Goal: Information Seeking & Learning: Learn about a topic

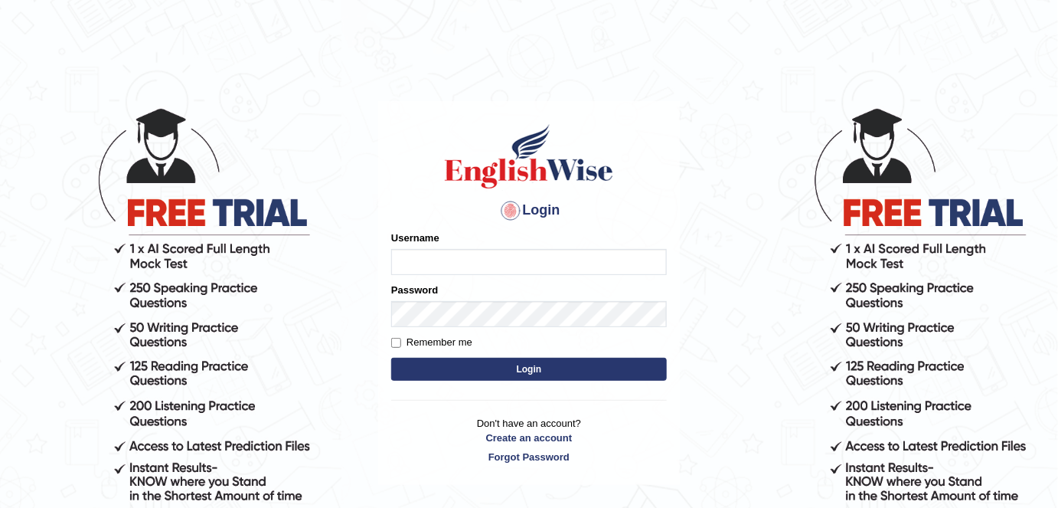
type input "alexa_"
click at [625, 370] on button "Login" at bounding box center [529, 369] width 276 height 23
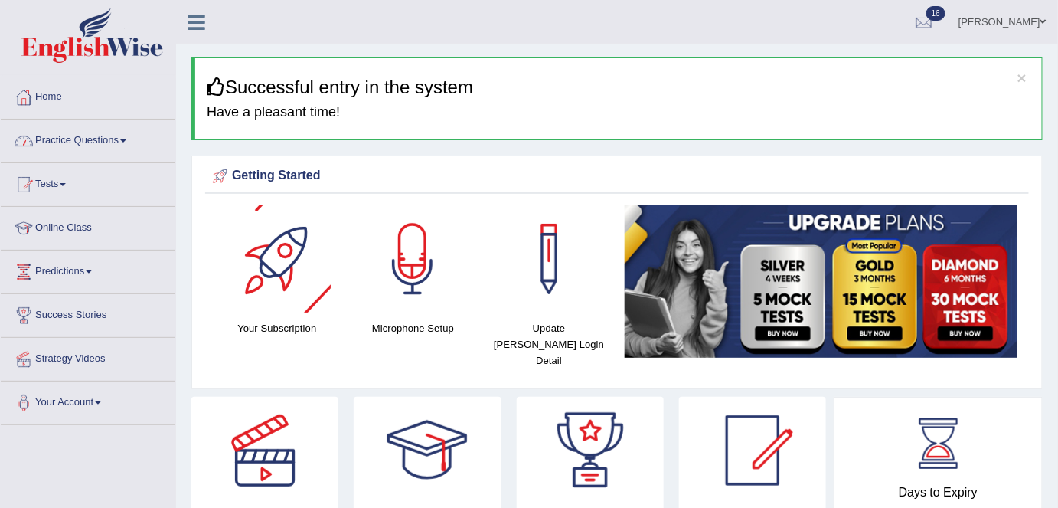
click at [103, 139] on link "Practice Questions" at bounding box center [88, 138] width 175 height 38
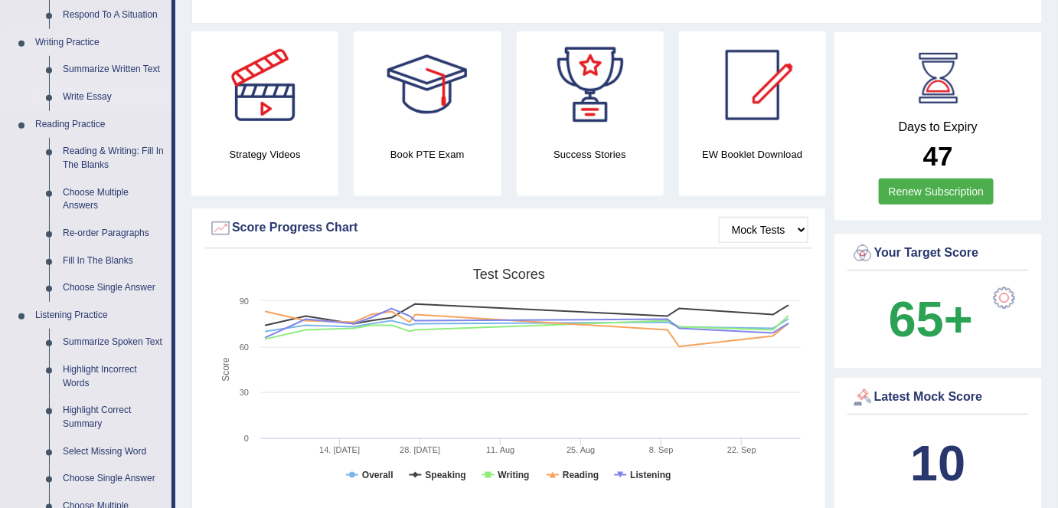
scroll to position [368, 0]
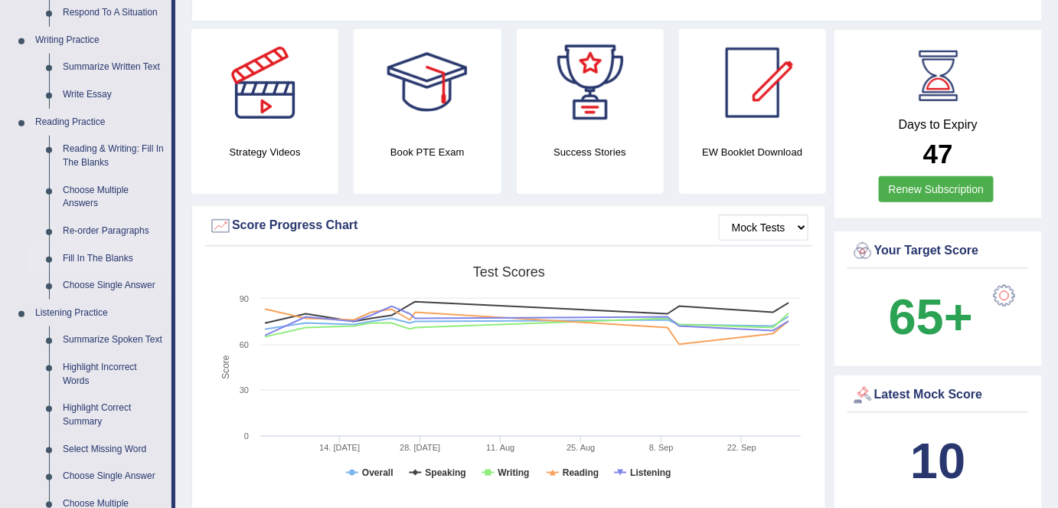
click at [118, 250] on link "Fill In The Blanks" at bounding box center [114, 259] width 116 height 28
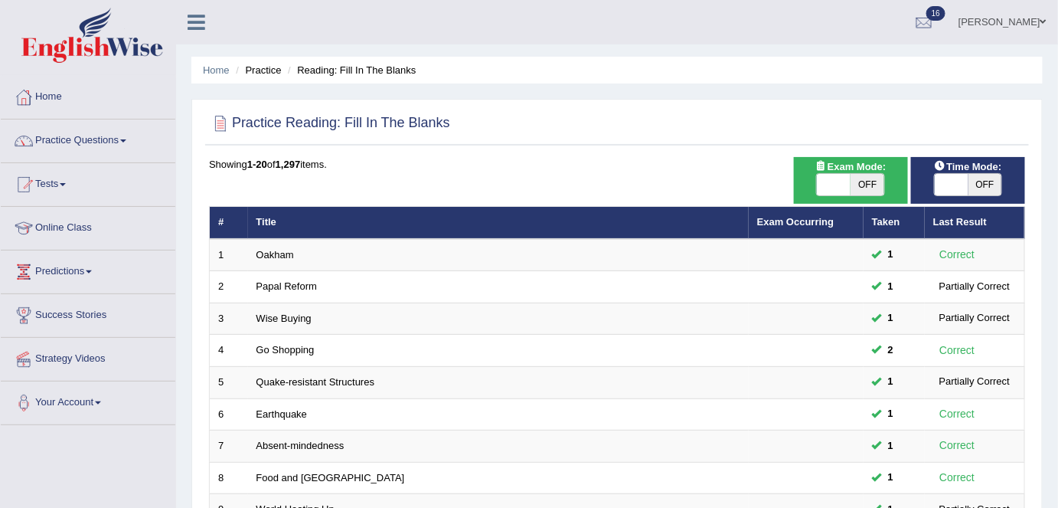
click at [863, 188] on span "OFF" at bounding box center [868, 184] width 34 height 21
checkbox input "true"
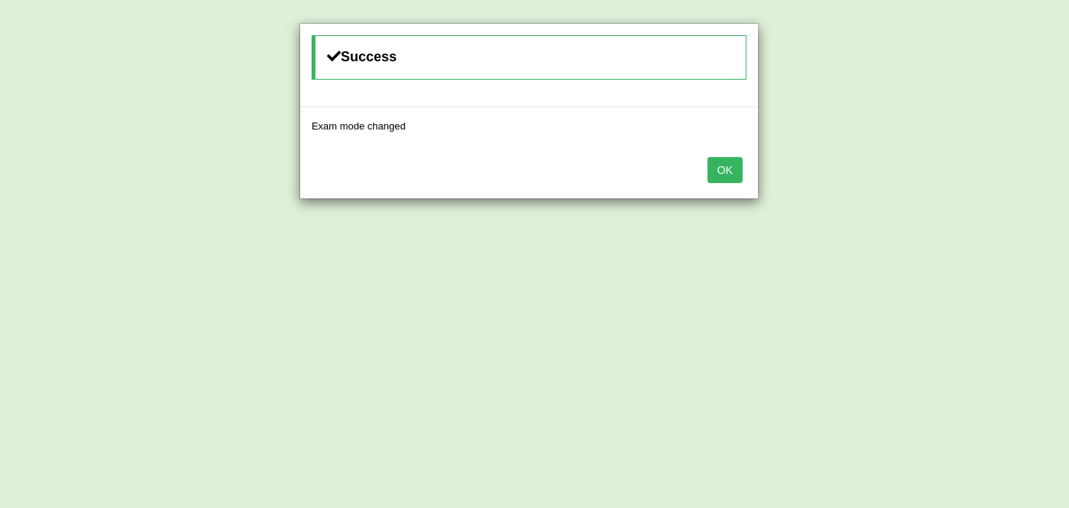
click at [720, 165] on button "OK" at bounding box center [724, 170] width 35 height 26
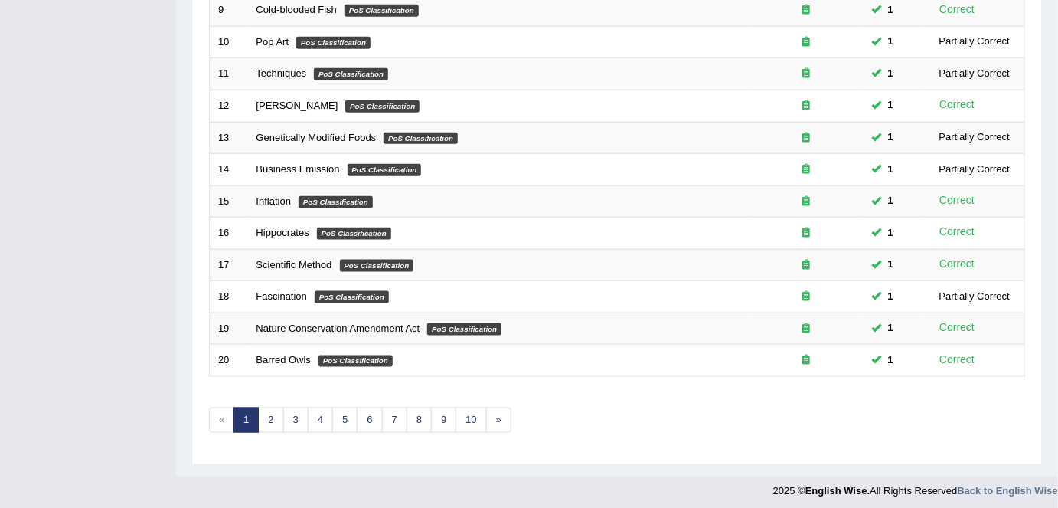
scroll to position [499, 0]
click at [436, 412] on link "9" at bounding box center [443, 419] width 25 height 25
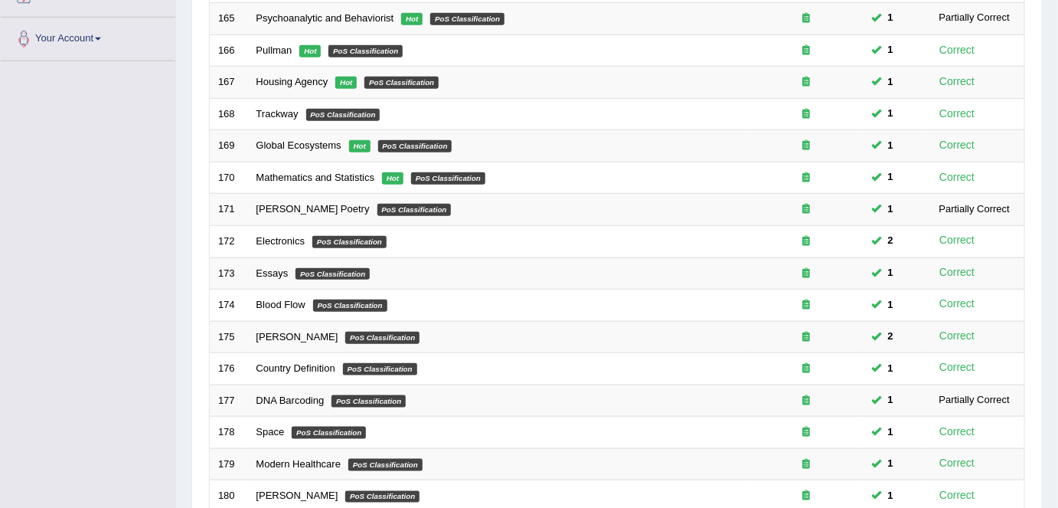
scroll to position [499, 0]
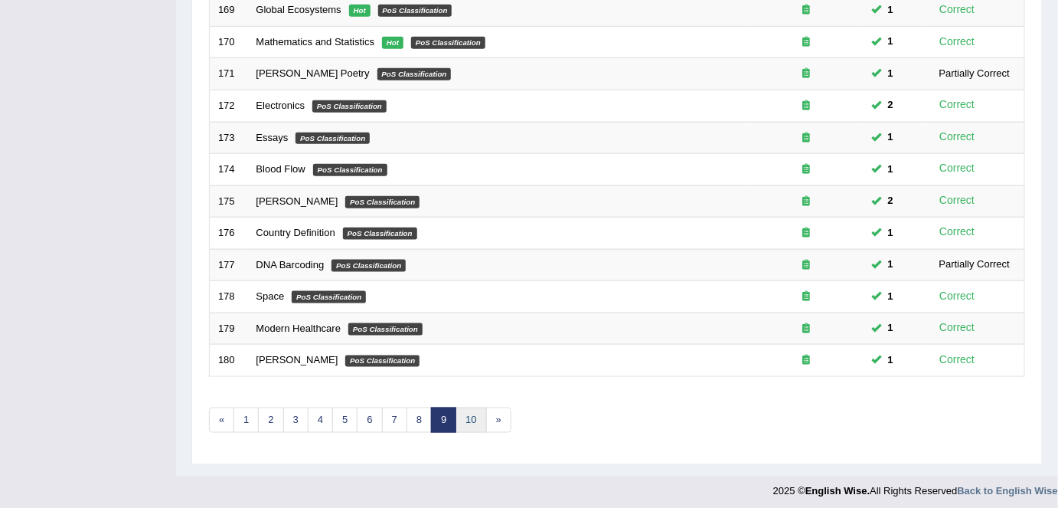
click at [464, 416] on link "10" at bounding box center [471, 419] width 31 height 25
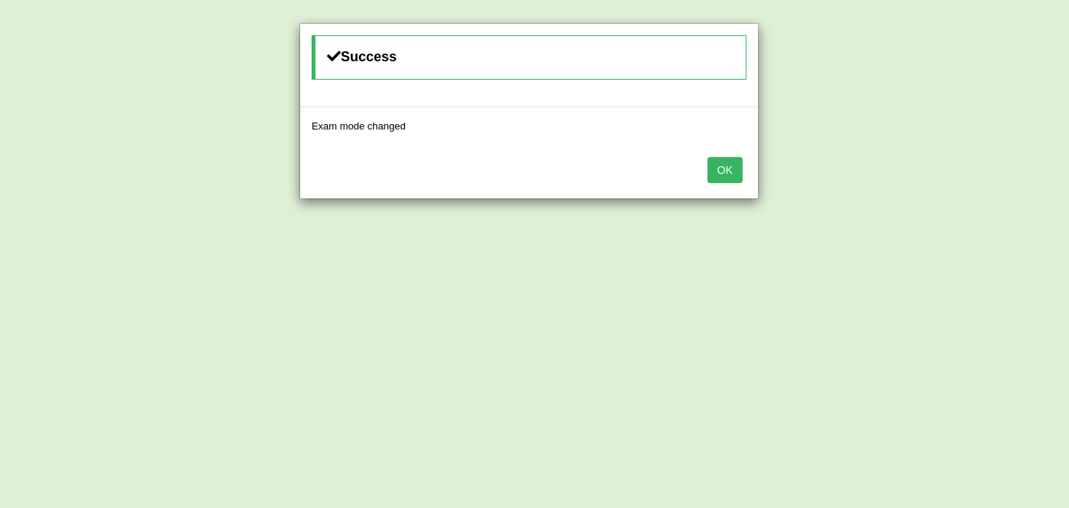
click at [725, 158] on button "OK" at bounding box center [724, 170] width 35 height 26
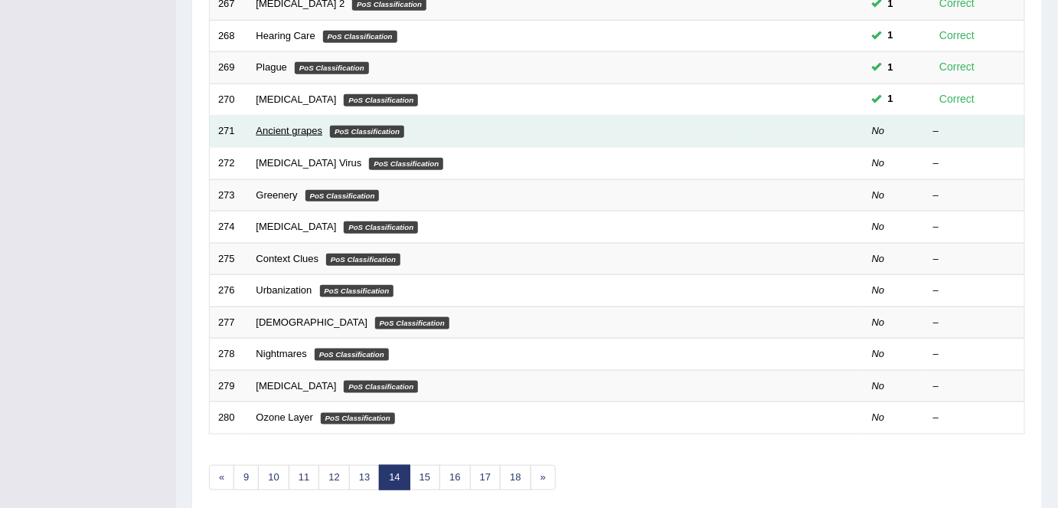
click at [274, 129] on link "Ancient grapes" at bounding box center [289, 130] width 67 height 11
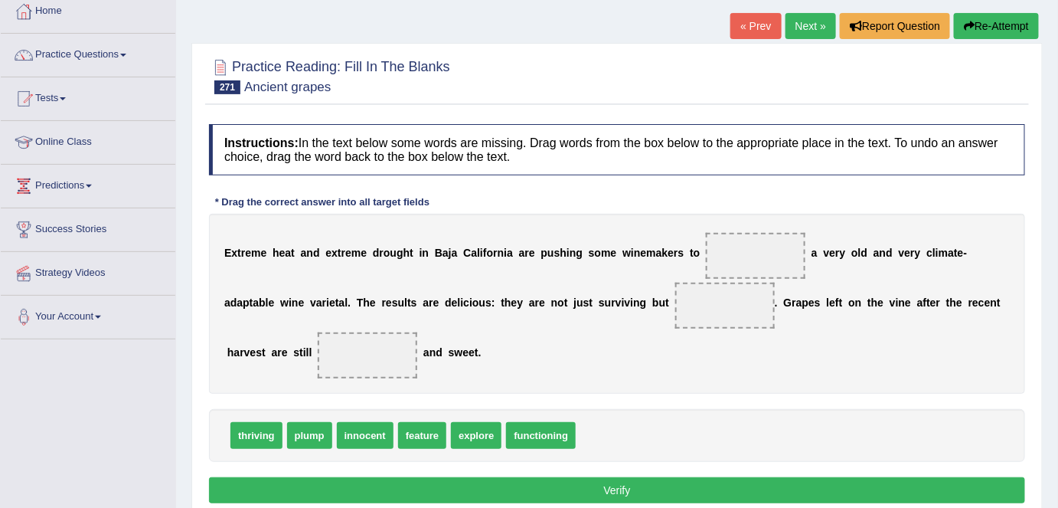
scroll to position [87, 0]
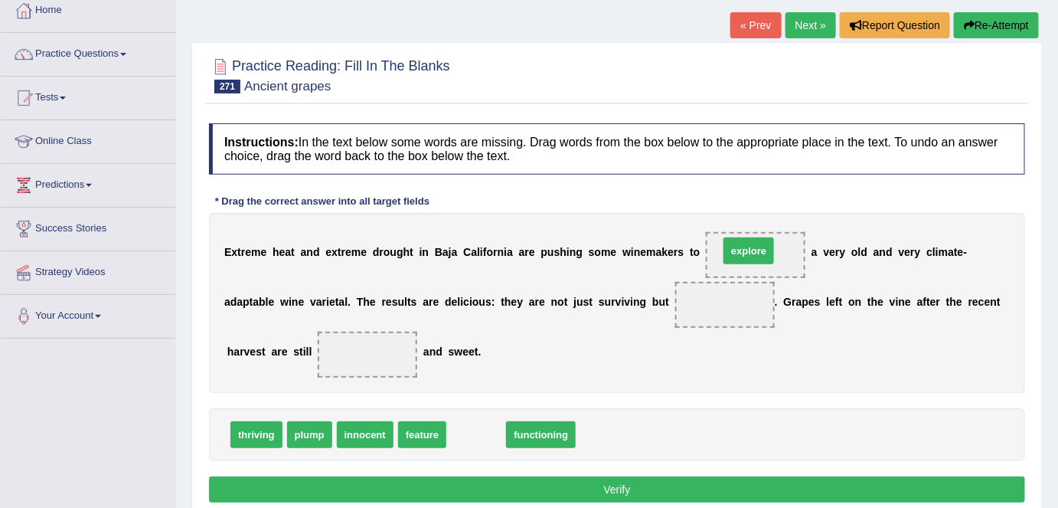
drag, startPoint x: 463, startPoint y: 435, endPoint x: 736, endPoint y: 251, distance: 328.7
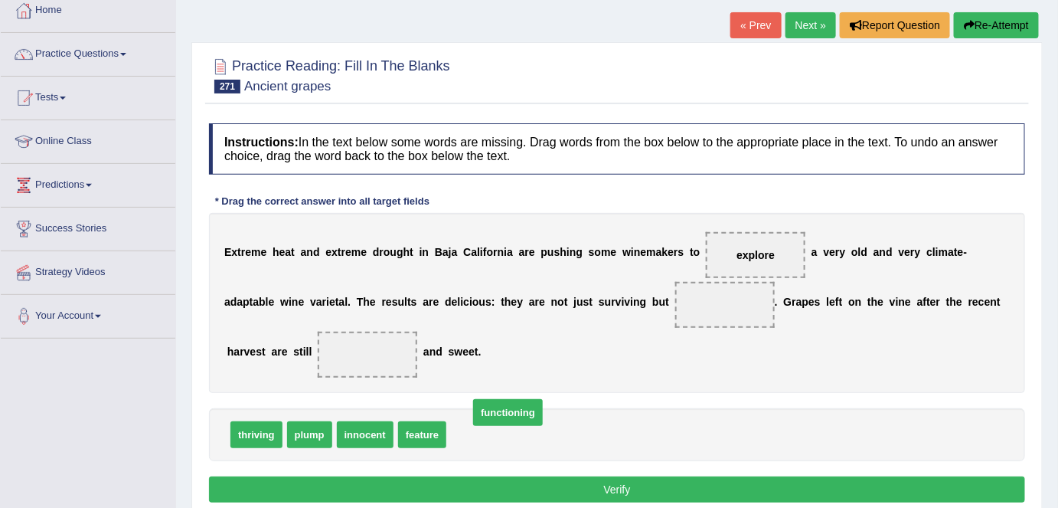
drag, startPoint x: 494, startPoint y: 436, endPoint x: 515, endPoint y: 414, distance: 30.9
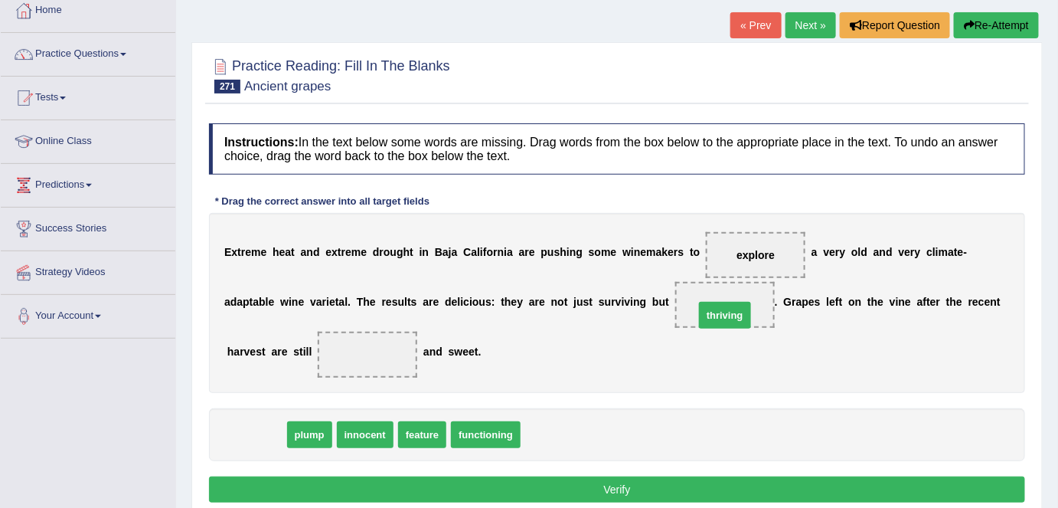
drag, startPoint x: 247, startPoint y: 428, endPoint x: 720, endPoint y: 305, distance: 489.0
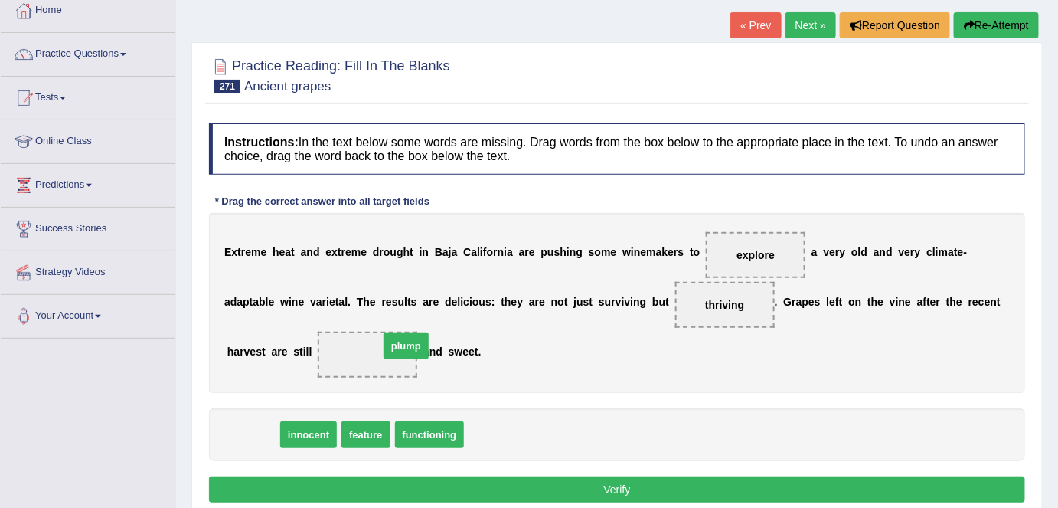
drag, startPoint x: 251, startPoint y: 439, endPoint x: 395, endPoint y: 351, distance: 168.7
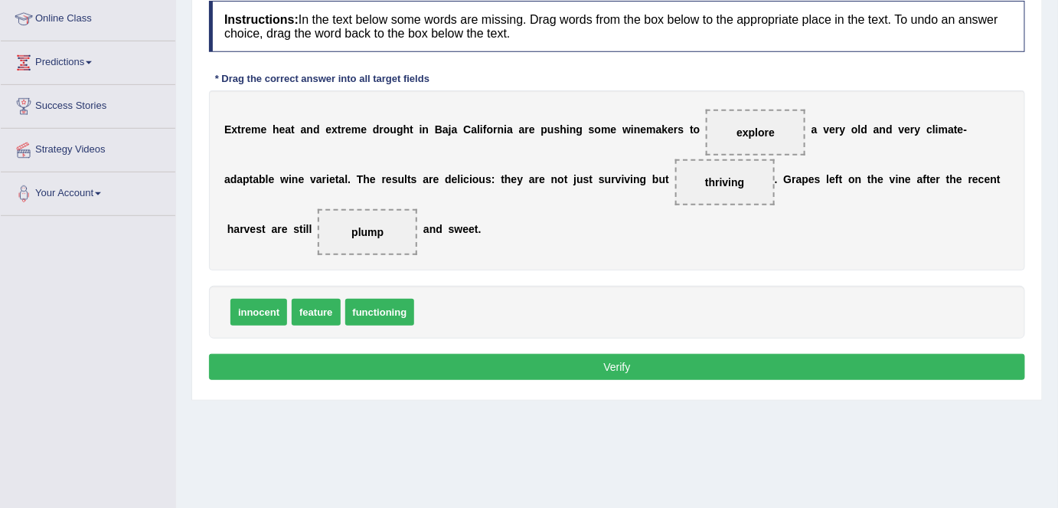
scroll to position [216, 0]
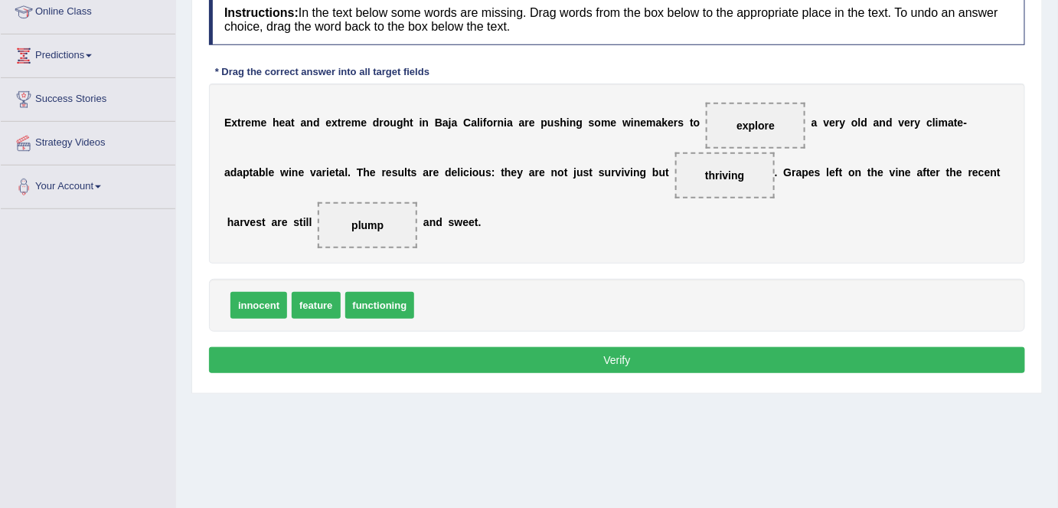
click at [512, 347] on button "Verify" at bounding box center [617, 360] width 816 height 26
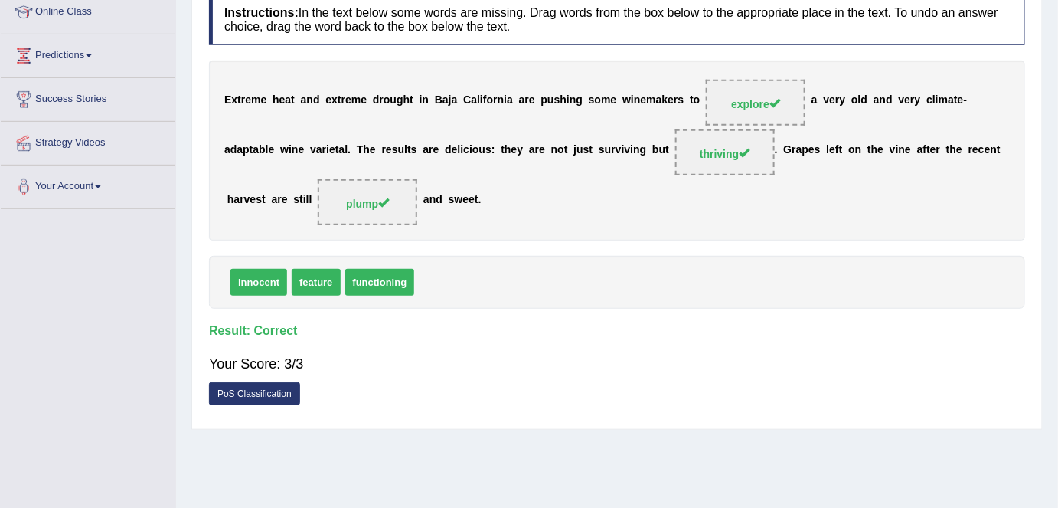
scroll to position [0, 0]
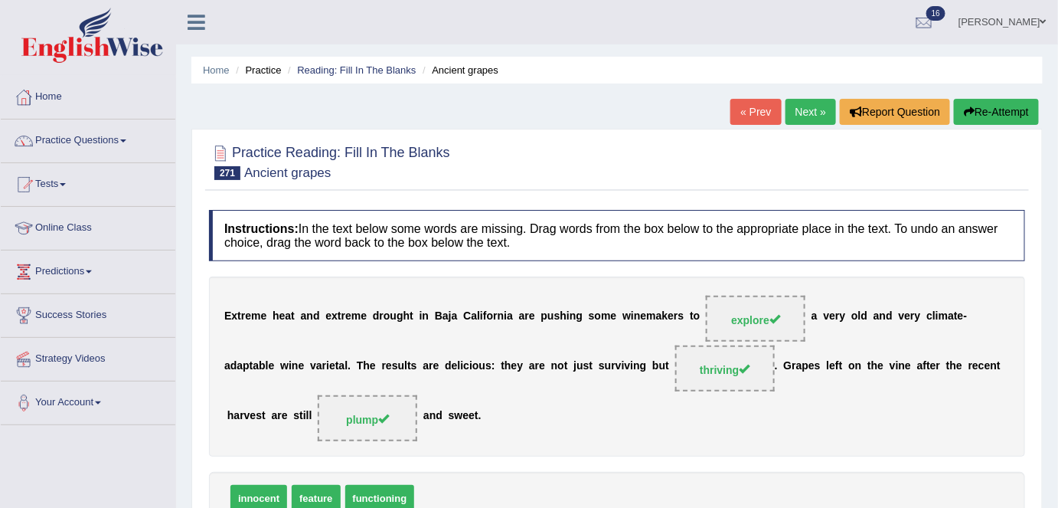
click at [795, 106] on link "Next »" at bounding box center [811, 112] width 51 height 26
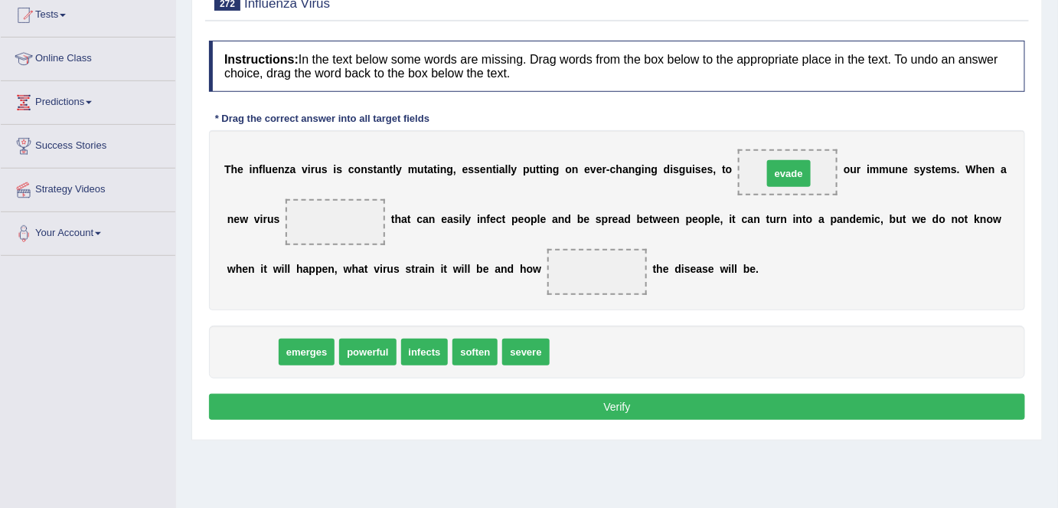
drag, startPoint x: 253, startPoint y: 348, endPoint x: 790, endPoint y: 169, distance: 565.6
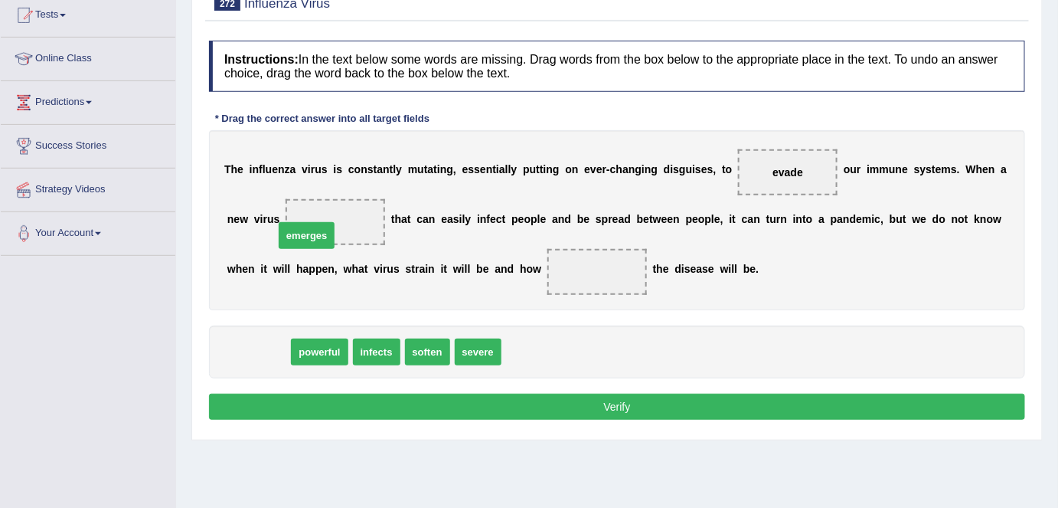
drag, startPoint x: 274, startPoint y: 352, endPoint x: 327, endPoint y: 234, distance: 129.9
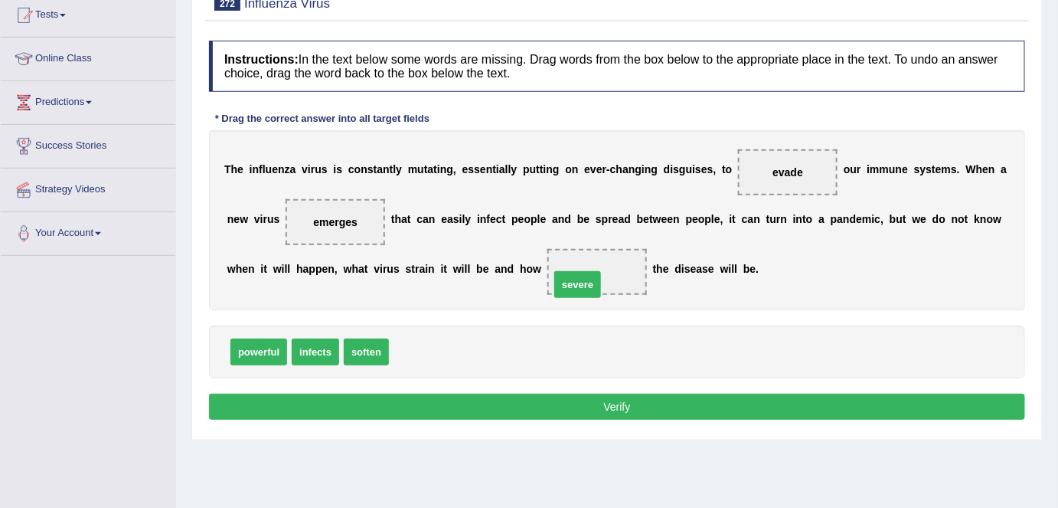
drag, startPoint x: 422, startPoint y: 351, endPoint x: 583, endPoint y: 283, distance: 175.3
click at [585, 405] on button "Verify" at bounding box center [617, 407] width 816 height 26
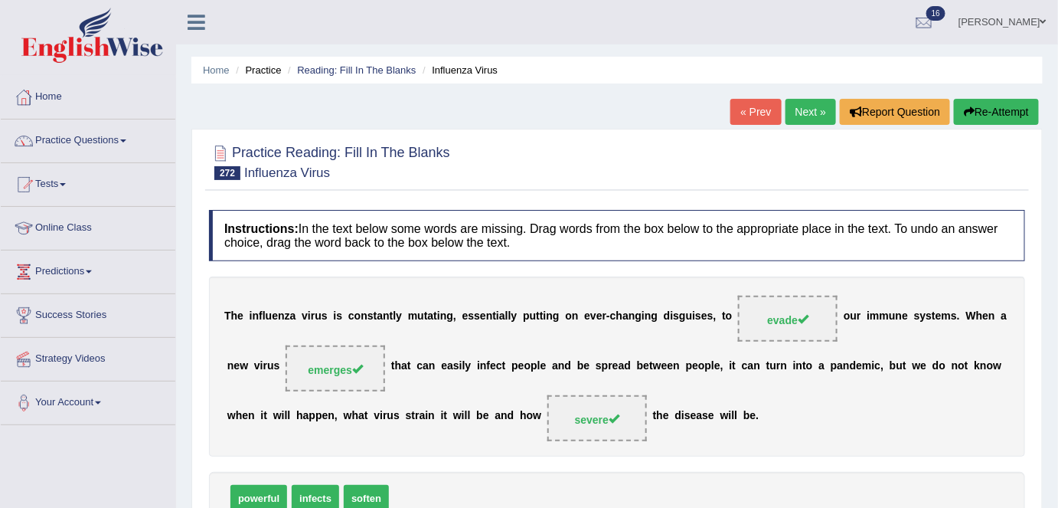
click at [803, 119] on link "Next »" at bounding box center [811, 112] width 51 height 26
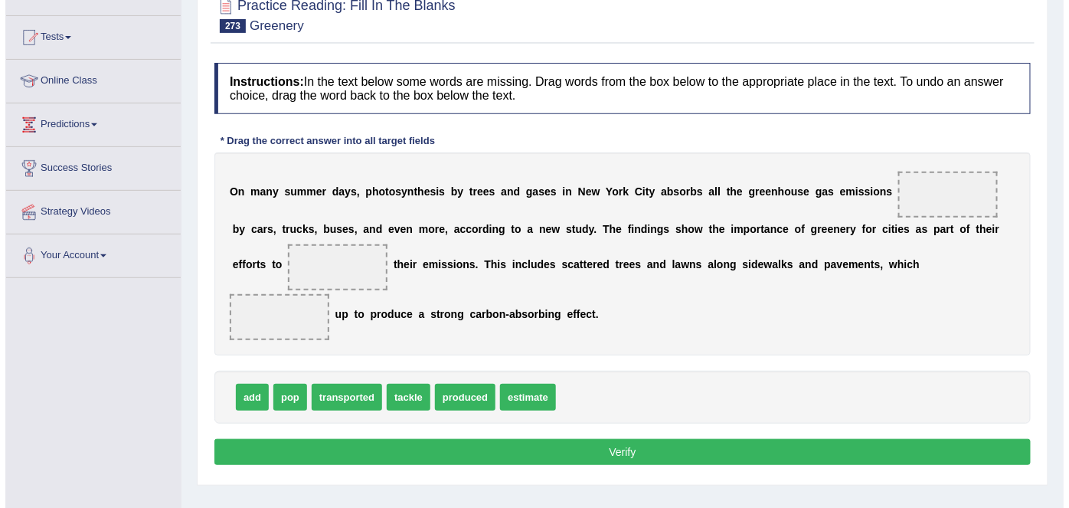
scroll to position [148, 0]
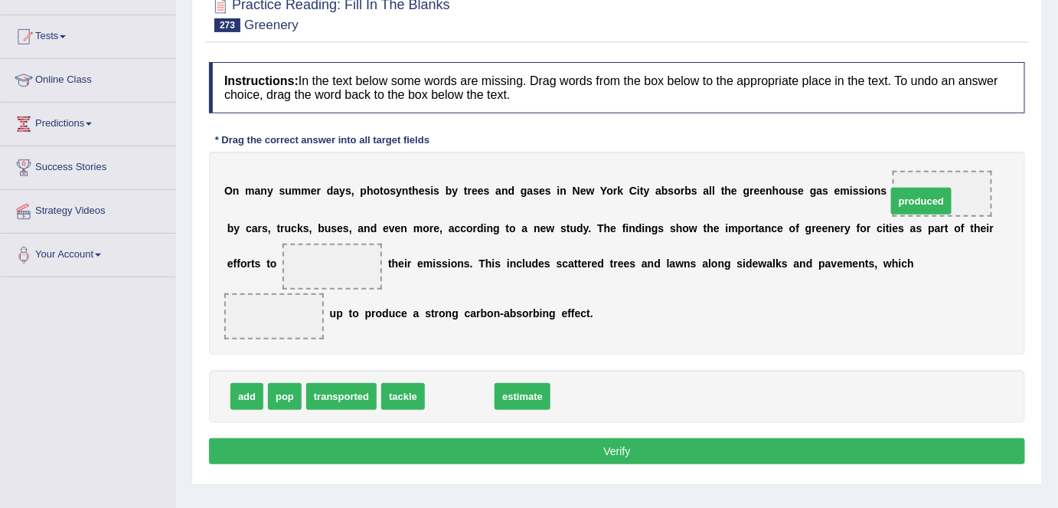
drag, startPoint x: 470, startPoint y: 392, endPoint x: 933, endPoint y: 193, distance: 503.5
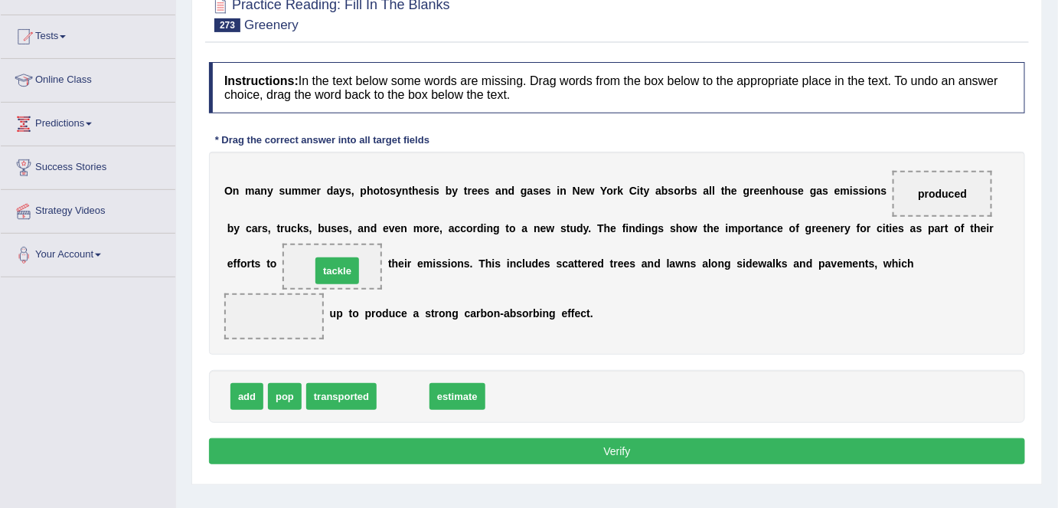
drag, startPoint x: 402, startPoint y: 400, endPoint x: 336, endPoint y: 275, distance: 141.8
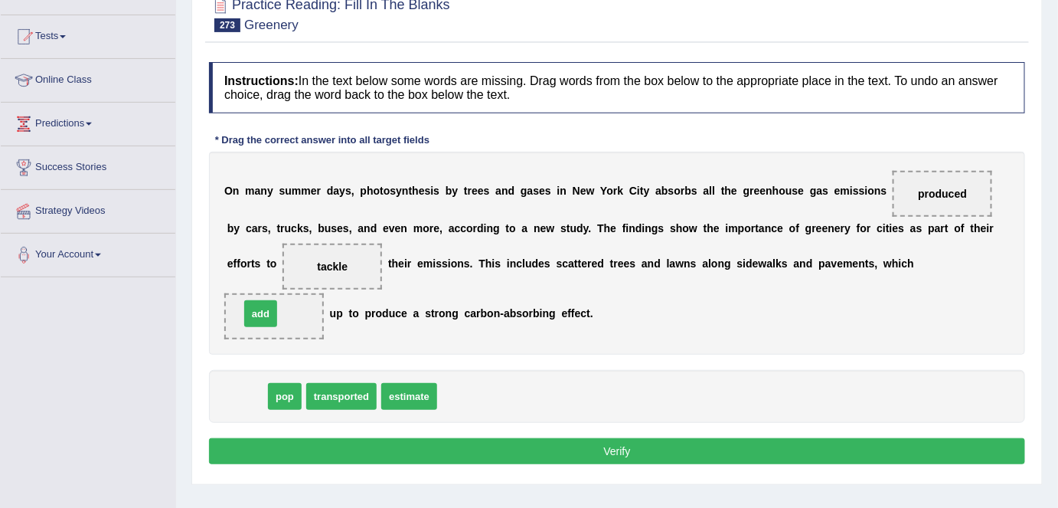
drag, startPoint x: 232, startPoint y: 397, endPoint x: 246, endPoint y: 313, distance: 85.3
click at [367, 447] on button "Verify" at bounding box center [617, 451] width 816 height 26
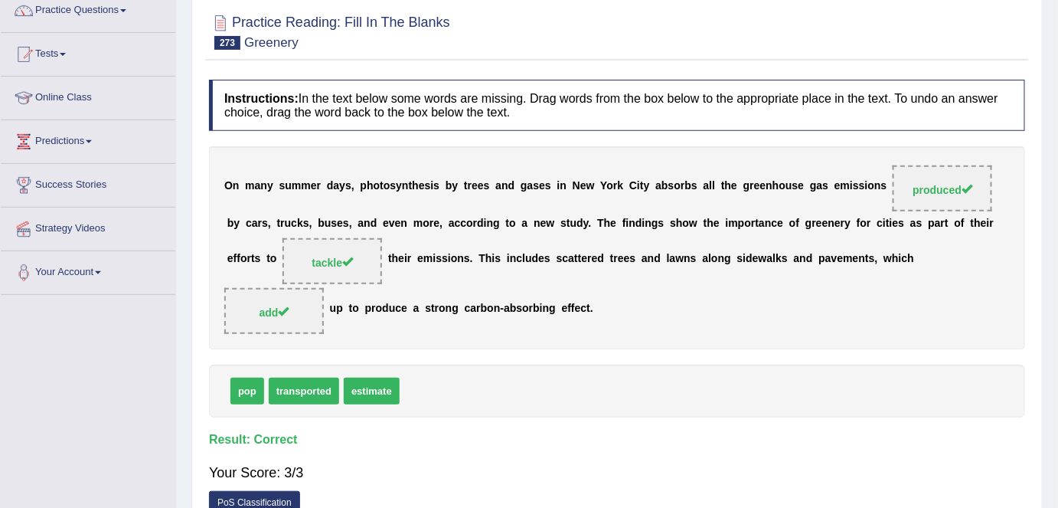
scroll to position [0, 0]
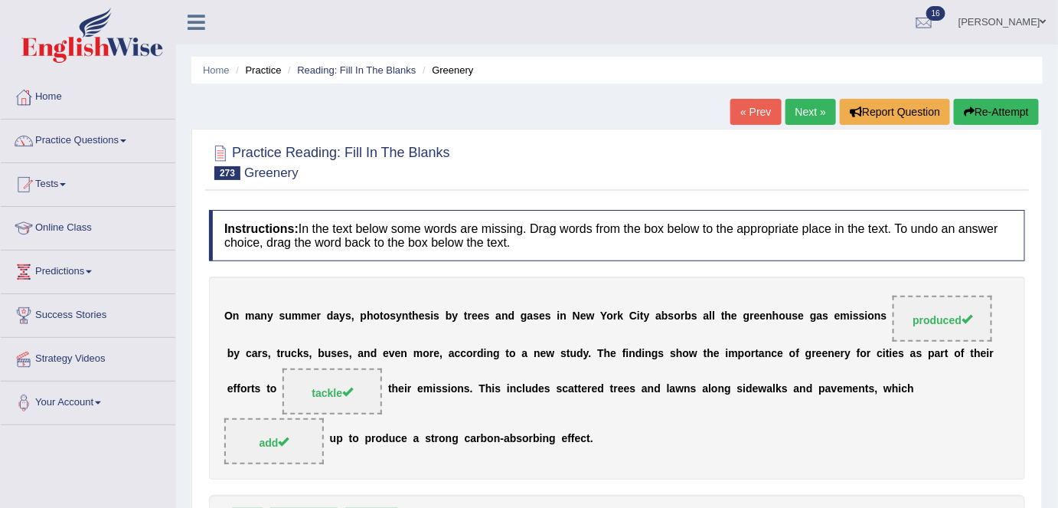
click at [786, 116] on link "Next »" at bounding box center [811, 112] width 51 height 26
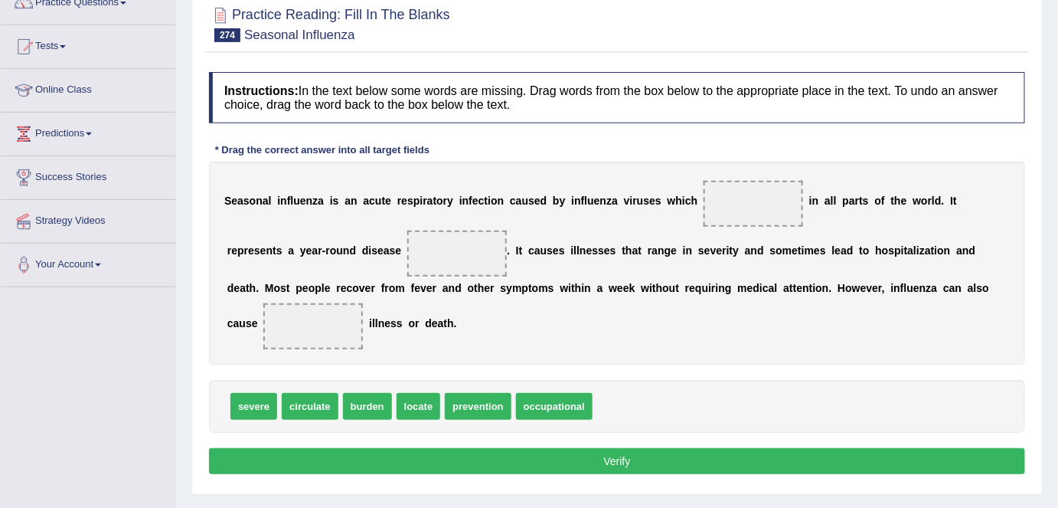
scroll to position [136, 0]
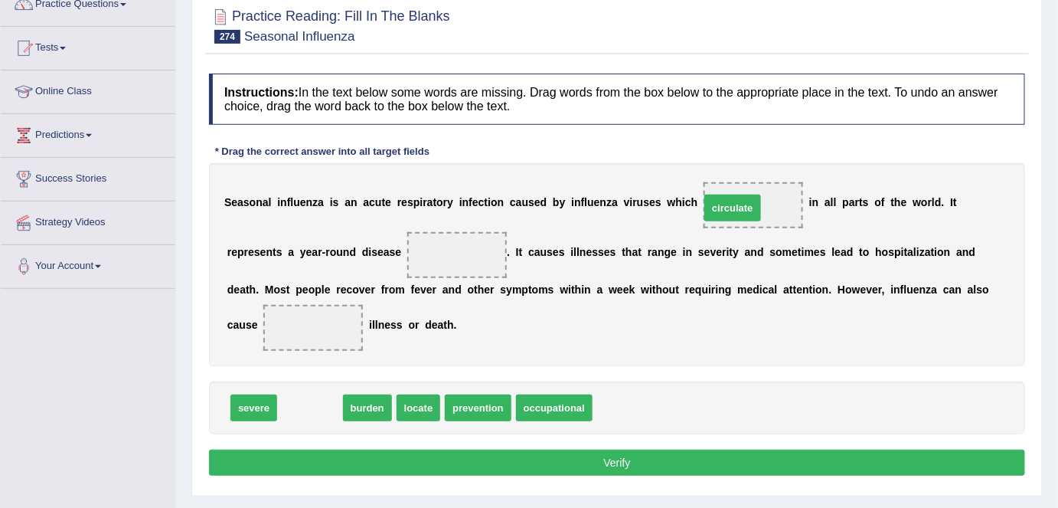
drag, startPoint x: 296, startPoint y: 411, endPoint x: 718, endPoint y: 211, distance: 467.5
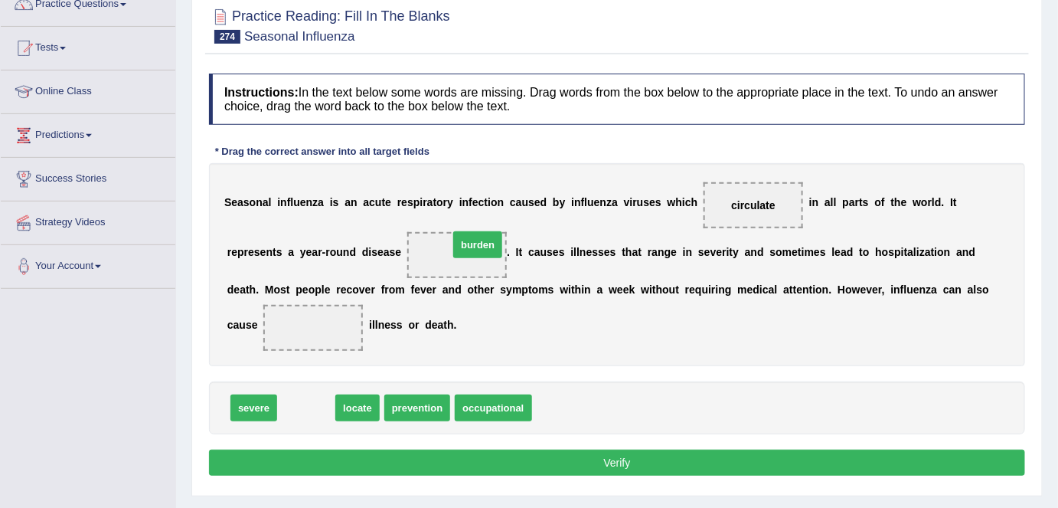
drag, startPoint x: 319, startPoint y: 409, endPoint x: 486, endPoint y: 251, distance: 230.2
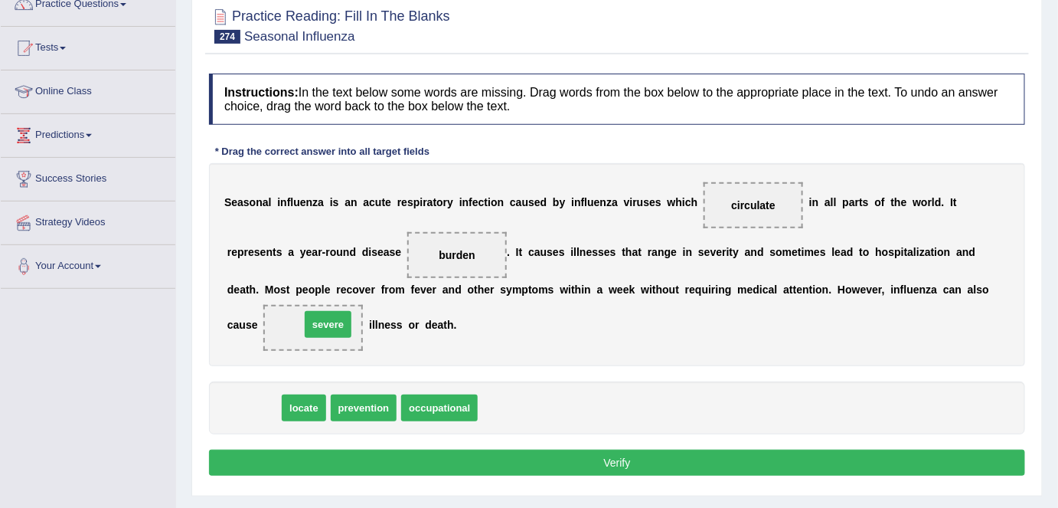
drag, startPoint x: 242, startPoint y: 414, endPoint x: 316, endPoint y: 330, distance: 112.3
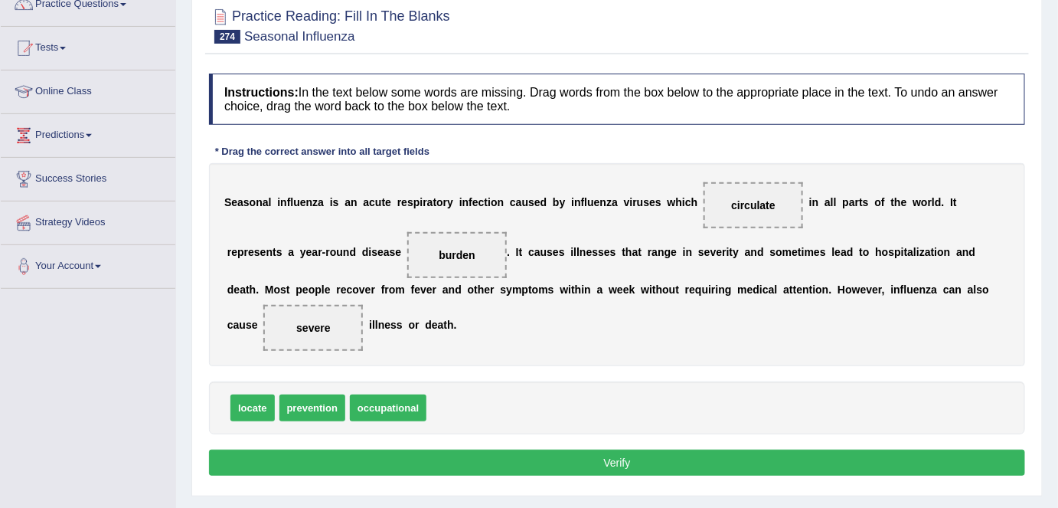
click at [565, 466] on button "Verify" at bounding box center [617, 462] width 816 height 26
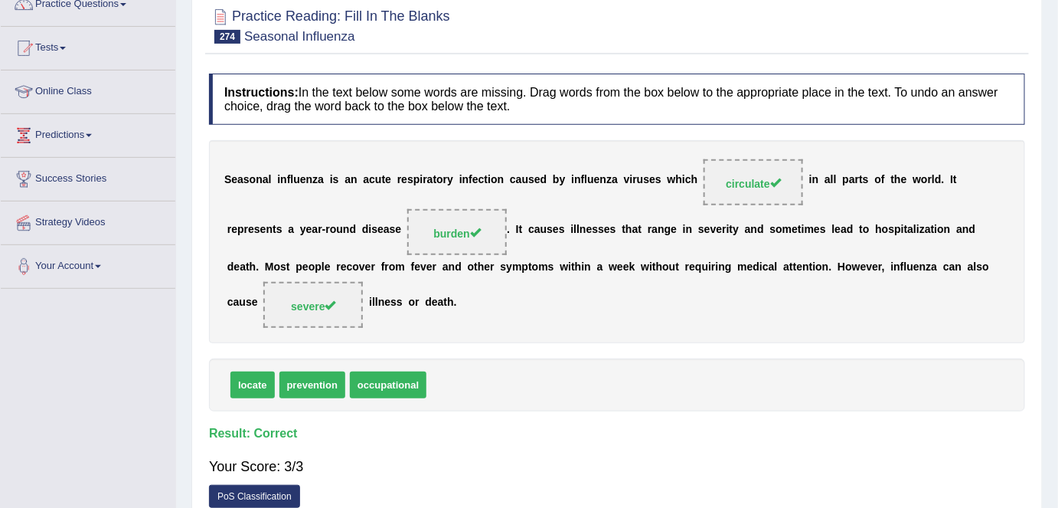
scroll to position [0, 0]
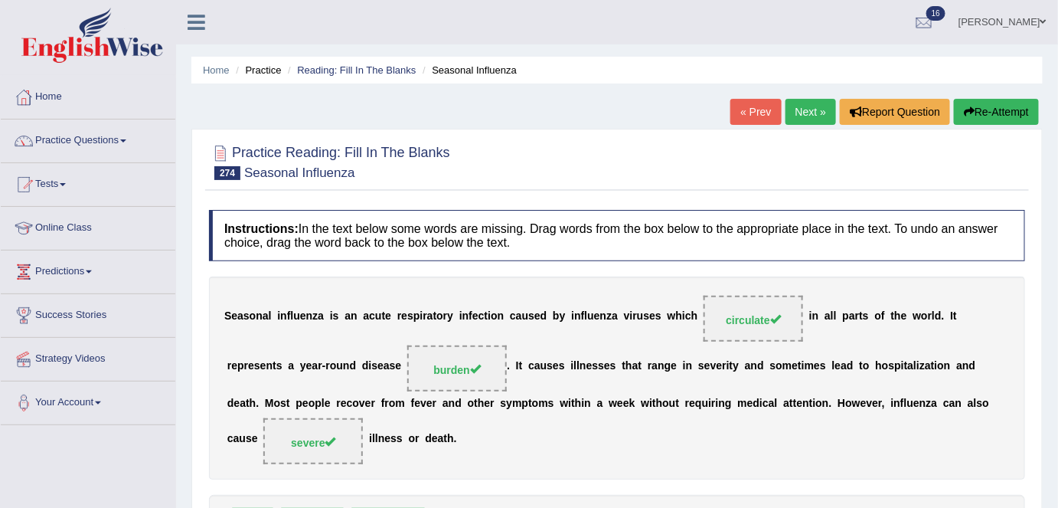
click at [802, 103] on link "Next »" at bounding box center [811, 112] width 51 height 26
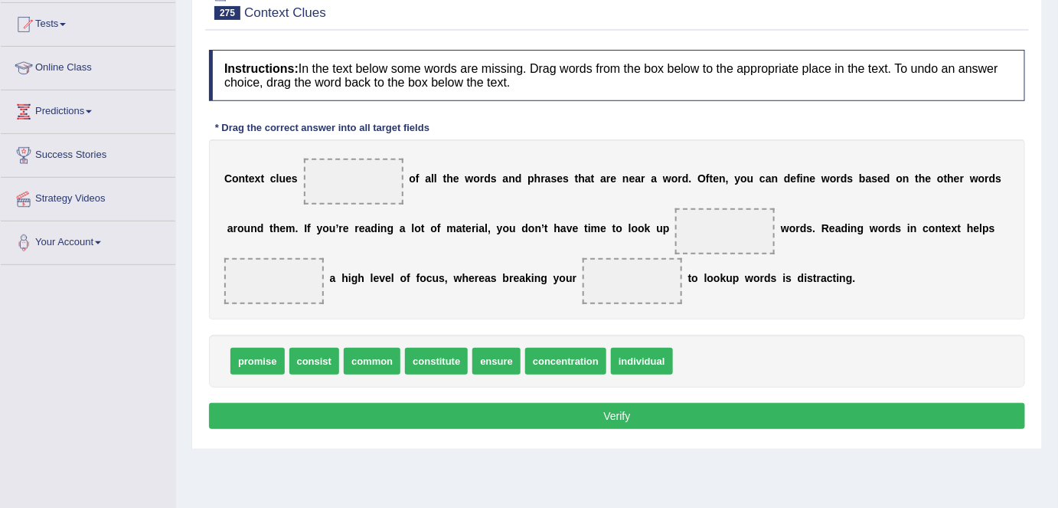
click at [436, 352] on span "constitute" at bounding box center [436, 361] width 63 height 27
drag, startPoint x: 294, startPoint y: 364, endPoint x: 338, endPoint y: 194, distance: 174.9
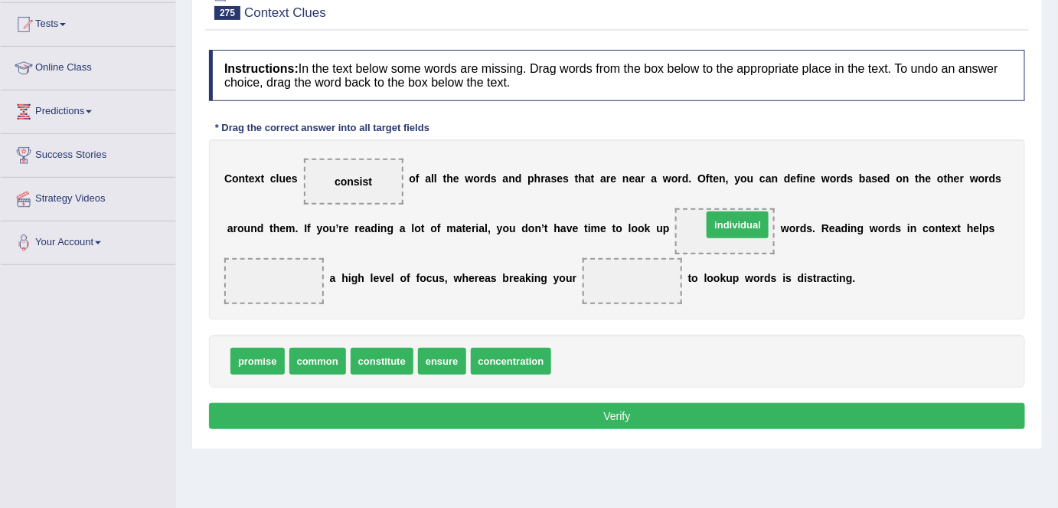
drag, startPoint x: 594, startPoint y: 364, endPoint x: 745, endPoint y: 229, distance: 202.8
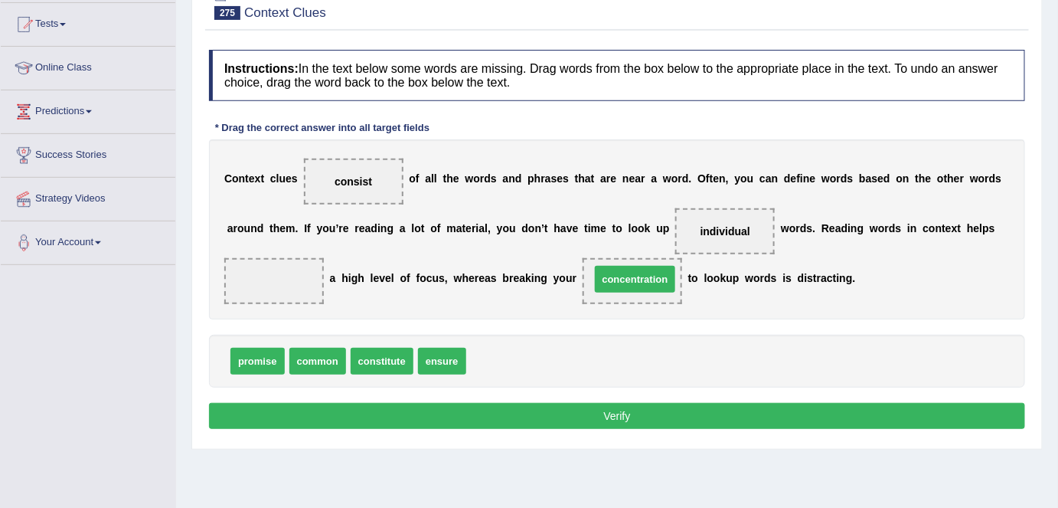
drag, startPoint x: 519, startPoint y: 354, endPoint x: 643, endPoint y: 272, distance: 148.6
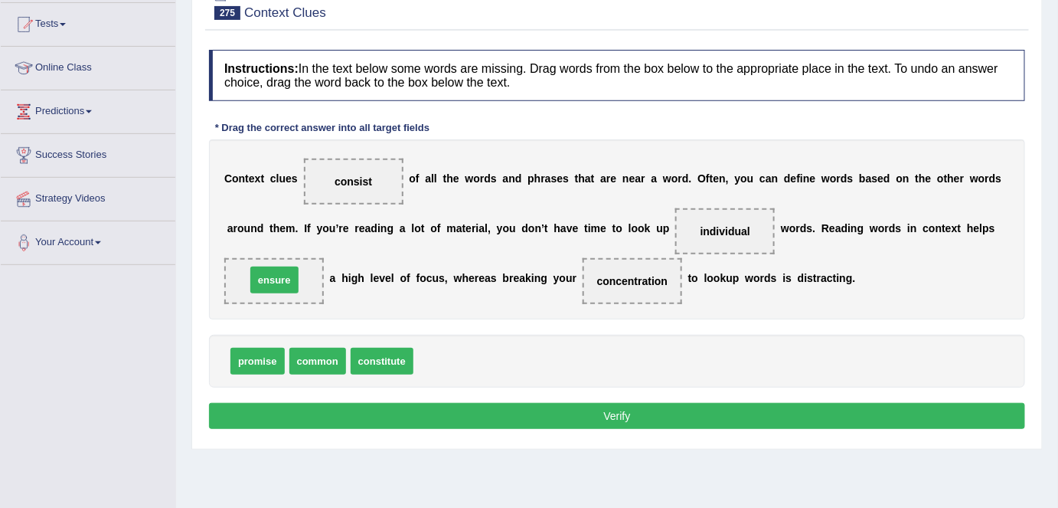
drag, startPoint x: 433, startPoint y: 363, endPoint x: 265, endPoint y: 282, distance: 186.3
click at [361, 417] on button "Verify" at bounding box center [617, 416] width 816 height 26
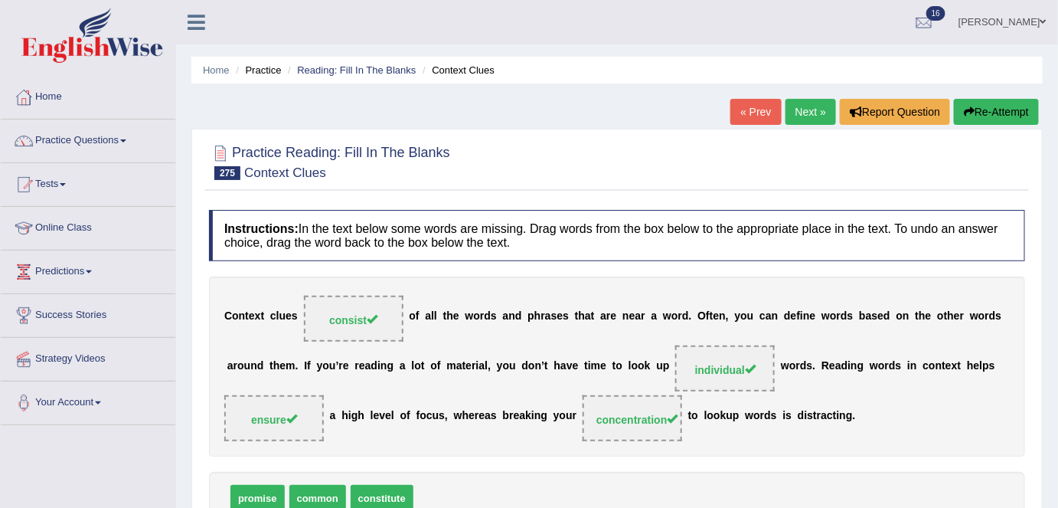
click at [799, 110] on link "Next »" at bounding box center [811, 112] width 51 height 26
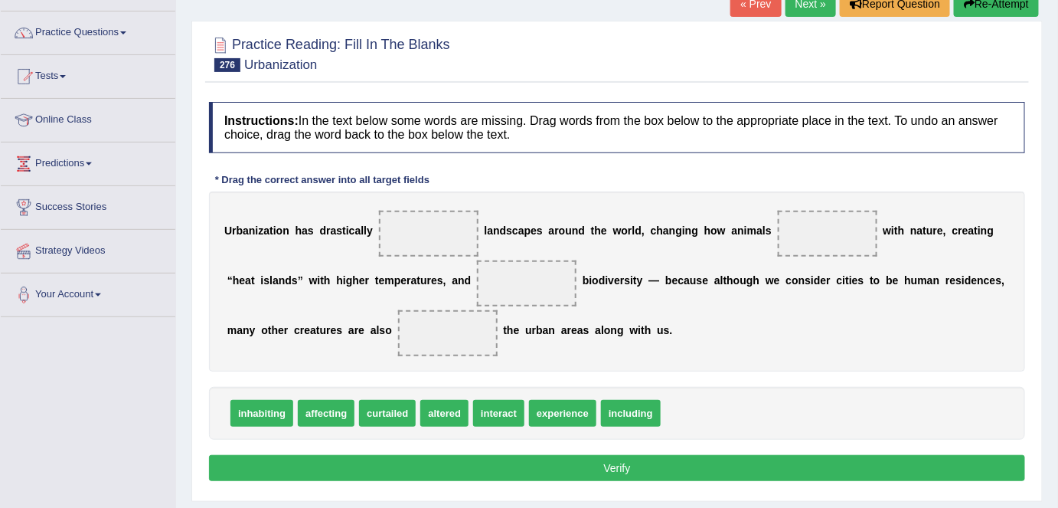
scroll to position [108, 0]
drag, startPoint x: 319, startPoint y: 415, endPoint x: 432, endPoint y: 240, distance: 208.8
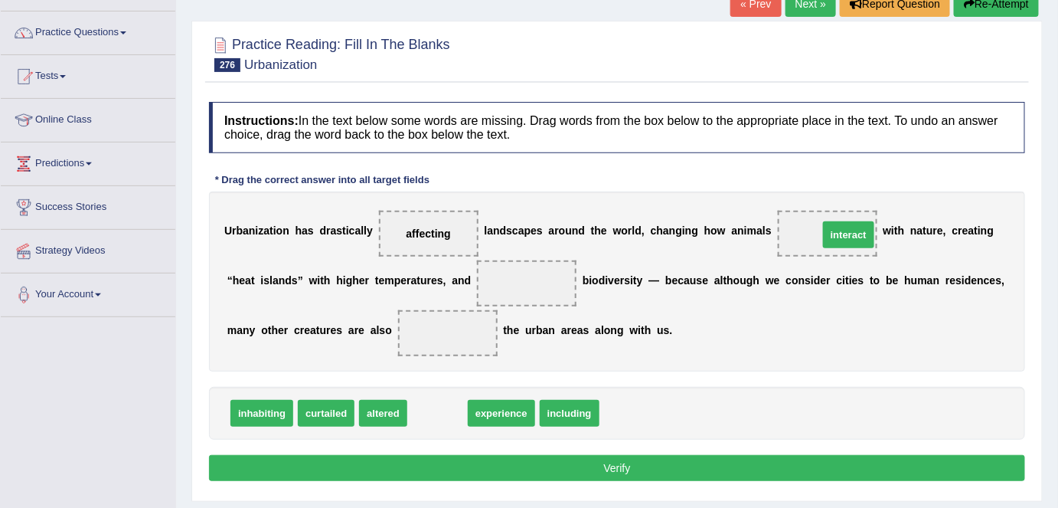
drag, startPoint x: 420, startPoint y: 413, endPoint x: 825, endPoint y: 233, distance: 443.2
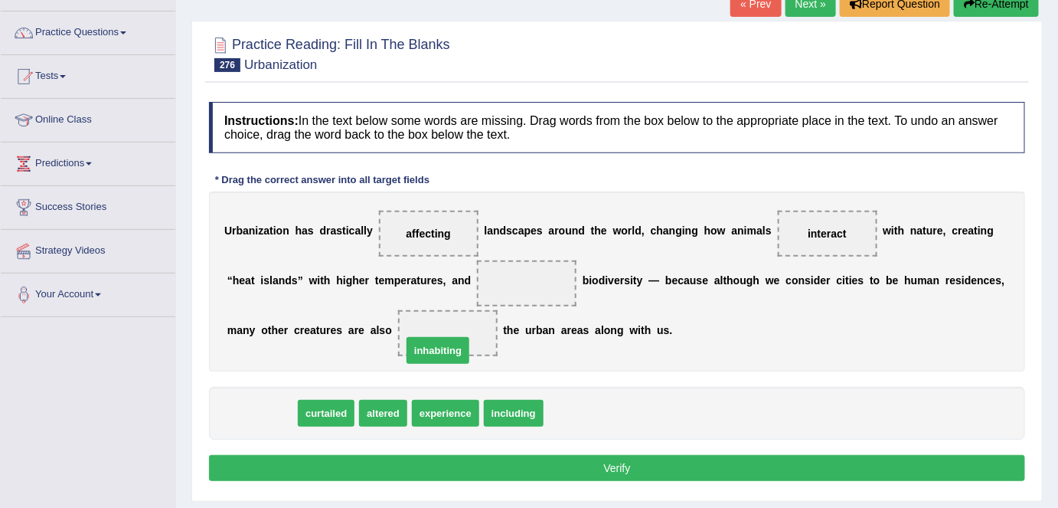
drag, startPoint x: 269, startPoint y: 415, endPoint x: 448, endPoint y: 345, distance: 192.5
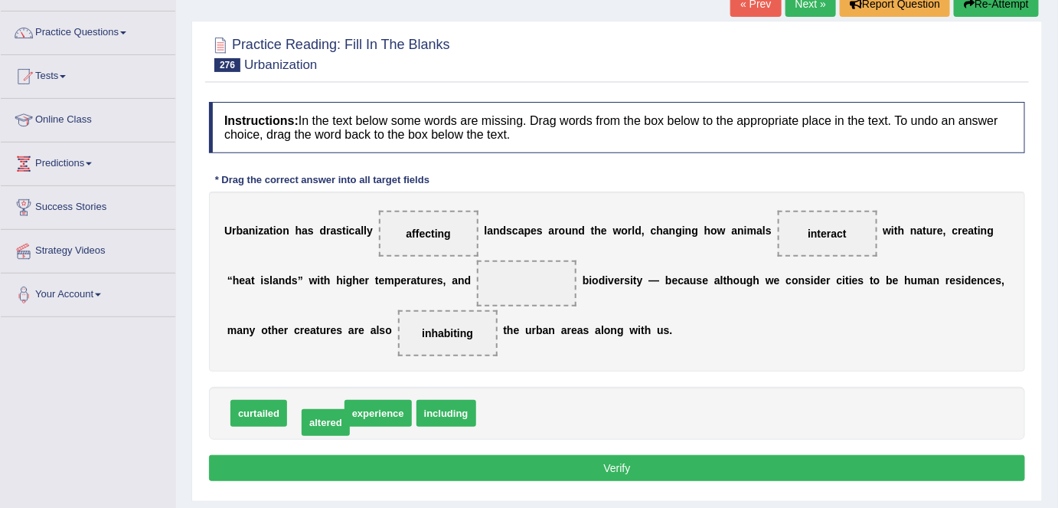
drag, startPoint x: 312, startPoint y: 413, endPoint x: 322, endPoint y: 421, distance: 13.0
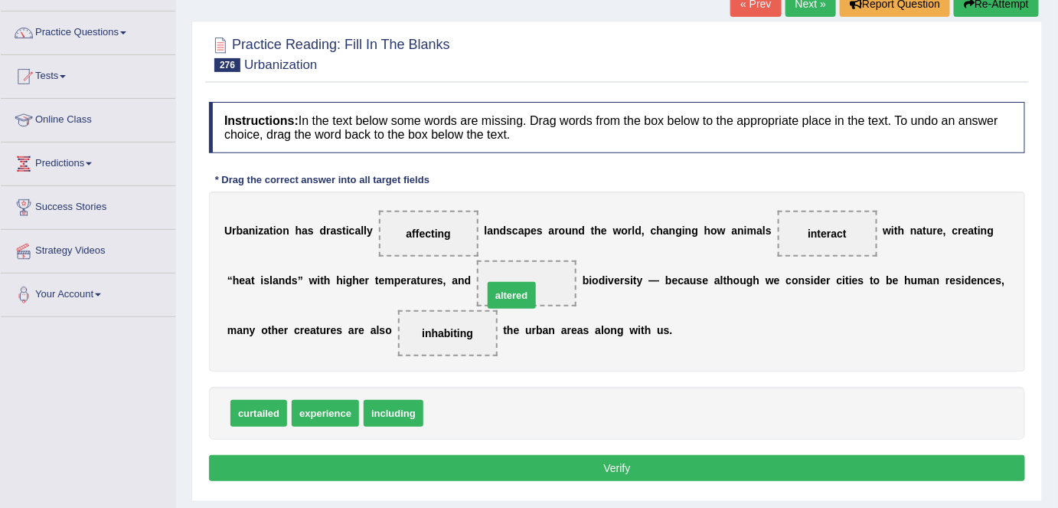
drag, startPoint x: 439, startPoint y: 410, endPoint x: 501, endPoint y: 290, distance: 134.9
click at [475, 463] on button "Verify" at bounding box center [617, 468] width 816 height 26
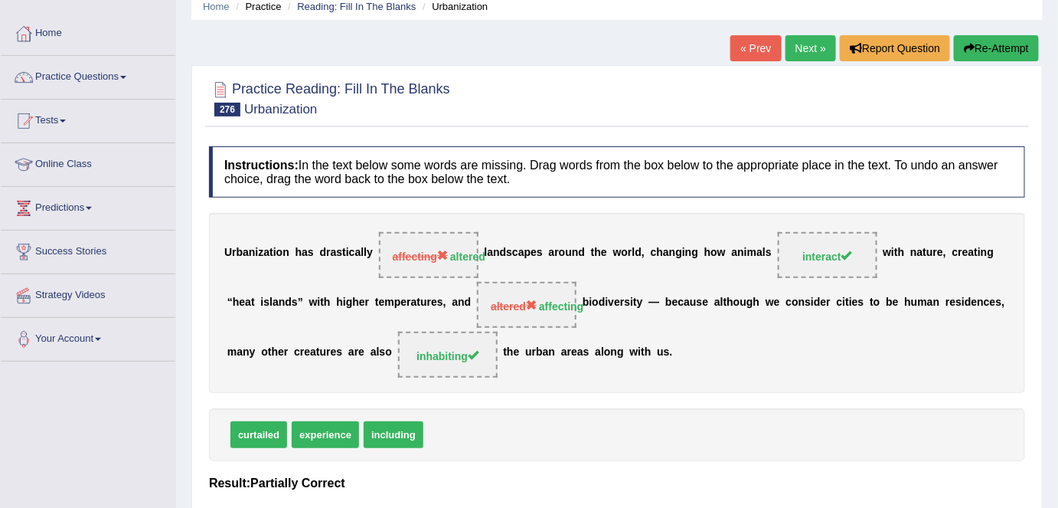
scroll to position [57, 0]
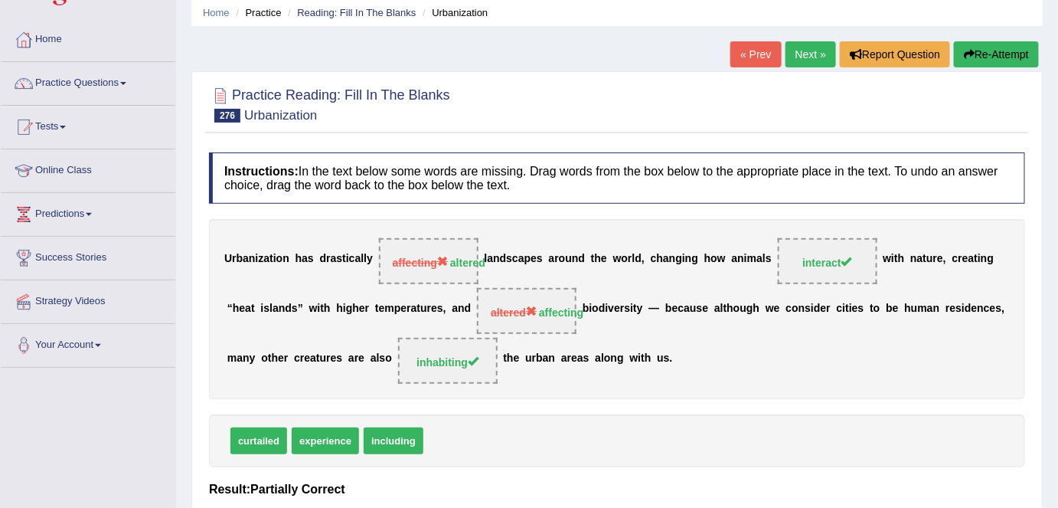
click at [799, 59] on link "Next »" at bounding box center [811, 54] width 51 height 26
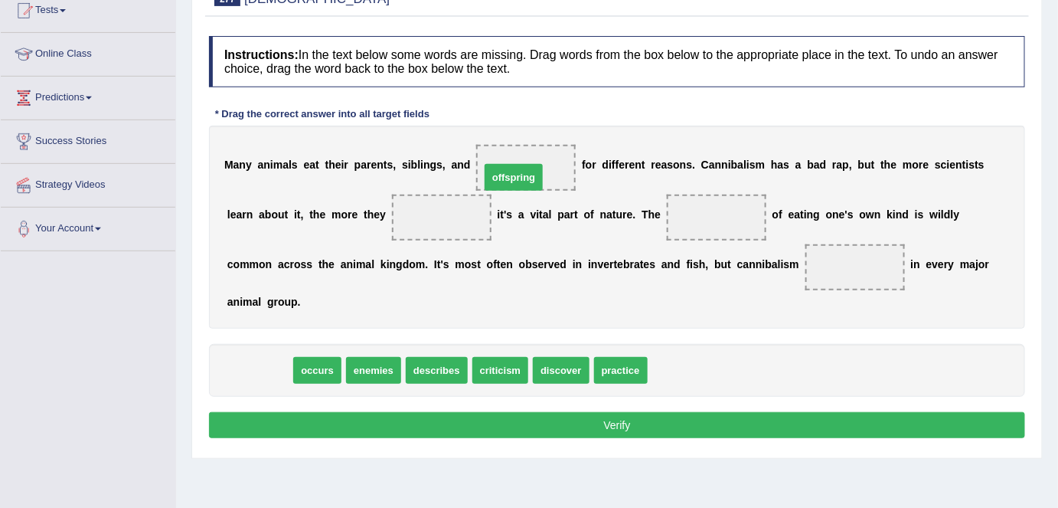
drag, startPoint x: 268, startPoint y: 363, endPoint x: 522, endPoint y: 168, distance: 320.5
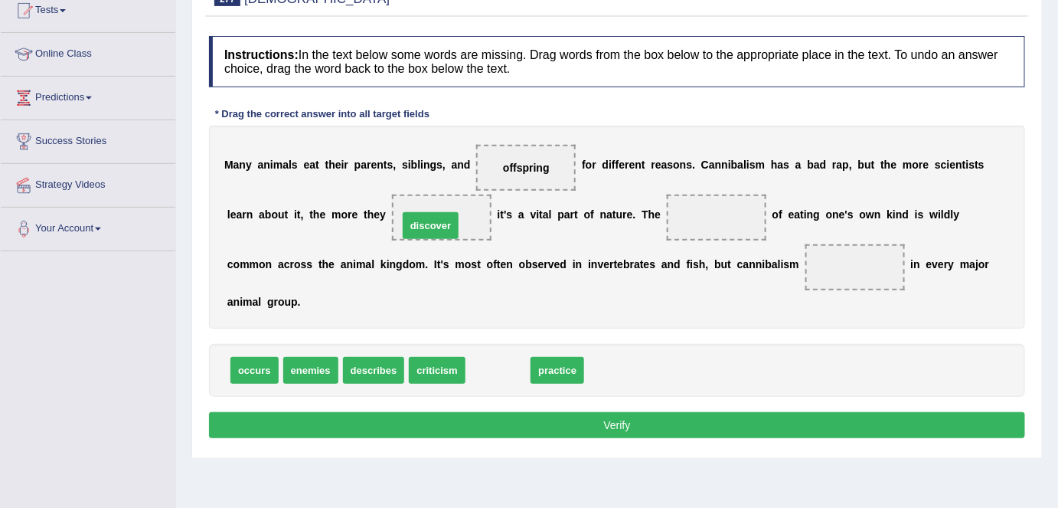
drag, startPoint x: 504, startPoint y: 371, endPoint x: 439, endPoint y: 224, distance: 160.1
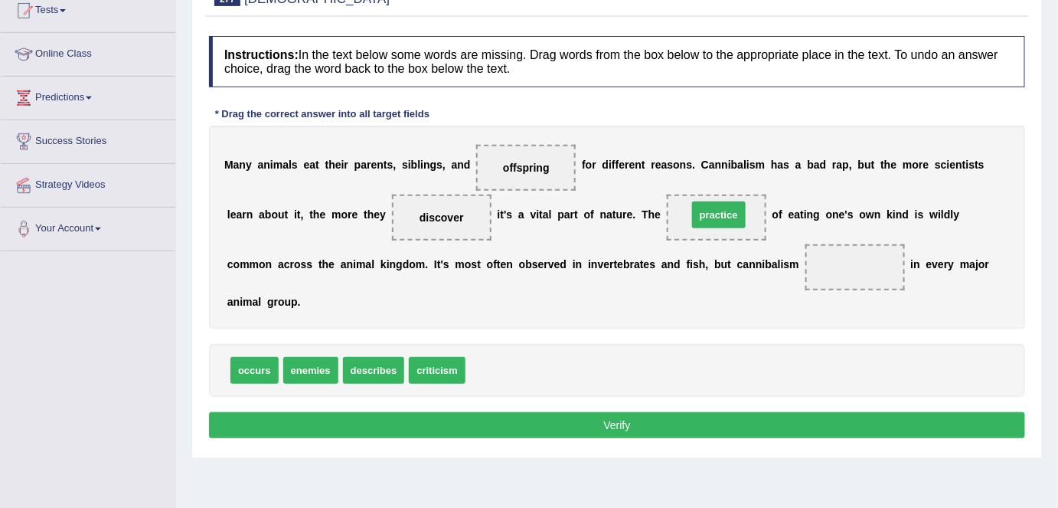
drag, startPoint x: 508, startPoint y: 369, endPoint x: 730, endPoint y: 214, distance: 271.0
drag, startPoint x: 253, startPoint y: 368, endPoint x: 825, endPoint y: 257, distance: 582.6
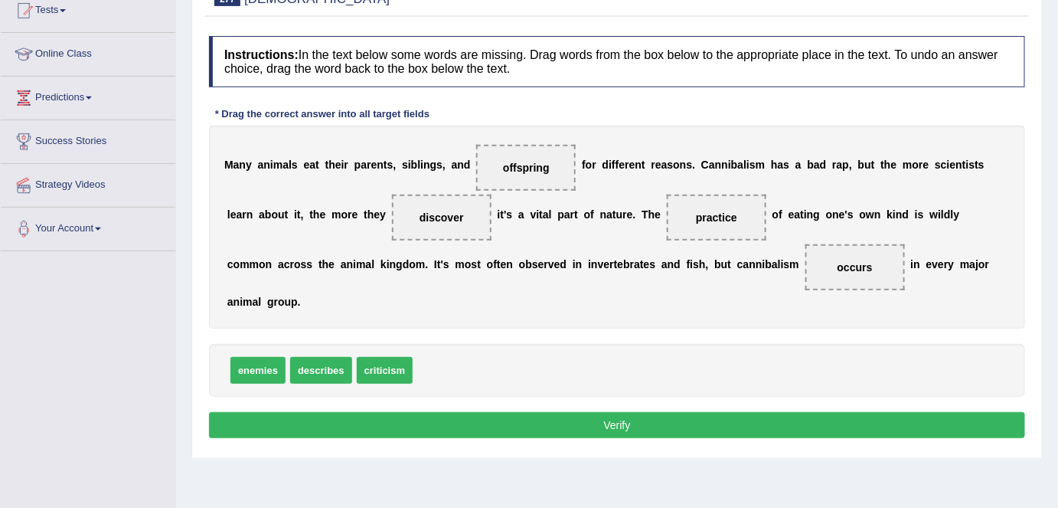
click at [714, 433] on button "Verify" at bounding box center [617, 425] width 816 height 26
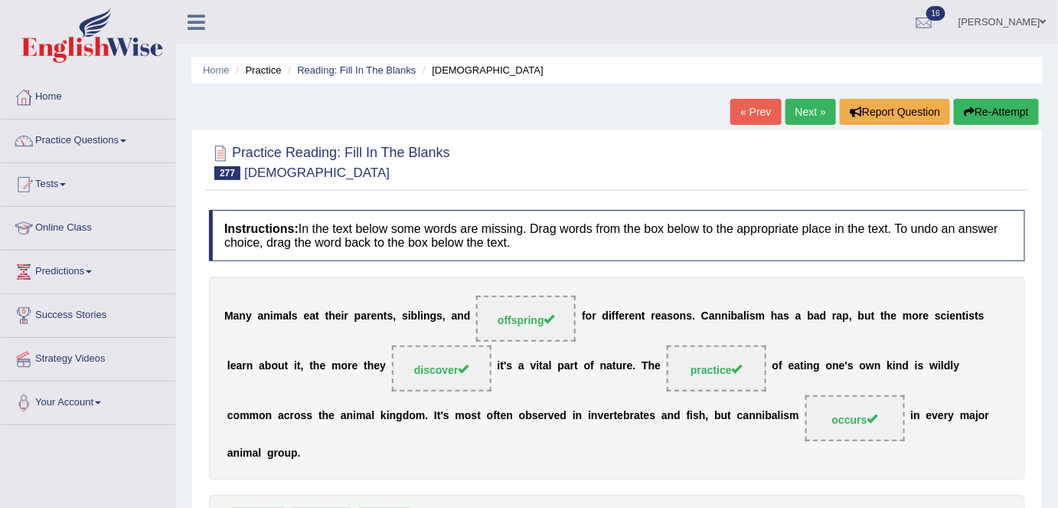
click at [808, 103] on link "Next »" at bounding box center [811, 112] width 51 height 26
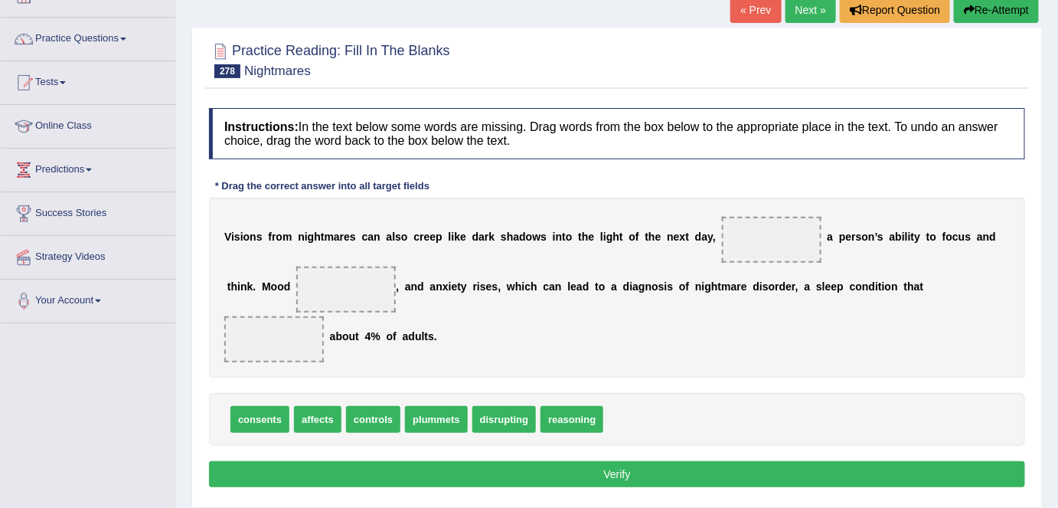
scroll to position [106, 0]
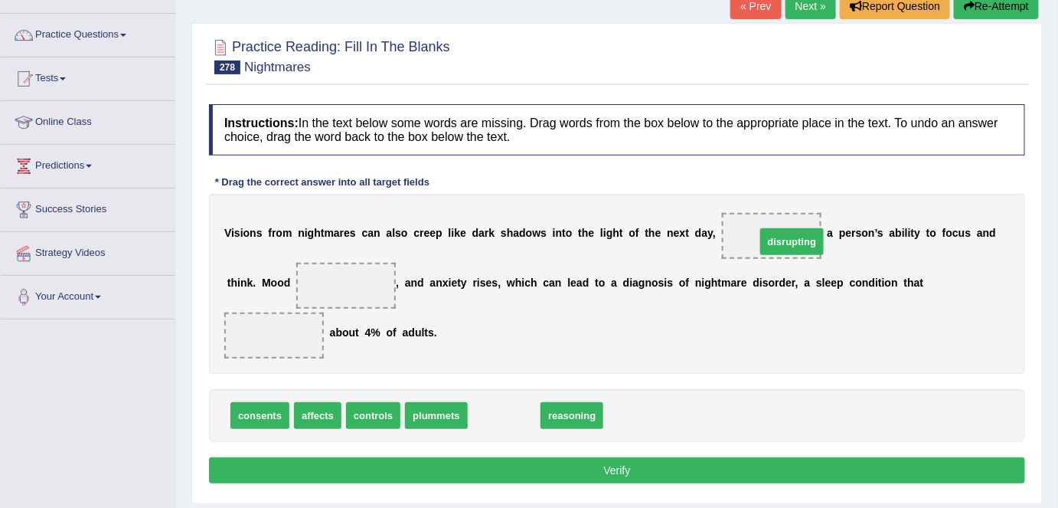
drag, startPoint x: 516, startPoint y: 415, endPoint x: 804, endPoint y: 240, distance: 336.7
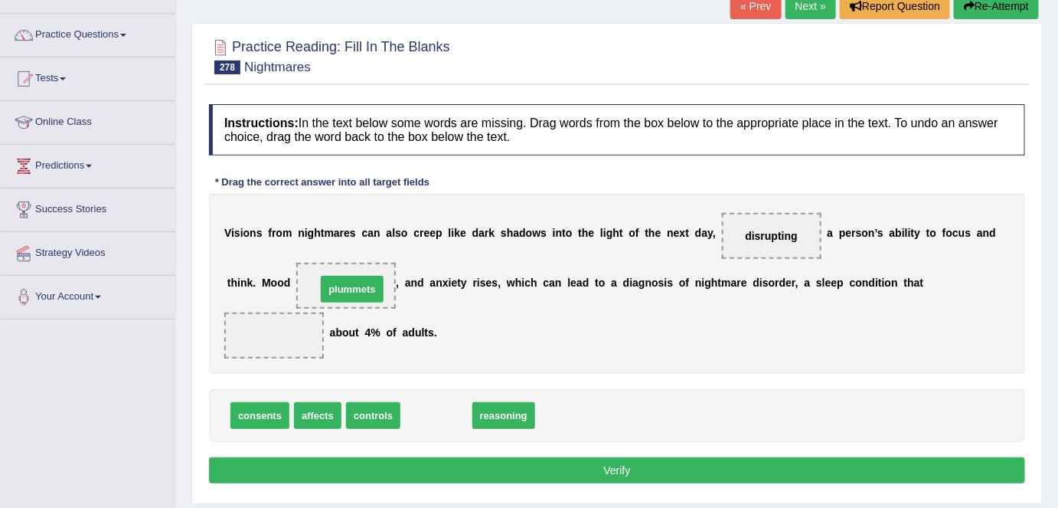
drag, startPoint x: 434, startPoint y: 419, endPoint x: 351, endPoint y: 292, distance: 151.4
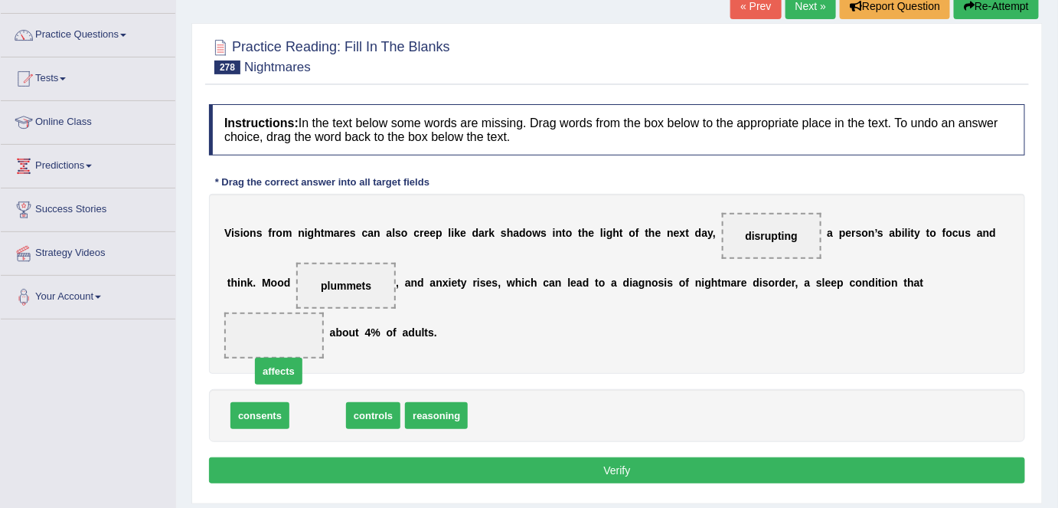
drag, startPoint x: 316, startPoint y: 413, endPoint x: 270, endPoint y: 348, distance: 80.7
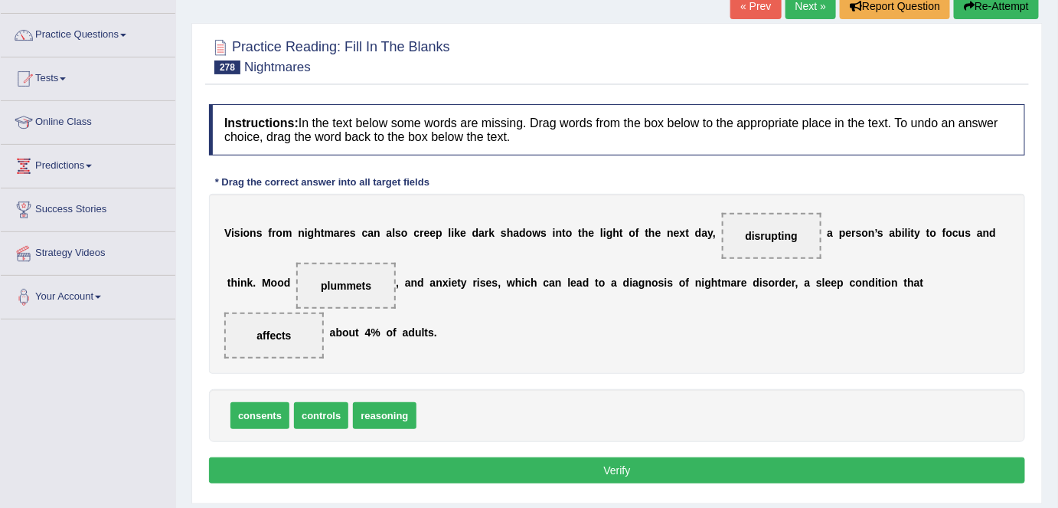
click at [388, 469] on button "Verify" at bounding box center [617, 470] width 816 height 26
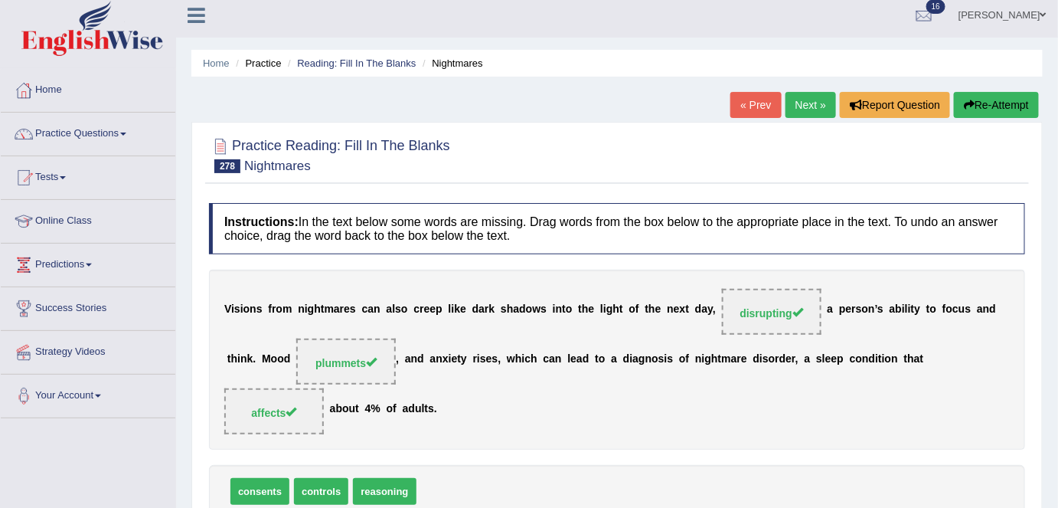
scroll to position [0, 0]
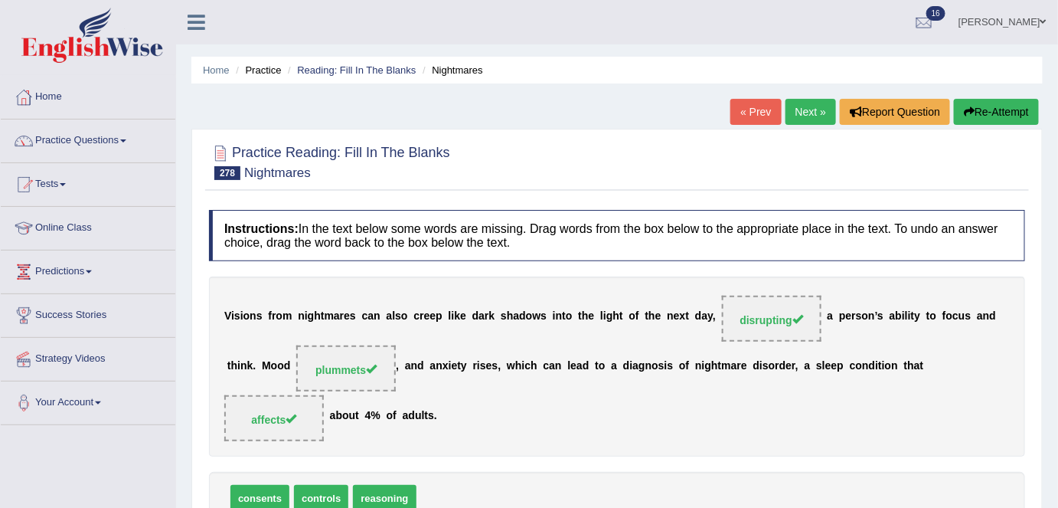
click at [795, 115] on link "Next »" at bounding box center [811, 112] width 51 height 26
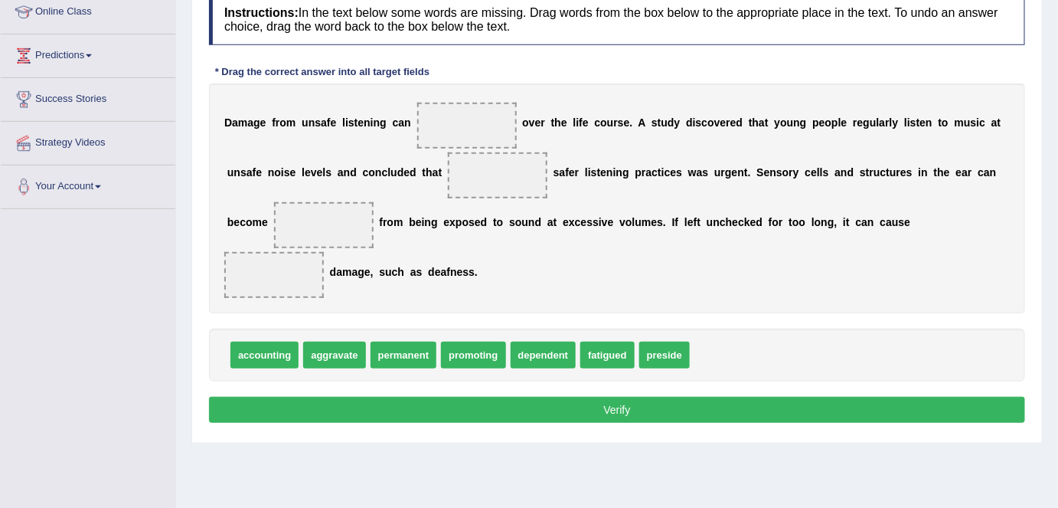
scroll to position [213, 0]
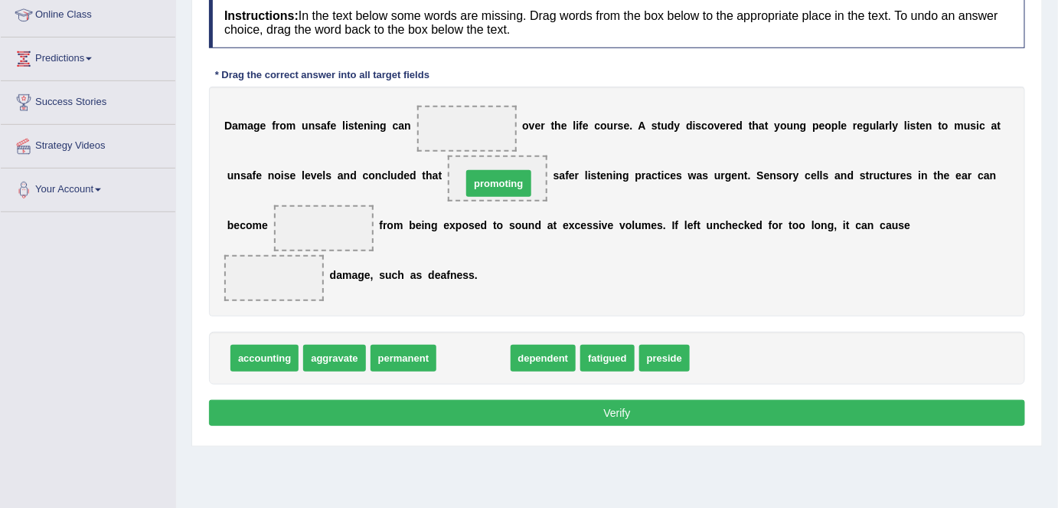
drag, startPoint x: 475, startPoint y: 354, endPoint x: 500, endPoint y: 178, distance: 177.1
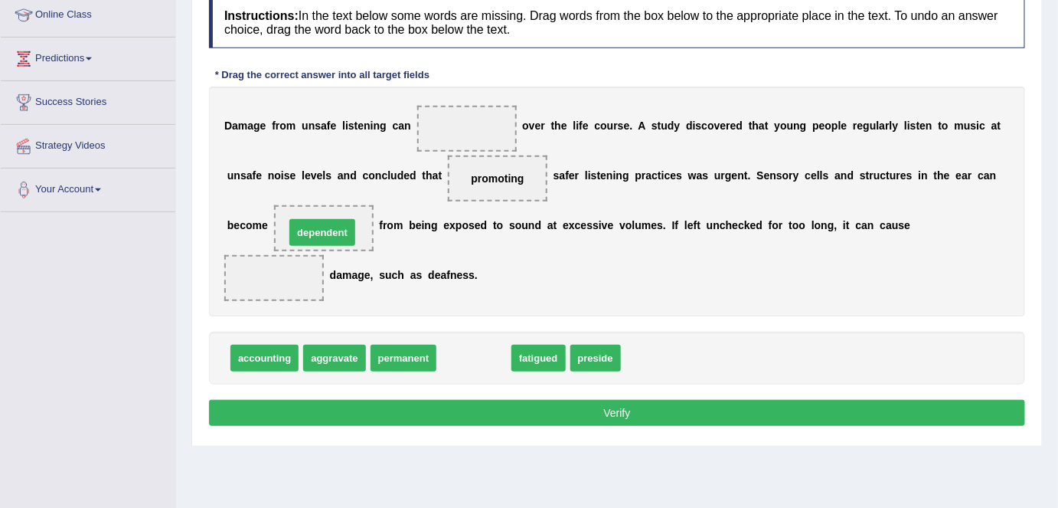
drag, startPoint x: 481, startPoint y: 360, endPoint x: 329, endPoint y: 235, distance: 196.4
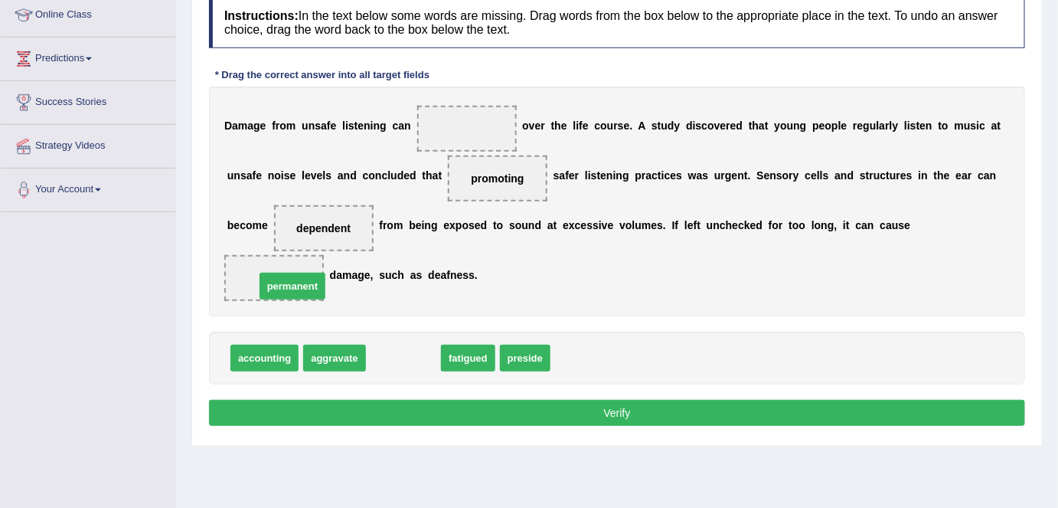
drag, startPoint x: 407, startPoint y: 357, endPoint x: 265, endPoint y: 286, distance: 158.5
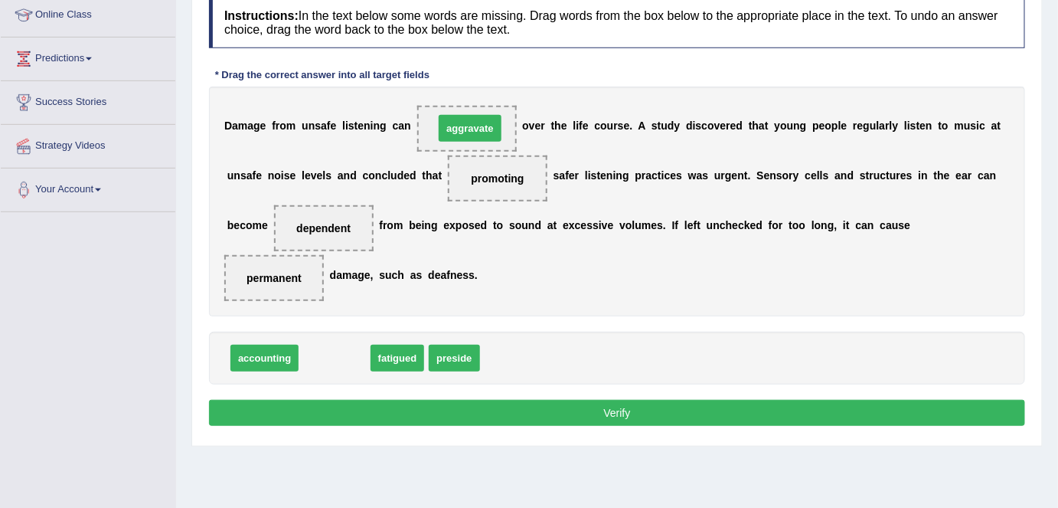
drag, startPoint x: 323, startPoint y: 354, endPoint x: 459, endPoint y: 125, distance: 266.7
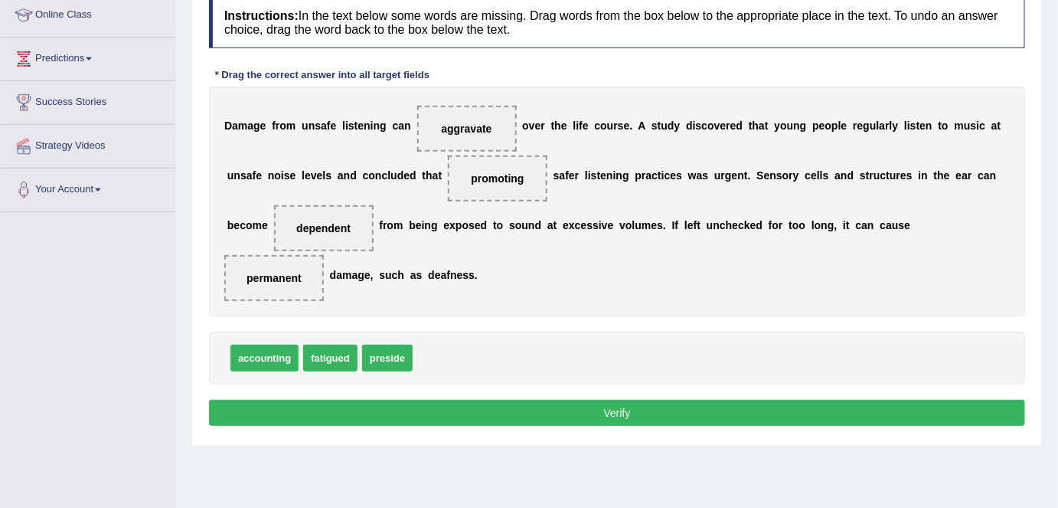
click at [425, 415] on button "Verify" at bounding box center [617, 413] width 816 height 26
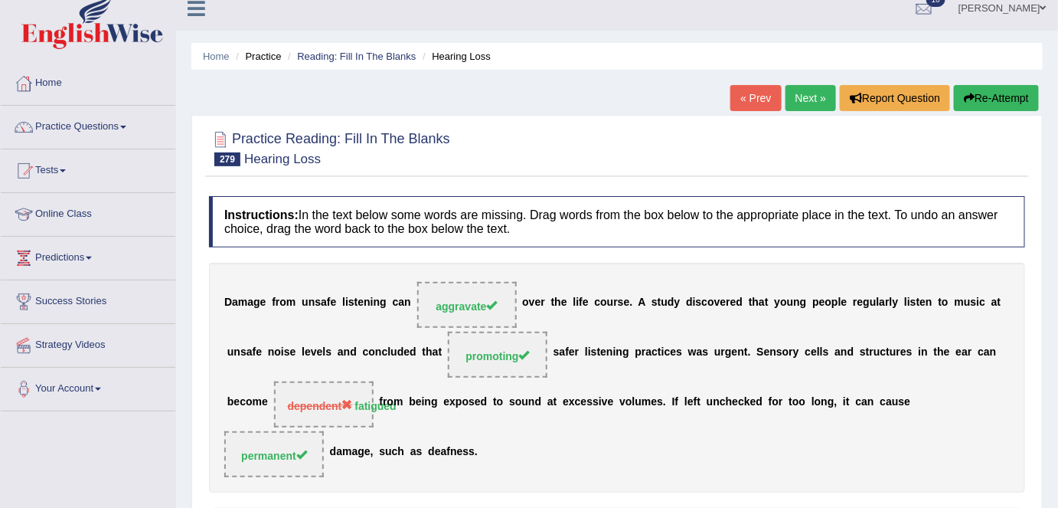
scroll to position [10, 0]
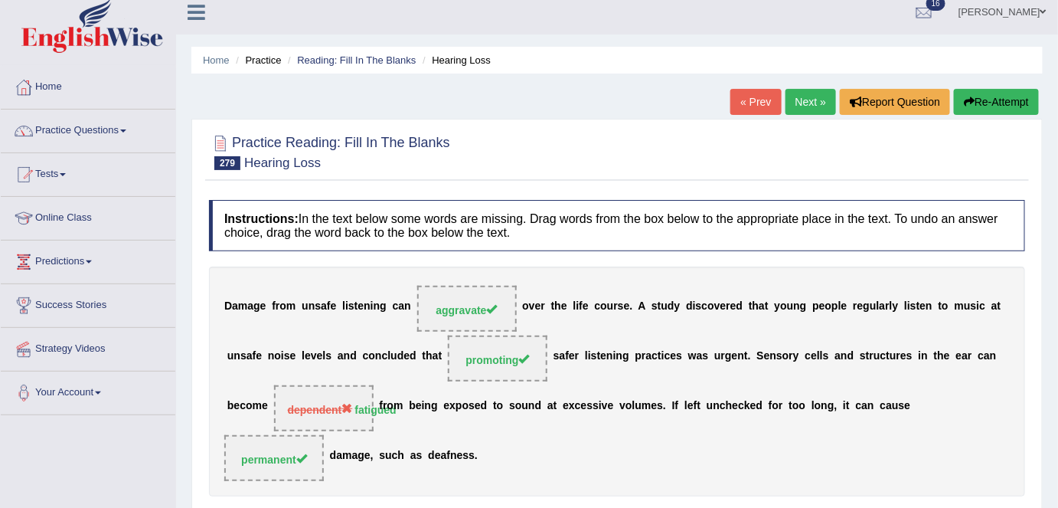
click at [796, 102] on link "Next »" at bounding box center [811, 102] width 51 height 26
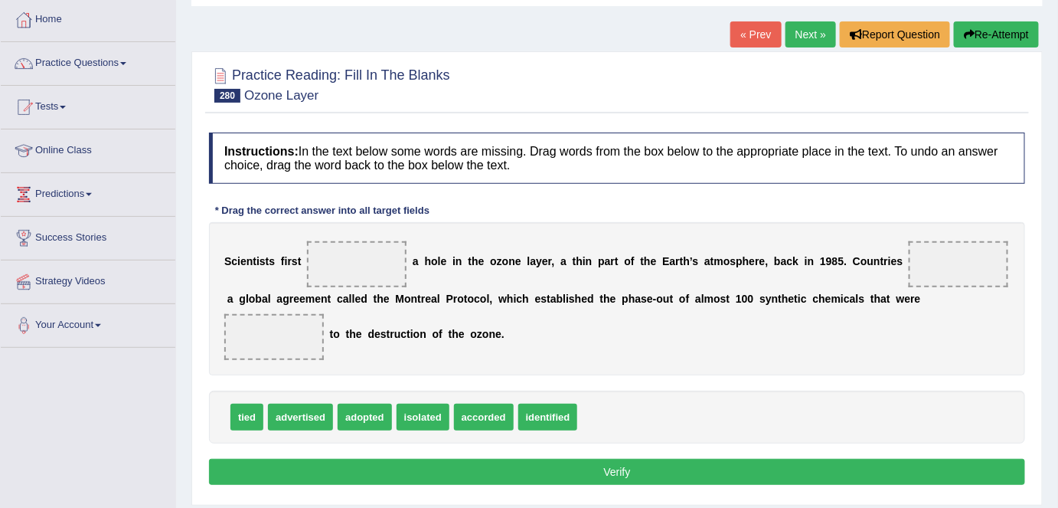
scroll to position [86, 0]
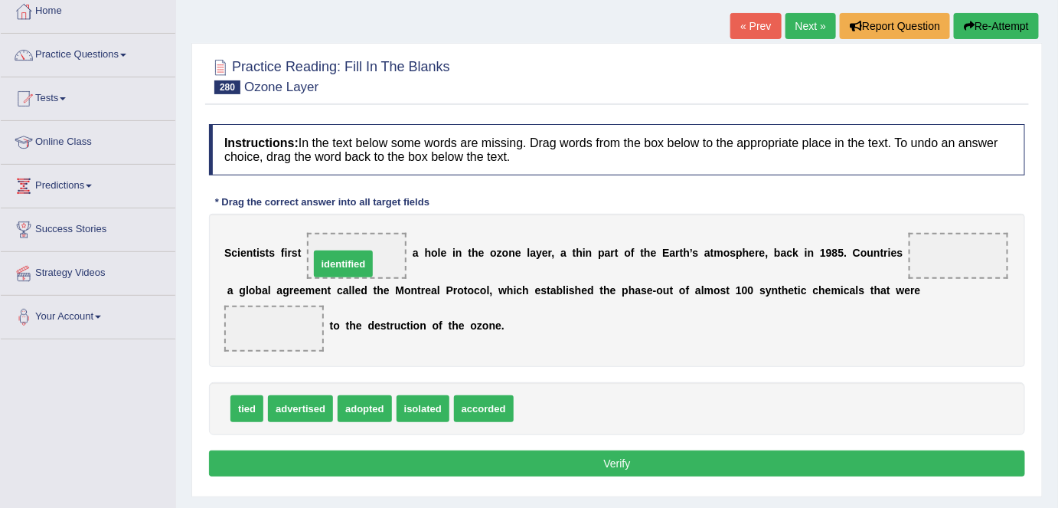
drag, startPoint x: 554, startPoint y: 405, endPoint x: 351, endPoint y: 260, distance: 249.2
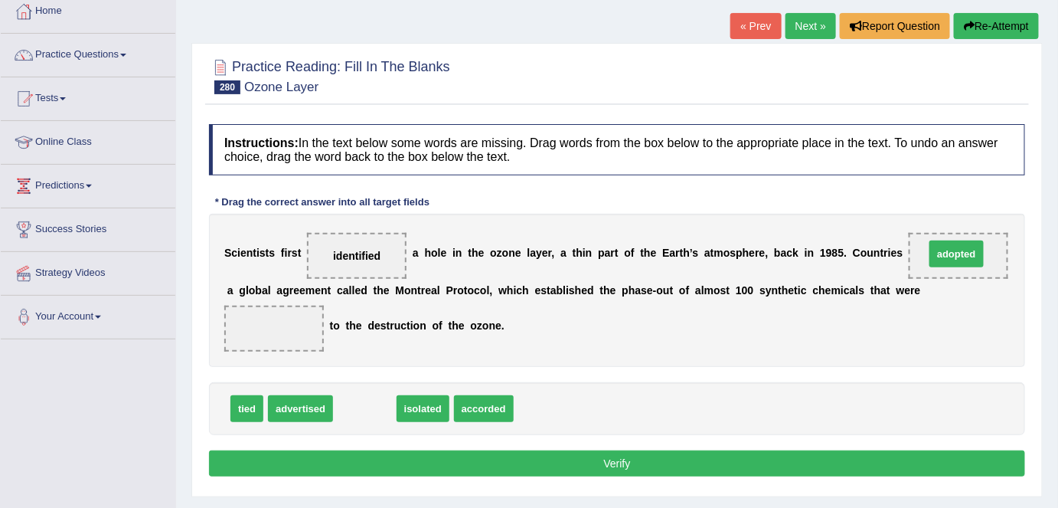
drag, startPoint x: 361, startPoint y: 406, endPoint x: 953, endPoint y: 251, distance: 611.7
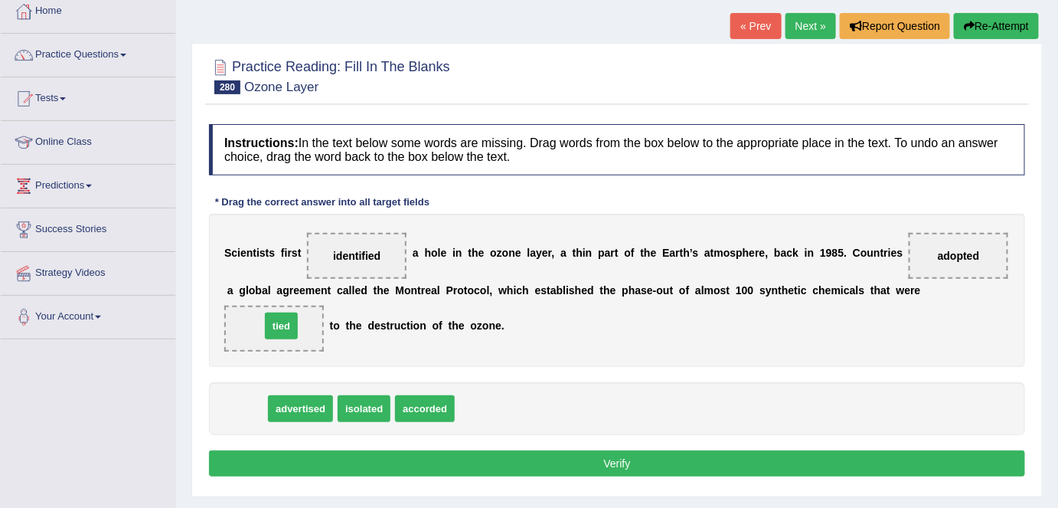
drag, startPoint x: 246, startPoint y: 406, endPoint x: 279, endPoint y: 325, distance: 87.2
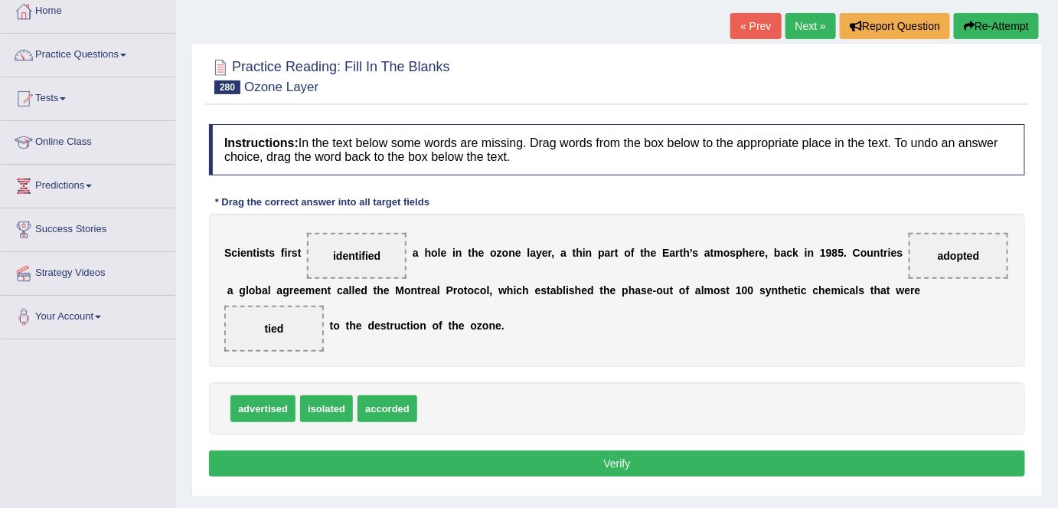
click at [427, 453] on button "Verify" at bounding box center [617, 463] width 816 height 26
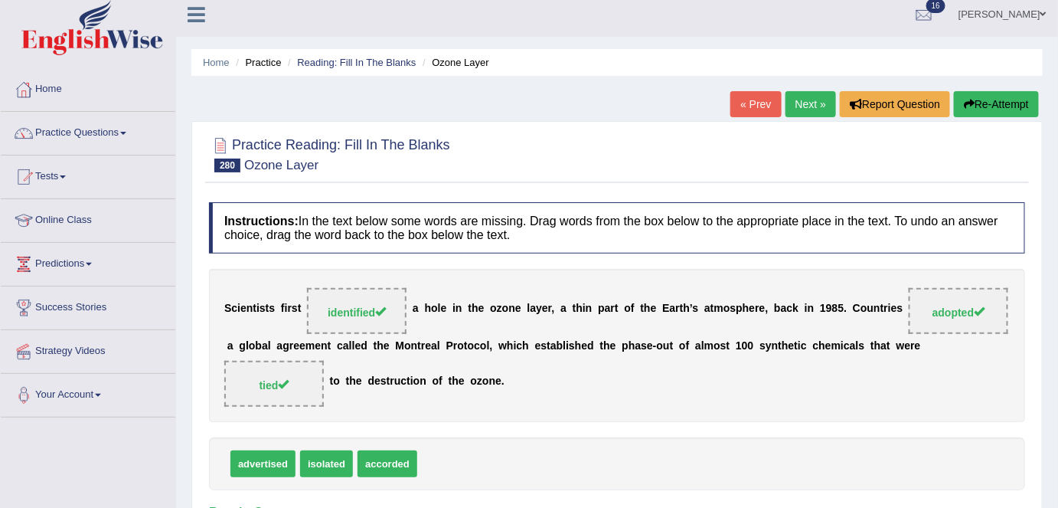
scroll to position [0, 0]
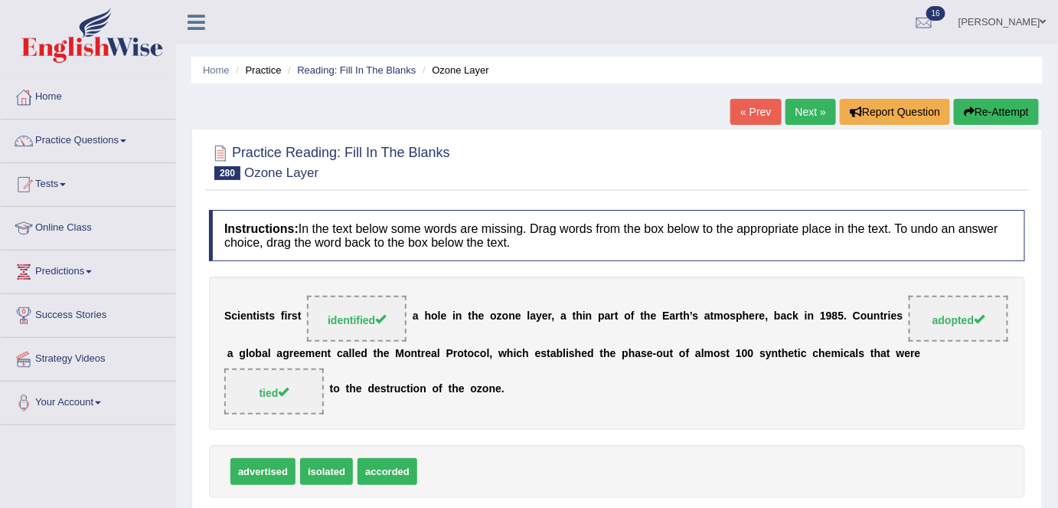
click at [810, 121] on link "Next »" at bounding box center [811, 112] width 51 height 26
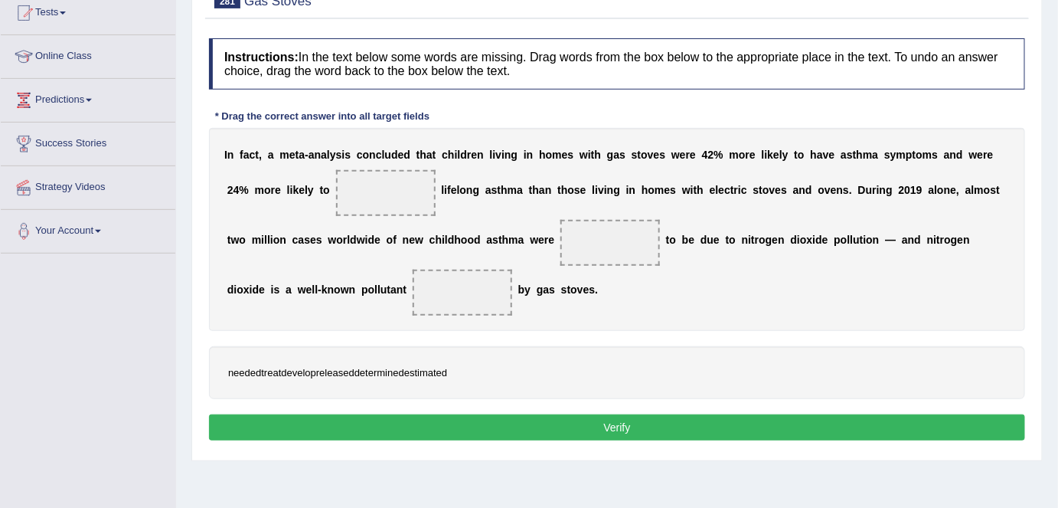
scroll to position [188, 0]
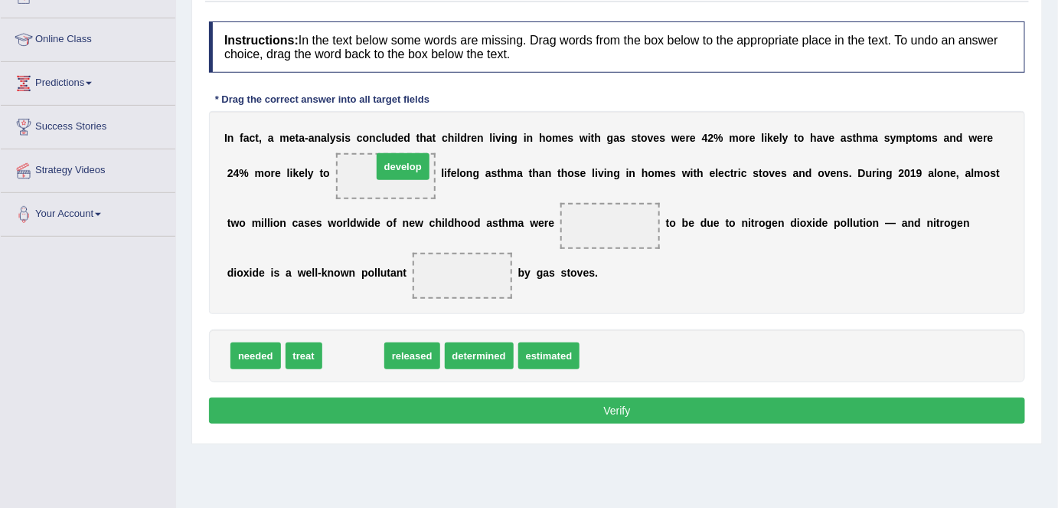
drag, startPoint x: 354, startPoint y: 358, endPoint x: 404, endPoint y: 171, distance: 193.3
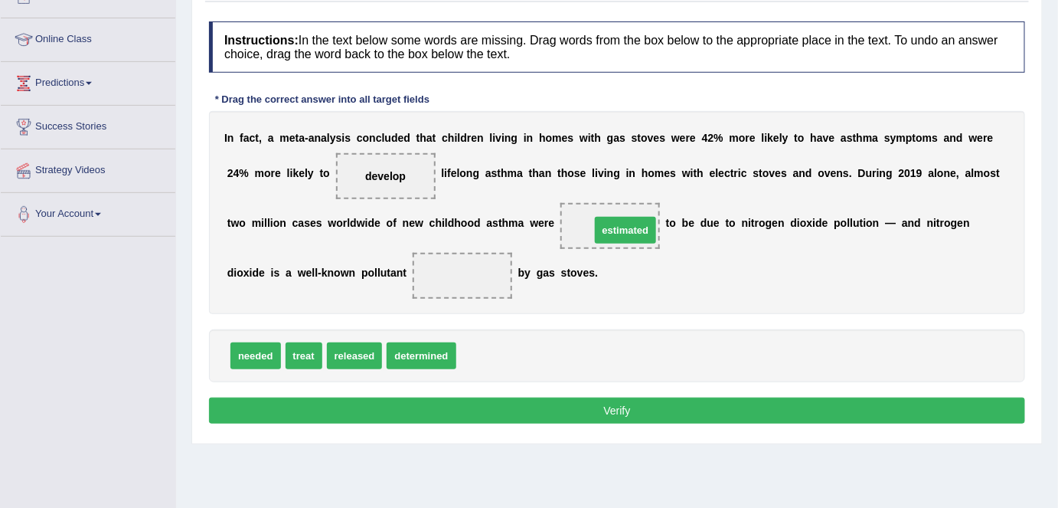
drag, startPoint x: 492, startPoint y: 351, endPoint x: 622, endPoint y: 225, distance: 180.9
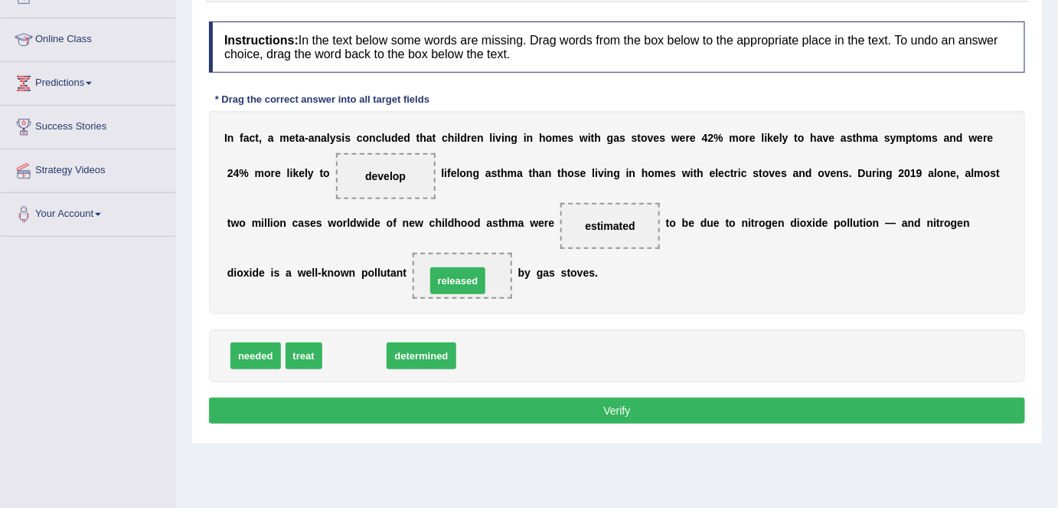
drag, startPoint x: 374, startPoint y: 353, endPoint x: 477, endPoint y: 278, distance: 127.7
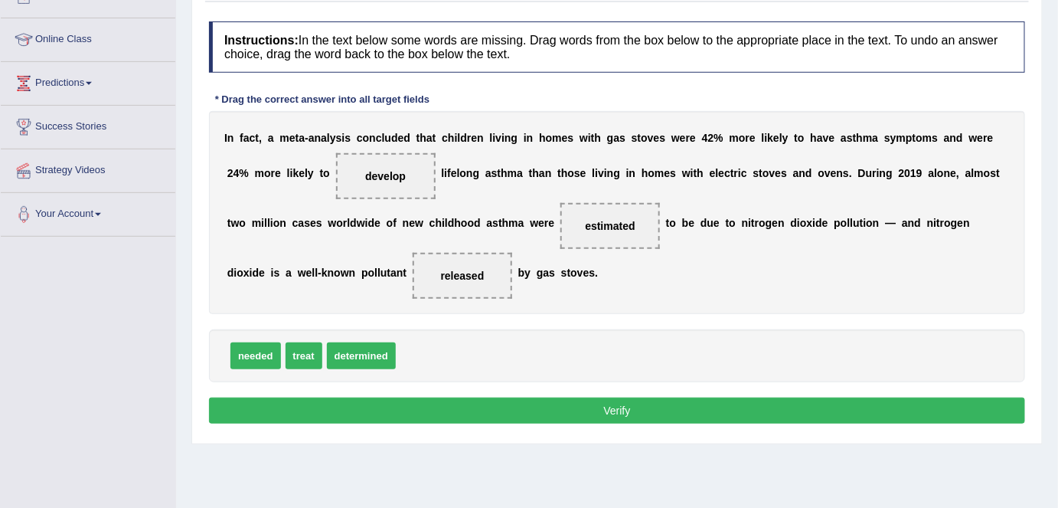
click at [509, 409] on button "Verify" at bounding box center [617, 410] width 816 height 26
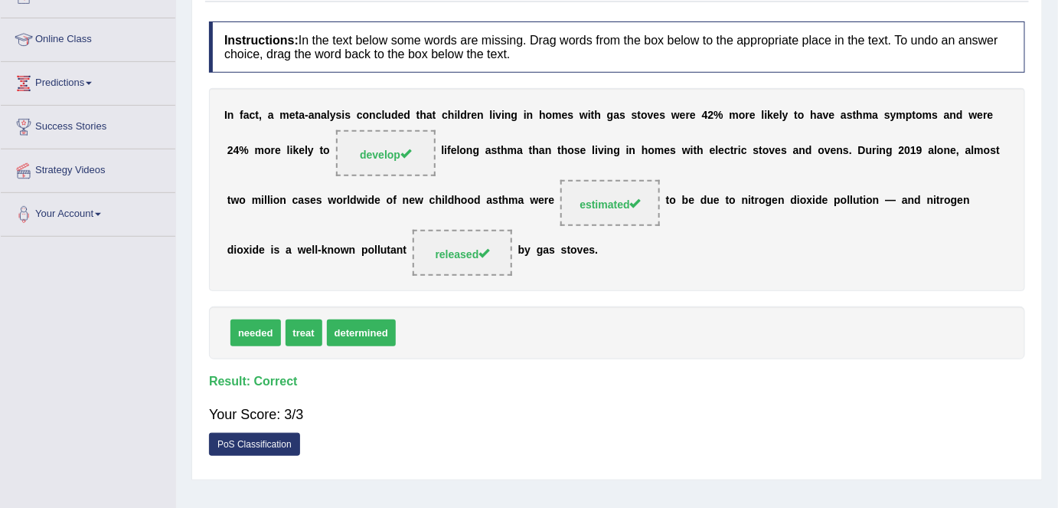
scroll to position [0, 0]
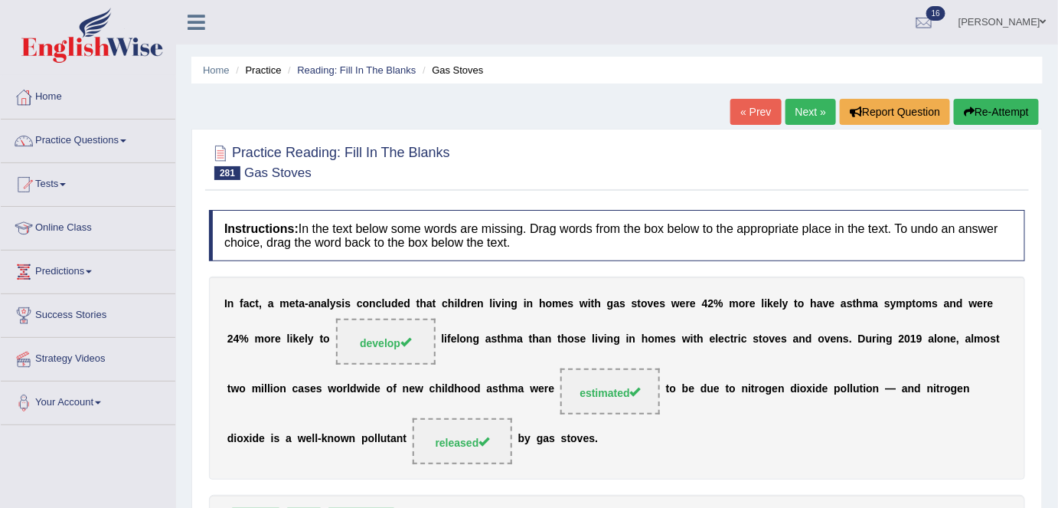
click at [806, 117] on link "Next »" at bounding box center [811, 112] width 51 height 26
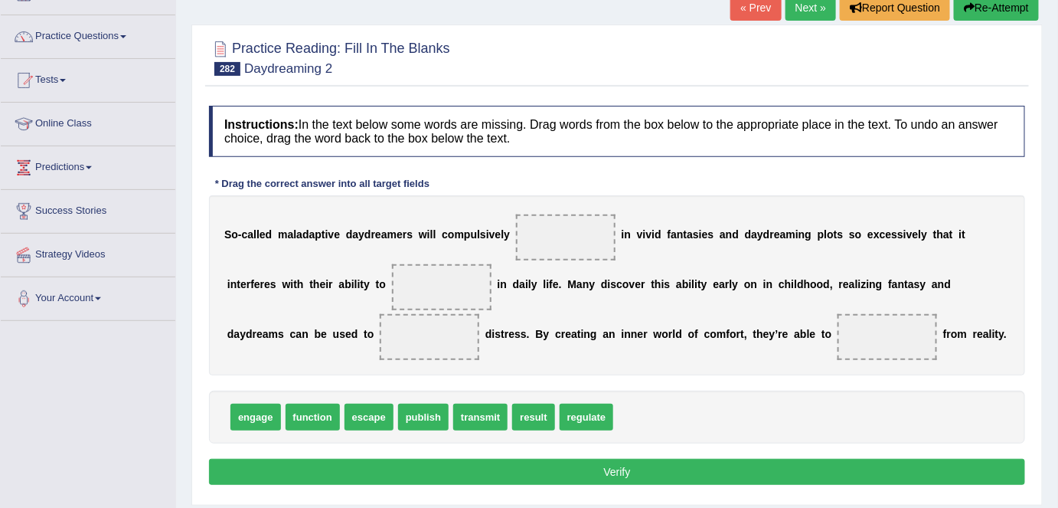
scroll to position [96, 0]
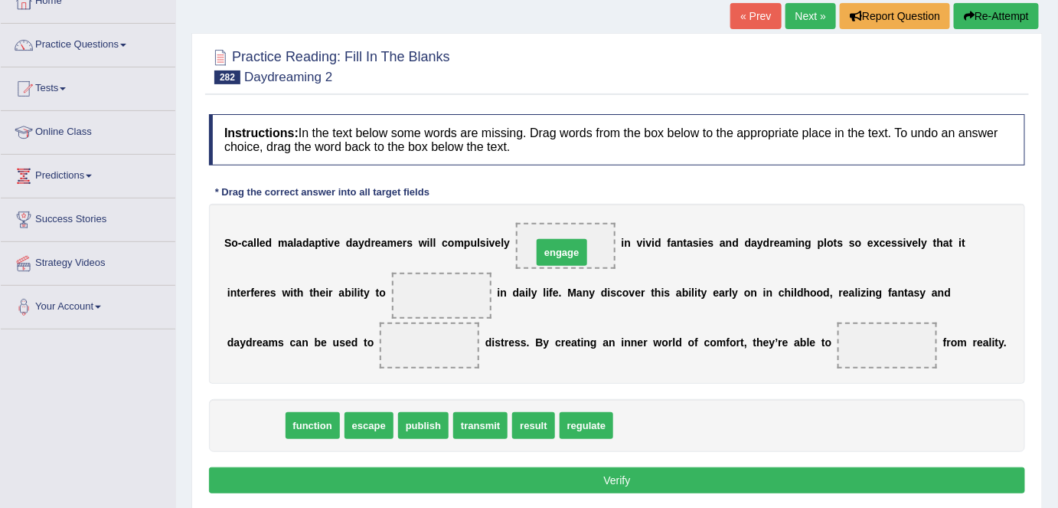
drag, startPoint x: 245, startPoint y: 424, endPoint x: 551, endPoint y: 251, distance: 351.8
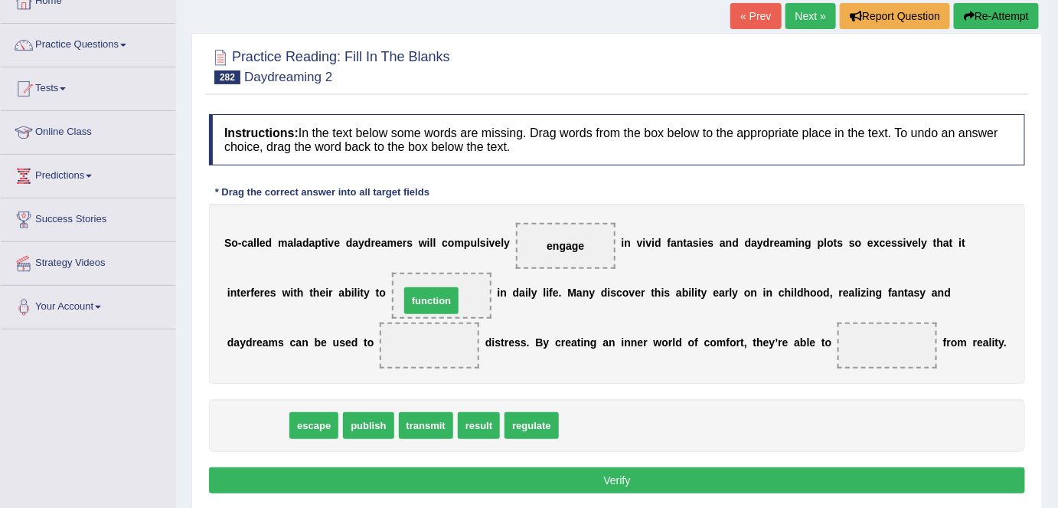
drag, startPoint x: 263, startPoint y: 428, endPoint x: 443, endPoint y: 301, distance: 220.3
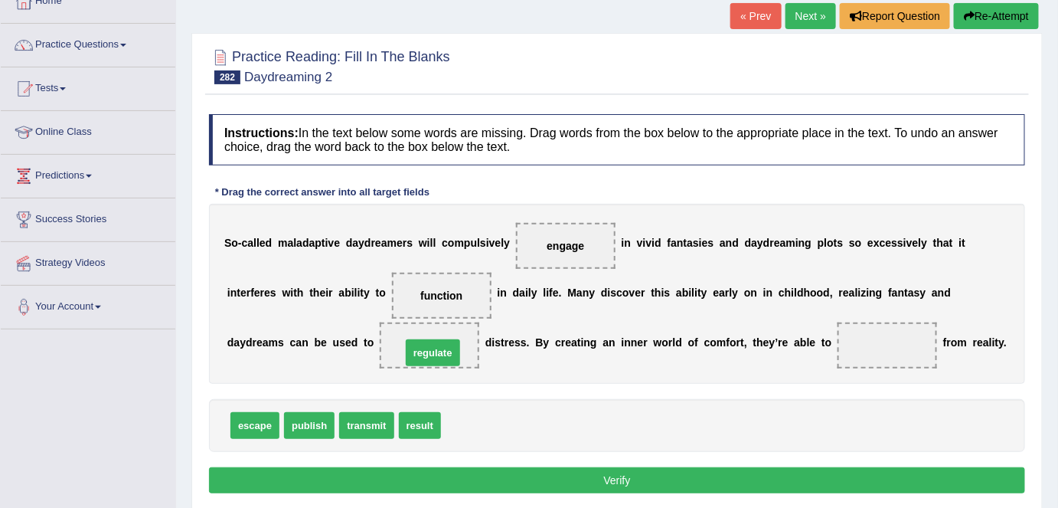
drag, startPoint x: 474, startPoint y: 423, endPoint x: 434, endPoint y: 350, distance: 82.9
drag, startPoint x: 246, startPoint y: 414, endPoint x: 886, endPoint y: 332, distance: 645.3
click at [676, 485] on button "Verify" at bounding box center [617, 480] width 816 height 26
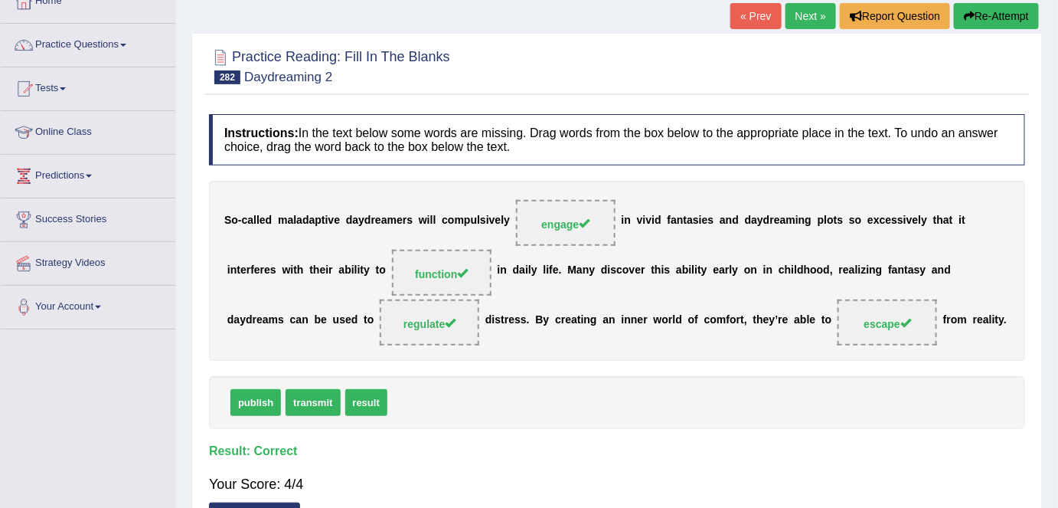
scroll to position [0, 0]
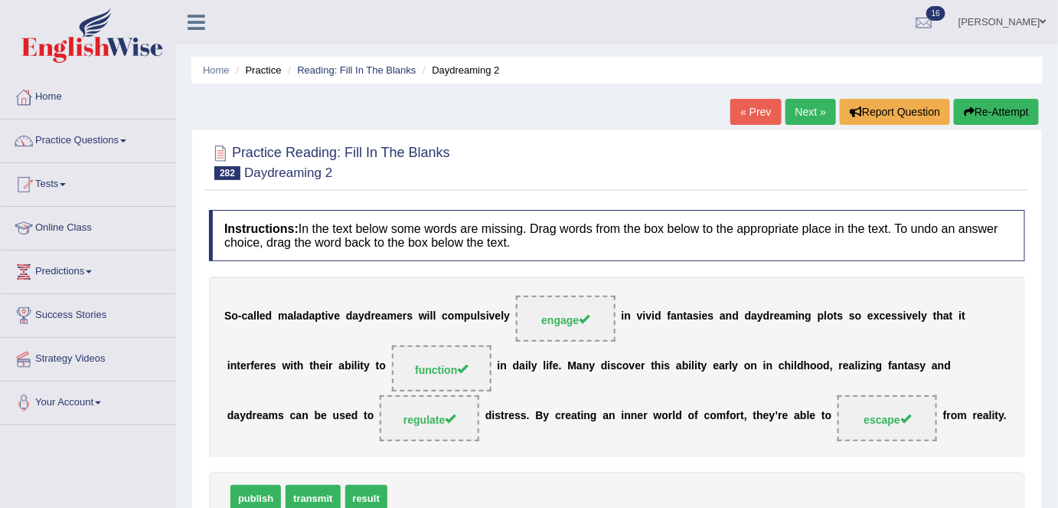
click at [803, 115] on link "Next »" at bounding box center [811, 112] width 51 height 26
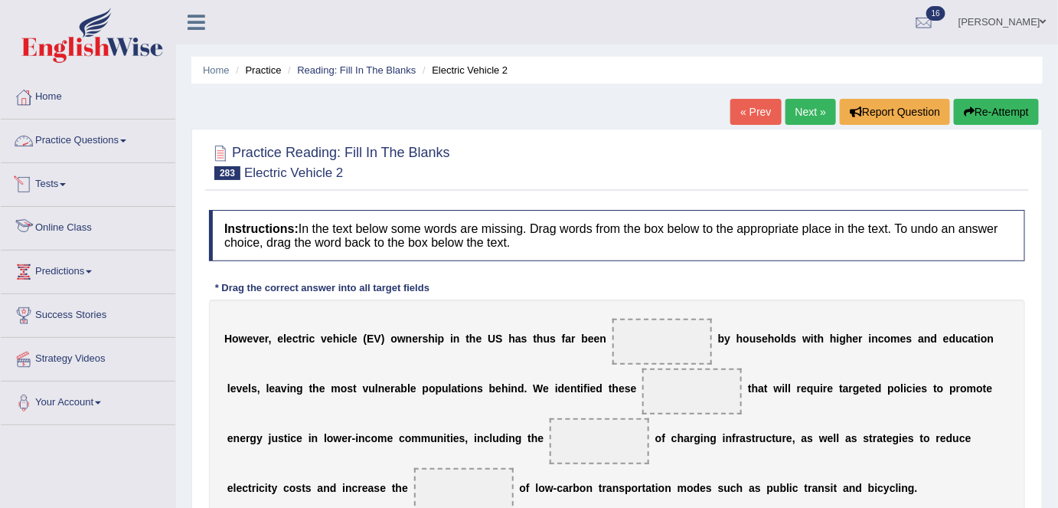
click at [117, 141] on link "Practice Questions" at bounding box center [88, 138] width 175 height 38
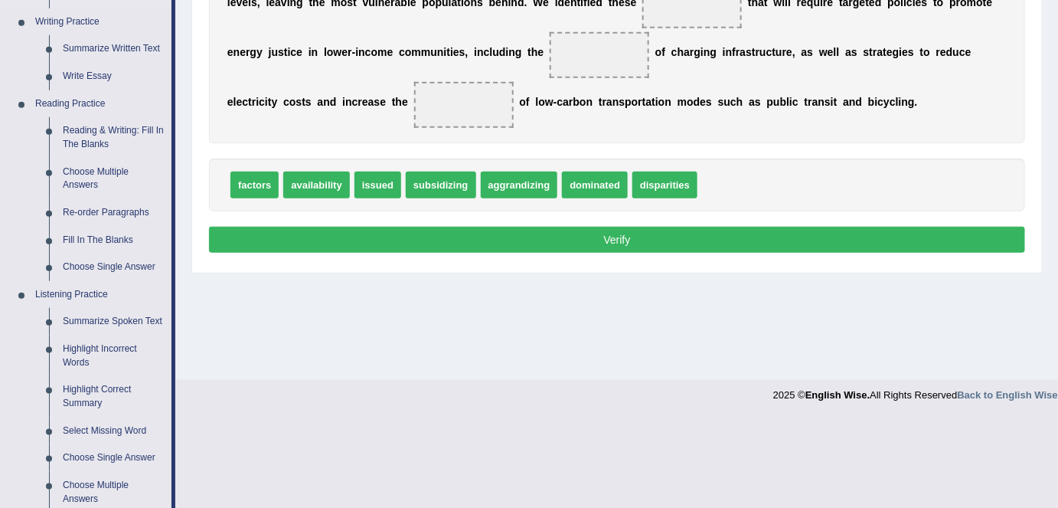
scroll to position [381, 0]
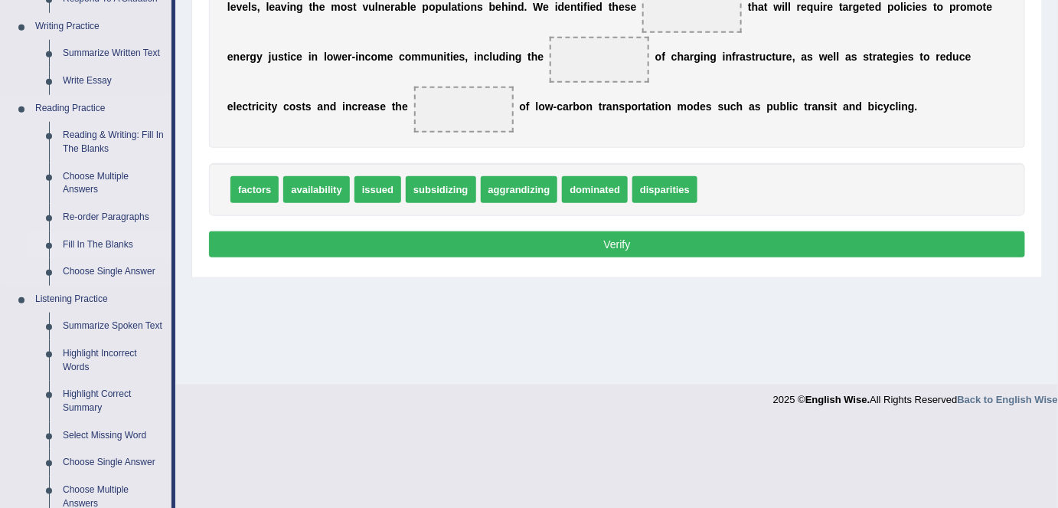
click at [119, 244] on link "Fill In The Blanks" at bounding box center [114, 245] width 116 height 28
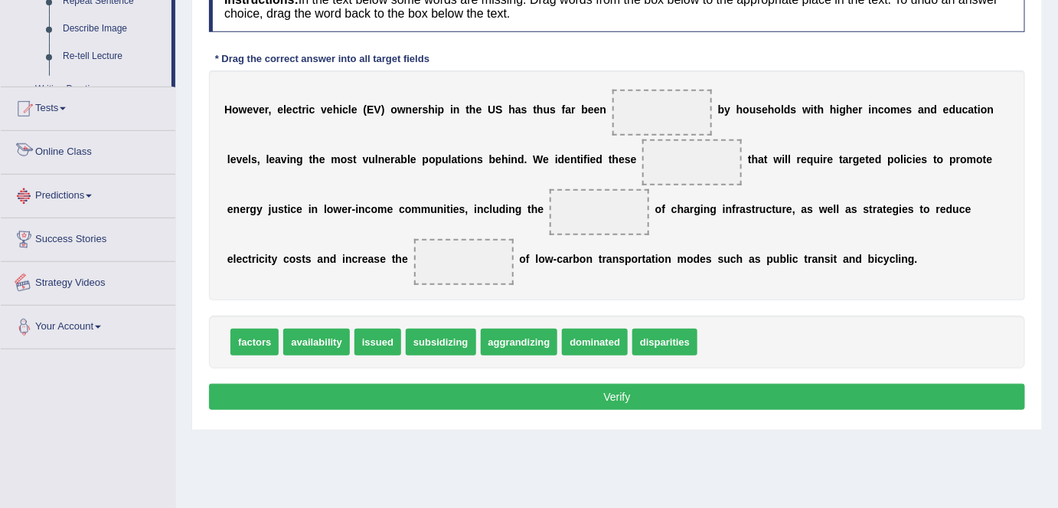
scroll to position [296, 0]
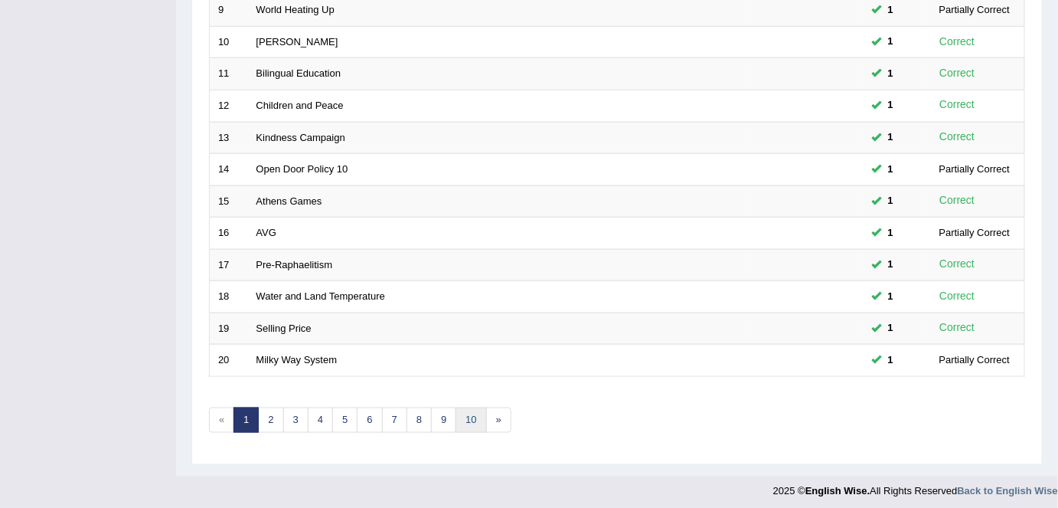
click at [468, 413] on link "10" at bounding box center [471, 419] width 31 height 25
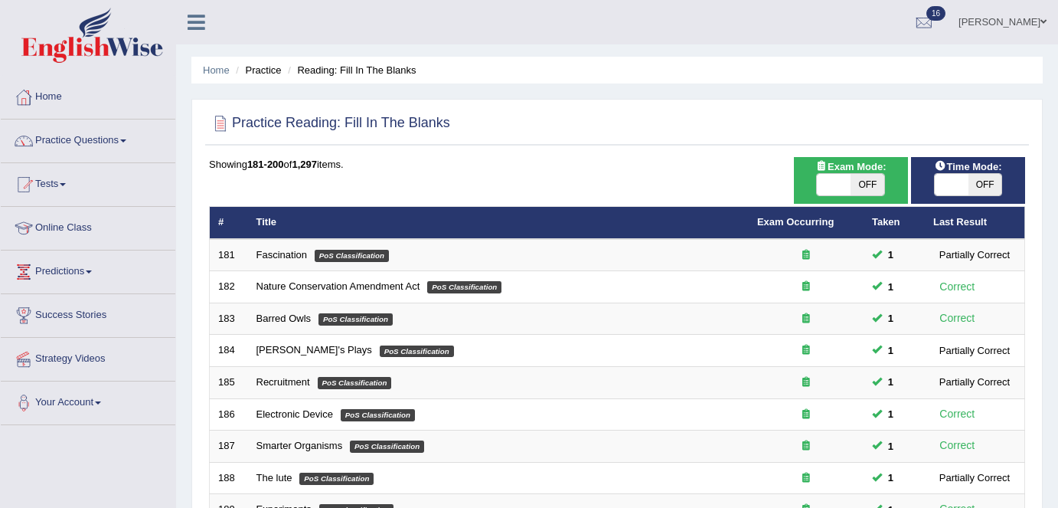
scroll to position [499, 0]
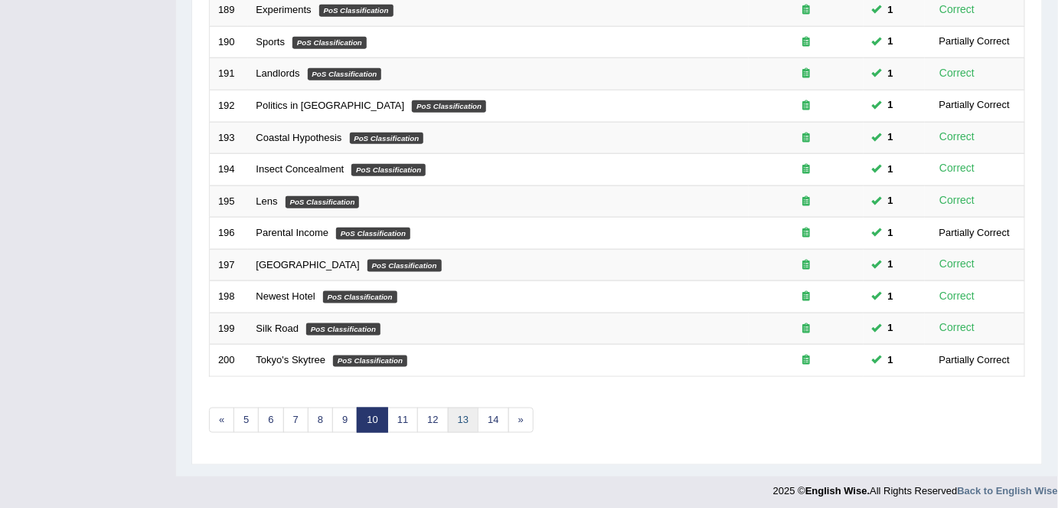
click at [461, 417] on link "13" at bounding box center [463, 419] width 31 height 25
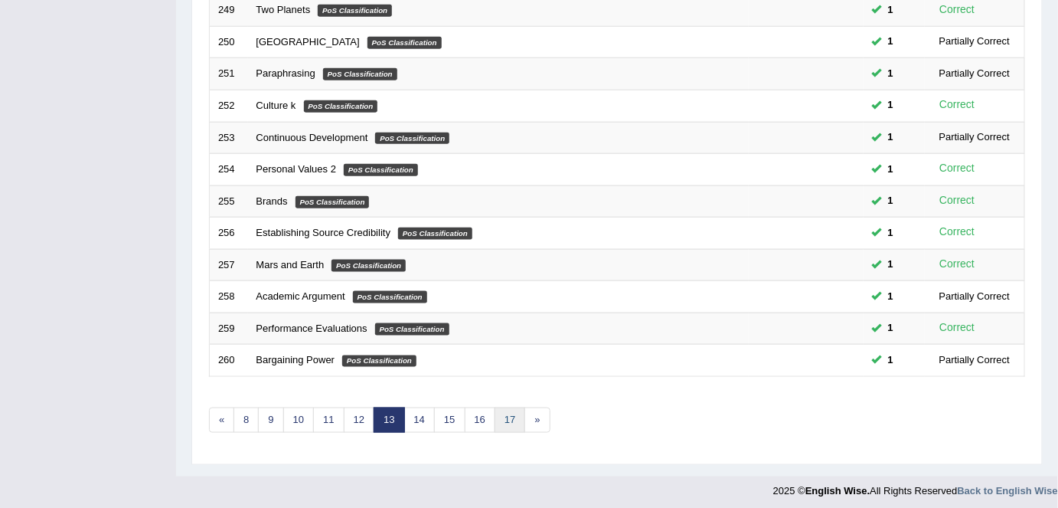
click at [506, 419] on link "17" at bounding box center [510, 419] width 31 height 25
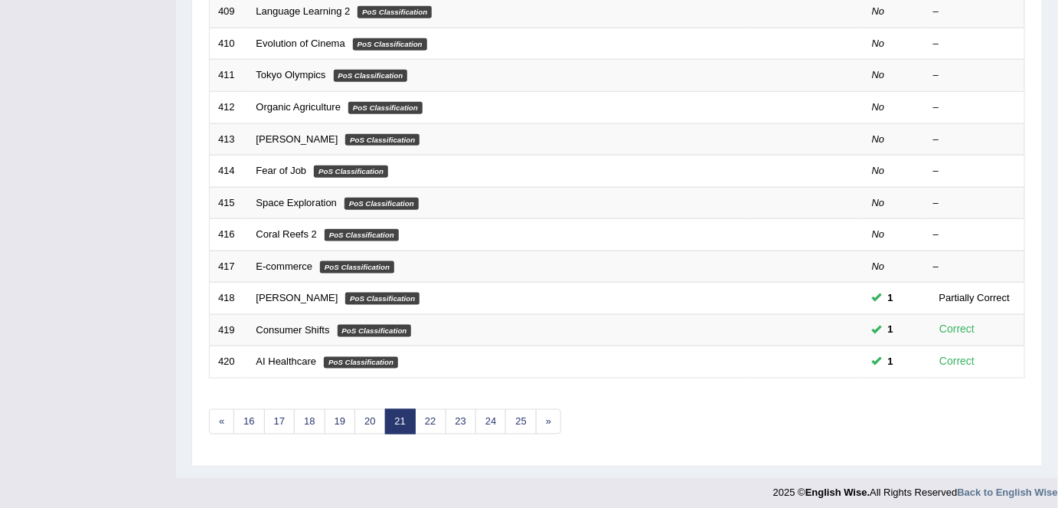
scroll to position [499, 0]
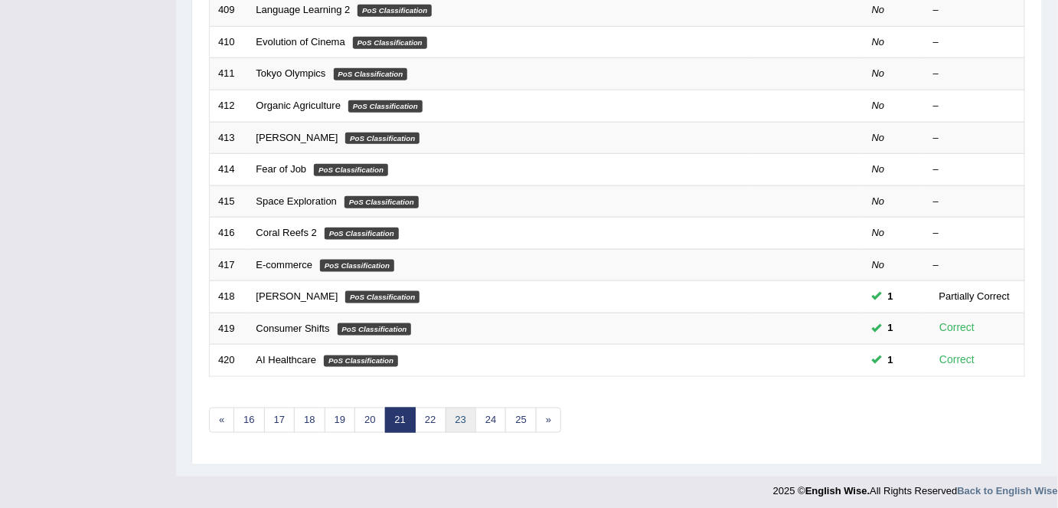
click at [456, 414] on link "23" at bounding box center [461, 419] width 31 height 25
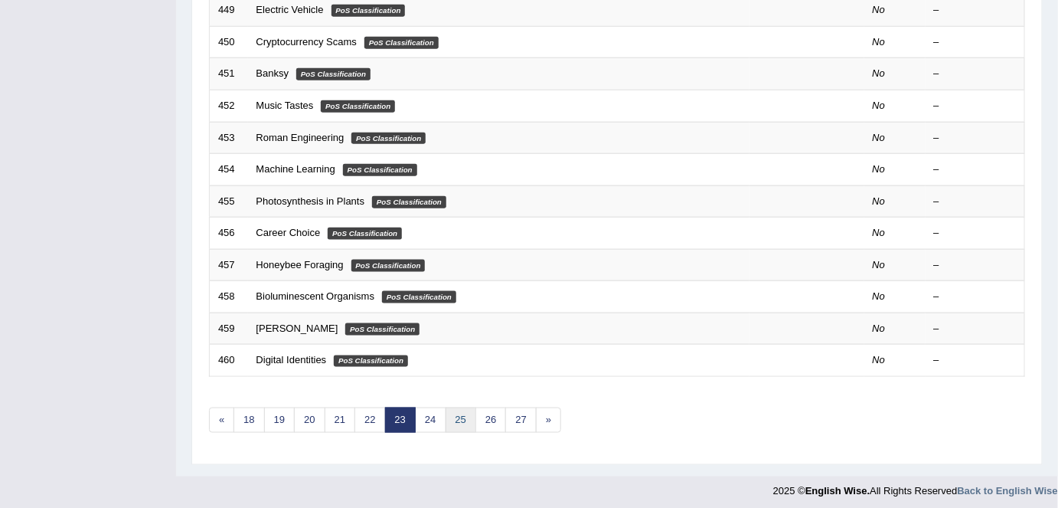
click at [467, 415] on link "25" at bounding box center [461, 419] width 31 height 25
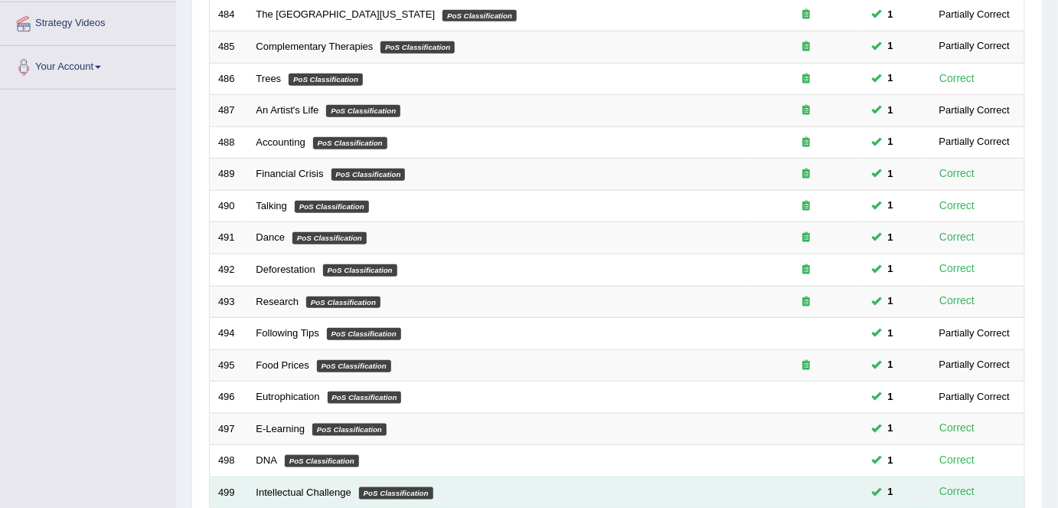
scroll to position [499, 0]
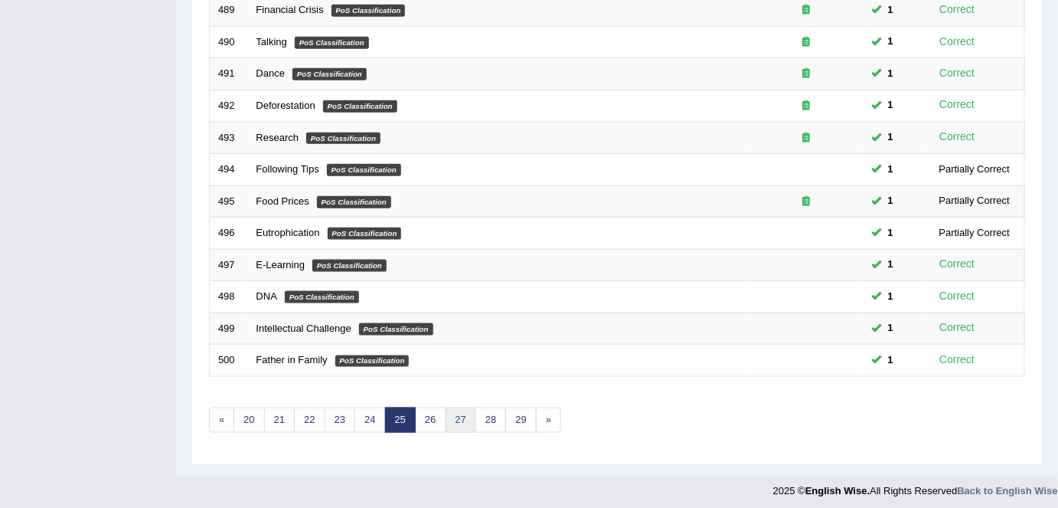
click at [460, 416] on link "27" at bounding box center [461, 419] width 31 height 25
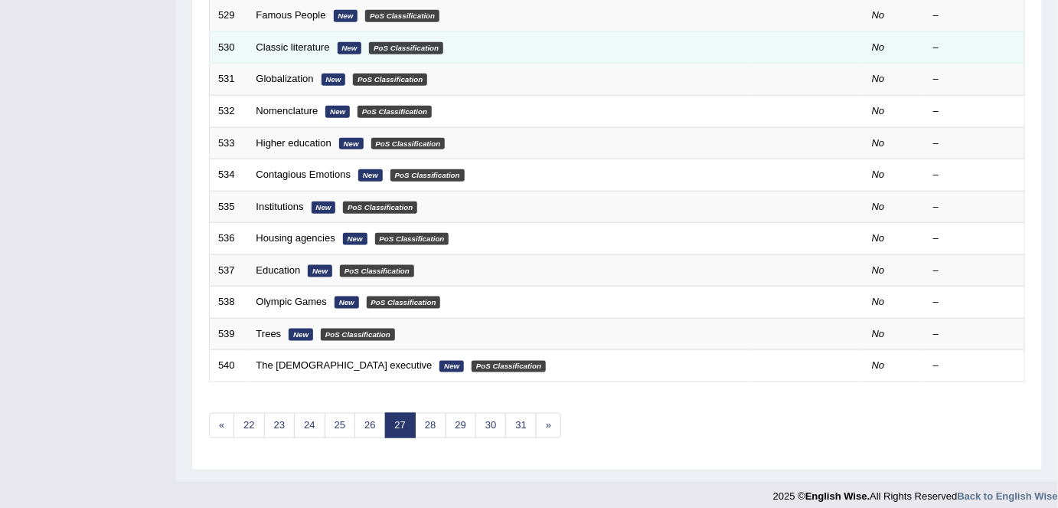
scroll to position [499, 0]
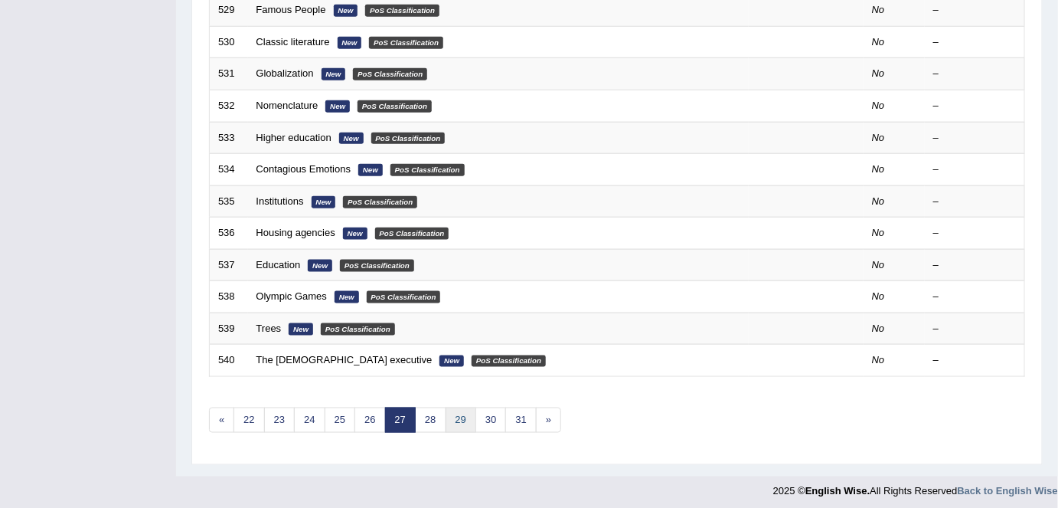
click at [453, 416] on link "29" at bounding box center [461, 419] width 31 height 25
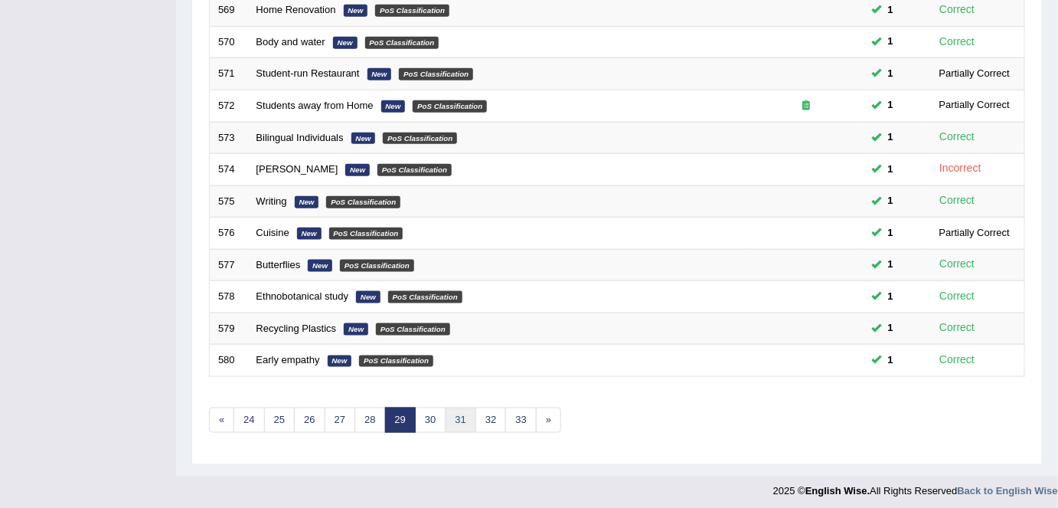
click at [467, 417] on link "31" at bounding box center [461, 419] width 31 height 25
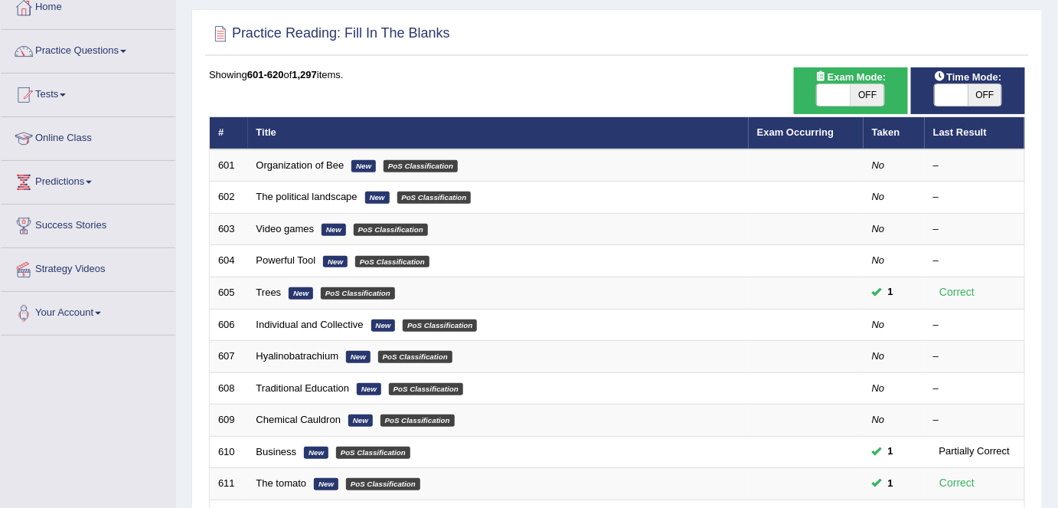
scroll to position [89, 0]
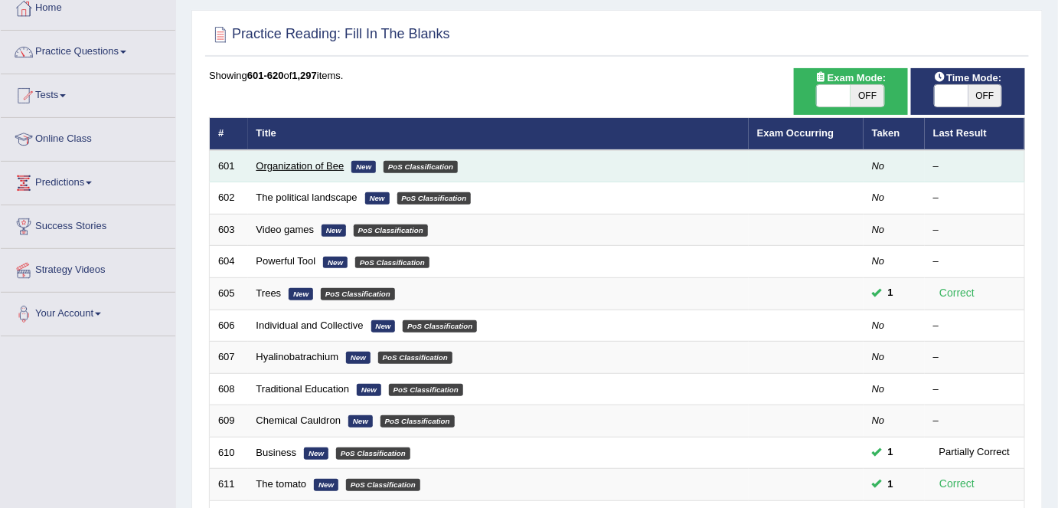
click at [300, 164] on link "Organization of Bee" at bounding box center [300, 165] width 88 height 11
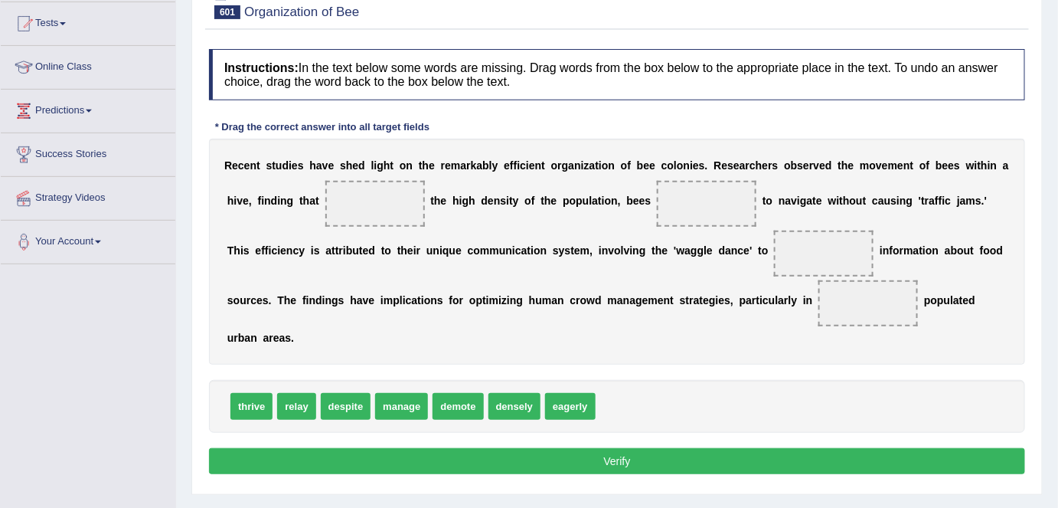
scroll to position [161, 0]
drag, startPoint x: 355, startPoint y: 393, endPoint x: 381, endPoint y: 196, distance: 198.5
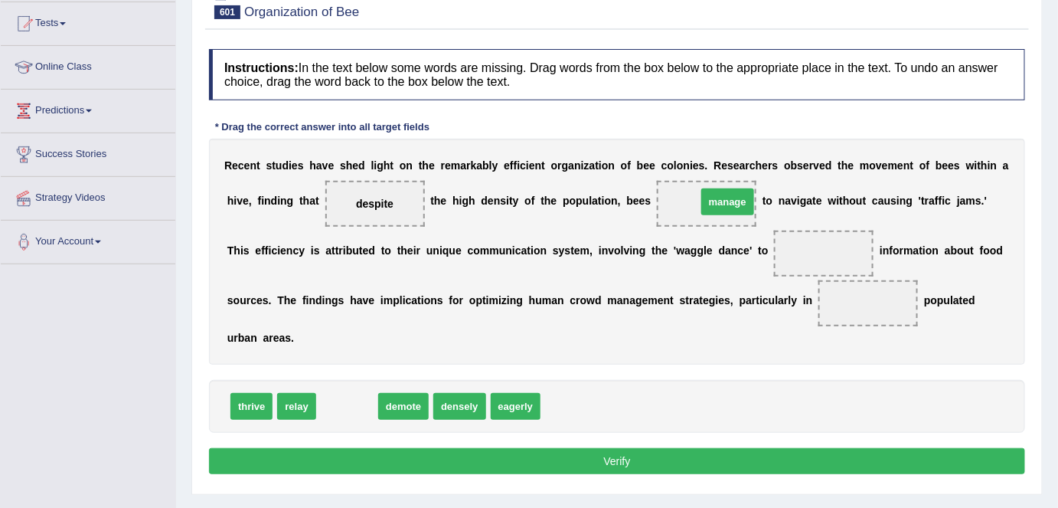
drag, startPoint x: 354, startPoint y: 406, endPoint x: 730, endPoint y: 202, distance: 427.6
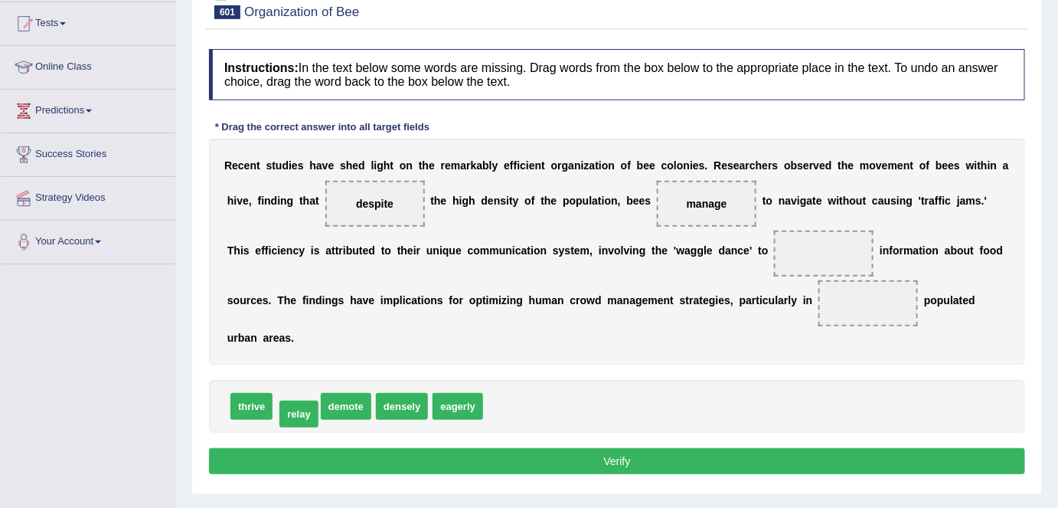
drag, startPoint x: 302, startPoint y: 407, endPoint x: 305, endPoint y: 414, distance: 8.2
drag, startPoint x: 257, startPoint y: 407, endPoint x: 276, endPoint y: 407, distance: 19.2
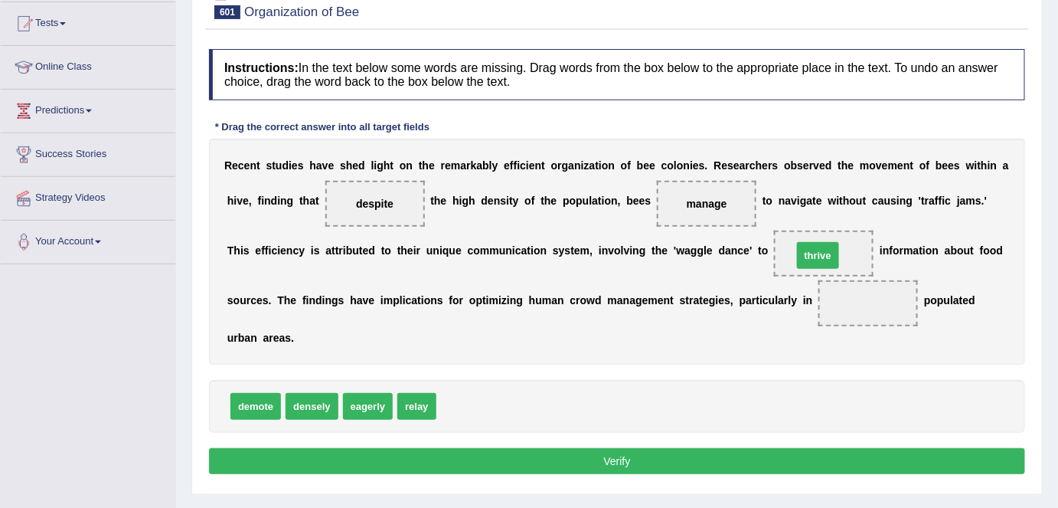
drag, startPoint x: 450, startPoint y: 401, endPoint x: 805, endPoint y: 251, distance: 385.7
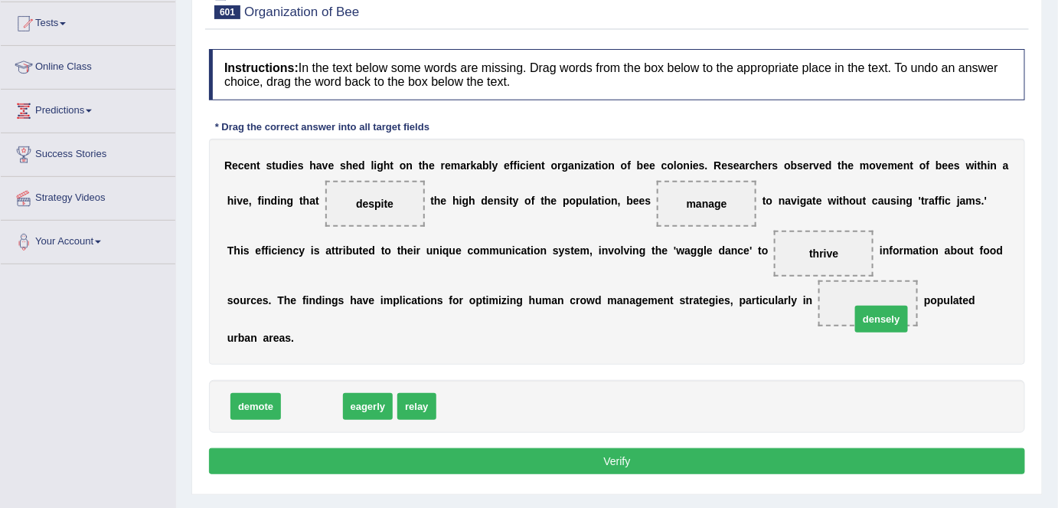
drag, startPoint x: 312, startPoint y: 412, endPoint x: 884, endPoint y: 320, distance: 578.5
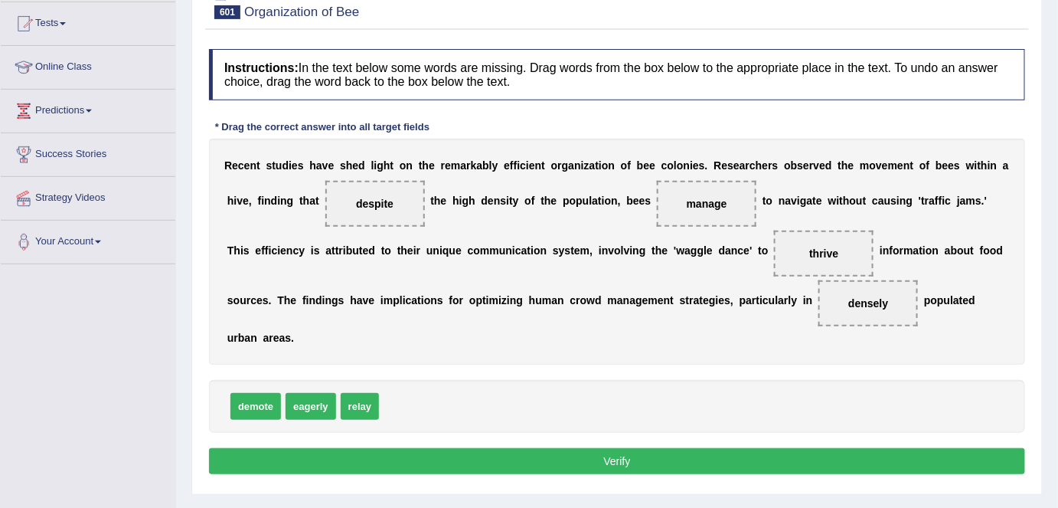
click at [790, 456] on button "Verify" at bounding box center [617, 461] width 816 height 26
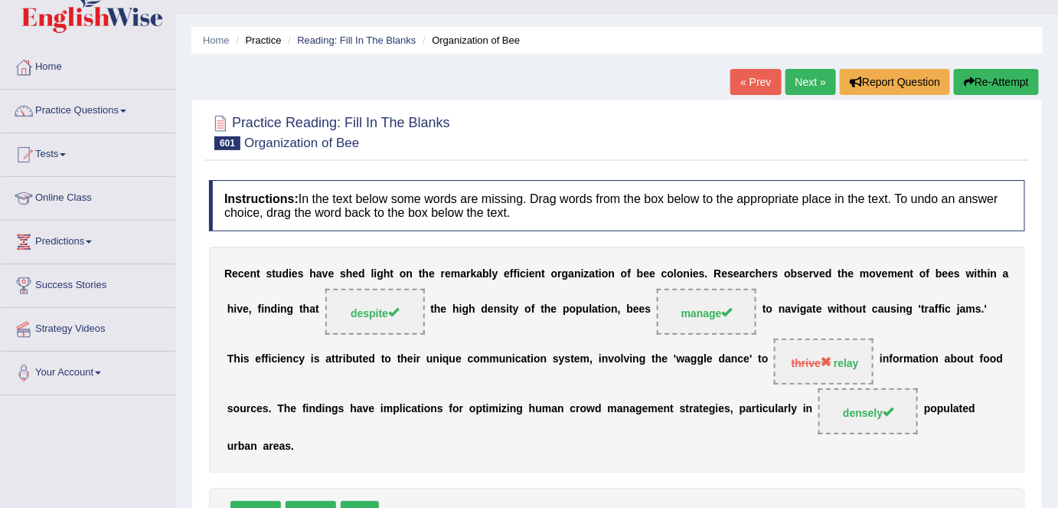
scroll to position [0, 0]
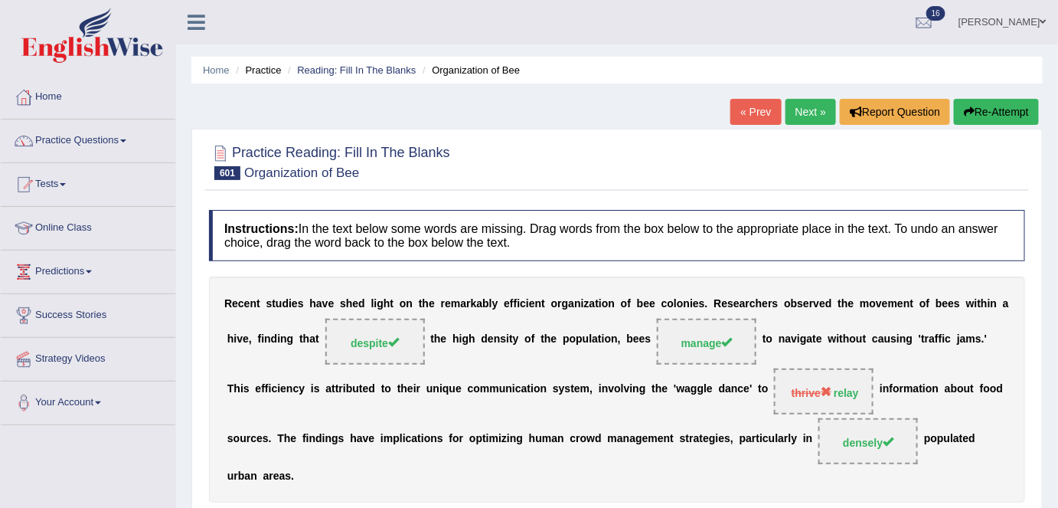
click at [806, 113] on link "Next »" at bounding box center [811, 112] width 51 height 26
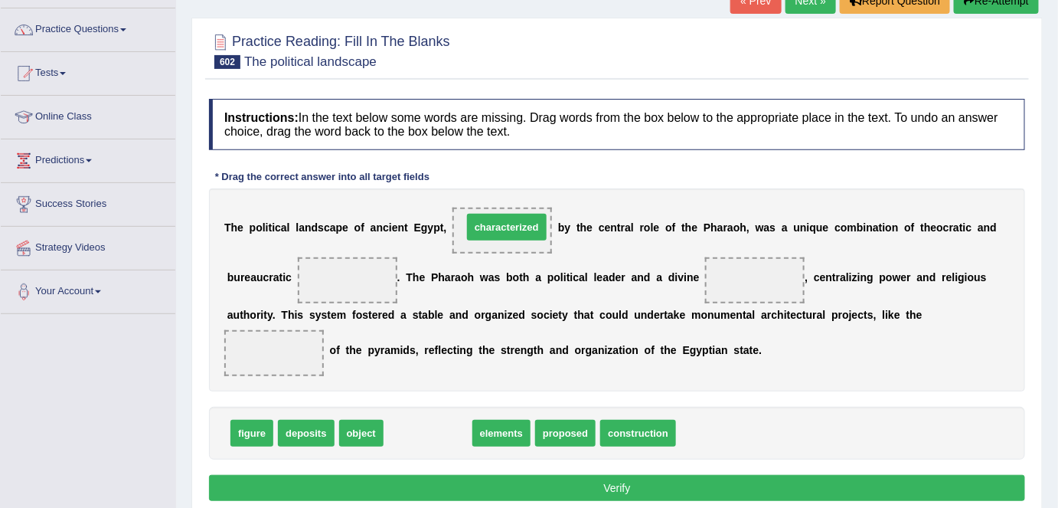
drag, startPoint x: 430, startPoint y: 428, endPoint x: 508, endPoint y: 221, distance: 221.3
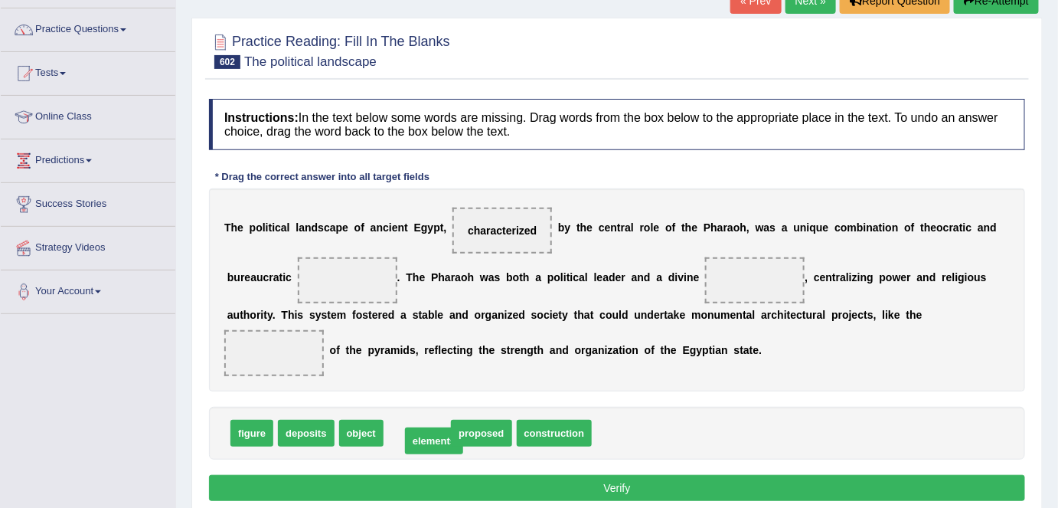
drag, startPoint x: 422, startPoint y: 433, endPoint x: 439, endPoint y: 443, distance: 20.6
click at [565, 435] on span "elements" at bounding box center [563, 433] width 58 height 27
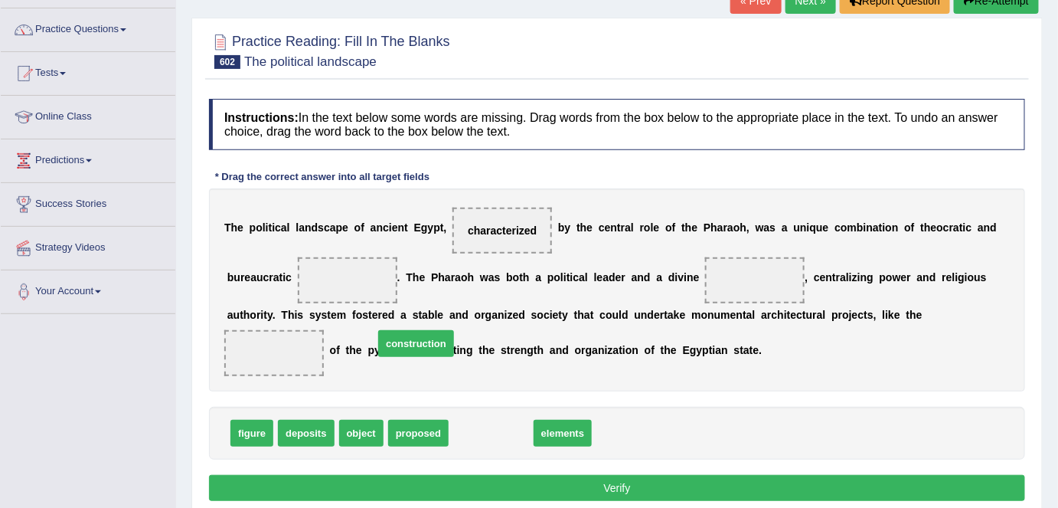
drag, startPoint x: 479, startPoint y: 432, endPoint x: 436, endPoint y: 390, distance: 59.6
click at [436, 357] on span "construction" at bounding box center [416, 343] width 76 height 27
click at [560, 439] on span "elements" at bounding box center [563, 433] width 58 height 27
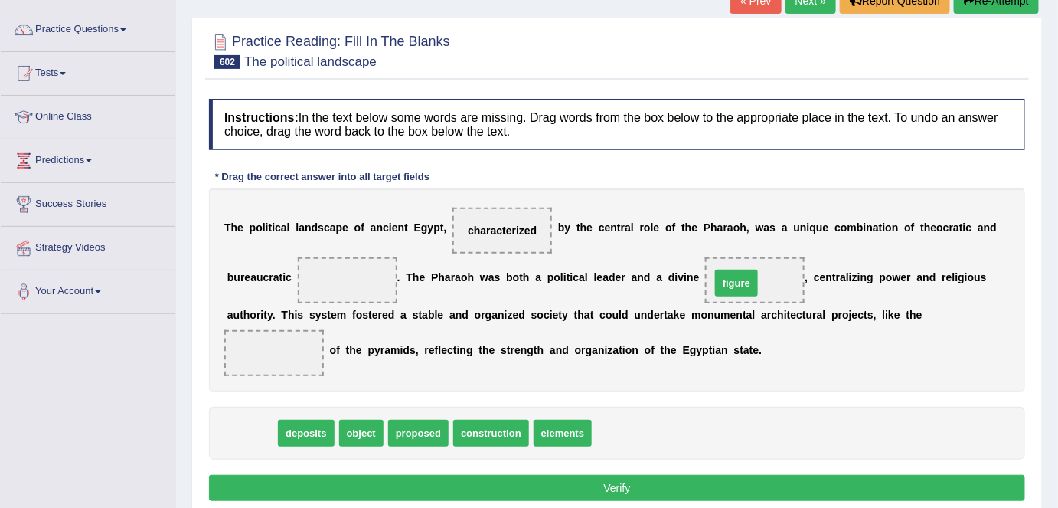
drag, startPoint x: 259, startPoint y: 432, endPoint x: 745, endPoint y: 281, distance: 509.0
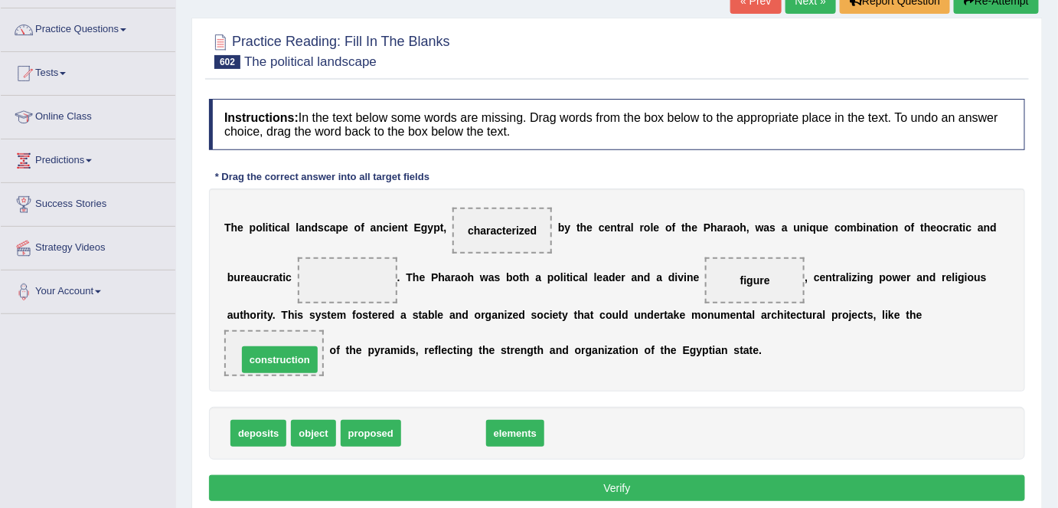
drag, startPoint x: 436, startPoint y: 434, endPoint x: 273, endPoint y: 360, distance: 179.9
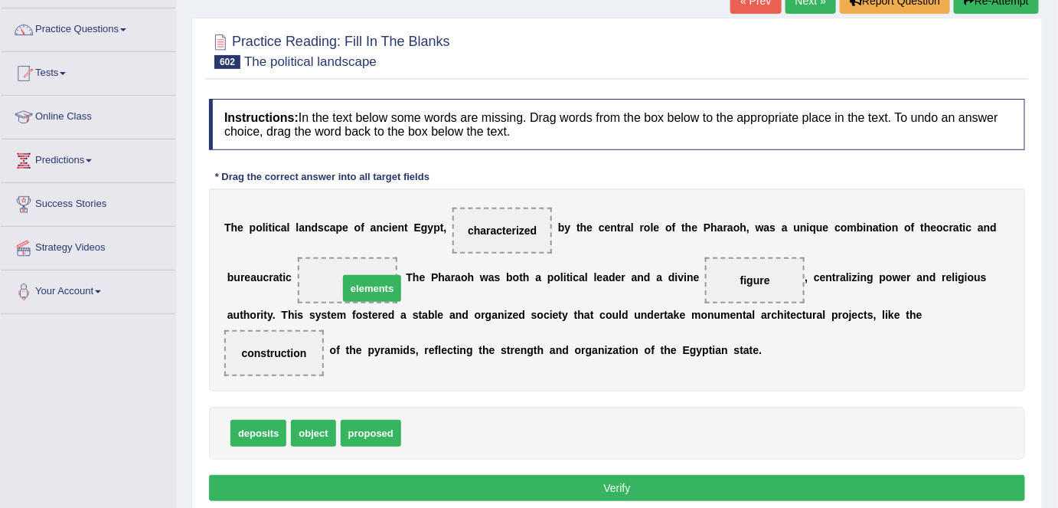
drag, startPoint x: 426, startPoint y: 434, endPoint x: 364, endPoint y: 289, distance: 157.7
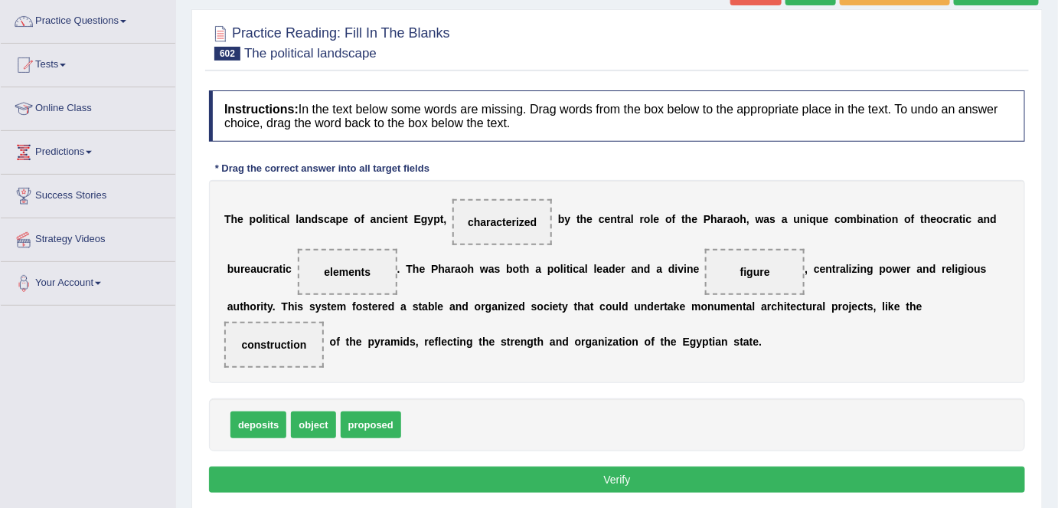
scroll to position [120, 0]
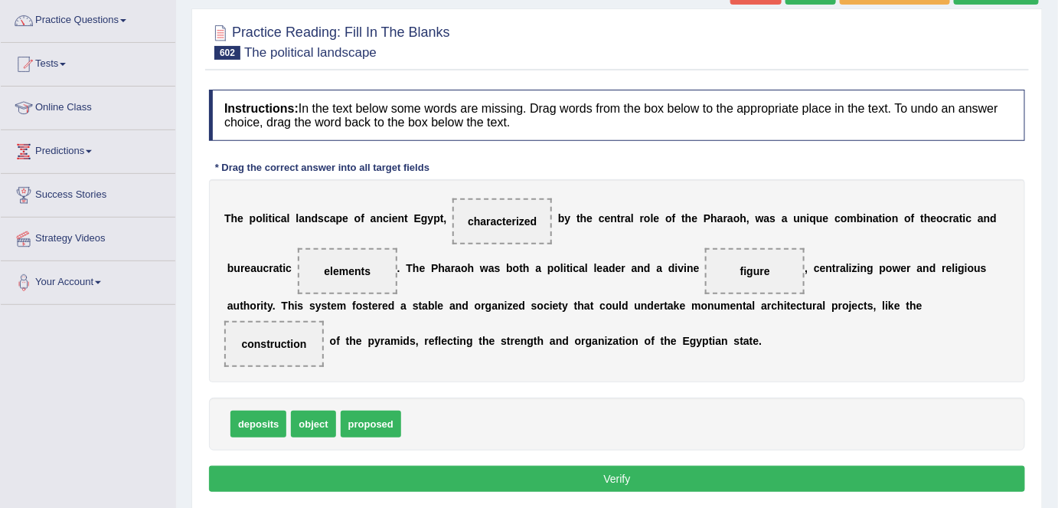
click at [466, 472] on button "Verify" at bounding box center [617, 479] width 816 height 26
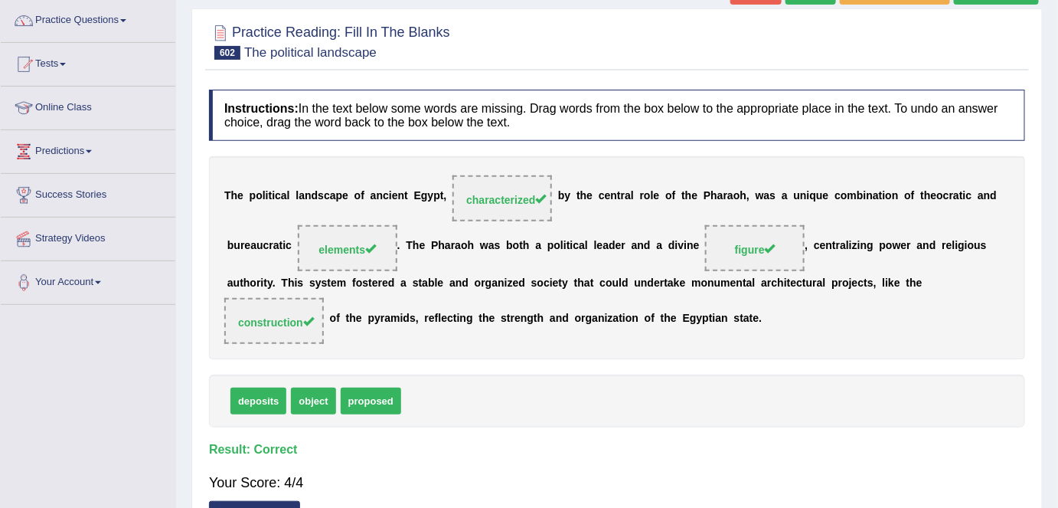
scroll to position [0, 0]
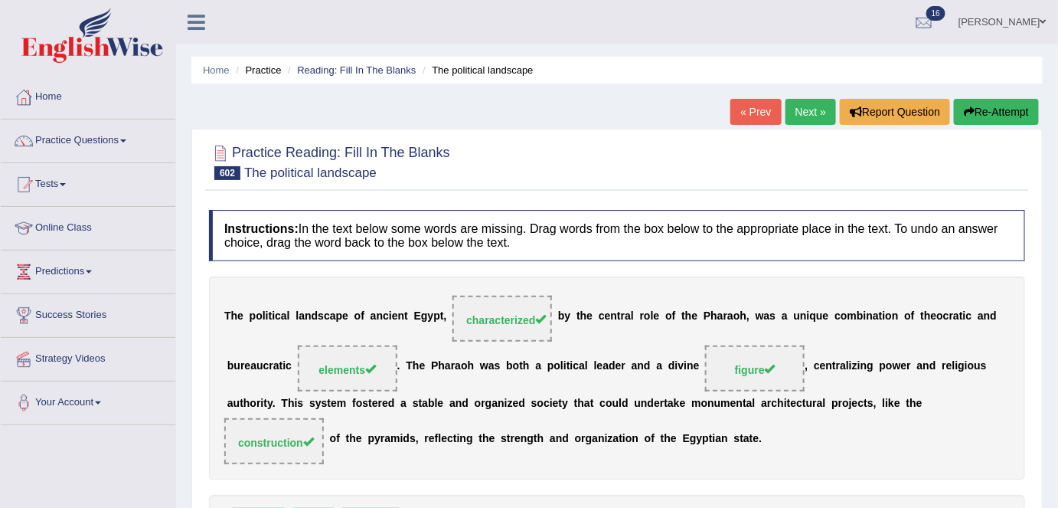
click at [788, 116] on link "Next »" at bounding box center [811, 112] width 51 height 26
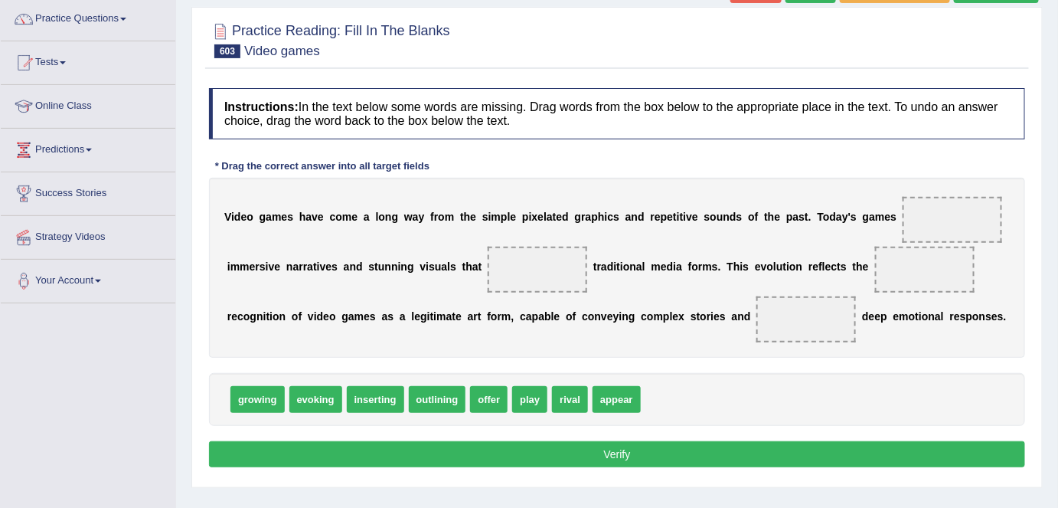
scroll to position [123, 0]
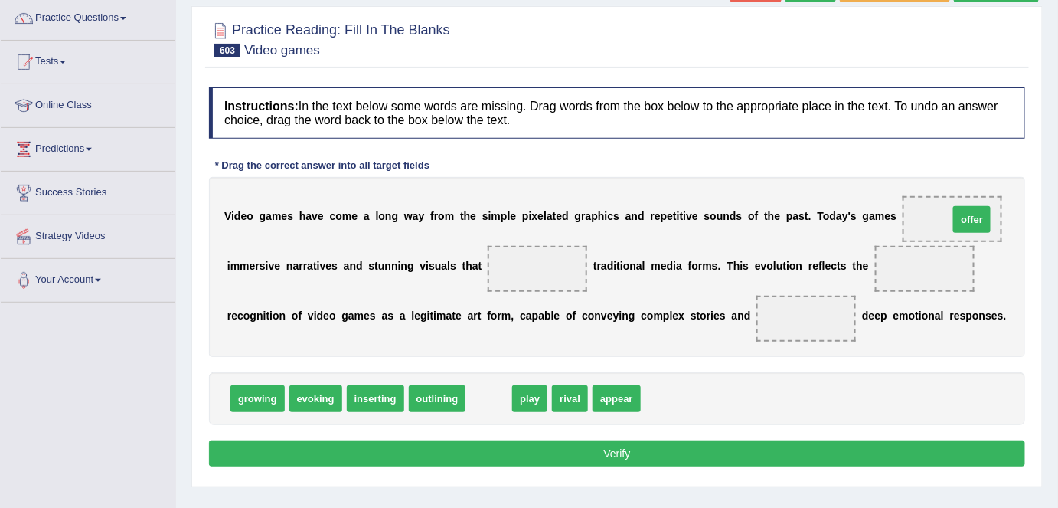
drag, startPoint x: 493, startPoint y: 396, endPoint x: 972, endPoint y: 216, distance: 511.2
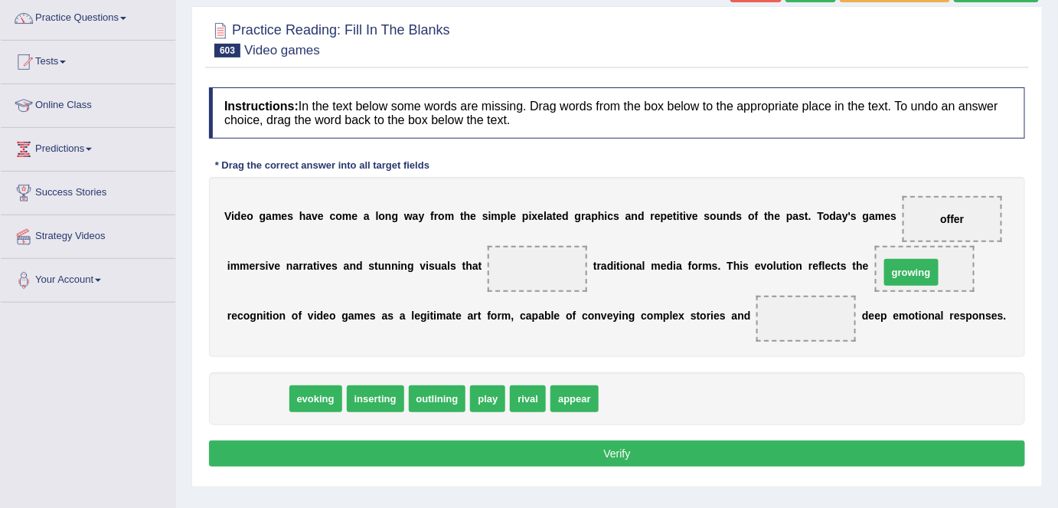
drag, startPoint x: 260, startPoint y: 396, endPoint x: 908, endPoint y: 263, distance: 662.1
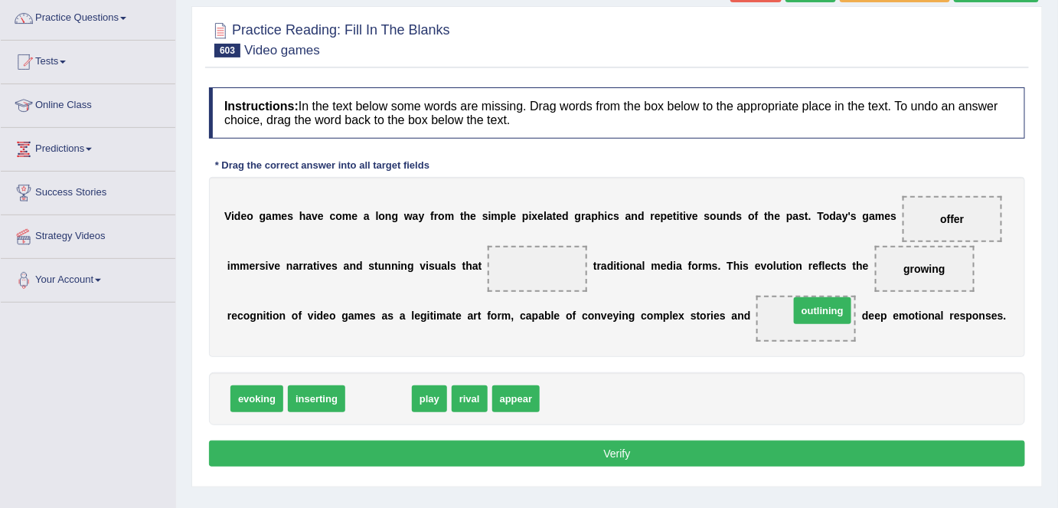
drag, startPoint x: 383, startPoint y: 400, endPoint x: 827, endPoint y: 312, distance: 452.7
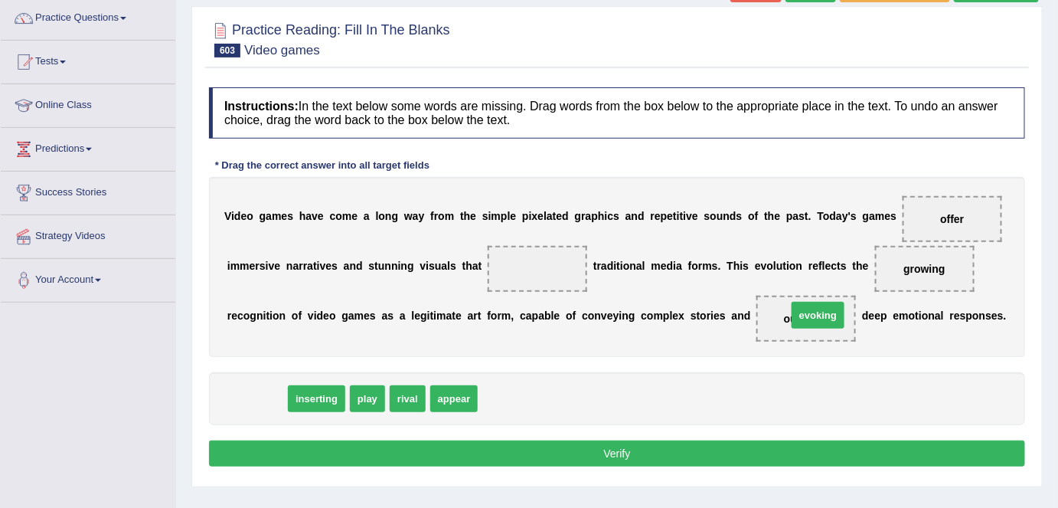
drag, startPoint x: 266, startPoint y: 403, endPoint x: 826, endPoint y: 314, distance: 567.5
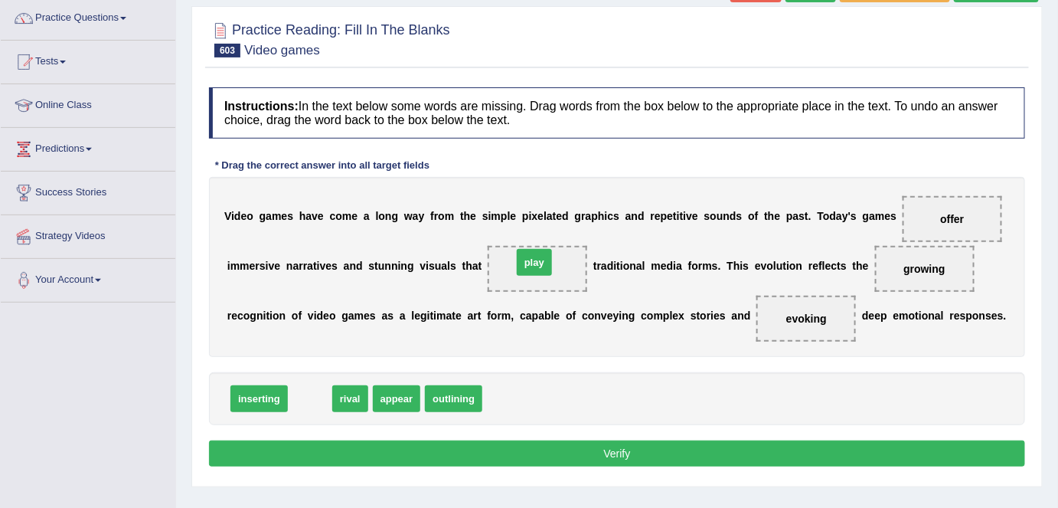
drag, startPoint x: 304, startPoint y: 400, endPoint x: 528, endPoint y: 264, distance: 262.5
click at [561, 440] on button "Verify" at bounding box center [617, 453] width 816 height 26
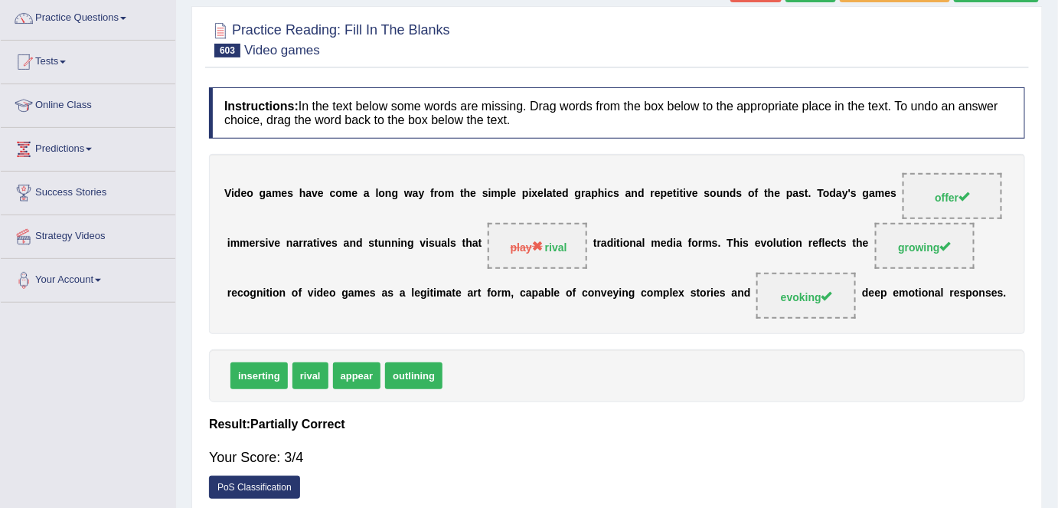
scroll to position [0, 0]
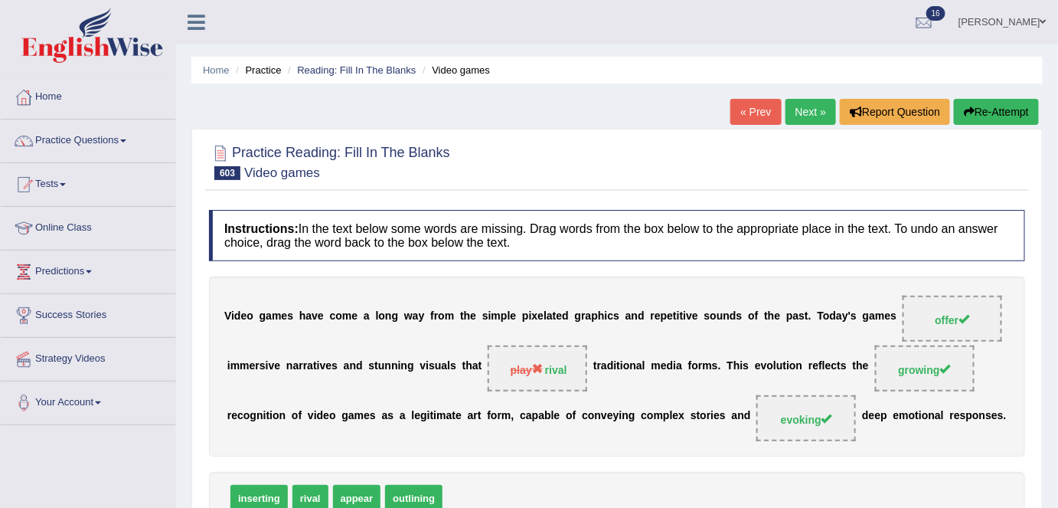
click at [813, 113] on link "Next »" at bounding box center [811, 112] width 51 height 26
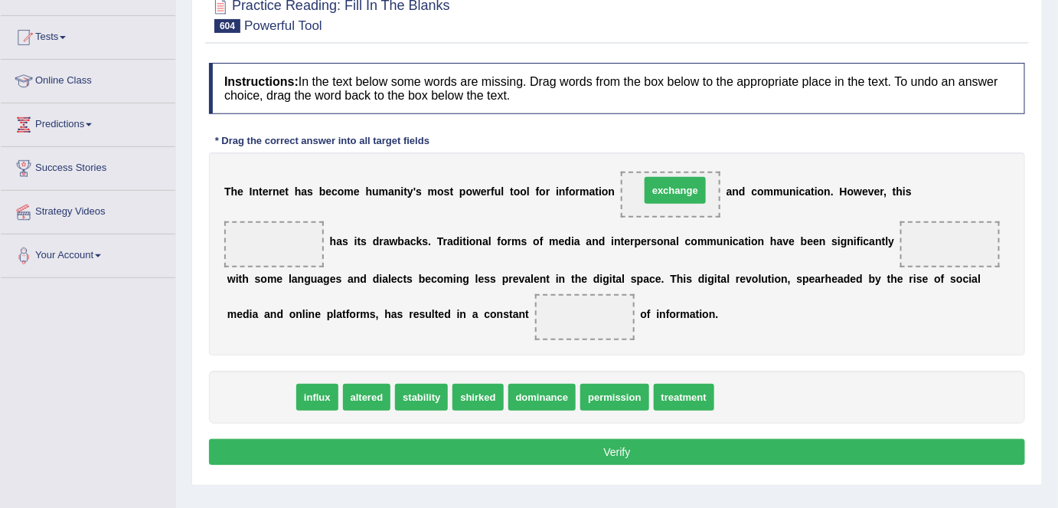
drag, startPoint x: 257, startPoint y: 398, endPoint x: 671, endPoint y: 191, distance: 462.9
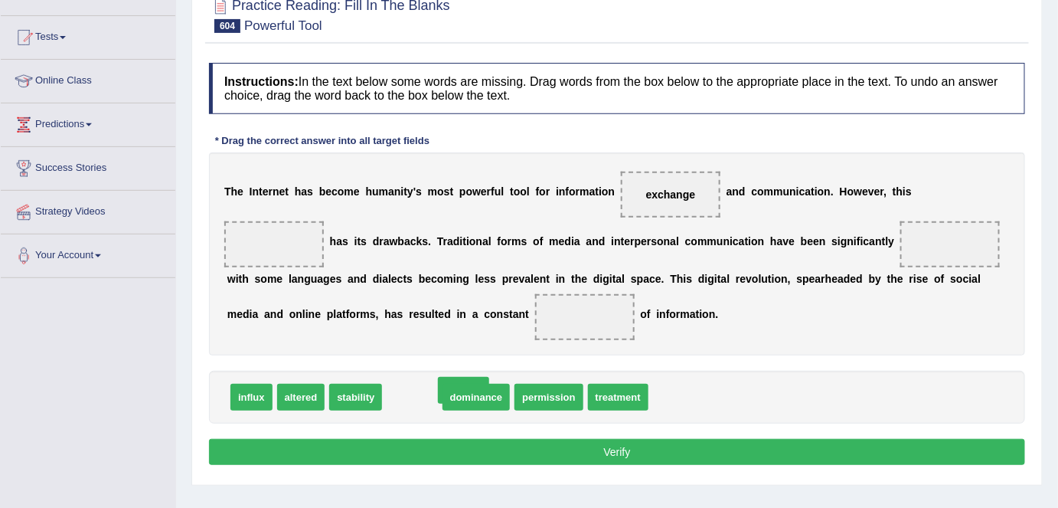
drag, startPoint x: 408, startPoint y: 394, endPoint x: 459, endPoint y: 387, distance: 51.8
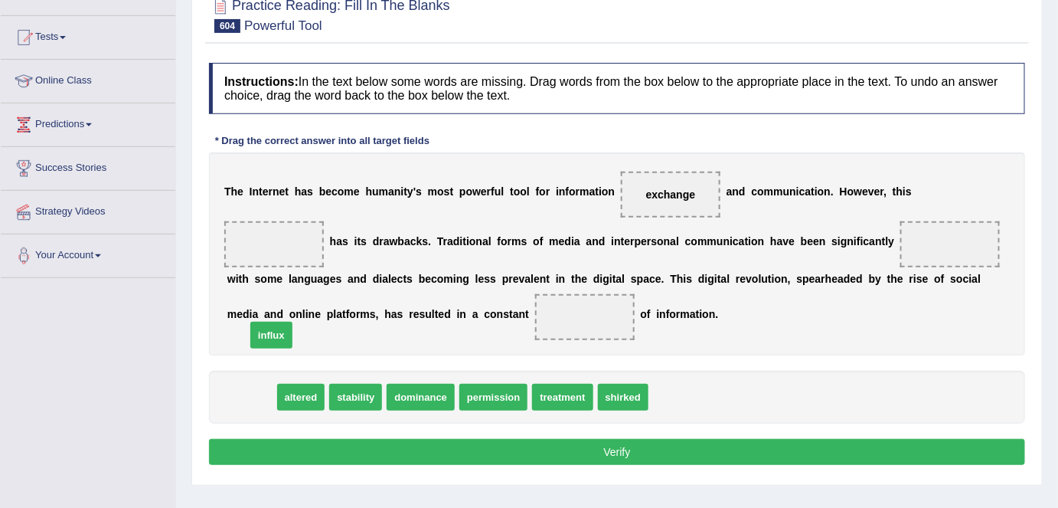
drag, startPoint x: 251, startPoint y: 395, endPoint x: 270, endPoint y: 333, distance: 64.9
click at [270, 333] on span "influx" at bounding box center [271, 335] width 42 height 27
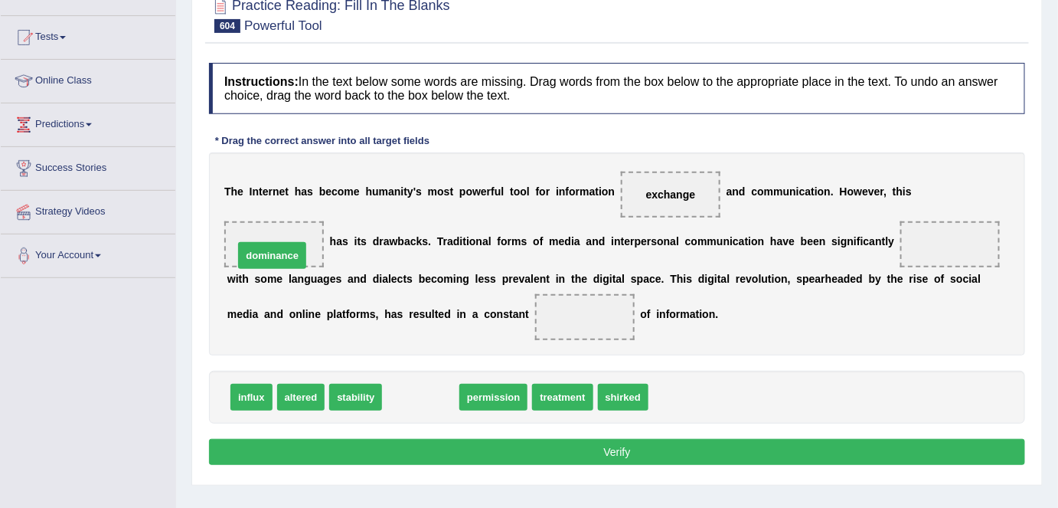
drag, startPoint x: 433, startPoint y: 386, endPoint x: 283, endPoint y: 243, distance: 206.3
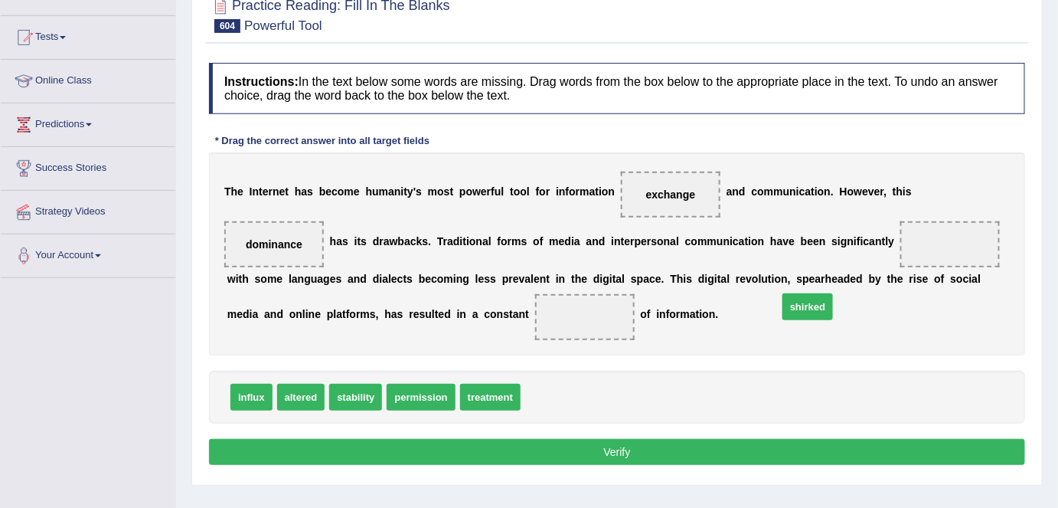
drag, startPoint x: 546, startPoint y: 401, endPoint x: 768, endPoint y: 338, distance: 231.0
click at [782, 320] on span "shirked" at bounding box center [807, 306] width 51 height 27
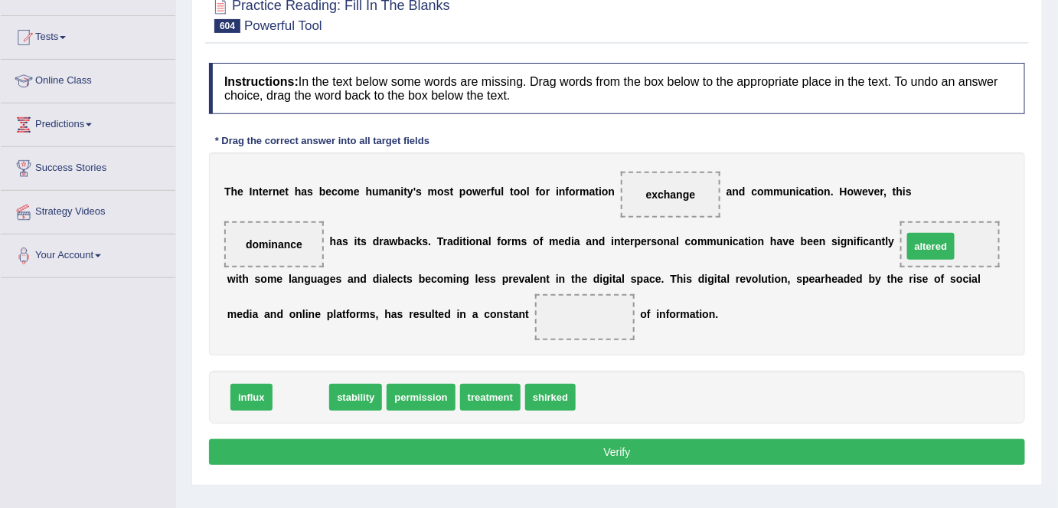
drag, startPoint x: 318, startPoint y: 392, endPoint x: 948, endPoint y: 242, distance: 647.8
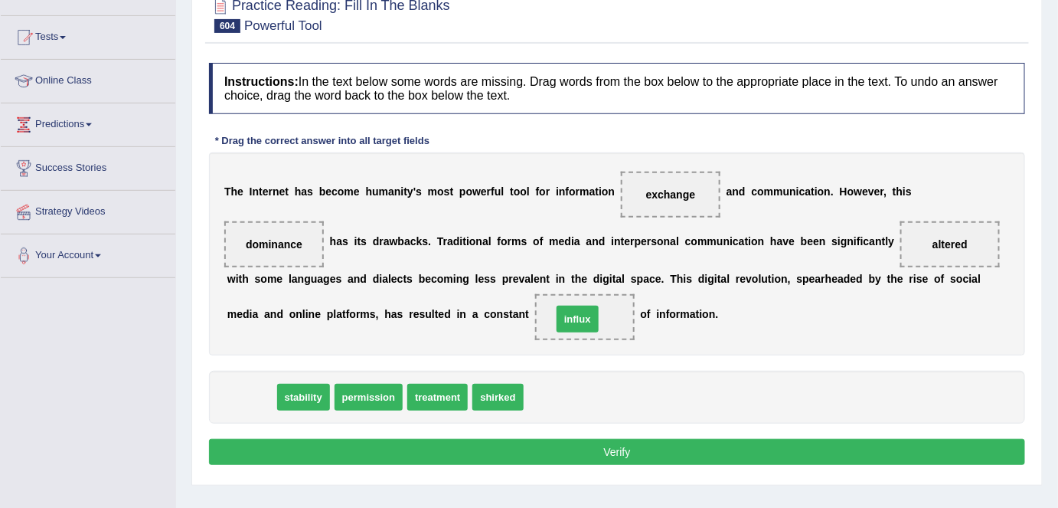
drag, startPoint x: 260, startPoint y: 394, endPoint x: 586, endPoint y: 316, distance: 335.4
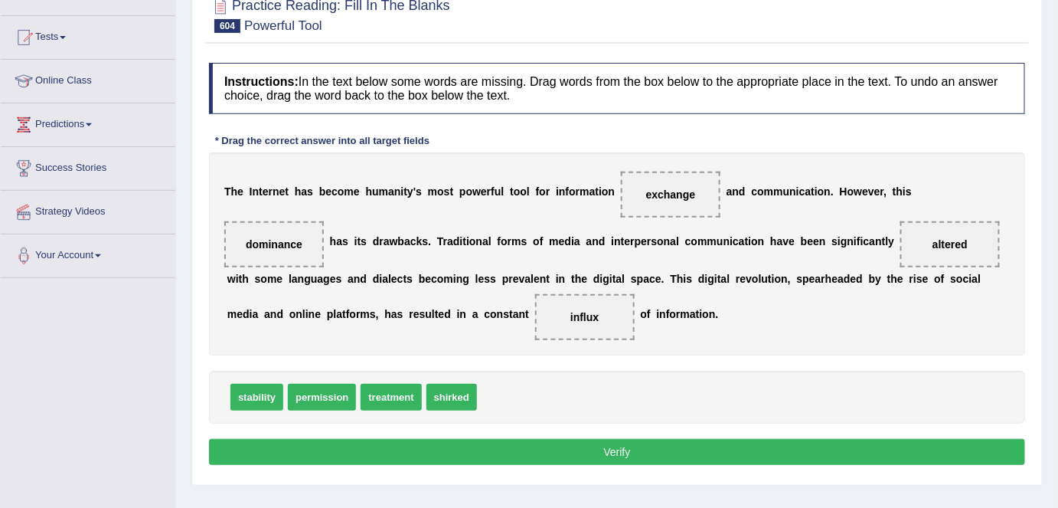
click at [580, 446] on button "Verify" at bounding box center [617, 452] width 816 height 26
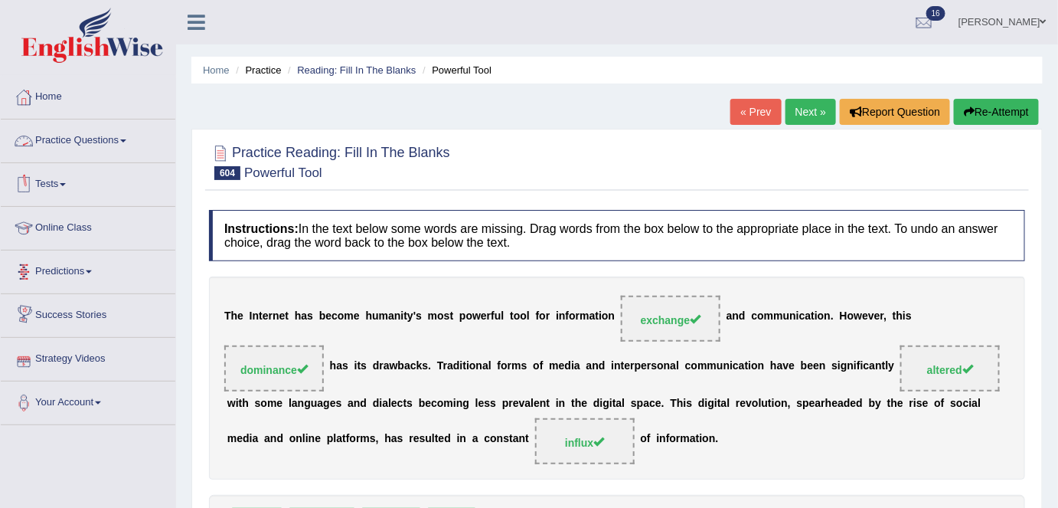
click at [73, 141] on link "Practice Questions" at bounding box center [88, 138] width 175 height 38
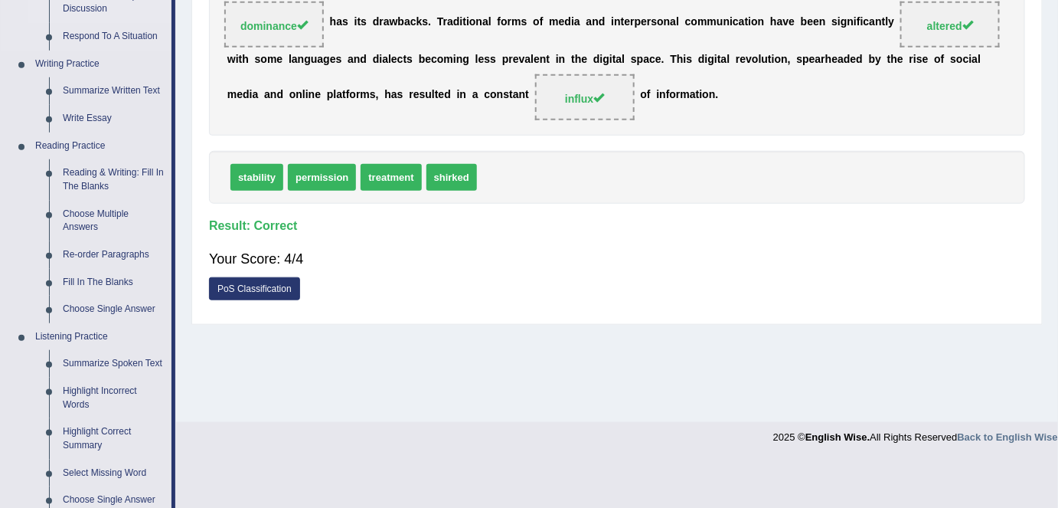
scroll to position [345, 0]
click at [126, 247] on link "Re-order Paragraphs" at bounding box center [114, 254] width 116 height 28
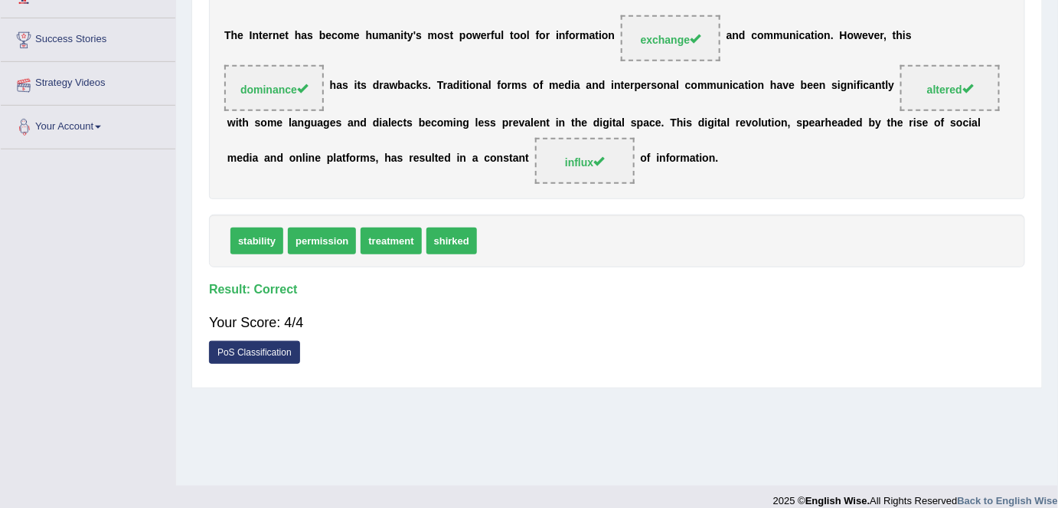
scroll to position [296, 0]
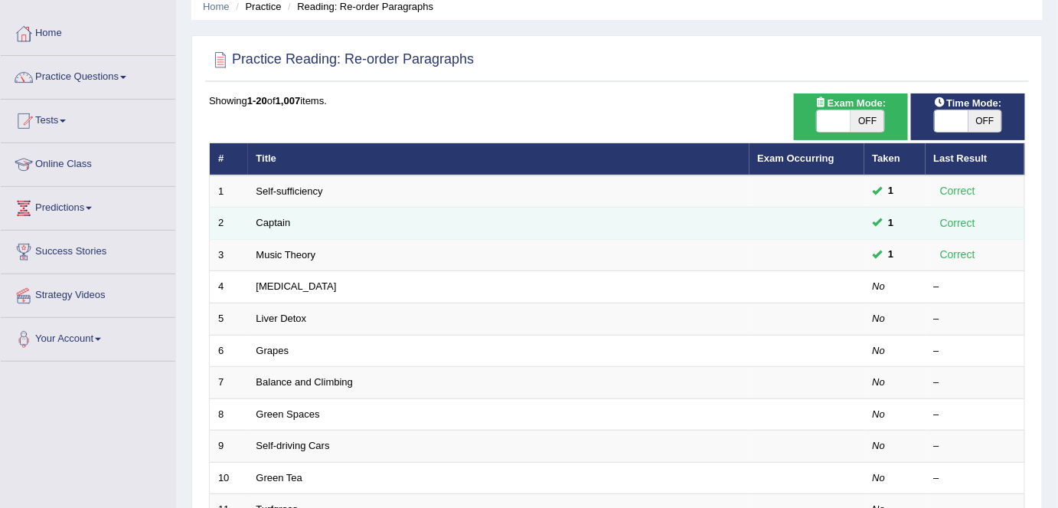
scroll to position [68, 0]
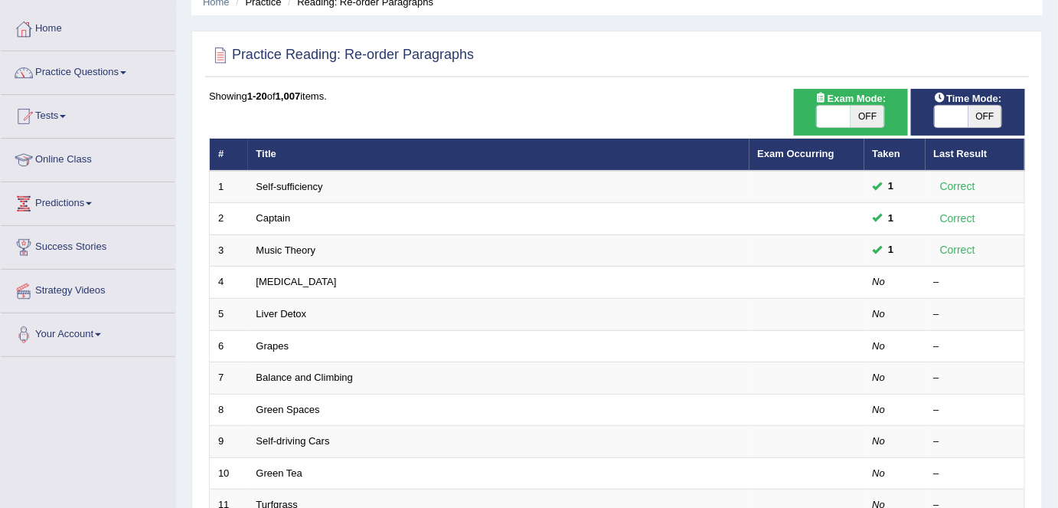
click at [882, 110] on span "OFF" at bounding box center [868, 116] width 34 height 21
checkbox input "true"
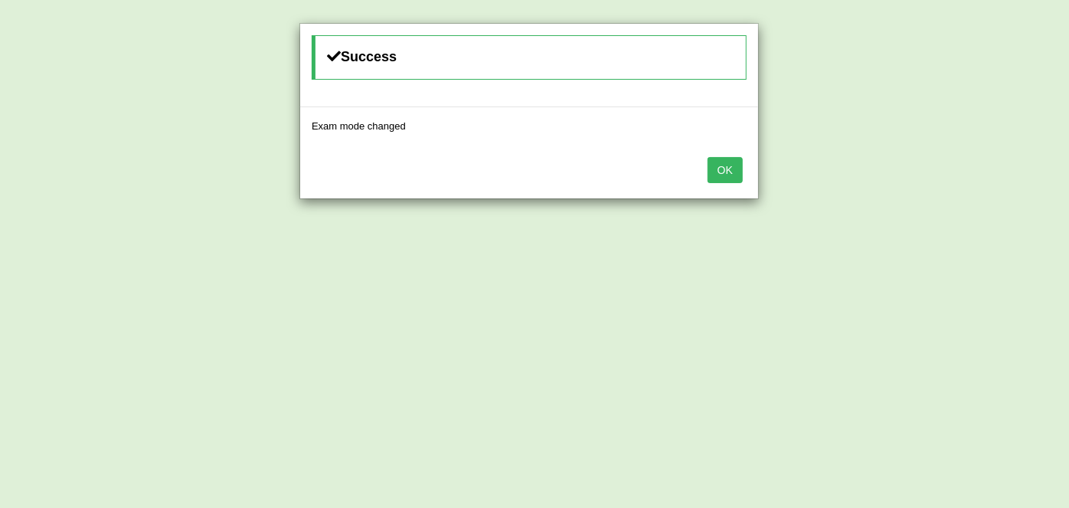
click at [726, 168] on button "OK" at bounding box center [724, 170] width 35 height 26
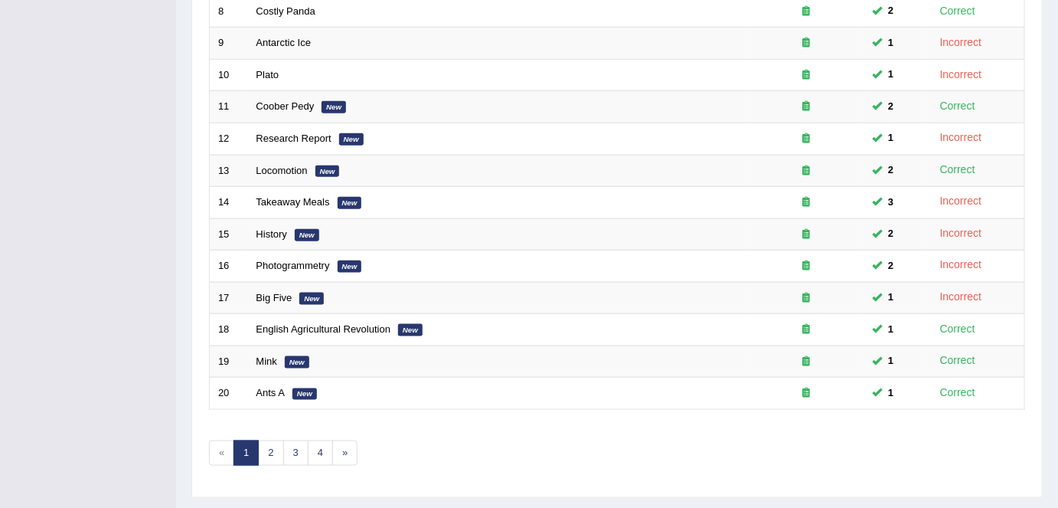
scroll to position [499, 0]
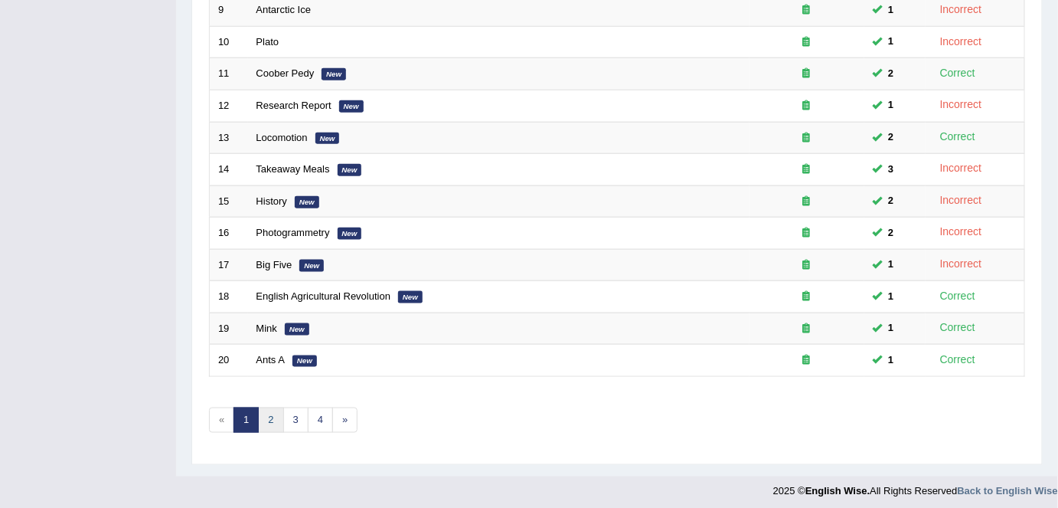
click at [278, 423] on link "2" at bounding box center [270, 419] width 25 height 25
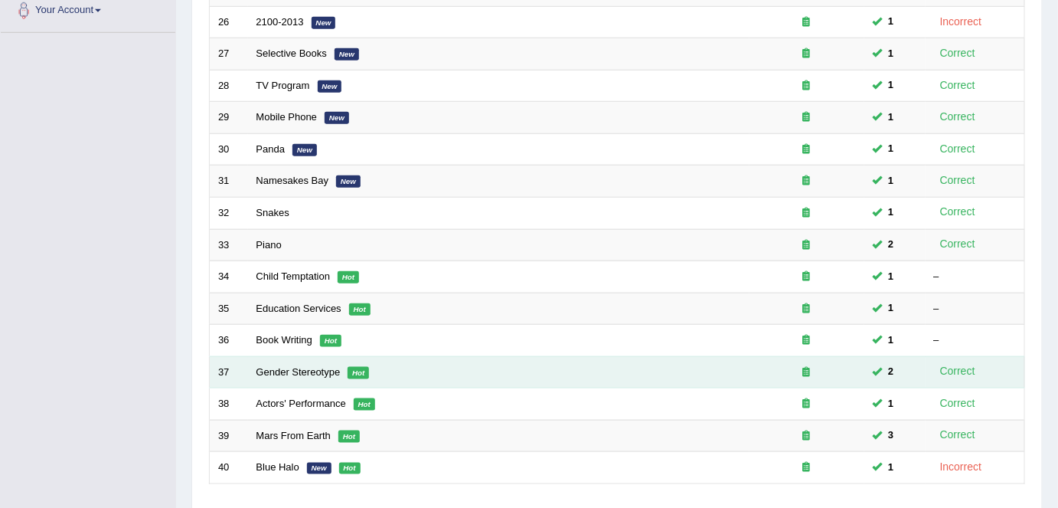
scroll to position [499, 0]
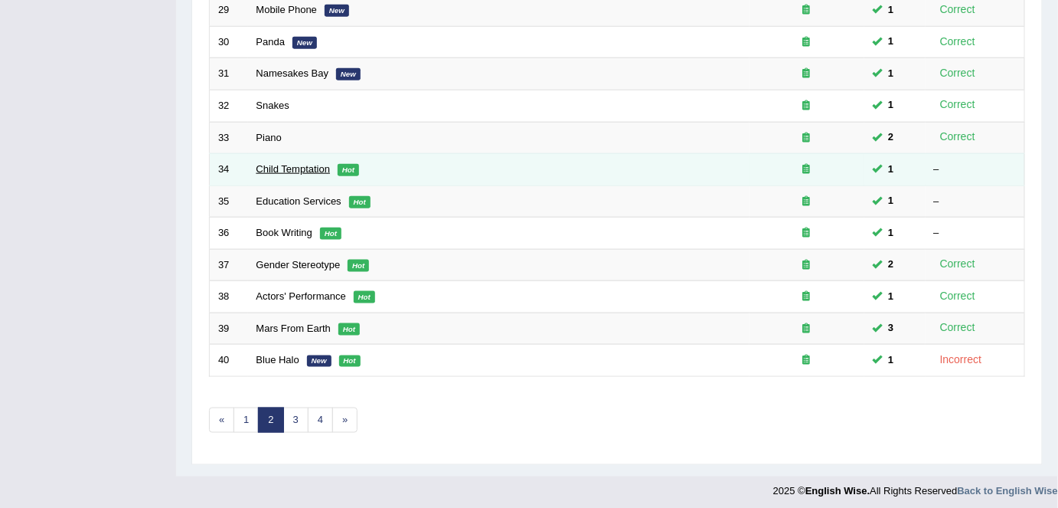
click at [300, 163] on link "Child Temptation" at bounding box center [293, 168] width 74 height 11
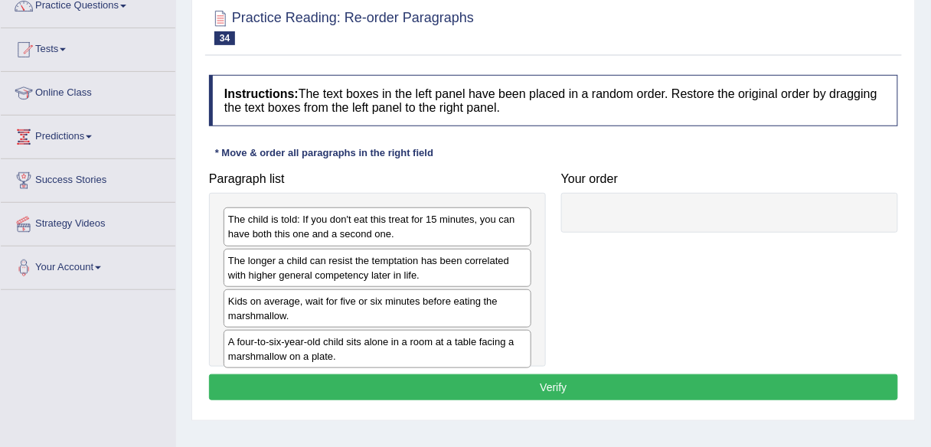
scroll to position [136, 0]
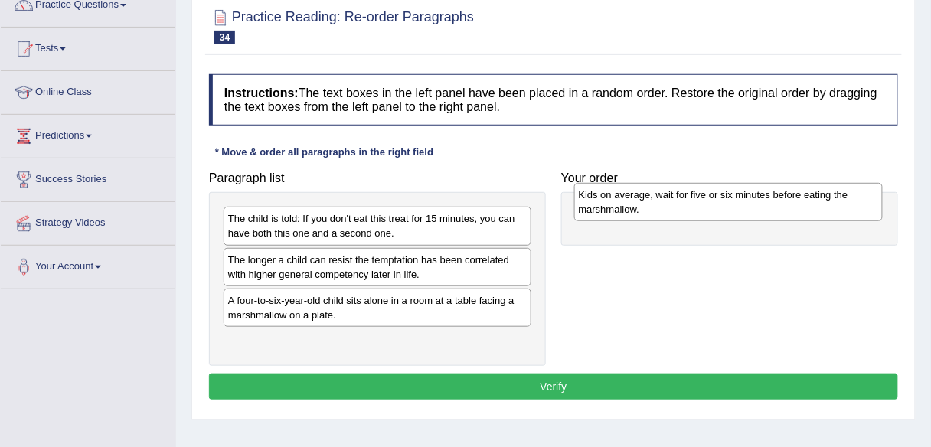
drag, startPoint x: 464, startPoint y: 312, endPoint x: 815, endPoint y: 207, distance: 365.8
click at [815, 207] on div "Kids on average, wait for five or six minutes before eating the marshmallow." at bounding box center [728, 202] width 309 height 38
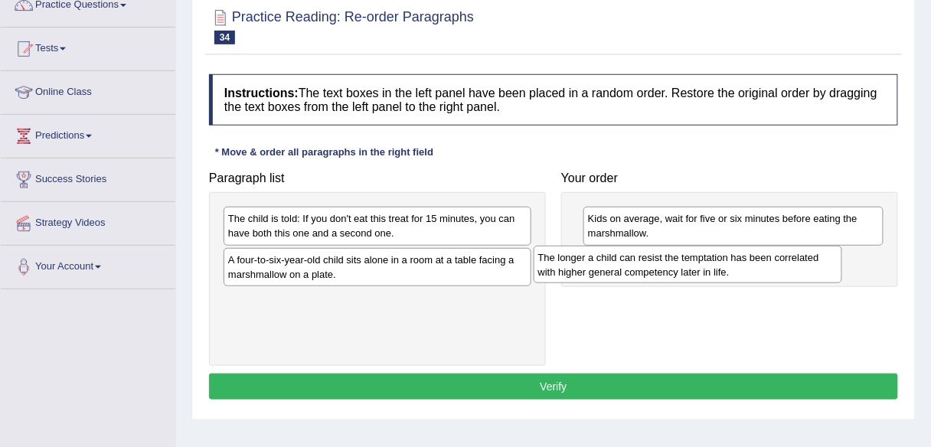
drag, startPoint x: 471, startPoint y: 261, endPoint x: 781, endPoint y: 256, distance: 310.1
click at [781, 256] on div "The longer a child can resist the temptation has been correlated with higher ge…" at bounding box center [688, 265] width 309 height 38
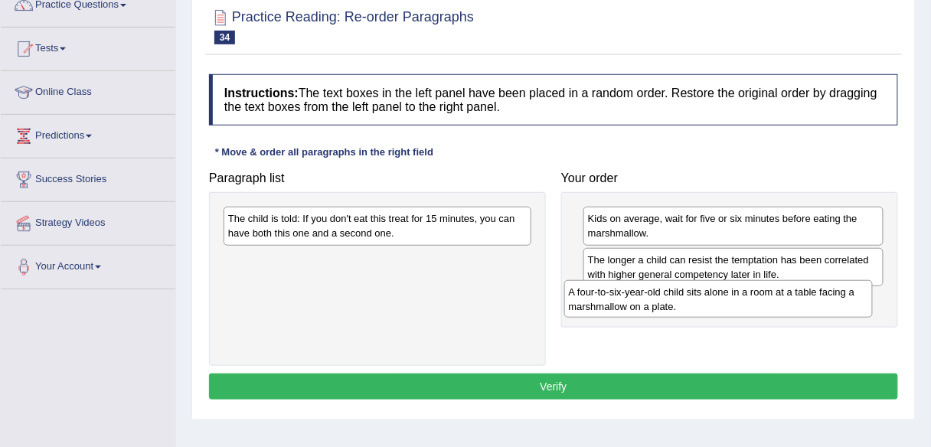
drag, startPoint x: 481, startPoint y: 273, endPoint x: 822, endPoint y: 305, distance: 342.3
click at [822, 305] on div "A four-to-six-year-old child sits alone in a room at a table facing a marshmall…" at bounding box center [718, 299] width 309 height 38
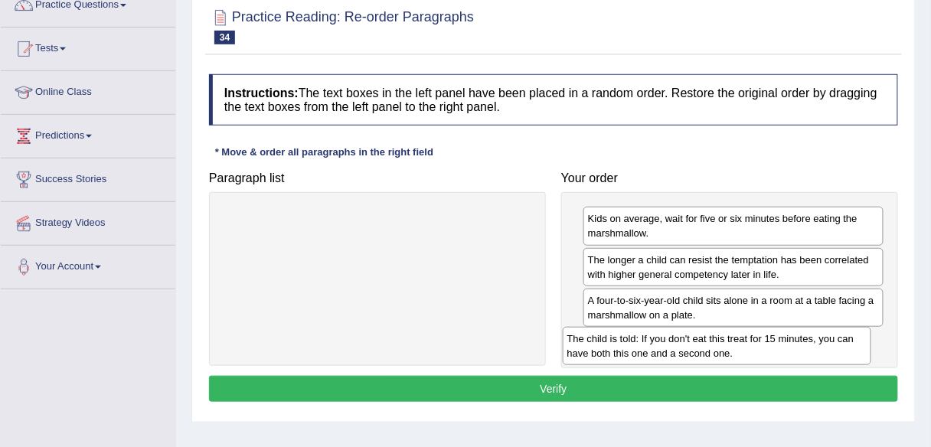
drag, startPoint x: 482, startPoint y: 230, endPoint x: 822, endPoint y: 350, distance: 360.6
click at [822, 350] on div "The child is told: If you don't eat this treat for 15 minutes, you can have bot…" at bounding box center [717, 346] width 309 height 38
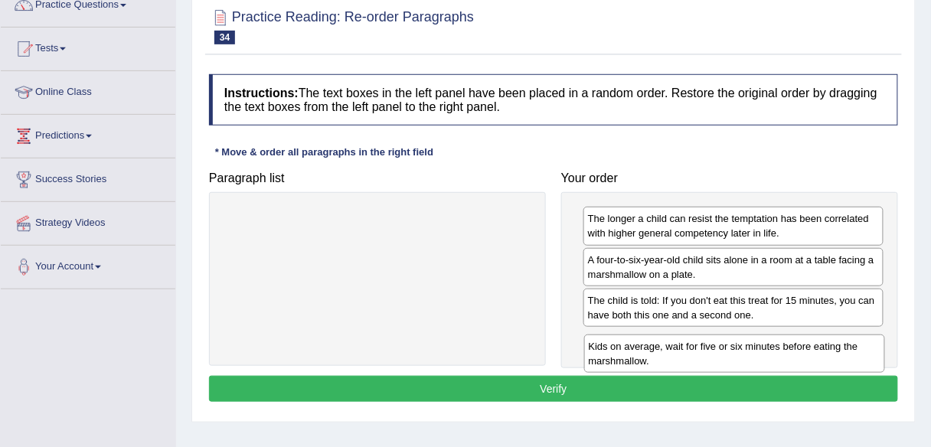
drag, startPoint x: 766, startPoint y: 230, endPoint x: 766, endPoint y: 358, distance: 128.6
click at [766, 358] on div "Kids on average, wait for five or six minutes before eating the marshmallow." at bounding box center [734, 354] width 301 height 38
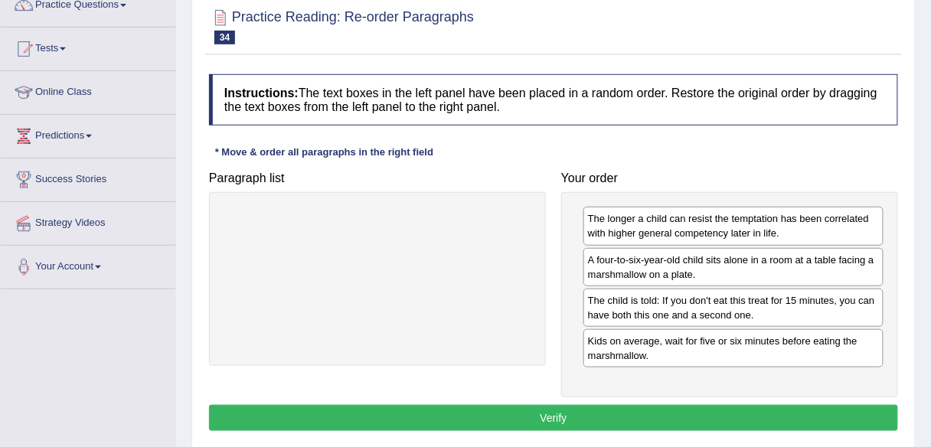
click at [730, 413] on button "Verify" at bounding box center [553, 418] width 689 height 26
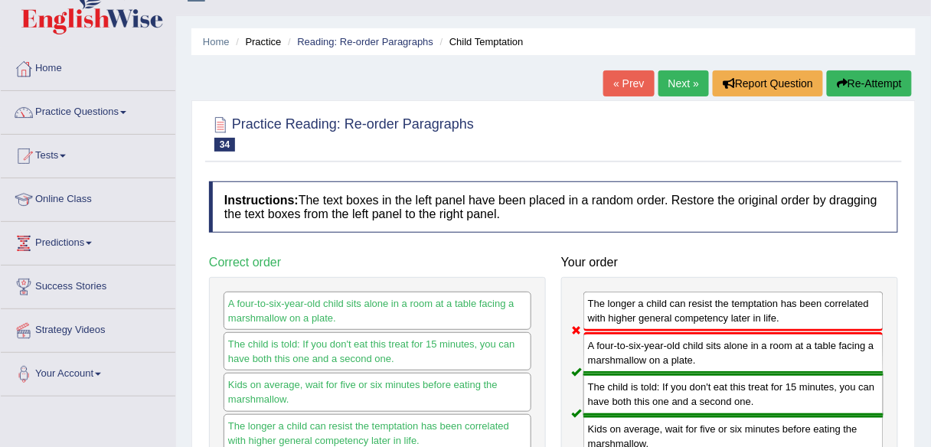
scroll to position [11, 0]
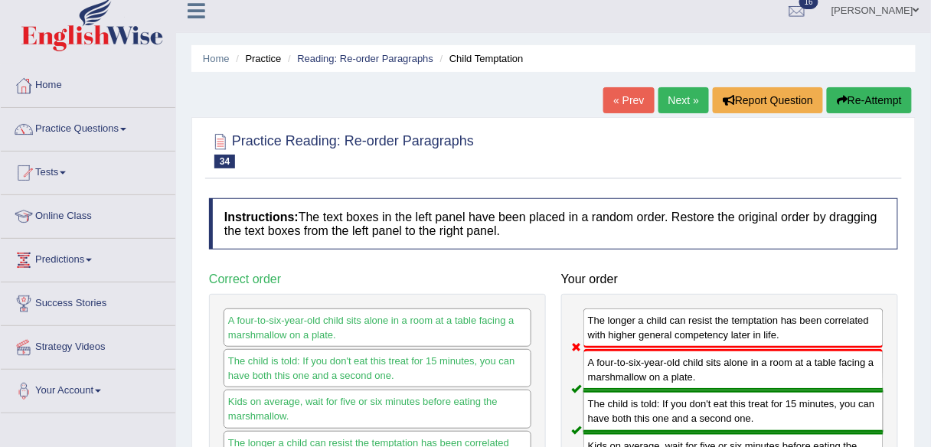
click at [689, 102] on link "Next »" at bounding box center [683, 100] width 51 height 26
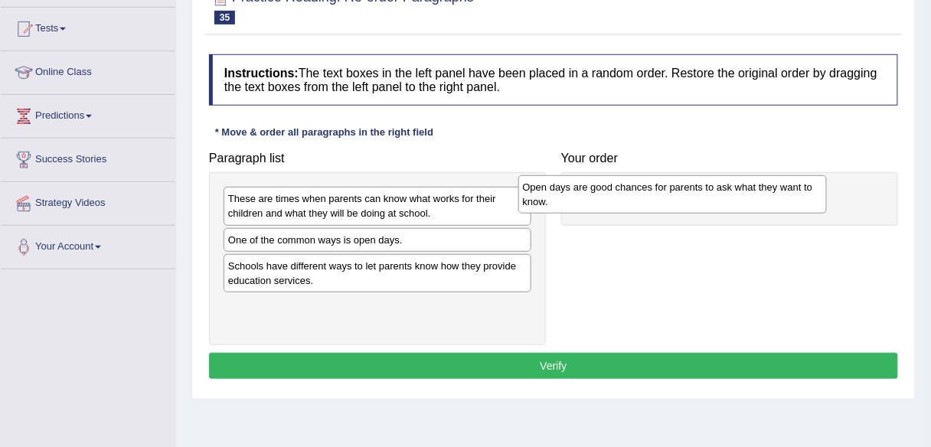
drag, startPoint x: 478, startPoint y: 212, endPoint x: 774, endPoint y: 200, distance: 296.6
click at [774, 200] on div "Open days are good chances for parents to ask what they want to know." at bounding box center [672, 194] width 309 height 38
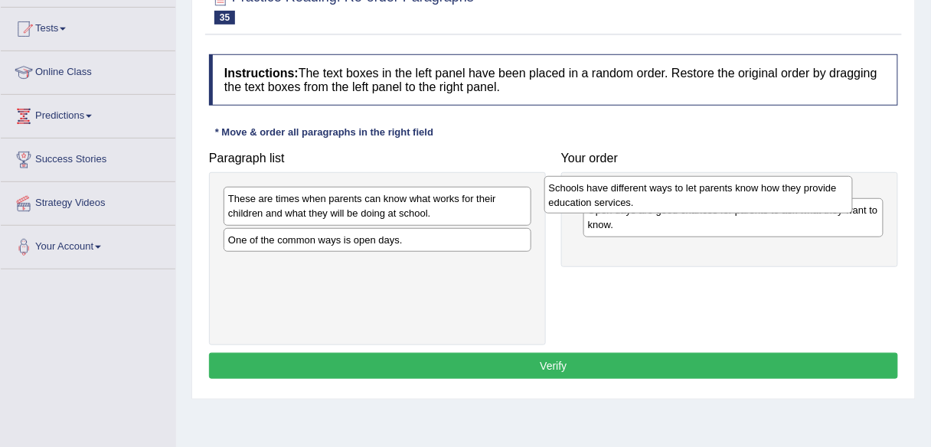
drag, startPoint x: 504, startPoint y: 276, endPoint x: 825, endPoint y: 199, distance: 329.8
click at [825, 199] on div "Schools have different ways to let parents know how they provide education serv…" at bounding box center [698, 195] width 309 height 38
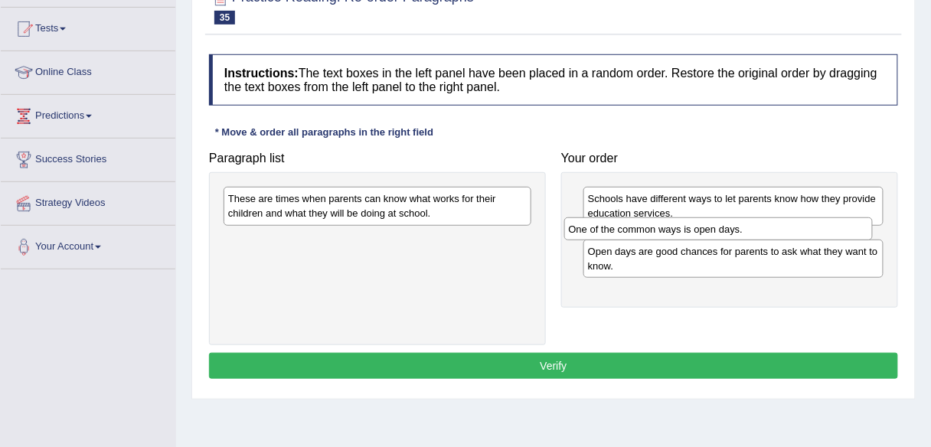
drag, startPoint x: 466, startPoint y: 239, endPoint x: 805, endPoint y: 229, distance: 340.1
click at [805, 229] on div "One of the common ways is open days." at bounding box center [718, 228] width 309 height 23
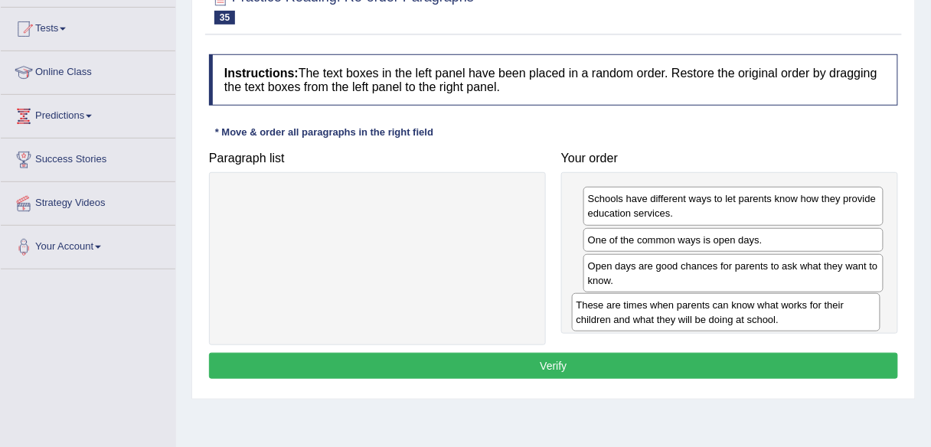
drag, startPoint x: 505, startPoint y: 211, endPoint x: 853, endPoint y: 318, distance: 364.3
click at [853, 318] on div "These are times when parents can know what works for their children and what th…" at bounding box center [726, 312] width 309 height 38
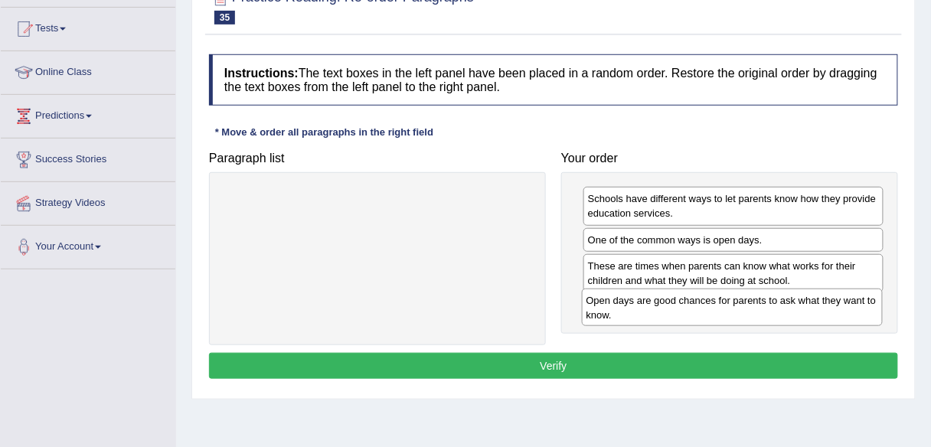
drag, startPoint x: 838, startPoint y: 283, endPoint x: 837, endPoint y: 319, distance: 36.0
click at [837, 319] on div "Open days are good chances for parents to ask what they want to know." at bounding box center [732, 308] width 301 height 38
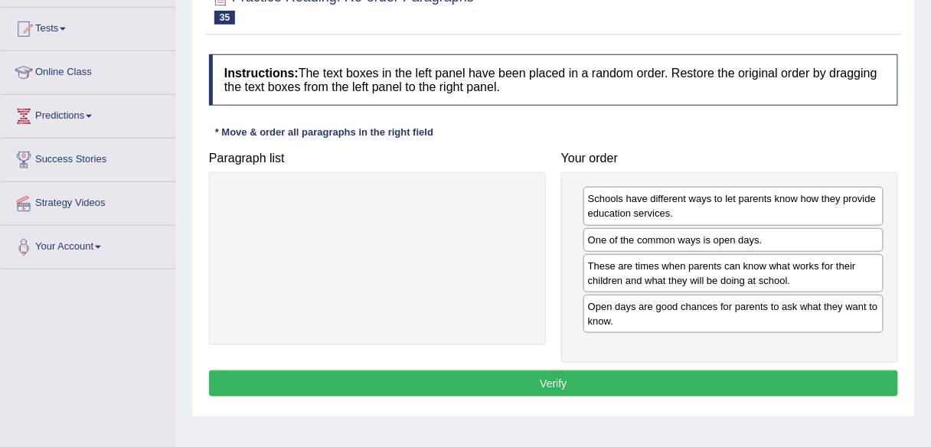
click at [751, 383] on button "Verify" at bounding box center [553, 384] width 689 height 26
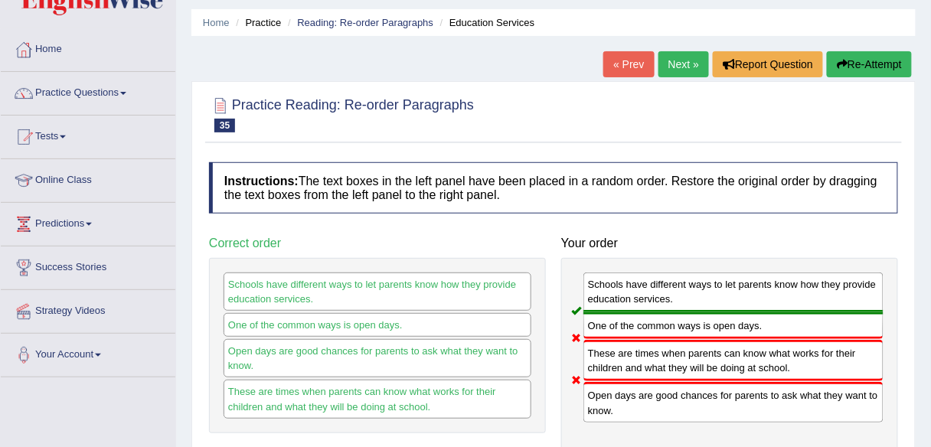
scroll to position [47, 0]
click at [690, 65] on link "Next »" at bounding box center [683, 65] width 51 height 26
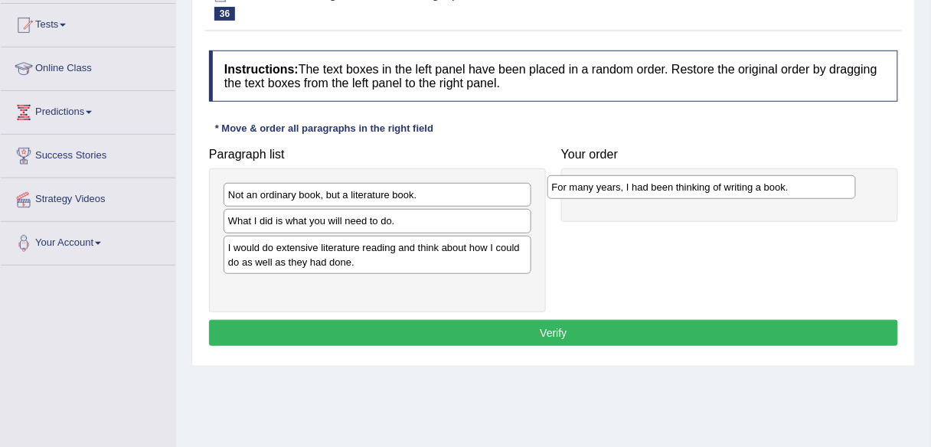
drag, startPoint x: 510, startPoint y: 285, endPoint x: 844, endPoint y: 186, distance: 348.1
click at [844, 186] on div "For many years, I had been thinking of writing a book." at bounding box center [701, 186] width 309 height 23
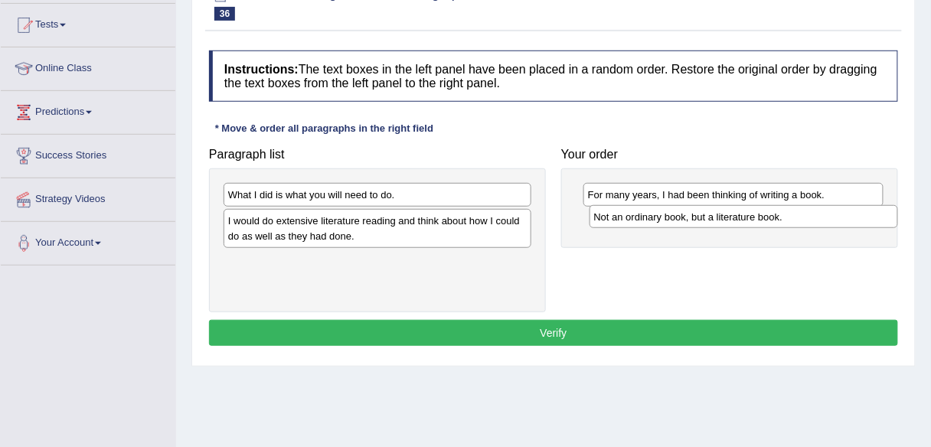
drag, startPoint x: 458, startPoint y: 193, endPoint x: 809, endPoint y: 193, distance: 350.7
click at [809, 205] on div "Not an ordinary book, but a literature book." at bounding box center [744, 216] width 309 height 23
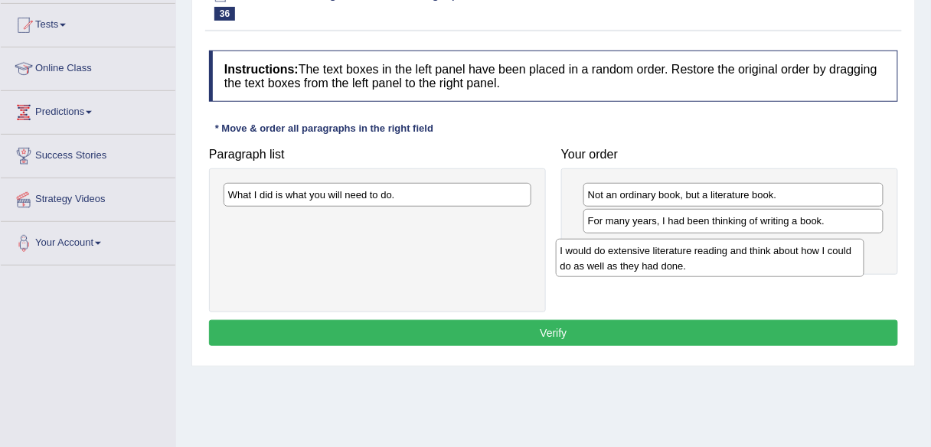
drag, startPoint x: 476, startPoint y: 229, endPoint x: 809, endPoint y: 259, distance: 333.6
click at [809, 259] on div "I would do extensive literature reading and think about how I could do as well …" at bounding box center [710, 258] width 309 height 38
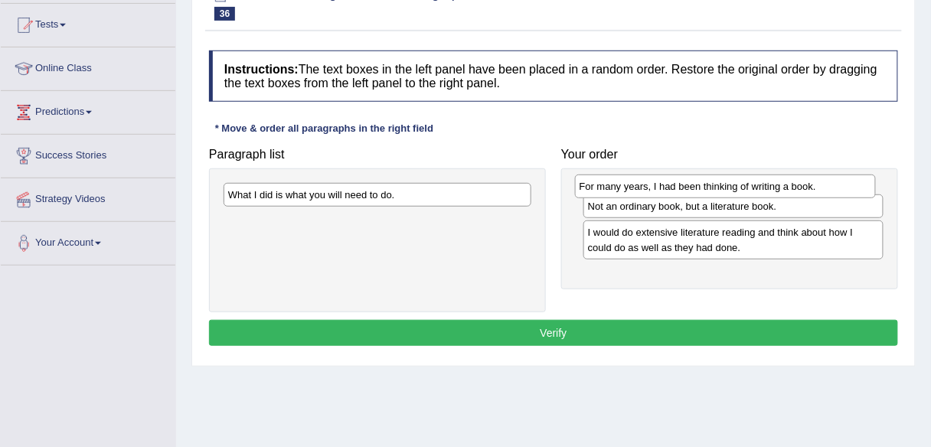
drag, startPoint x: 653, startPoint y: 221, endPoint x: 645, endPoint y: 187, distance: 34.7
click at [645, 187] on div "For many years, I had been thinking of writing a book." at bounding box center [725, 186] width 301 height 23
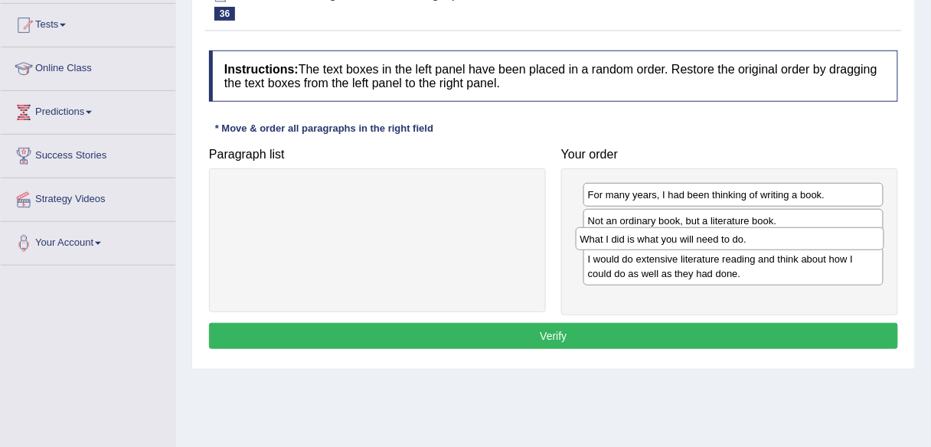
drag, startPoint x: 473, startPoint y: 190, endPoint x: 825, endPoint y: 234, distance: 355.0
click at [825, 234] on div "What I did is what you will need to do." at bounding box center [730, 238] width 309 height 23
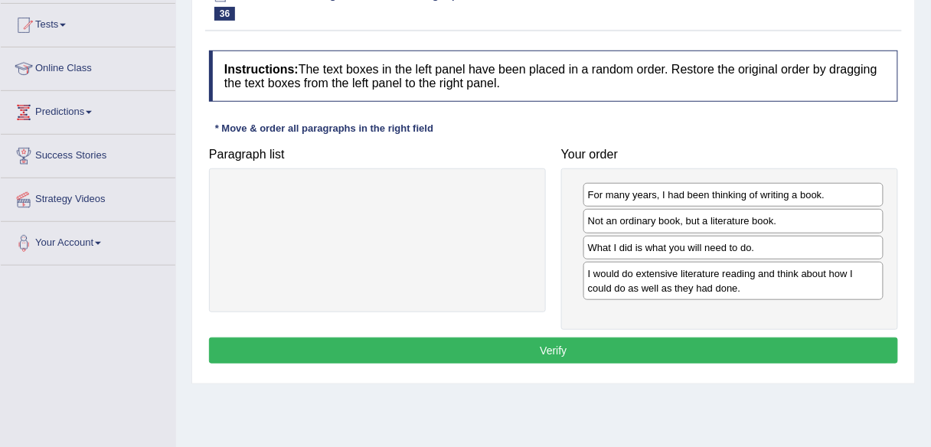
click at [757, 358] on button "Verify" at bounding box center [553, 351] width 689 height 26
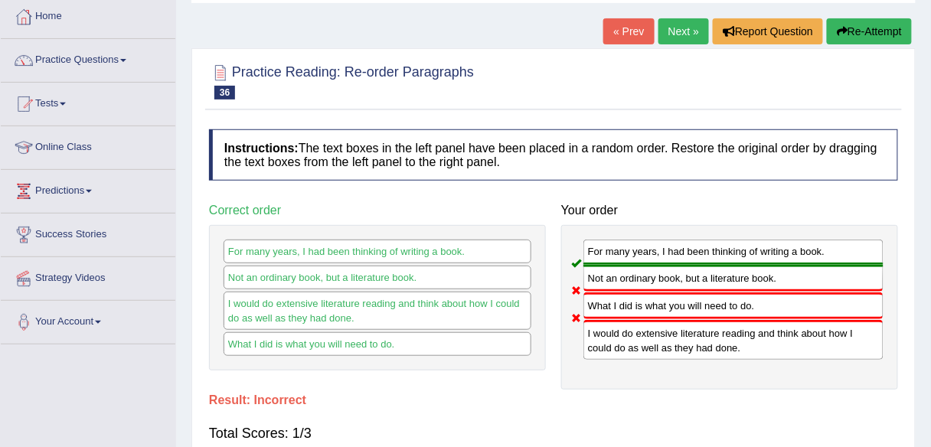
scroll to position [74, 0]
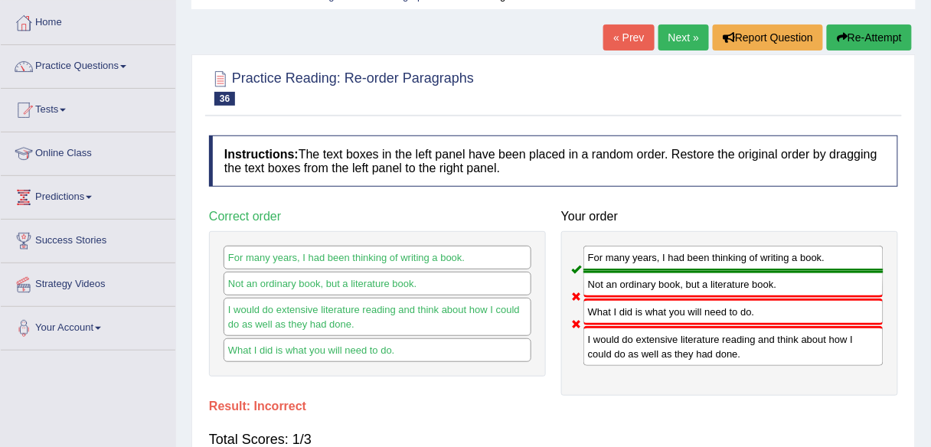
click at [677, 34] on link "Next »" at bounding box center [683, 38] width 51 height 26
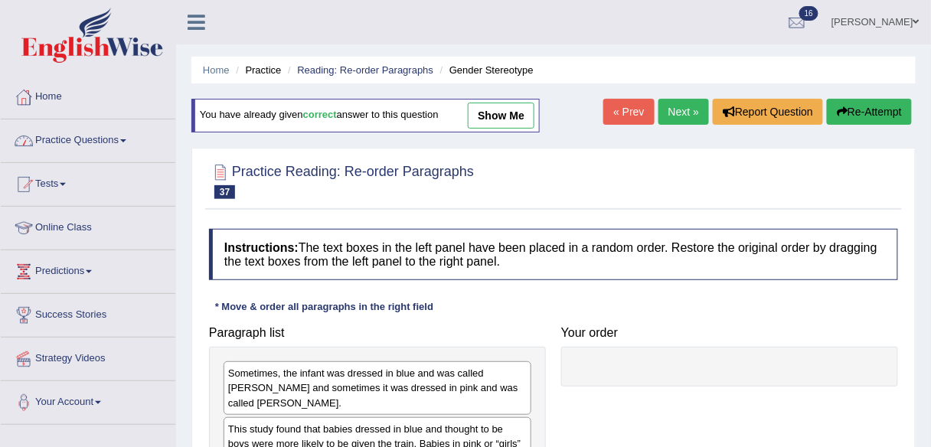
click at [113, 142] on link "Practice Questions" at bounding box center [88, 138] width 175 height 38
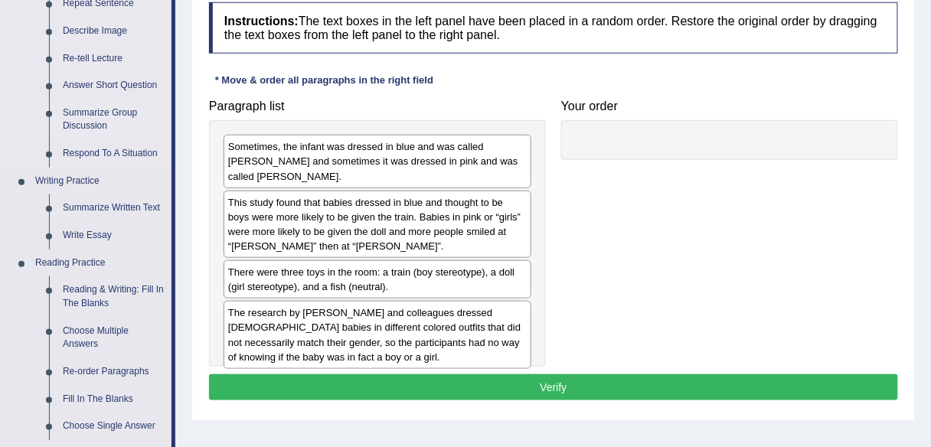
scroll to position [228, 0]
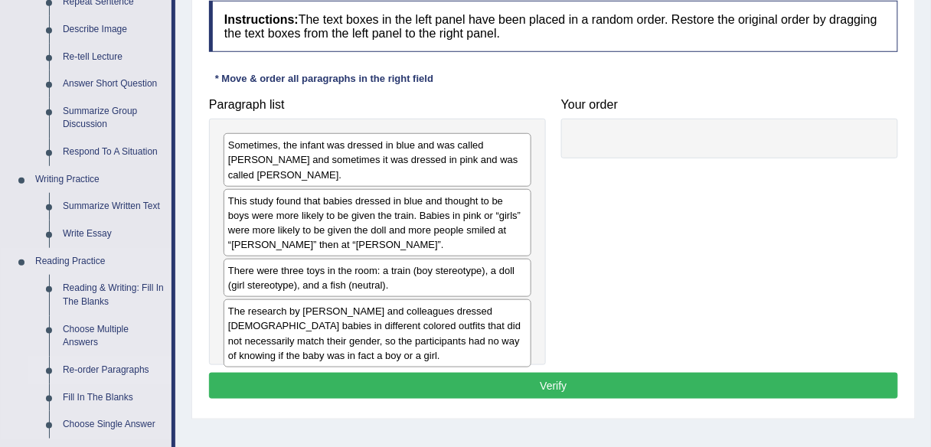
click at [90, 365] on link "Re-order Paragraphs" at bounding box center [114, 371] width 116 height 28
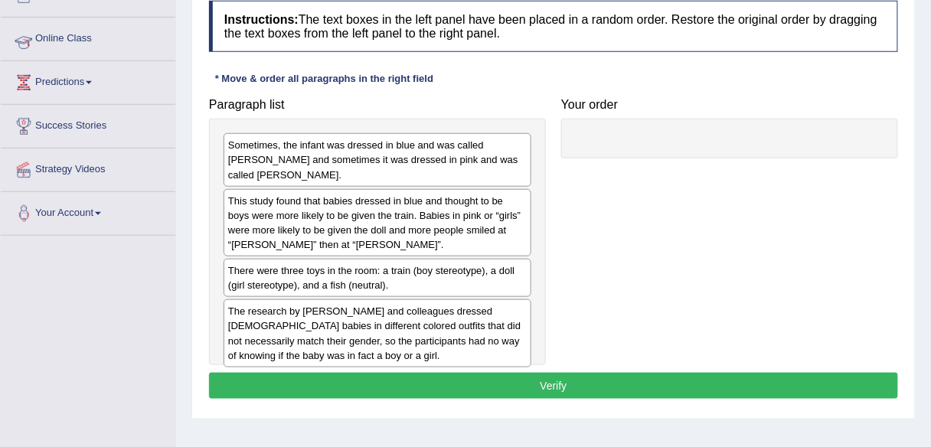
scroll to position [279, 0]
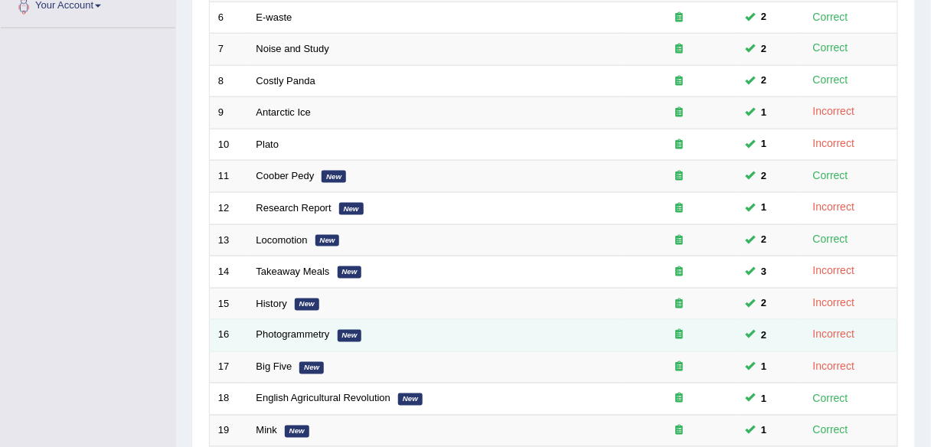
scroll to position [560, 0]
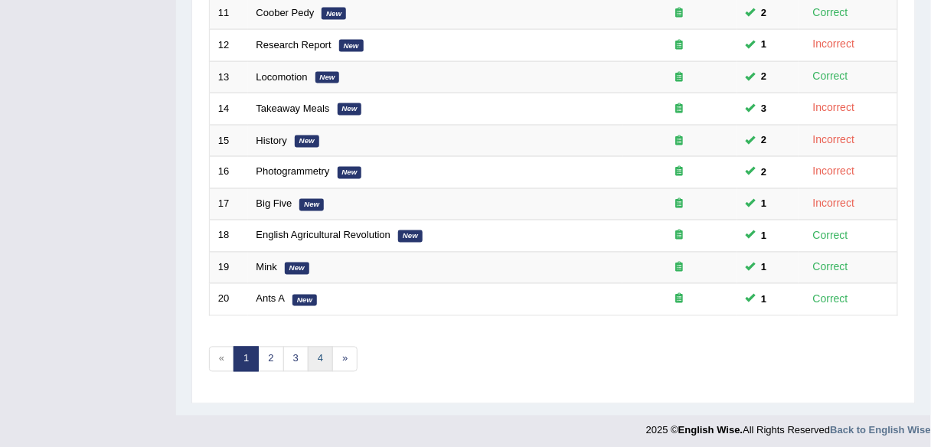
click at [308, 348] on link "4" at bounding box center [320, 359] width 25 height 25
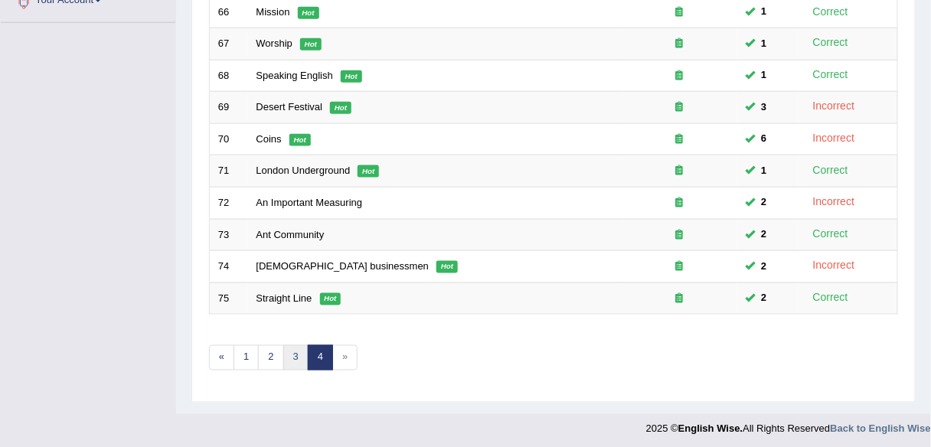
click at [299, 351] on link "3" at bounding box center [295, 357] width 25 height 25
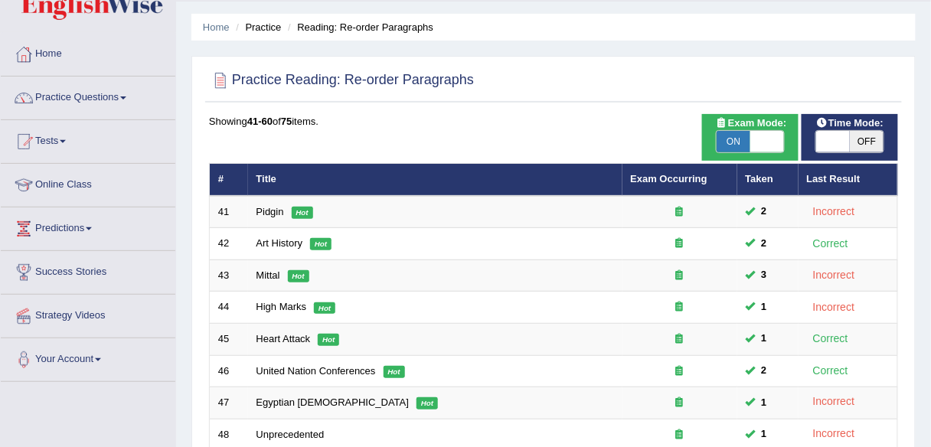
scroll to position [33, 0]
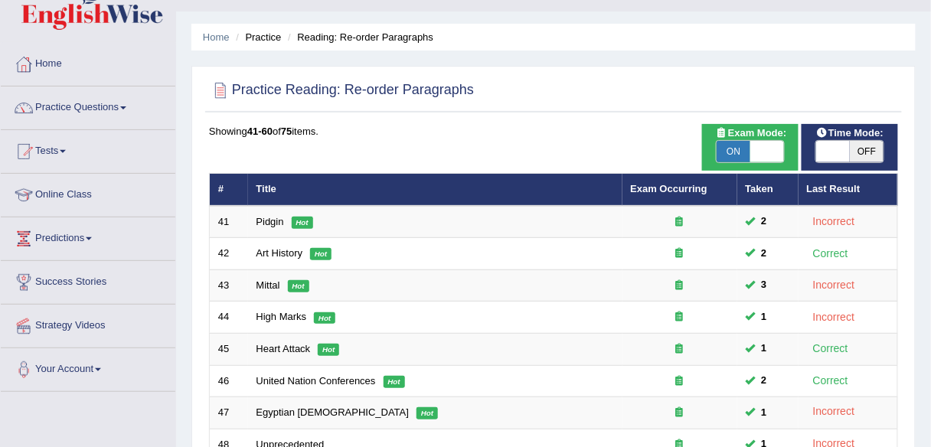
click at [740, 149] on span "ON" at bounding box center [734, 151] width 34 height 21
checkbox input "false"
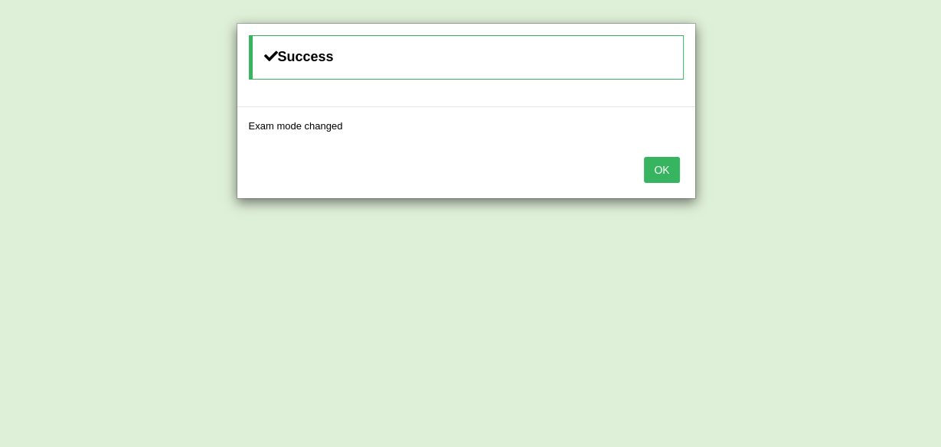
click at [652, 158] on button "OK" at bounding box center [661, 170] width 35 height 26
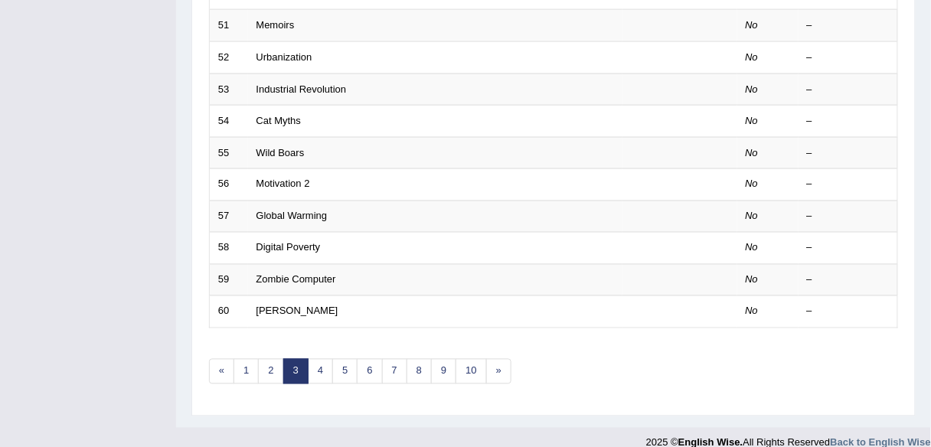
scroll to position [560, 0]
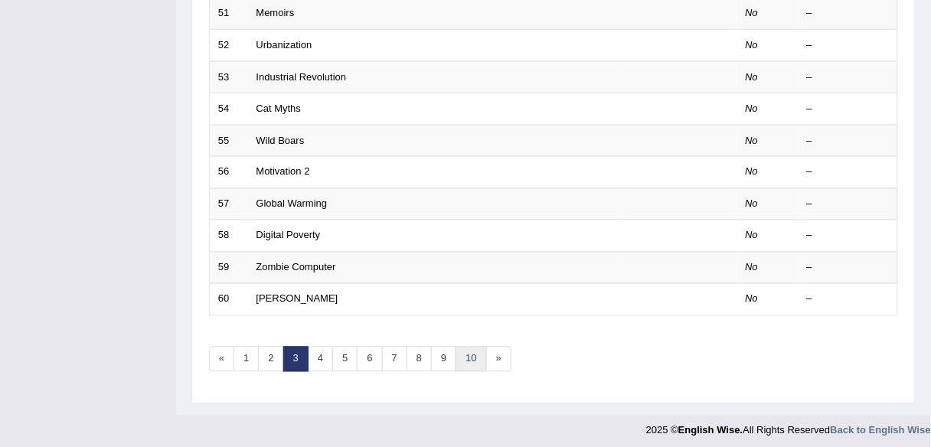
click at [466, 351] on link "10" at bounding box center [471, 359] width 31 height 25
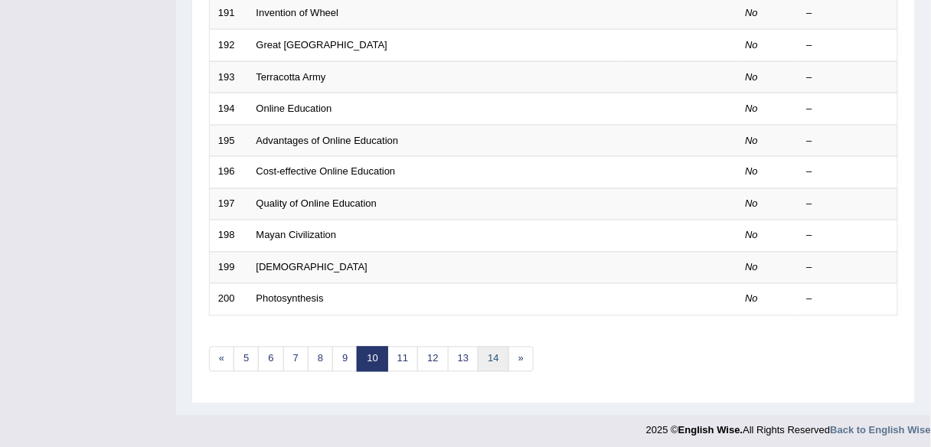
click at [479, 354] on link "14" at bounding box center [493, 359] width 31 height 25
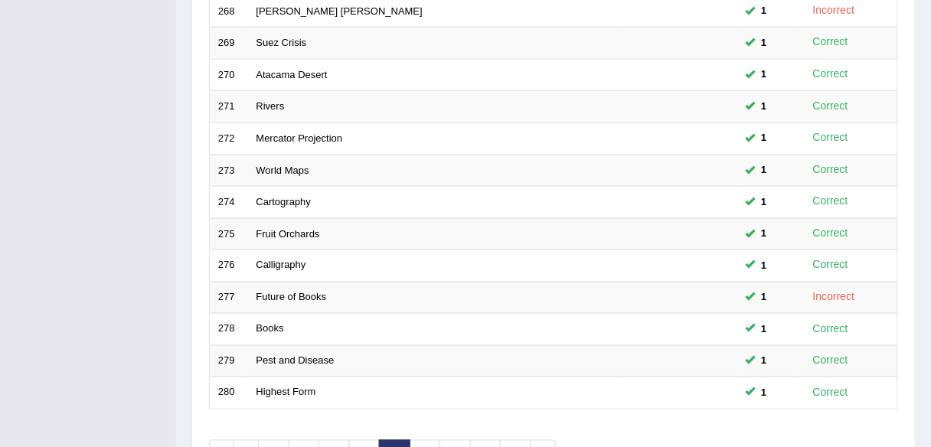
scroll to position [560, 0]
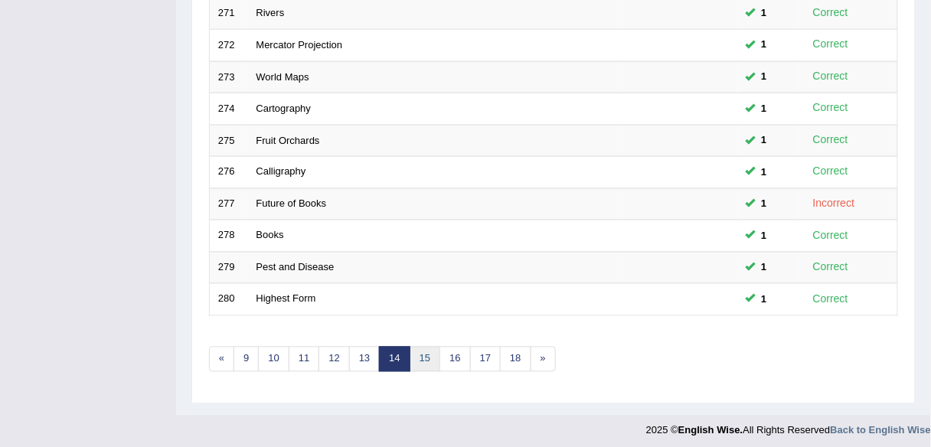
click at [420, 352] on link "15" at bounding box center [425, 359] width 31 height 25
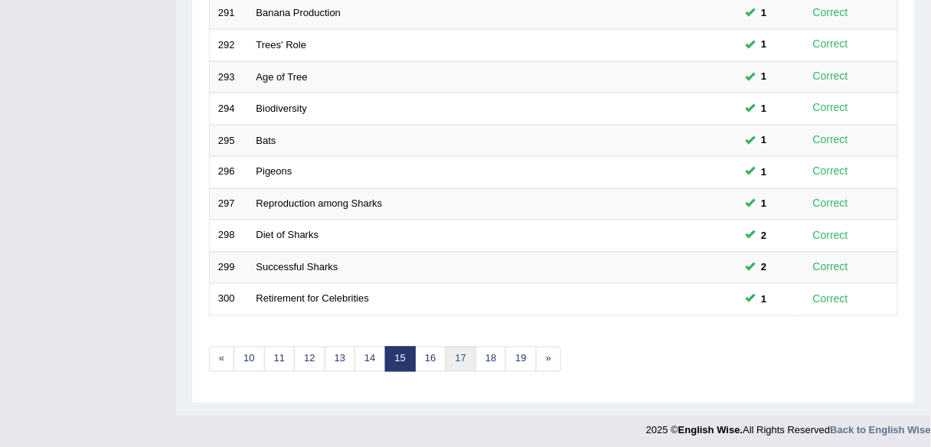
click at [446, 351] on link "17" at bounding box center [461, 359] width 31 height 25
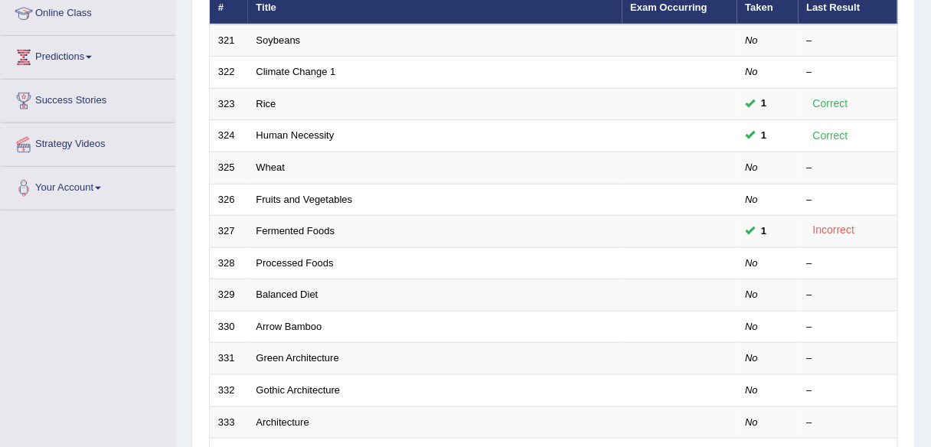
scroll to position [221, 0]
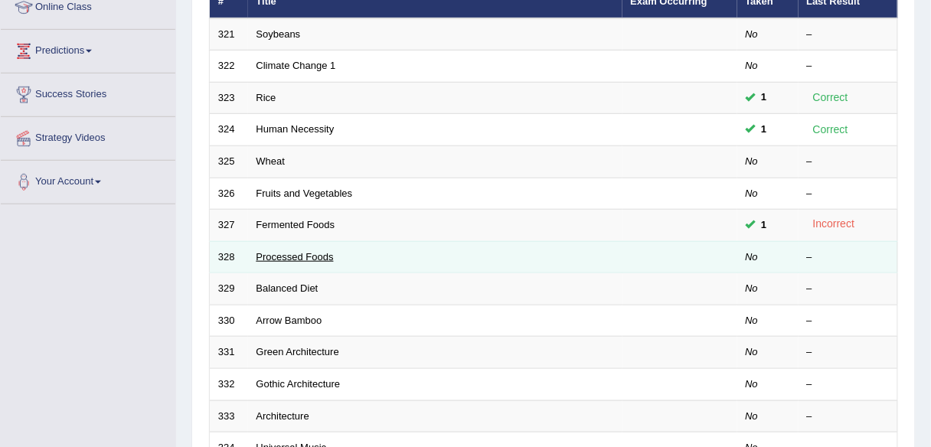
click at [294, 256] on link "Processed Foods" at bounding box center [294, 256] width 77 height 11
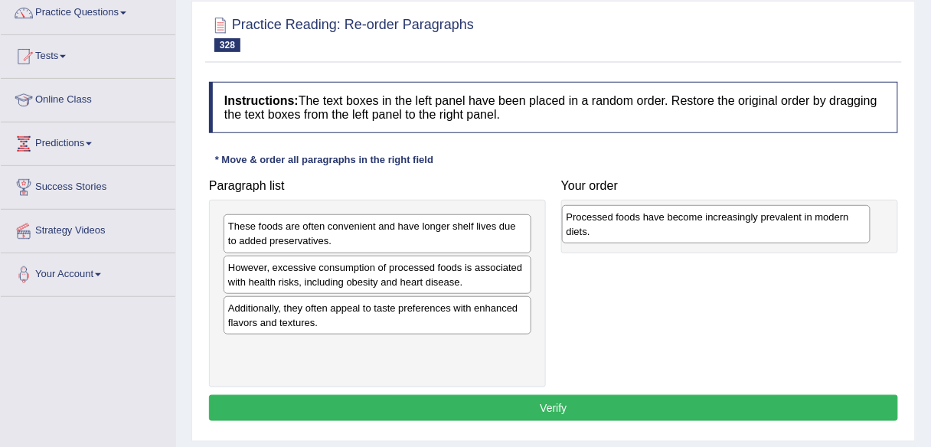
drag, startPoint x: 400, startPoint y: 321, endPoint x: 739, endPoint y: 231, distance: 350.1
click at [739, 231] on div "Processed foods have become increasingly prevalent in modern diets." at bounding box center [716, 224] width 309 height 38
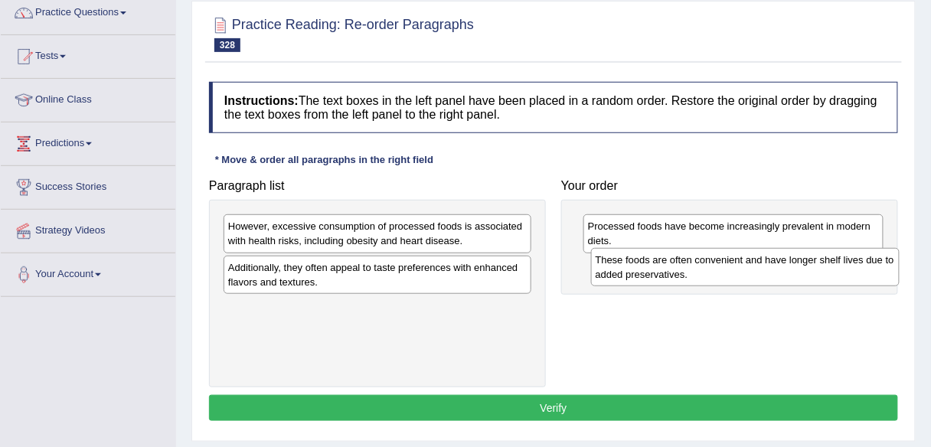
drag, startPoint x: 459, startPoint y: 234, endPoint x: 828, endPoint y: 268, distance: 369.8
click at [828, 268] on div "These foods are often convenient and have longer shelf lives due to added prese…" at bounding box center [745, 267] width 309 height 38
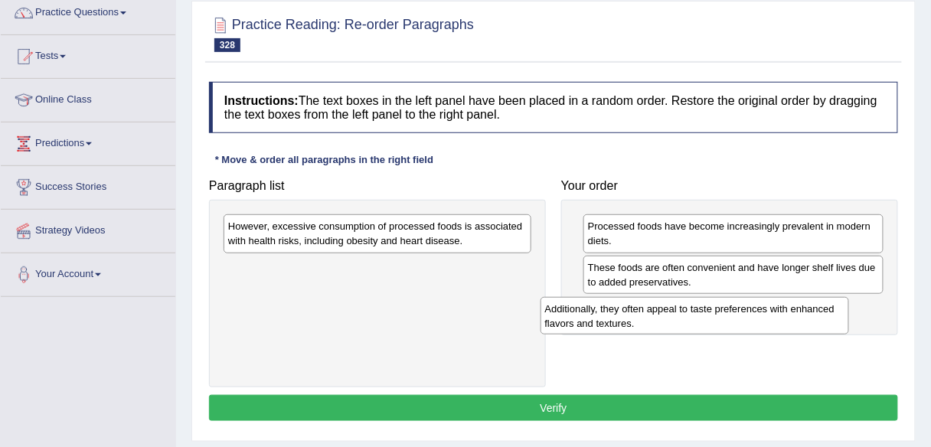
drag, startPoint x: 473, startPoint y: 278, endPoint x: 792, endPoint y: 320, distance: 321.3
click at [792, 320] on div "Additionally, they often appeal to taste preferences with enhanced flavors and …" at bounding box center [695, 316] width 309 height 38
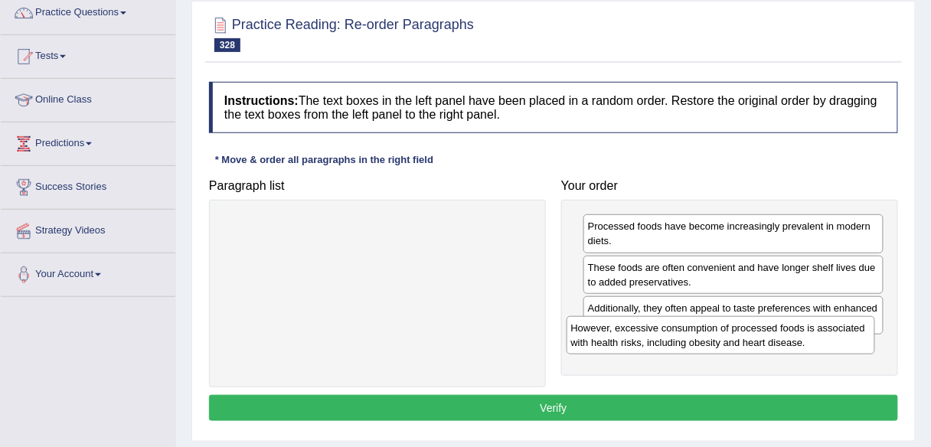
drag, startPoint x: 426, startPoint y: 229, endPoint x: 773, endPoint y: 341, distance: 363.9
click at [773, 341] on div "However, excessive consumption of processed foods is associated with health ris…" at bounding box center [721, 335] width 309 height 38
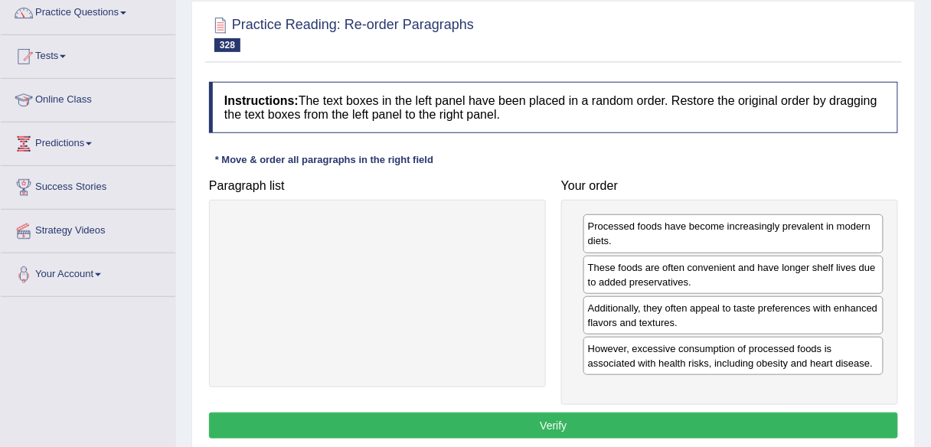
click at [694, 430] on button "Verify" at bounding box center [553, 426] width 689 height 26
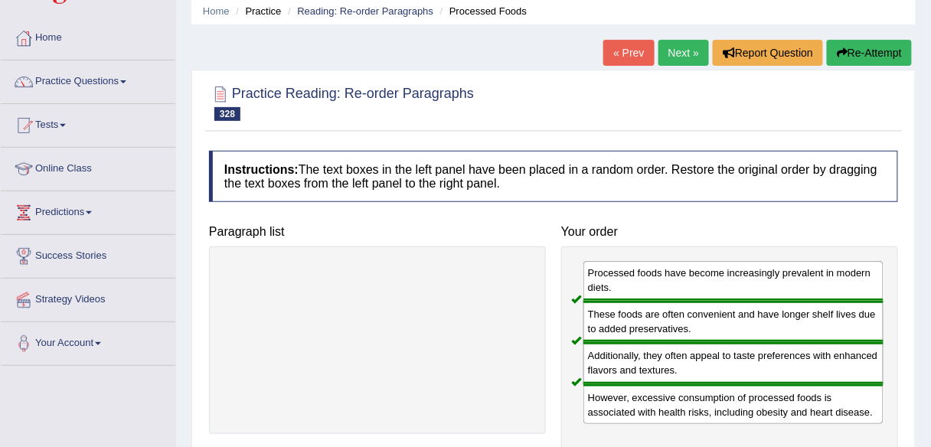
scroll to position [38, 0]
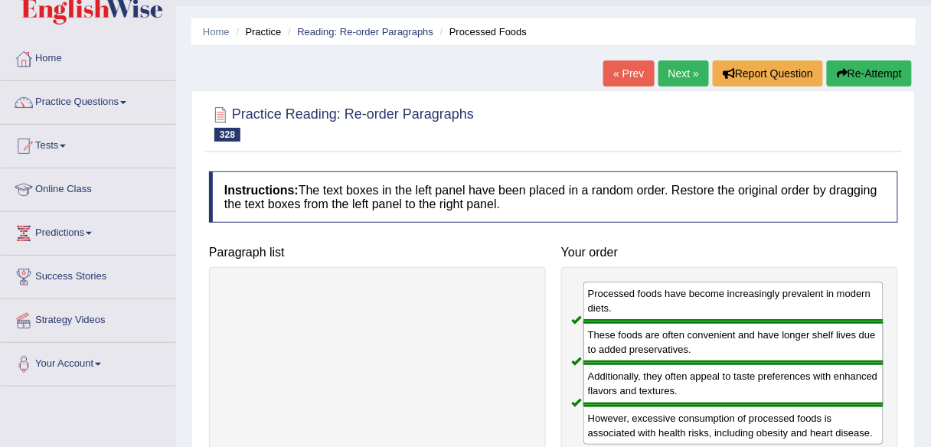
click at [680, 72] on link "Next »" at bounding box center [683, 73] width 51 height 26
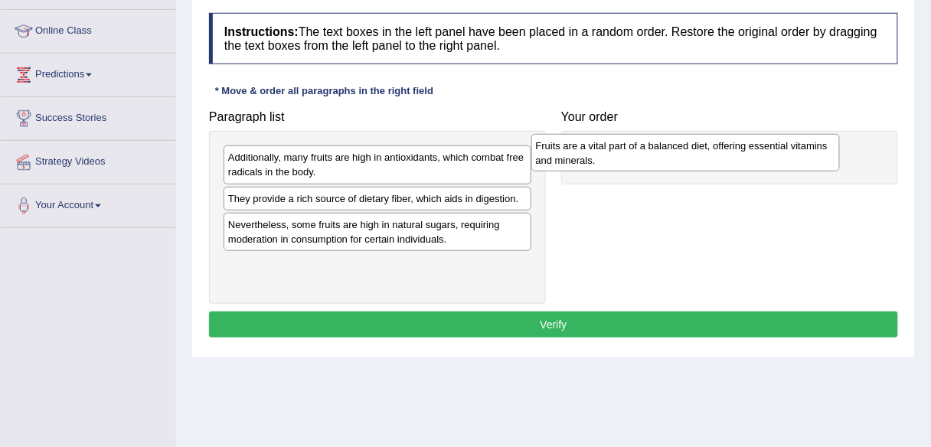
drag, startPoint x: 420, startPoint y: 207, endPoint x: 730, endPoint y: 155, distance: 314.4
click at [730, 155] on div "Fruits are a vital part of a balanced diet, offering essential vitamins and min…" at bounding box center [685, 153] width 309 height 38
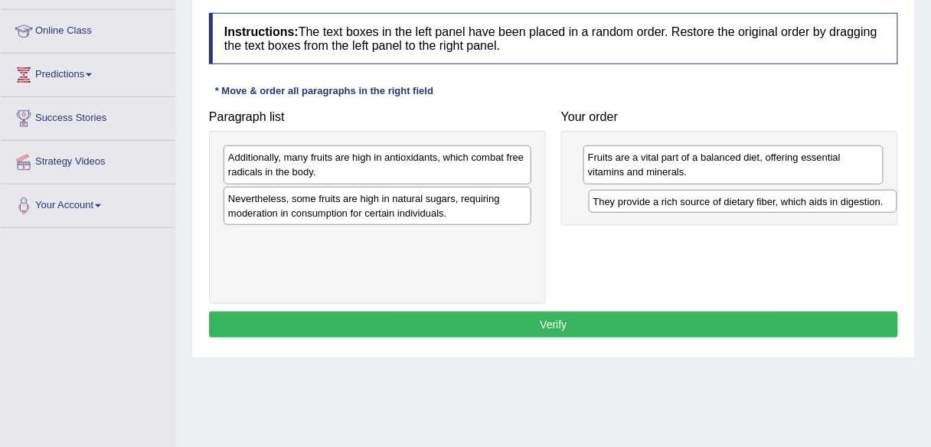
drag, startPoint x: 502, startPoint y: 200, endPoint x: 867, endPoint y: 204, distance: 365.2
click at [867, 204] on div "They provide a rich source of dietary fiber, which aids in digestion." at bounding box center [743, 201] width 309 height 23
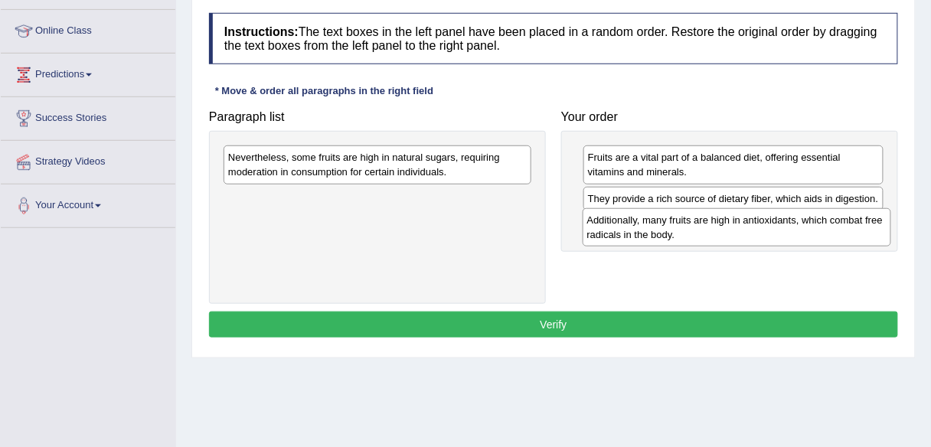
drag, startPoint x: 424, startPoint y: 175, endPoint x: 786, endPoint y: 239, distance: 366.9
click at [786, 239] on div "Additionally, many fruits are high in antioxidants, which combat free radicals …" at bounding box center [737, 227] width 309 height 38
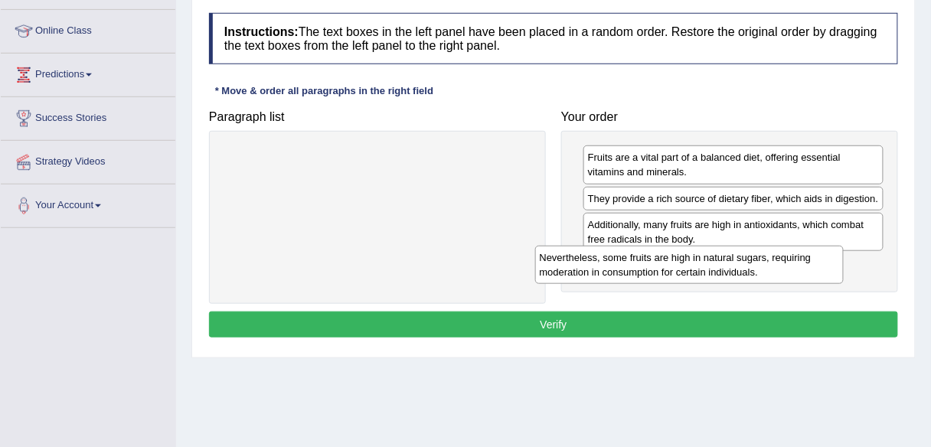
drag, startPoint x: 488, startPoint y: 171, endPoint x: 801, endPoint y: 270, distance: 327.9
click at [801, 270] on div "Nevertheless, some fruits are high in natural sugars, requiring moderation in c…" at bounding box center [689, 265] width 309 height 38
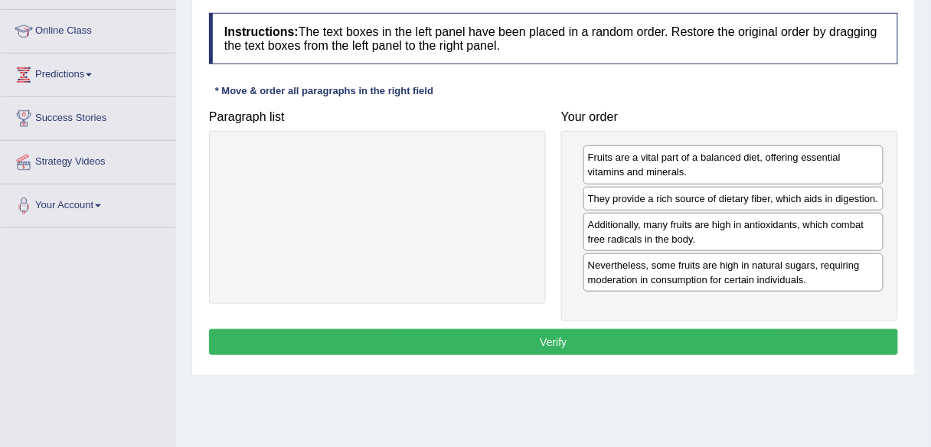
click at [766, 332] on button "Verify" at bounding box center [553, 342] width 689 height 26
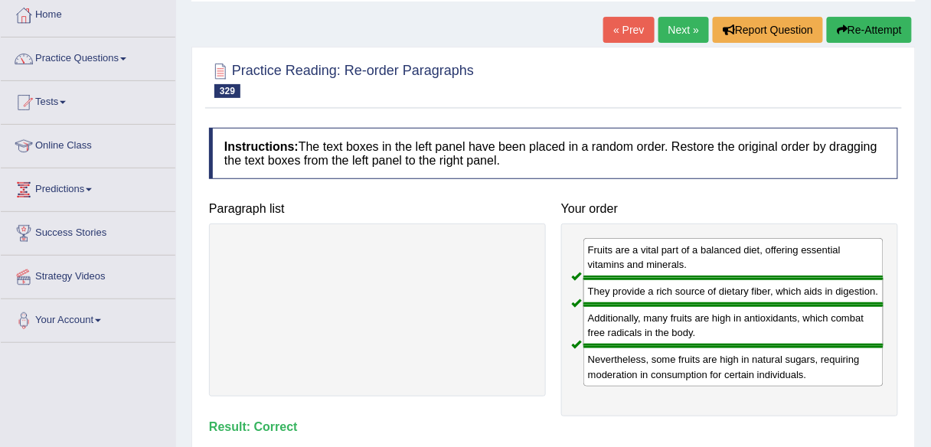
scroll to position [78, 0]
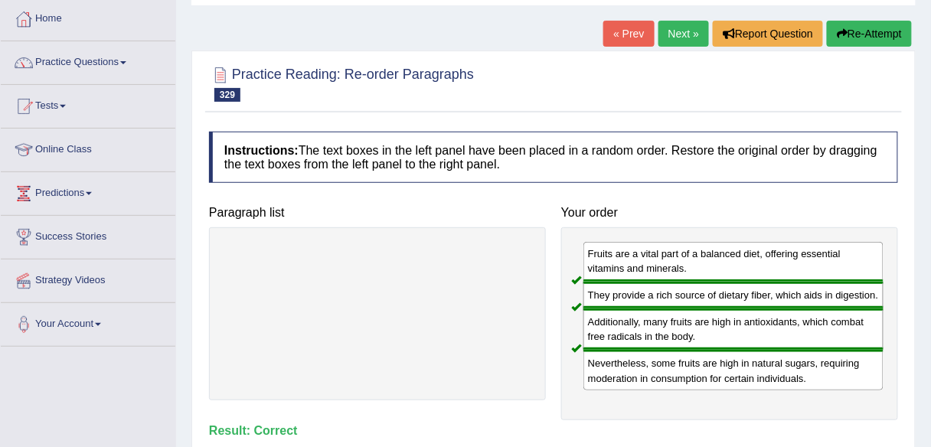
click at [675, 37] on link "Next »" at bounding box center [683, 34] width 51 height 26
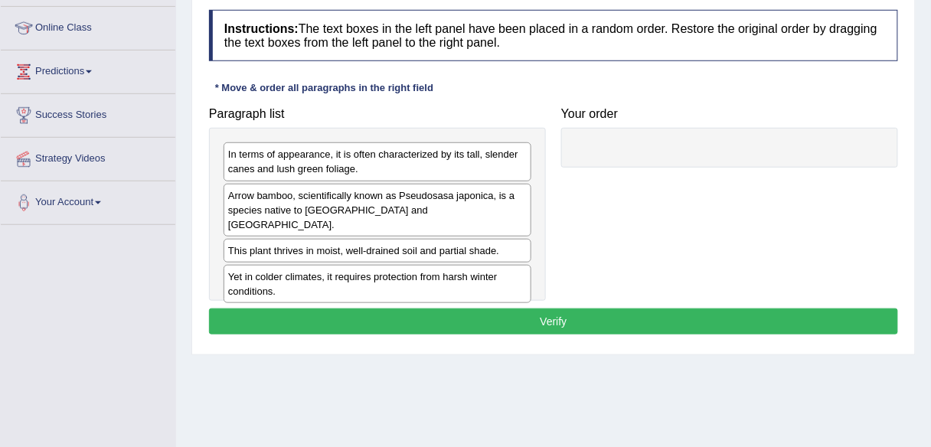
scroll to position [200, 0]
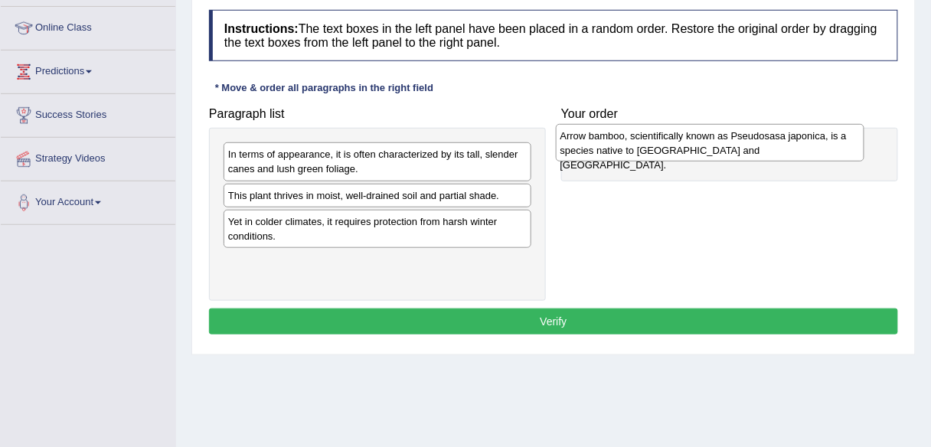
drag, startPoint x: 479, startPoint y: 204, endPoint x: 813, endPoint y: 144, distance: 339.3
click at [813, 144] on div "Arrow bamboo, scientifically known as Pseudosasa japonica, is a species native …" at bounding box center [710, 143] width 309 height 38
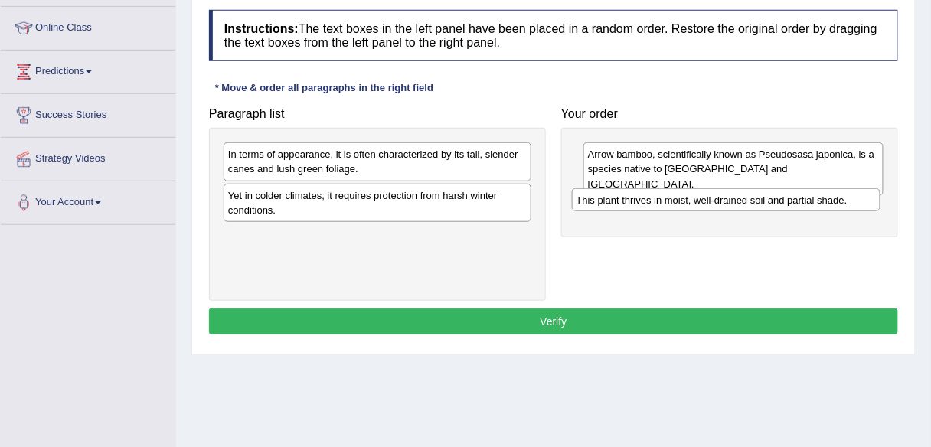
drag, startPoint x: 462, startPoint y: 197, endPoint x: 812, endPoint y: 198, distance: 350.7
click at [812, 198] on div "This plant thrives in moist, well-drained soil and partial shade." at bounding box center [726, 199] width 309 height 23
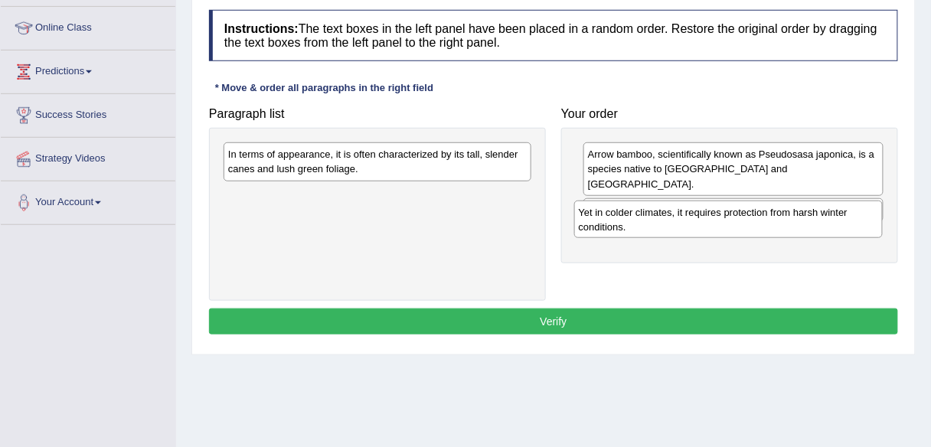
drag, startPoint x: 473, startPoint y: 212, endPoint x: 827, endPoint y: 231, distance: 354.2
click at [827, 231] on div "Yet in colder climates, it requires protection from harsh winter conditions." at bounding box center [728, 220] width 309 height 38
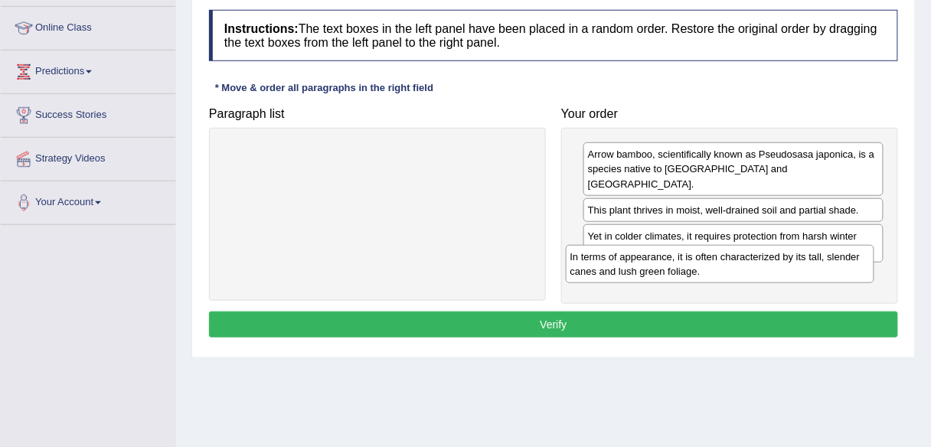
drag, startPoint x: 447, startPoint y: 162, endPoint x: 790, endPoint y: 263, distance: 357.6
click at [790, 263] on div "In terms of appearance, it is often characterized by its tall, slender canes an…" at bounding box center [720, 264] width 309 height 38
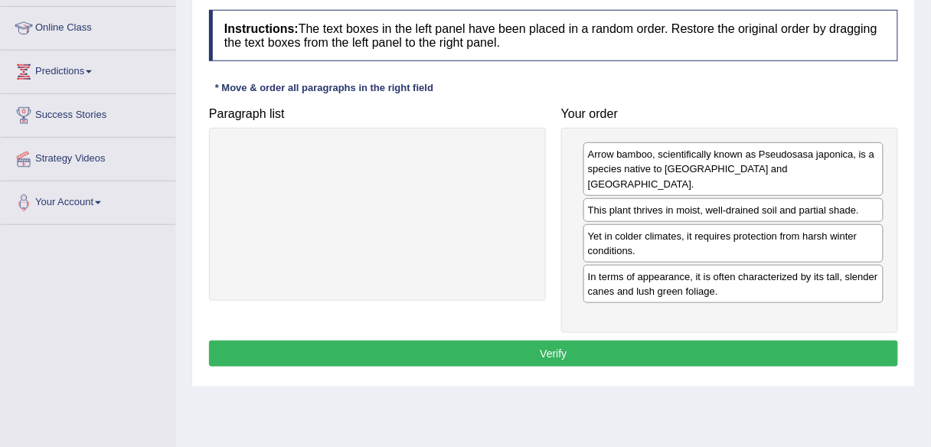
click at [749, 341] on button "Verify" at bounding box center [553, 354] width 689 height 26
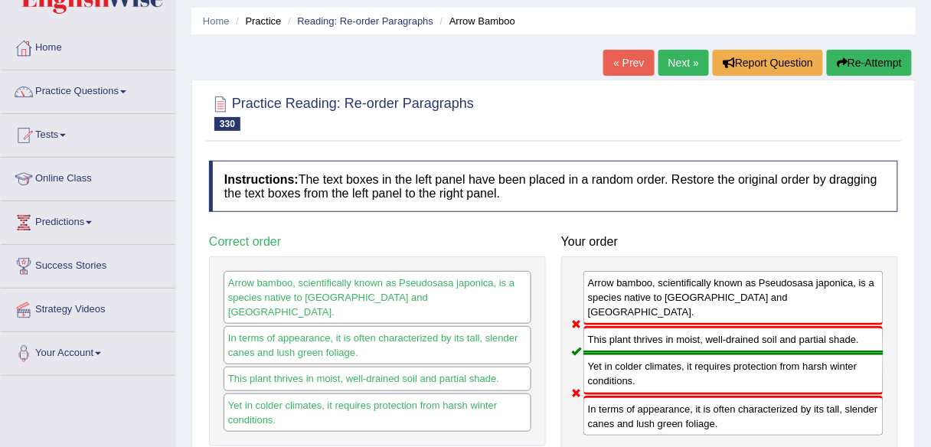
scroll to position [0, 0]
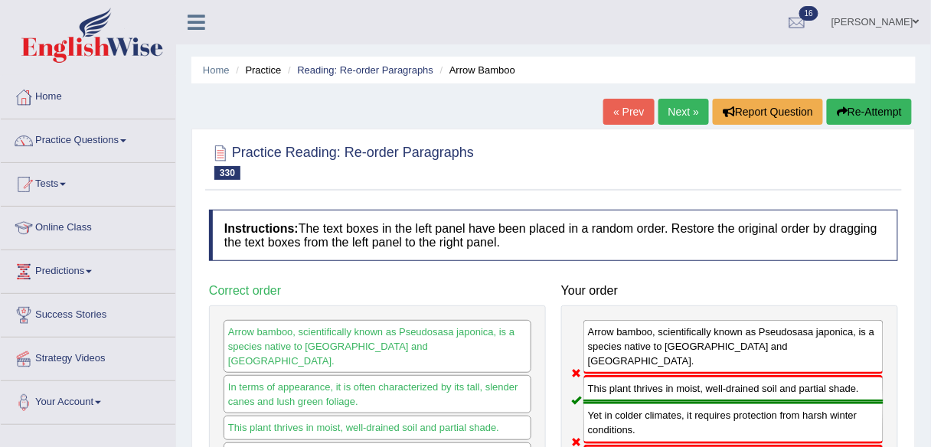
click at [682, 107] on link "Next »" at bounding box center [683, 112] width 51 height 26
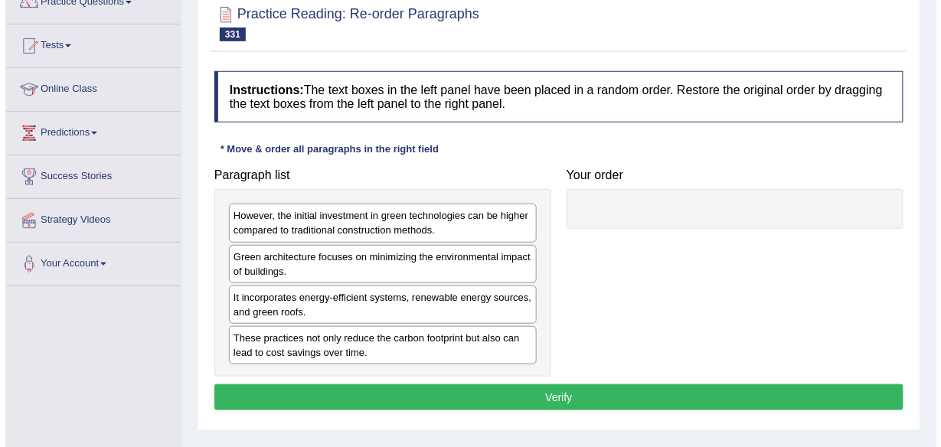
scroll to position [139, 0]
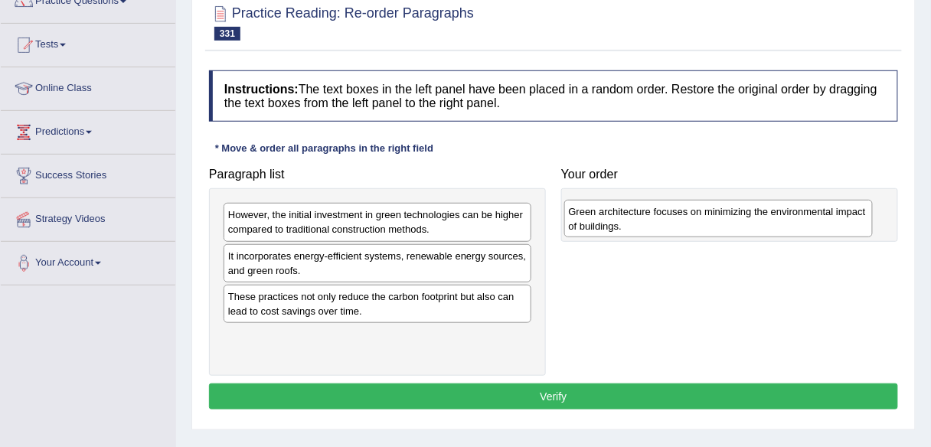
drag, startPoint x: 461, startPoint y: 268, endPoint x: 802, endPoint y: 225, distance: 343.4
click at [802, 225] on div "Green architecture focuses on minimizing the environmental impact of buildings." at bounding box center [718, 219] width 309 height 38
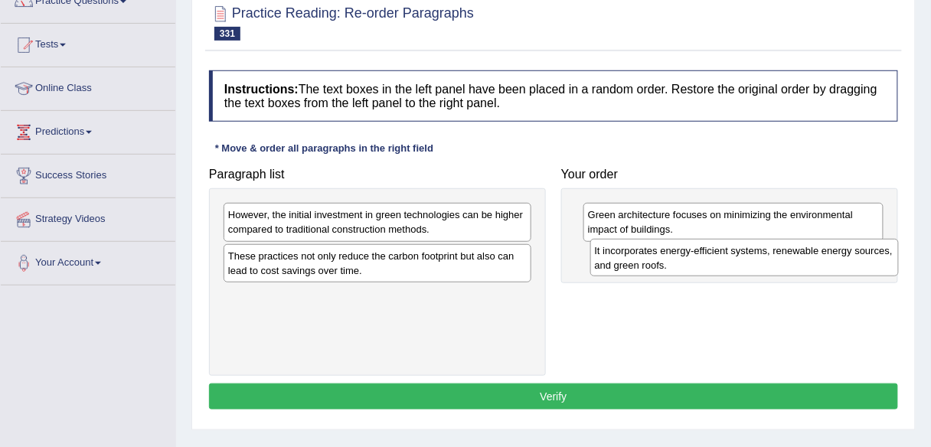
drag, startPoint x: 469, startPoint y: 260, endPoint x: 836, endPoint y: 256, distance: 366.8
click at [836, 256] on div "It incorporates energy-efficient systems, renewable energy sources, and green r…" at bounding box center [744, 258] width 309 height 38
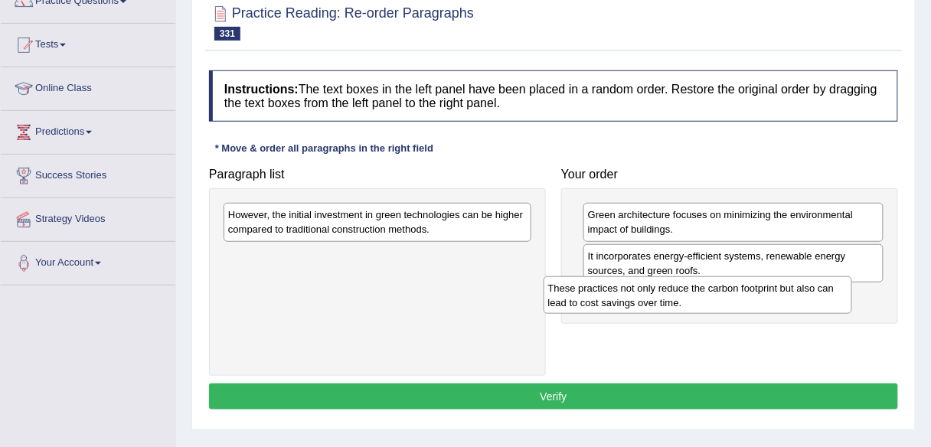
drag, startPoint x: 498, startPoint y: 260, endPoint x: 818, endPoint y: 292, distance: 322.4
click at [818, 292] on div "These practices not only reduce the carbon footprint but also can lead to cost …" at bounding box center [698, 295] width 309 height 38
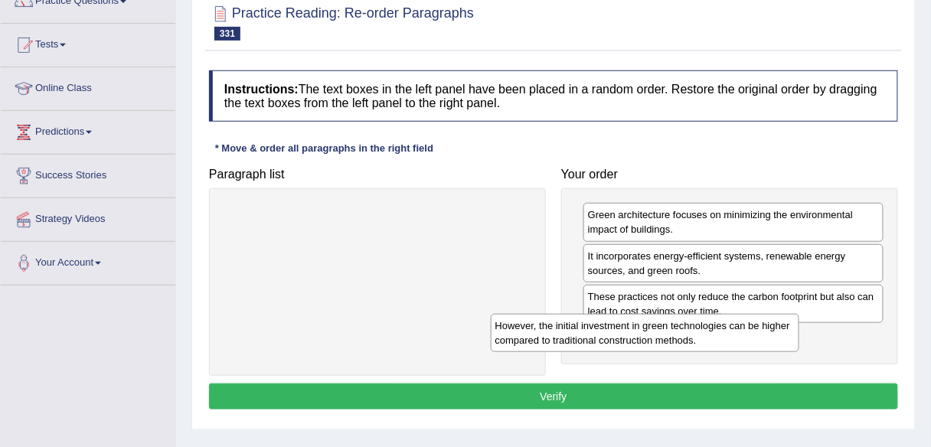
drag, startPoint x: 450, startPoint y: 227, endPoint x: 727, endPoint y: 339, distance: 298.9
click at [727, 339] on div "However, the initial investment in green technologies can be higher compared to…" at bounding box center [645, 333] width 309 height 38
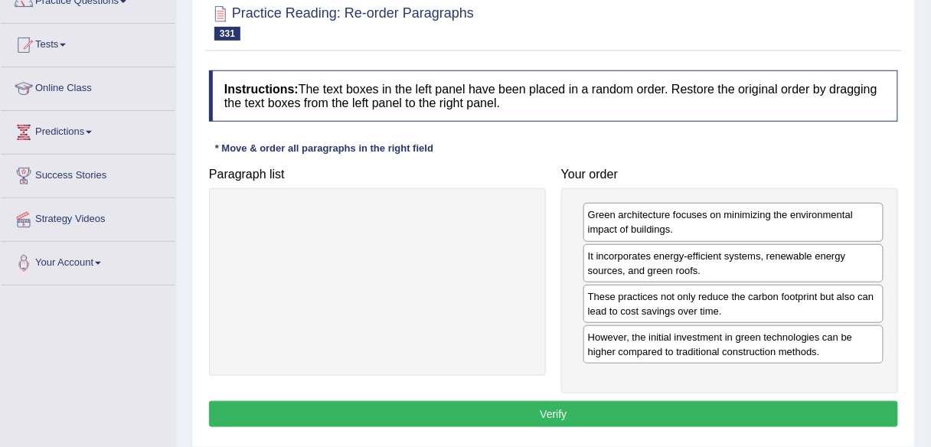
click at [678, 415] on button "Verify" at bounding box center [553, 414] width 689 height 26
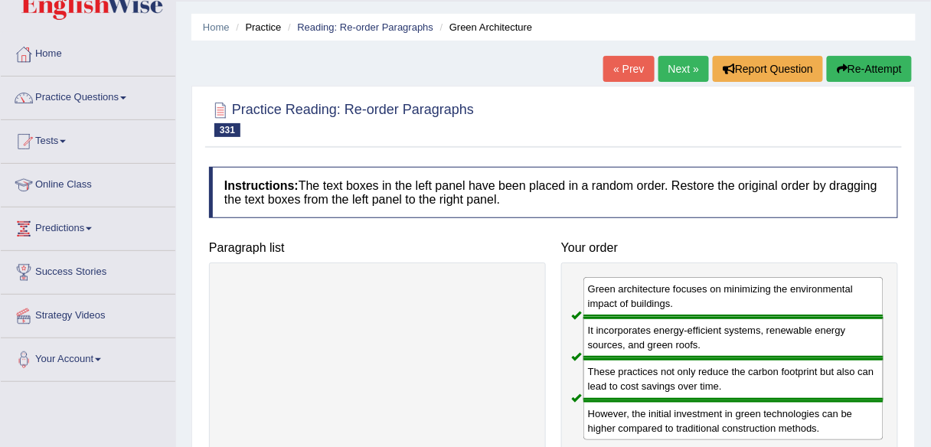
scroll to position [42, 0]
click at [684, 63] on link "Next »" at bounding box center [683, 70] width 51 height 26
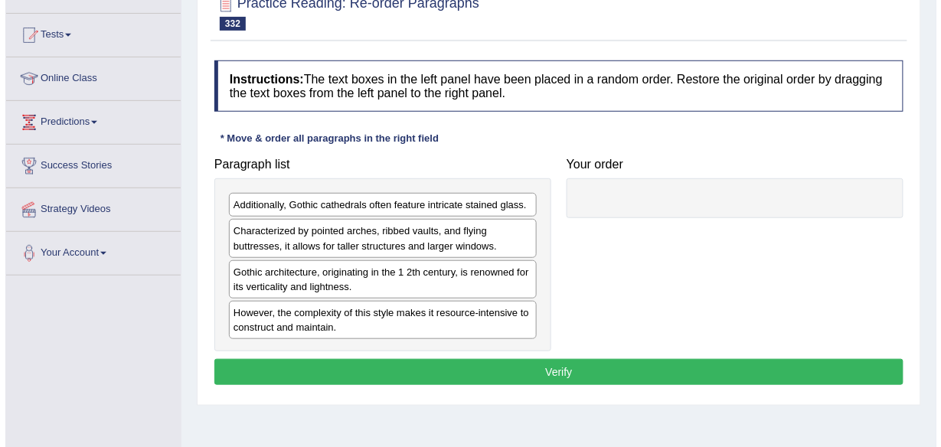
scroll to position [151, 0]
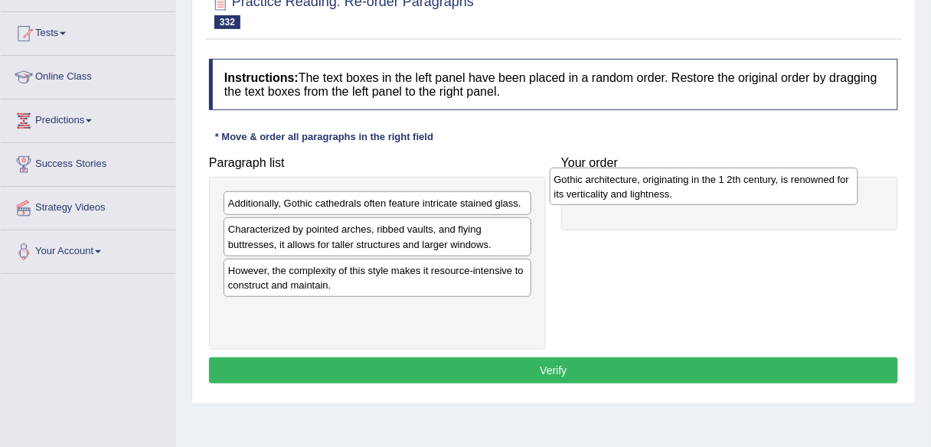
drag, startPoint x: 490, startPoint y: 283, endPoint x: 818, endPoint y: 194, distance: 339.7
click at [818, 194] on div "Gothic architecture, originating in the 1 2th century, is renowned for its vert…" at bounding box center [704, 187] width 309 height 38
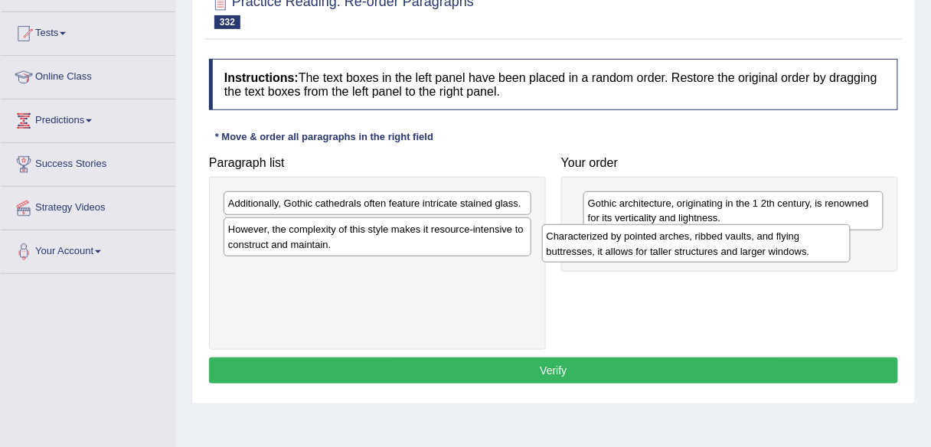
drag, startPoint x: 498, startPoint y: 237, endPoint x: 817, endPoint y: 245, distance: 319.4
click at [817, 245] on div "Characterized by pointed arches, ribbed vaults, and flying buttresses, it allow…" at bounding box center [696, 243] width 309 height 38
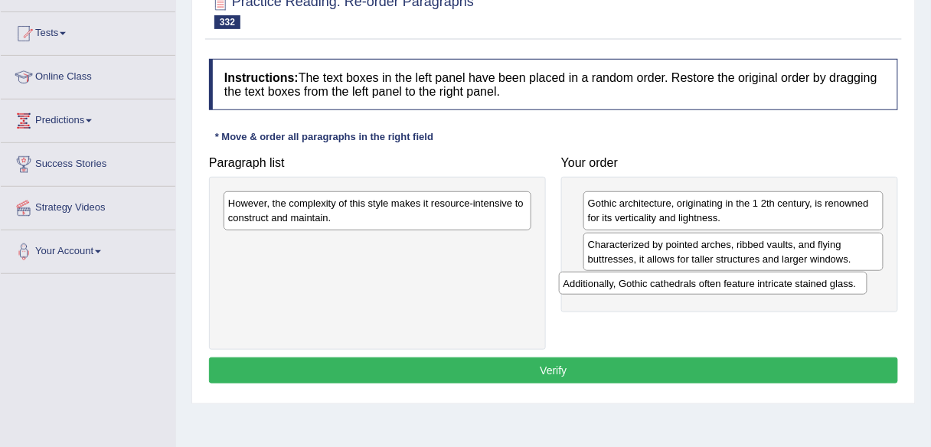
drag, startPoint x: 495, startPoint y: 207, endPoint x: 835, endPoint y: 288, distance: 349.5
click at [835, 288] on div "Additionally, Gothic cathedrals often feature intricate stained glass." at bounding box center [713, 283] width 309 height 23
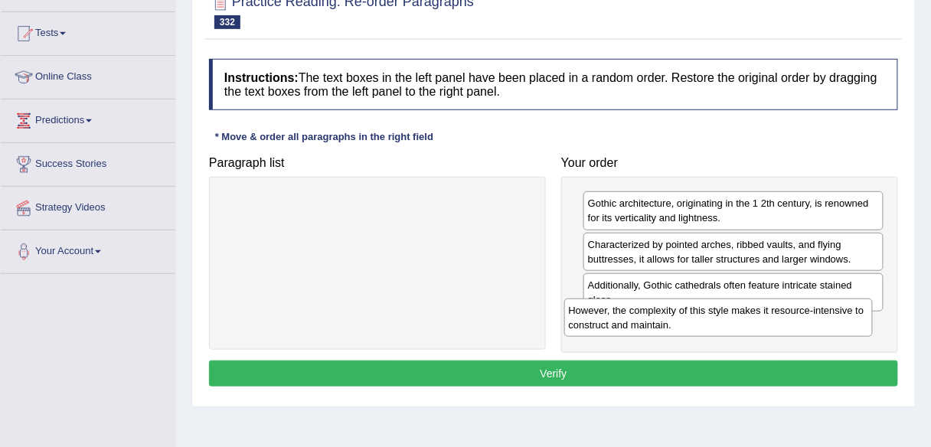
drag, startPoint x: 449, startPoint y: 213, endPoint x: 790, endPoint y: 320, distance: 357.9
click at [790, 320] on div "However, the complexity of this style makes it resource-intensive to construct …" at bounding box center [718, 318] width 309 height 38
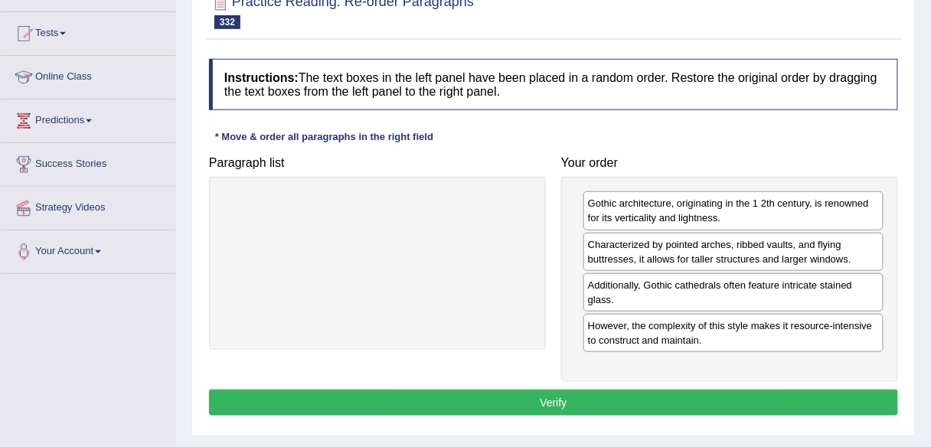
click at [694, 394] on button "Verify" at bounding box center [553, 403] width 689 height 26
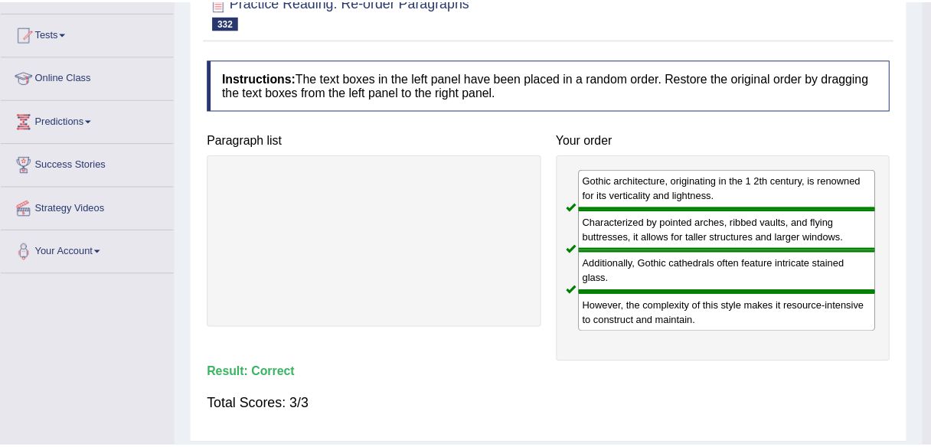
scroll to position [0, 0]
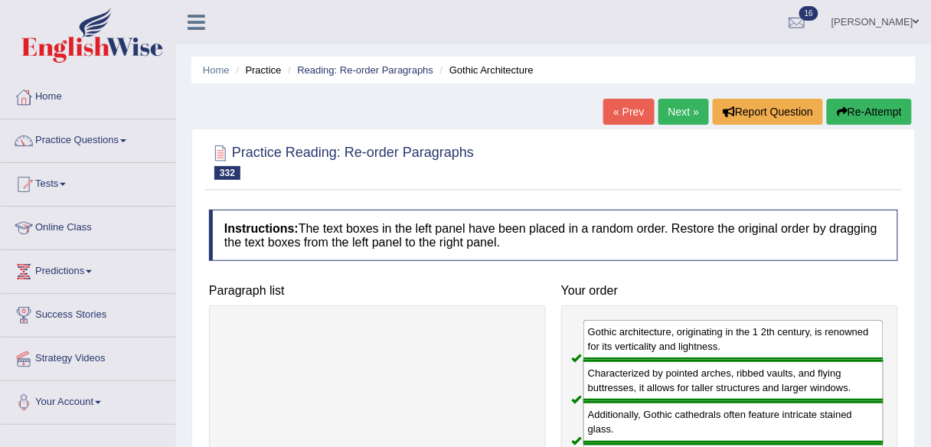
click at [675, 106] on link "Next »" at bounding box center [683, 112] width 51 height 26
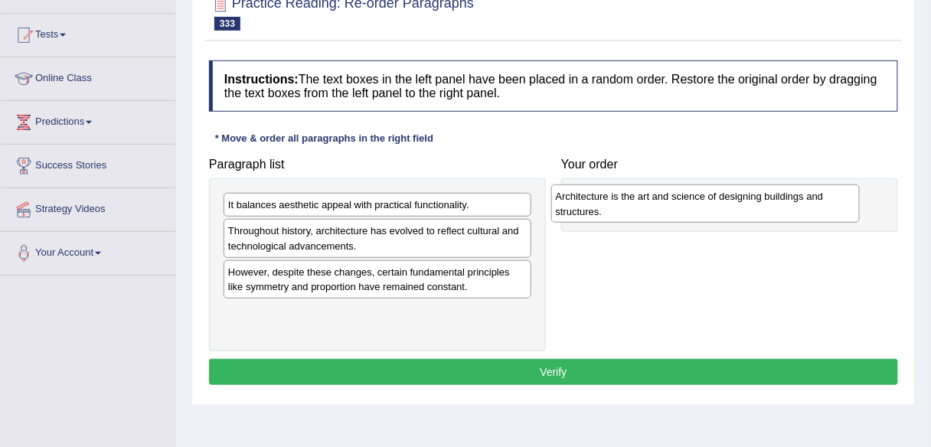
drag, startPoint x: 490, startPoint y: 319, endPoint x: 818, endPoint y: 204, distance: 347.0
click at [818, 204] on div "Architecture is the art and science of designing buildings and structures." at bounding box center [705, 204] width 309 height 38
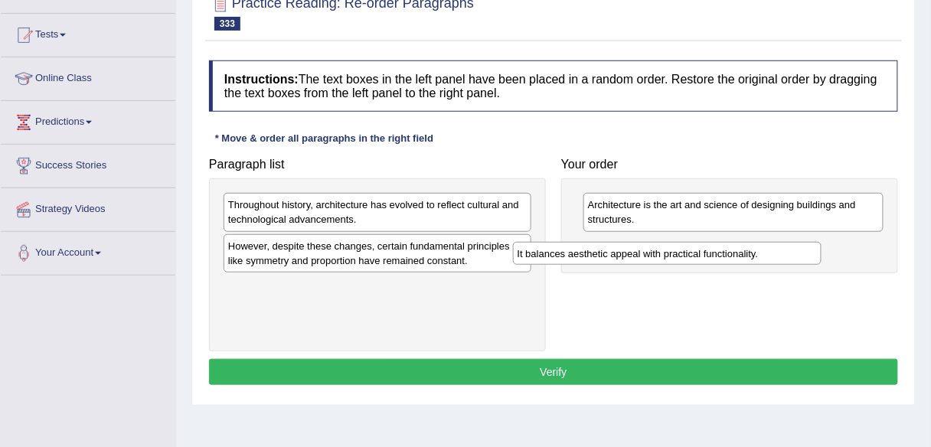
drag, startPoint x: 518, startPoint y: 203, endPoint x: 816, endPoint y: 248, distance: 301.2
click at [816, 248] on div "It balances aesthetic appeal with practical functionality." at bounding box center [667, 253] width 309 height 23
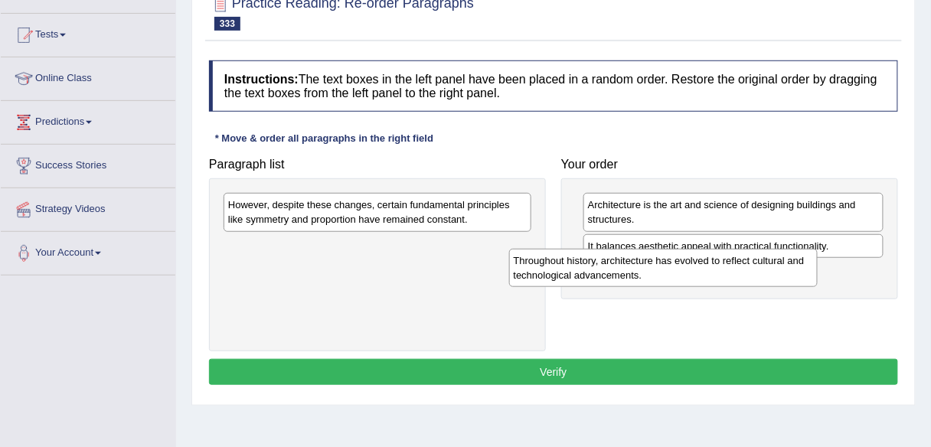
drag, startPoint x: 483, startPoint y: 217, endPoint x: 779, endPoint y: 273, distance: 301.5
click at [779, 273] on div "Throughout history, architecture has evolved to reflect cultural and technologi…" at bounding box center [663, 268] width 309 height 38
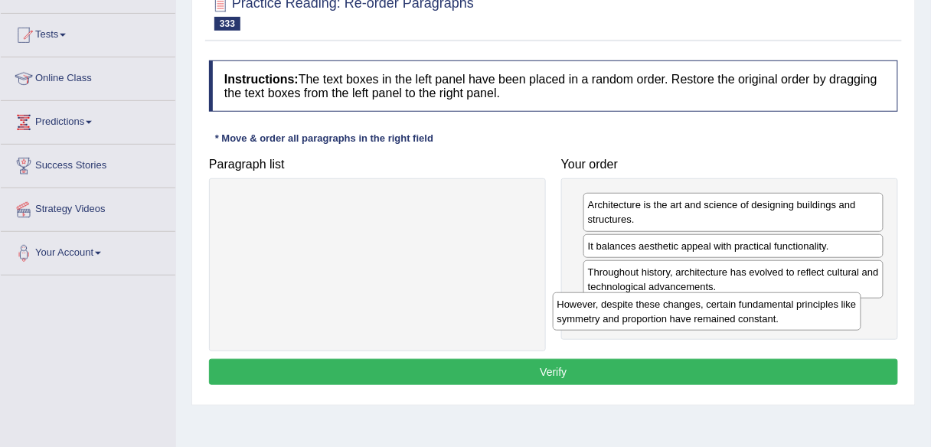
drag, startPoint x: 508, startPoint y: 204, endPoint x: 847, endPoint y: 305, distance: 353.7
click at [847, 305] on div "However, despite these changes, certain fundamental principles like symmetry an…" at bounding box center [707, 311] width 309 height 38
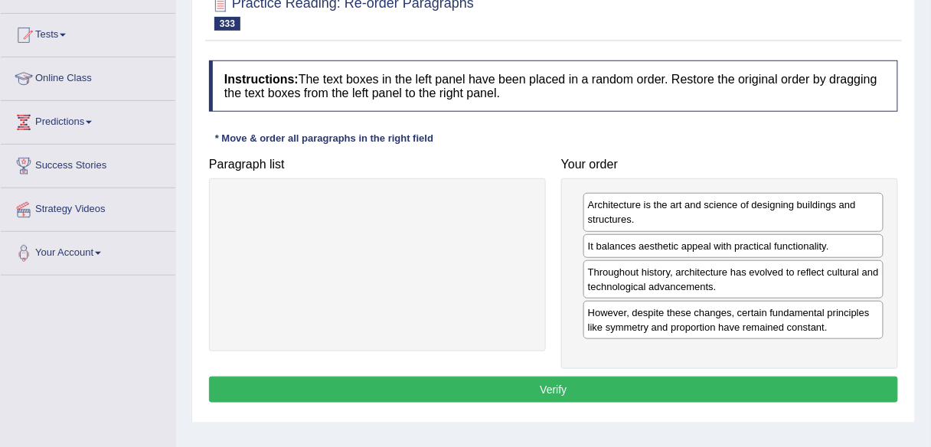
click at [775, 384] on button "Verify" at bounding box center [553, 390] width 689 height 26
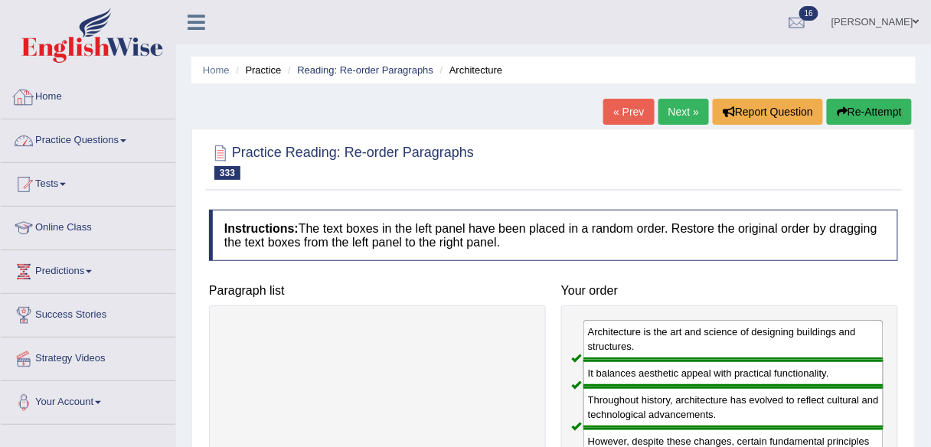
click at [126, 133] on link "Practice Questions" at bounding box center [88, 138] width 175 height 38
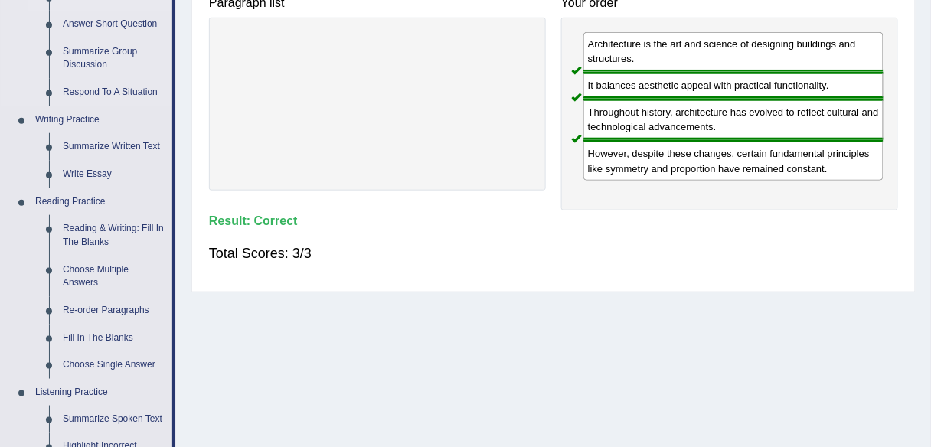
scroll to position [289, 0]
click at [96, 238] on link "Reading & Writing: Fill In The Blanks" at bounding box center [114, 234] width 116 height 41
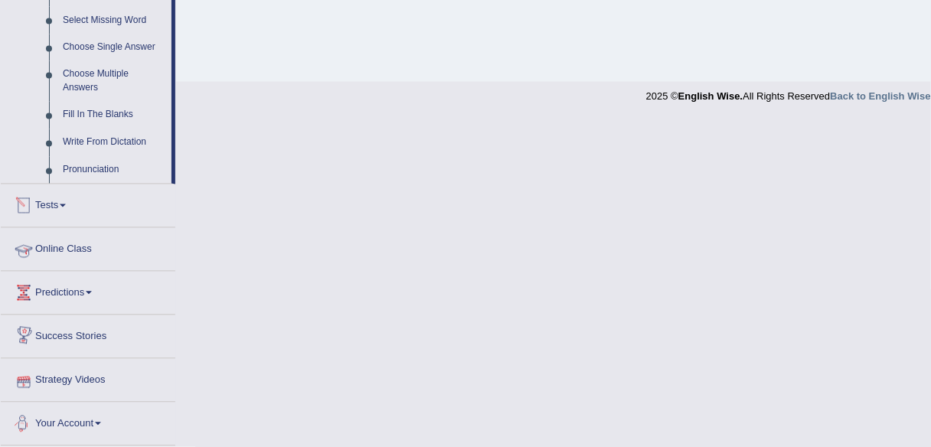
scroll to position [655, 0]
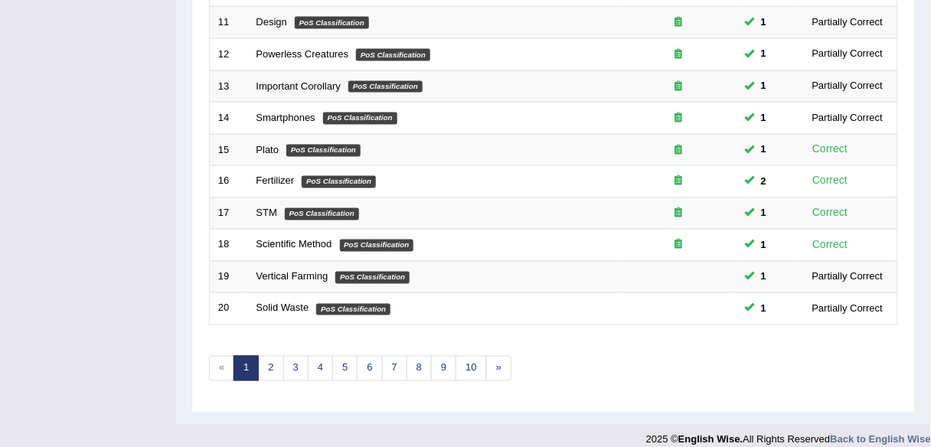
scroll to position [560, 0]
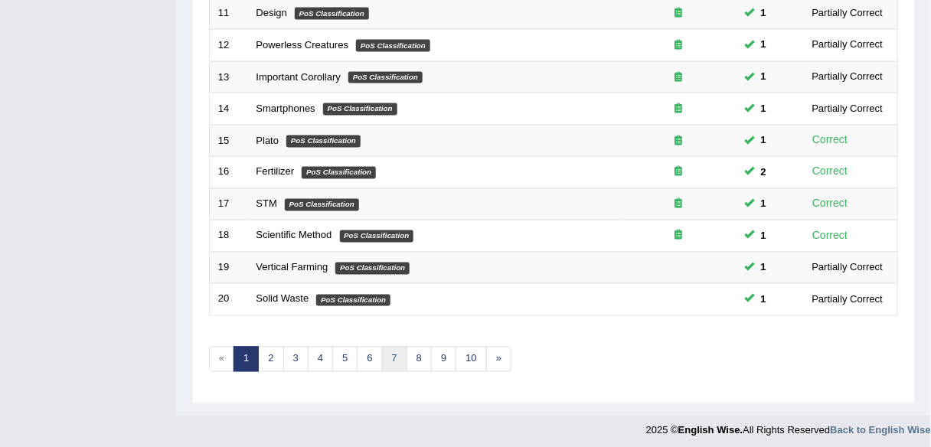
click at [383, 348] on link "7" at bounding box center [394, 359] width 25 height 25
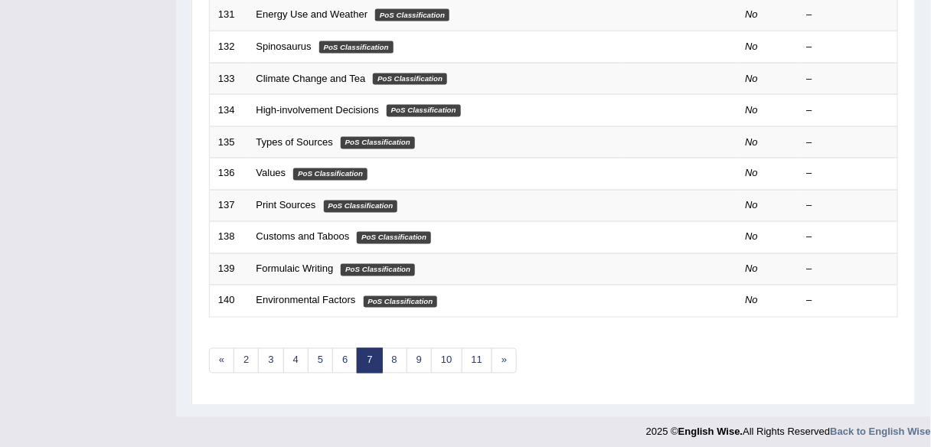
scroll to position [560, 0]
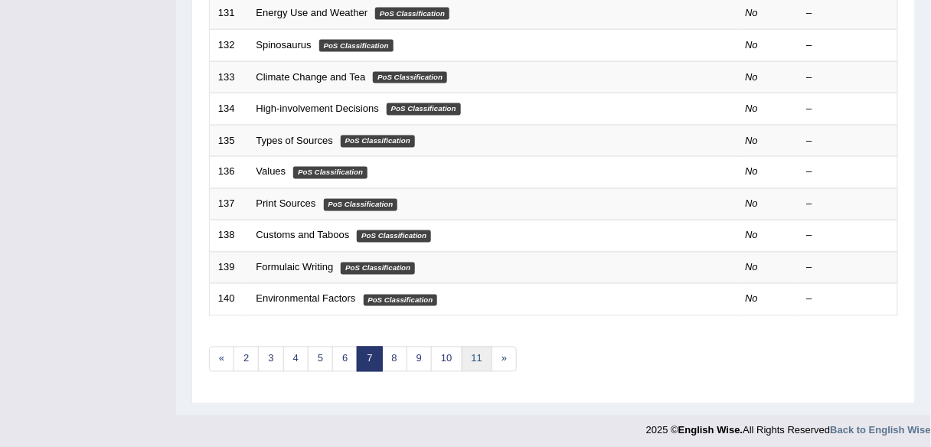
click at [466, 352] on link "11" at bounding box center [477, 359] width 31 height 25
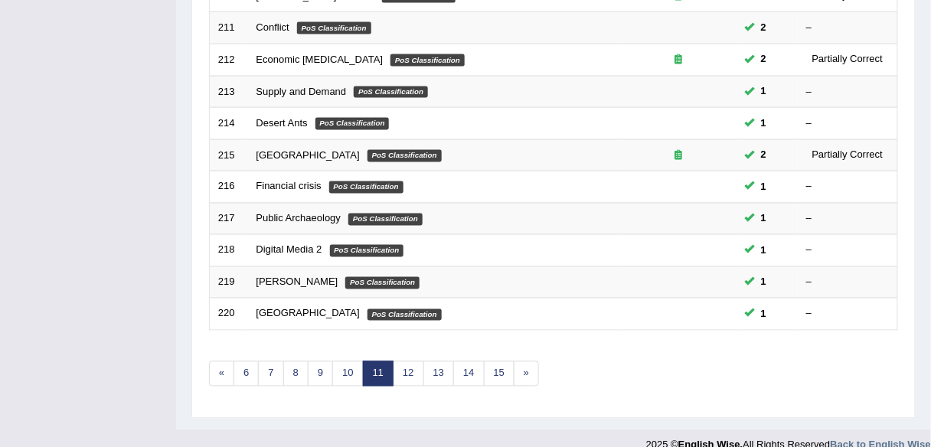
scroll to position [560, 0]
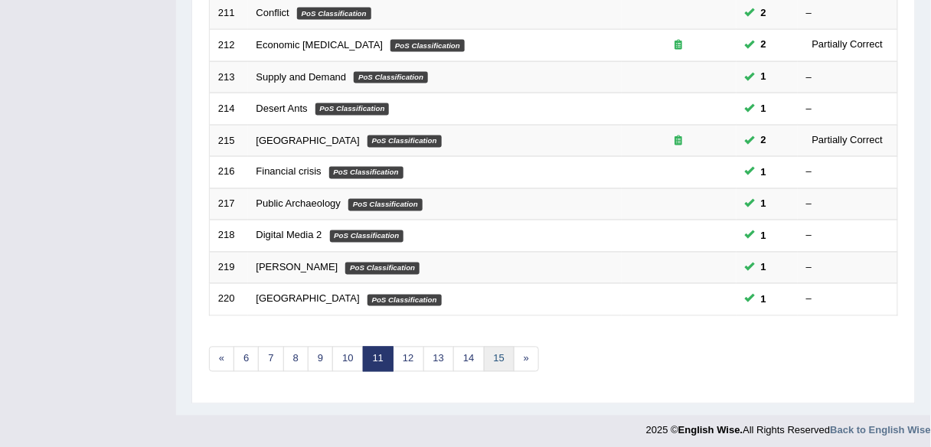
click at [488, 356] on link "15" at bounding box center [499, 359] width 31 height 25
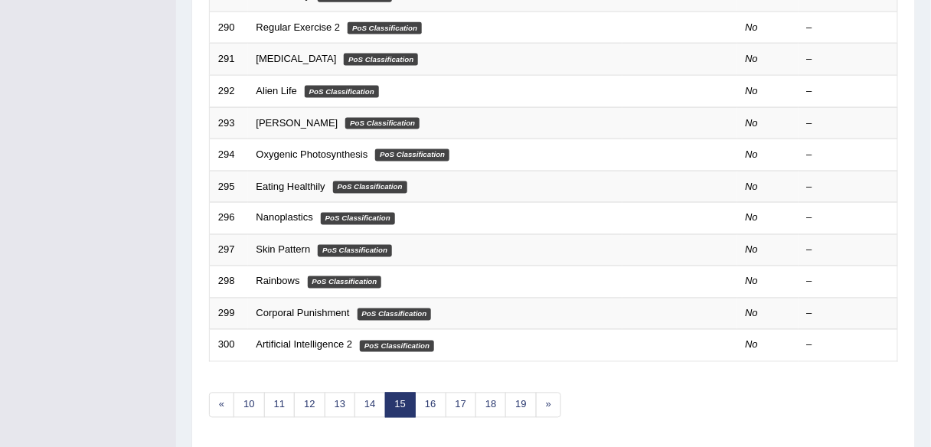
scroll to position [560, 0]
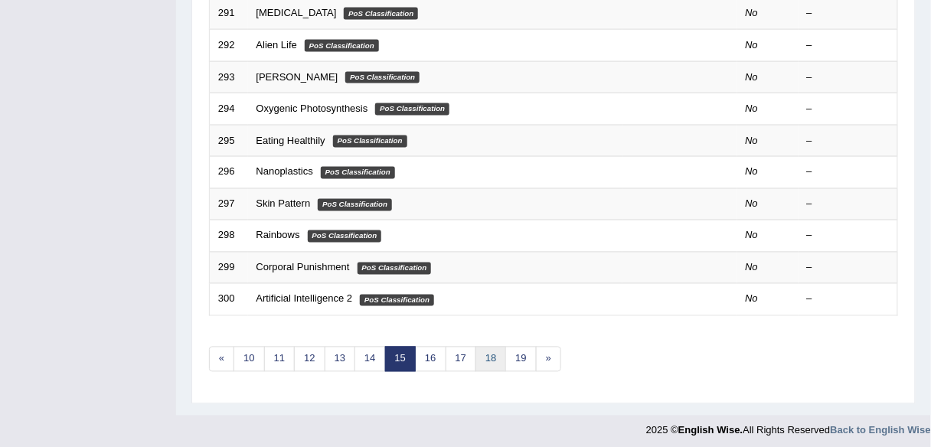
click at [488, 356] on link "18" at bounding box center [490, 359] width 31 height 25
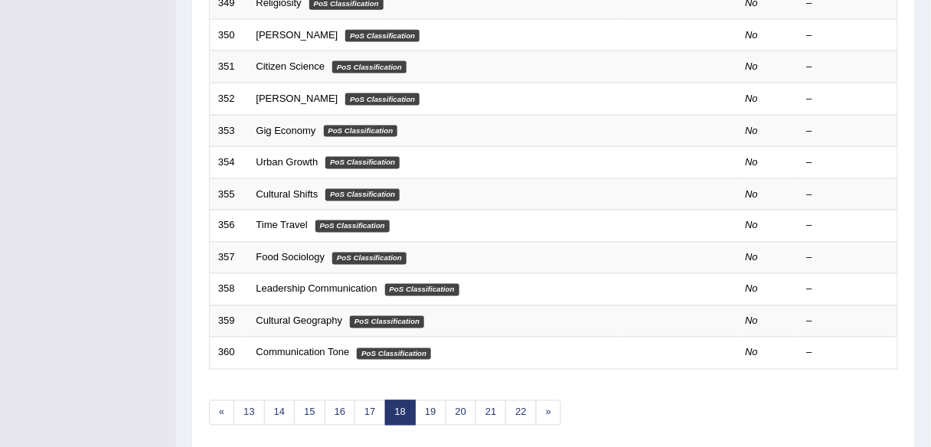
scroll to position [560, 0]
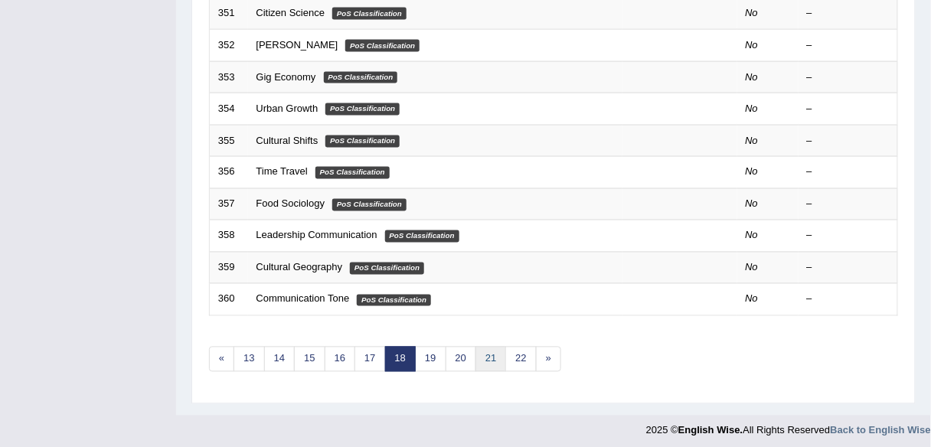
click at [475, 357] on link "21" at bounding box center [490, 359] width 31 height 25
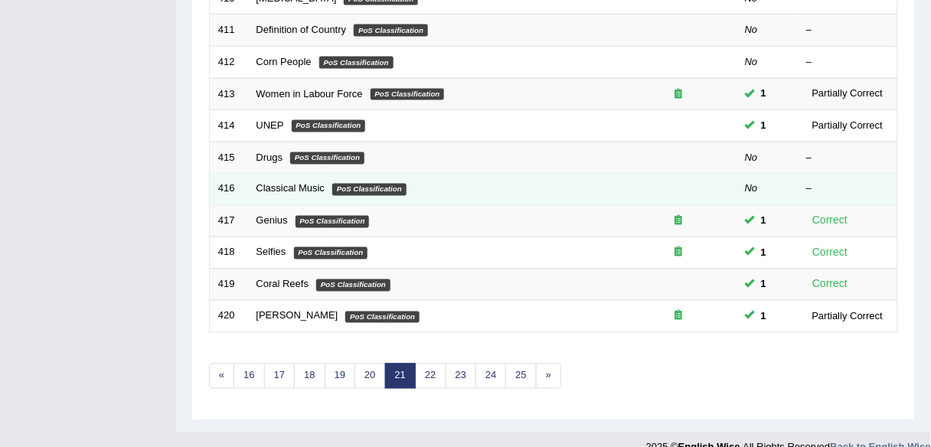
scroll to position [560, 0]
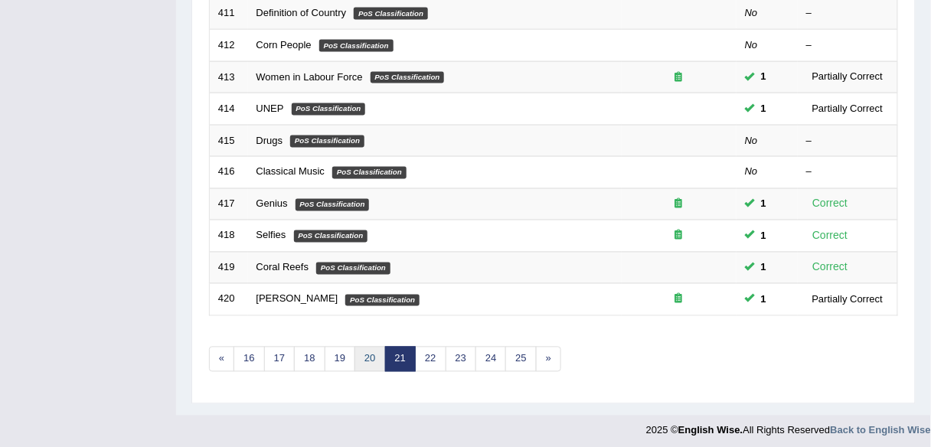
click at [371, 353] on link "20" at bounding box center [369, 359] width 31 height 25
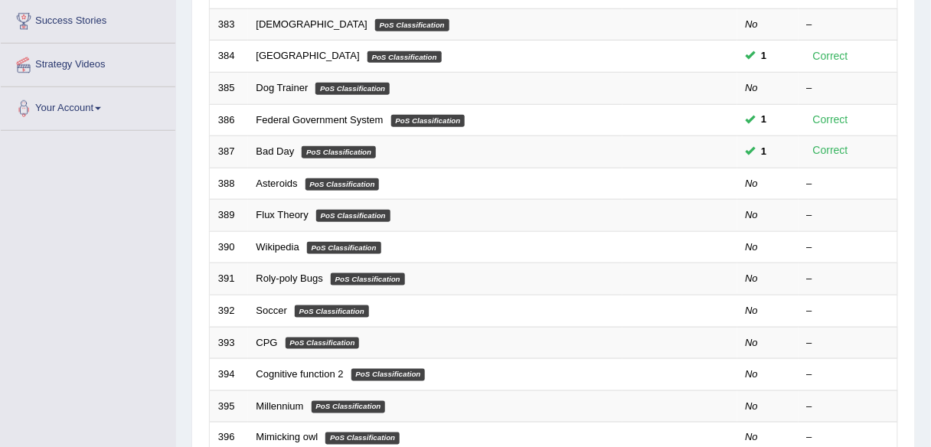
scroll to position [292, 0]
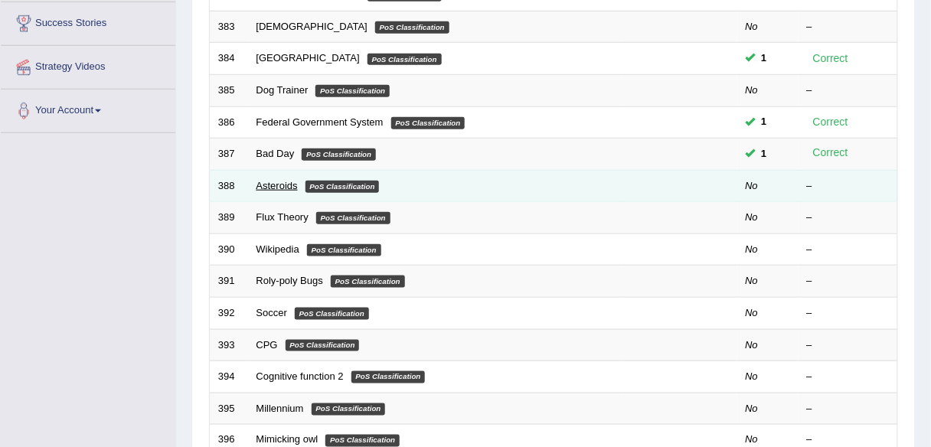
click at [279, 184] on link "Asteroids" at bounding box center [276, 185] width 41 height 11
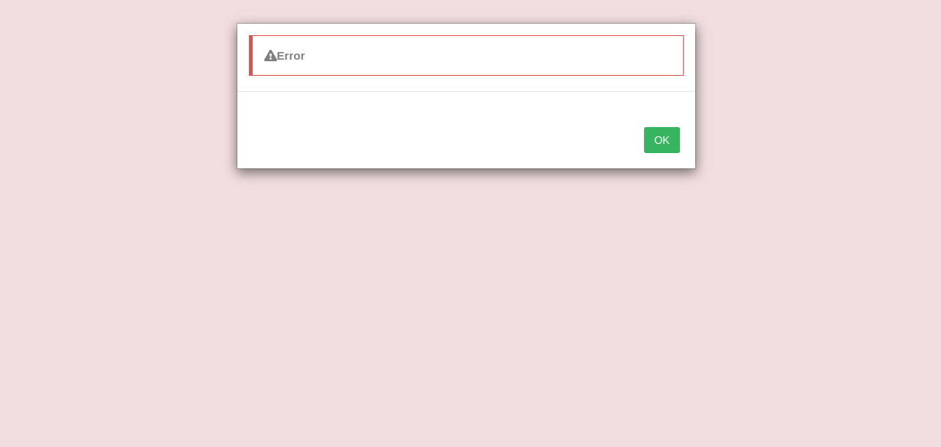
click at [653, 134] on button "OK" at bounding box center [661, 140] width 35 height 26
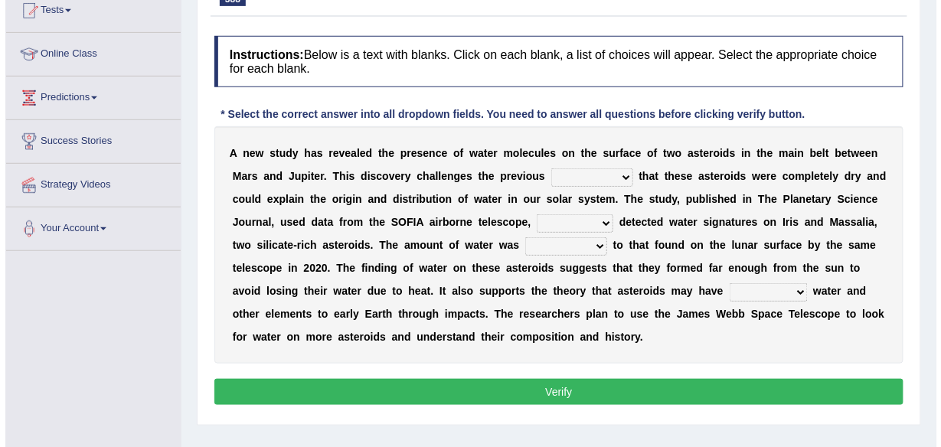
scroll to position [174, 0]
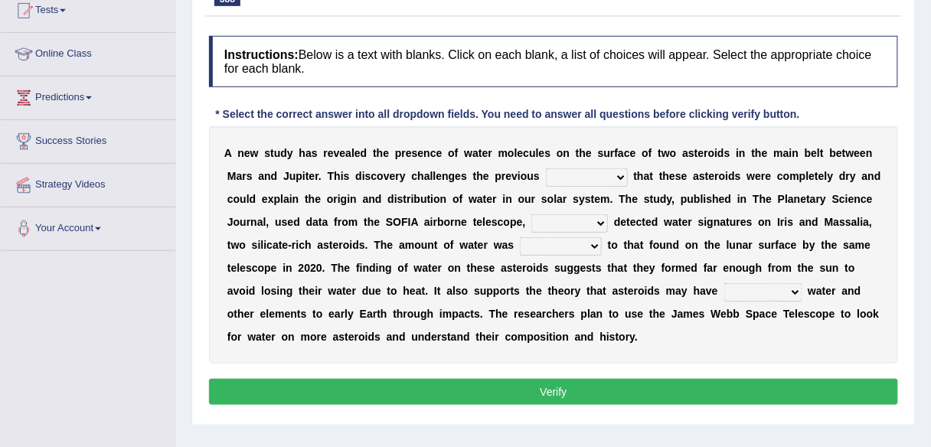
click at [616, 182] on select "process expansion outline assumption" at bounding box center [587, 177] width 82 height 18
select select "assumption"
click at [546, 168] on select "process expansion outline assumption" at bounding box center [587, 177] width 82 height 18
click at [585, 224] on select "where which whether that there" at bounding box center [569, 223] width 77 height 18
select select "which"
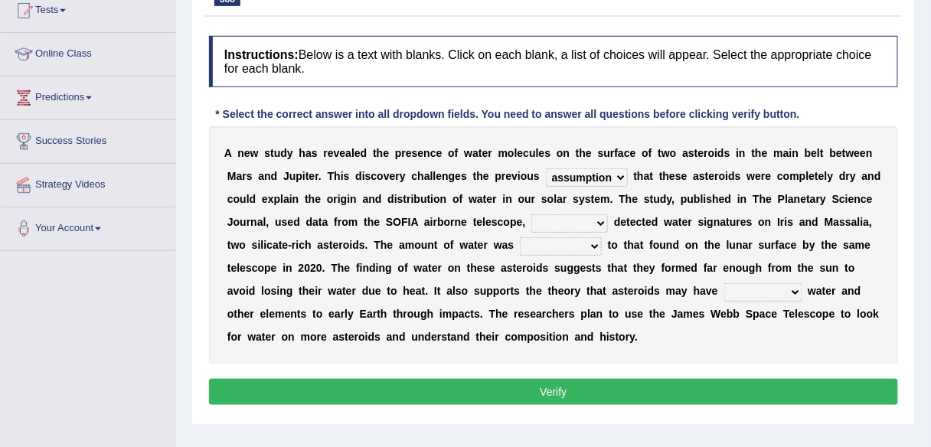
click at [531, 214] on select "where which whether that there" at bounding box center [569, 223] width 77 height 18
click at [578, 250] on select "radical acceptable comparable rational" at bounding box center [561, 246] width 82 height 18
select select "comparable"
click at [520, 237] on select "radical acceptable comparable rational" at bounding box center [561, 246] width 82 height 18
click at [782, 294] on select "reduced discovered allocated delivered" at bounding box center [763, 292] width 78 height 18
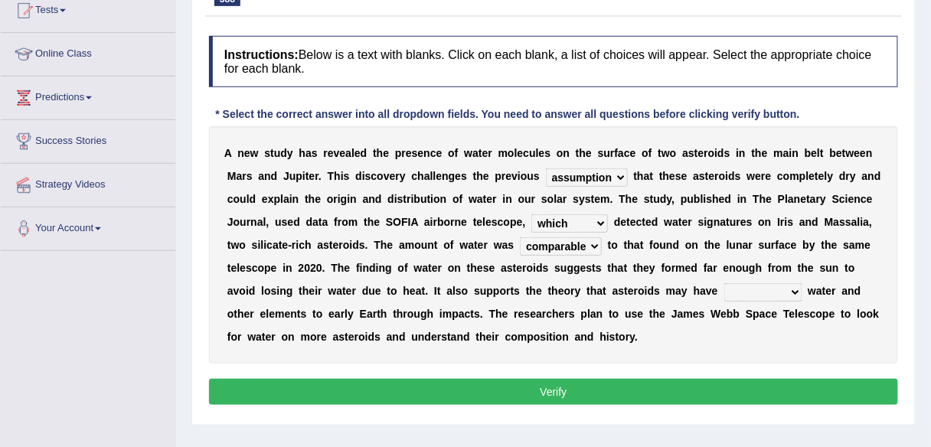
select select "delivered"
click at [724, 283] on select "reduced discovered allocated delivered" at bounding box center [763, 292] width 78 height 18
click at [761, 390] on button "Verify" at bounding box center [553, 392] width 689 height 26
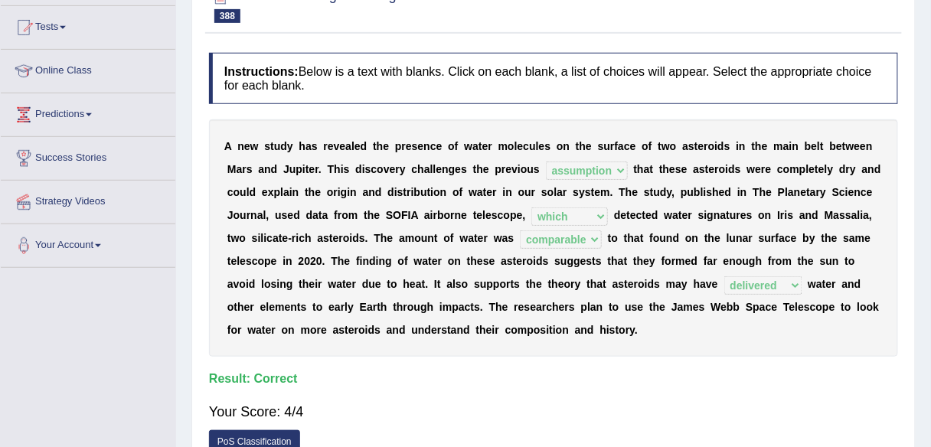
scroll to position [0, 0]
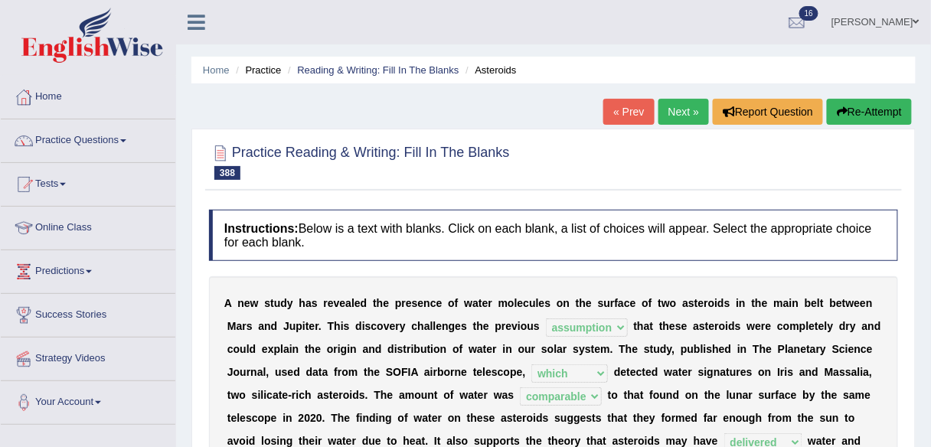
click at [687, 107] on link "Next »" at bounding box center [683, 112] width 51 height 26
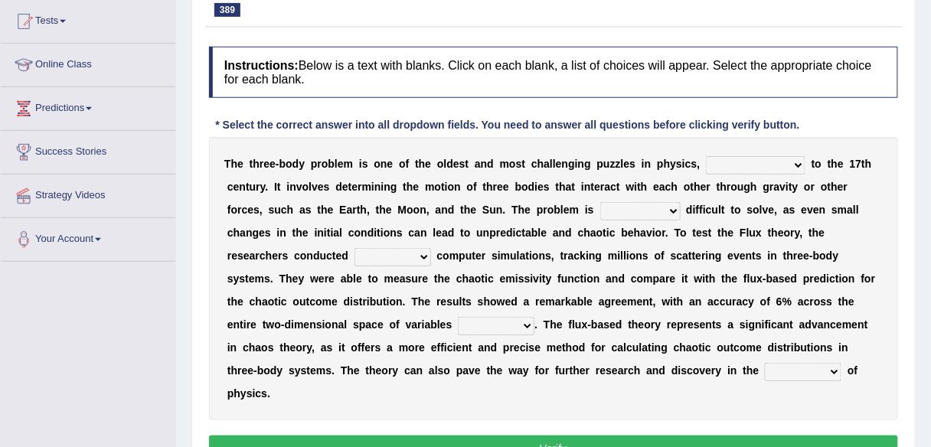
click at [792, 160] on select "dating back running across taking off ruling out" at bounding box center [756, 165] width 100 height 18
select select "dating back"
click at [706, 156] on select "dating back running across taking off ruling out" at bounding box center [756, 165] width 100 height 18
click at [665, 211] on select "closely implicitly notoriously arrogantly" at bounding box center [640, 211] width 80 height 18
click at [723, 263] on div "T h e t h r e e - b o d y p r o b l e m i s o n e o f t h e o l d e s t a n d m…" at bounding box center [553, 278] width 689 height 283
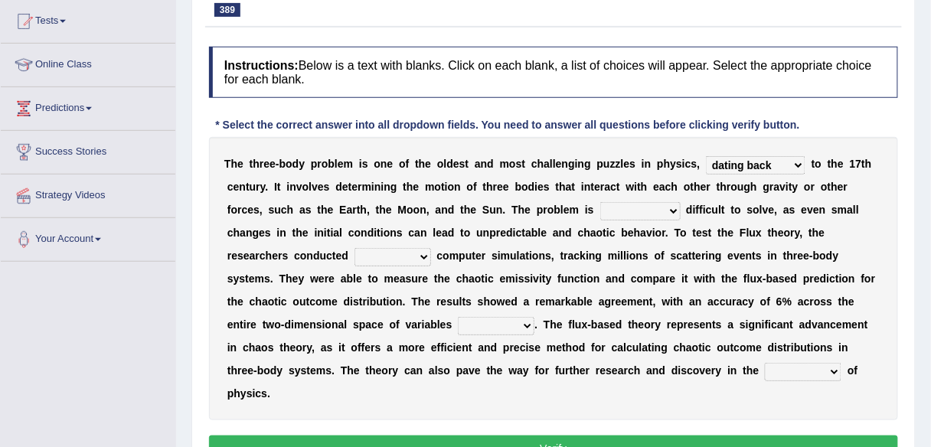
click at [674, 203] on select "closely implicitly notoriously arrogantly" at bounding box center [640, 211] width 80 height 18
select select "notoriously"
click at [600, 202] on select "closely implicitly notoriously arrogantly" at bounding box center [640, 211] width 80 height 18
click at [406, 257] on select "expanded expensive extensive exclusive" at bounding box center [392, 257] width 77 height 18
select select "extensive"
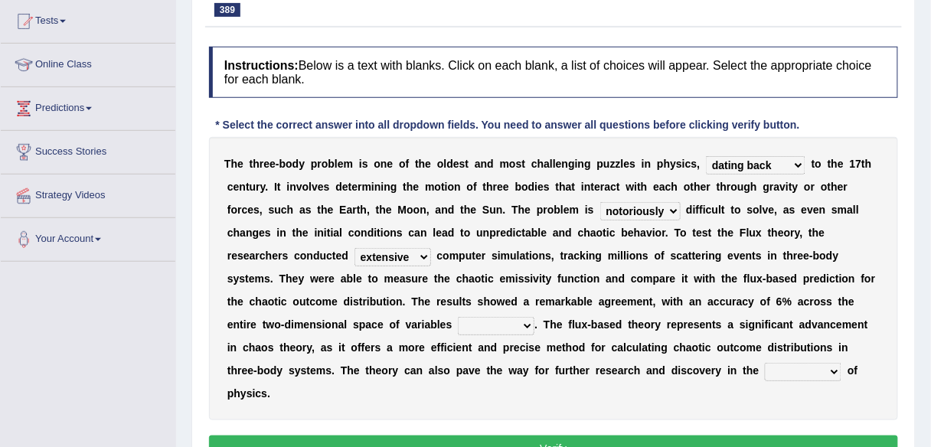
click at [354, 248] on select "expanded expensive extensive exclusive" at bounding box center [392, 257] width 77 height 18
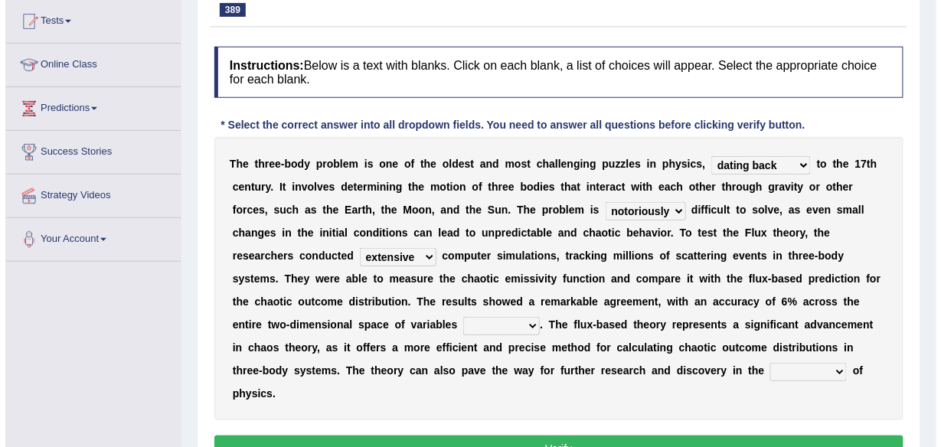
scroll to position [214, 0]
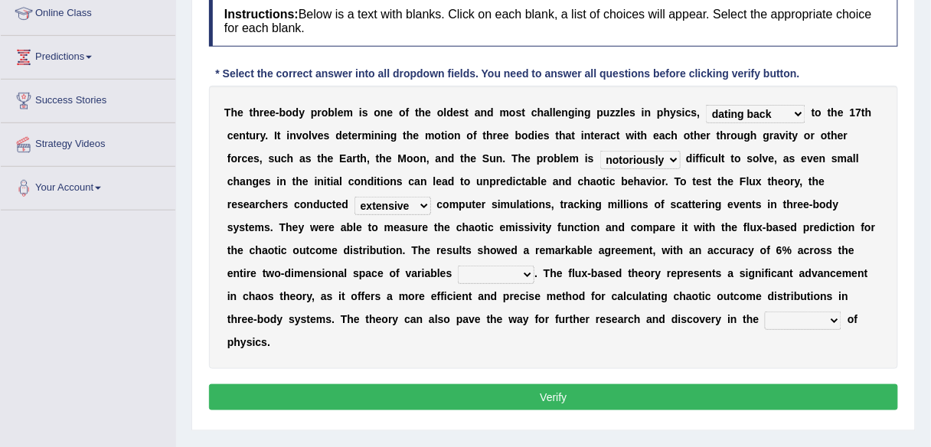
click at [525, 271] on select "deducted proposed examined spread" at bounding box center [496, 275] width 77 height 18
select select "examined"
click at [458, 266] on select "deducted proposed examined spread" at bounding box center [496, 275] width 77 height 18
click at [800, 315] on select "realm survey region margin" at bounding box center [803, 321] width 77 height 18
select select "realm"
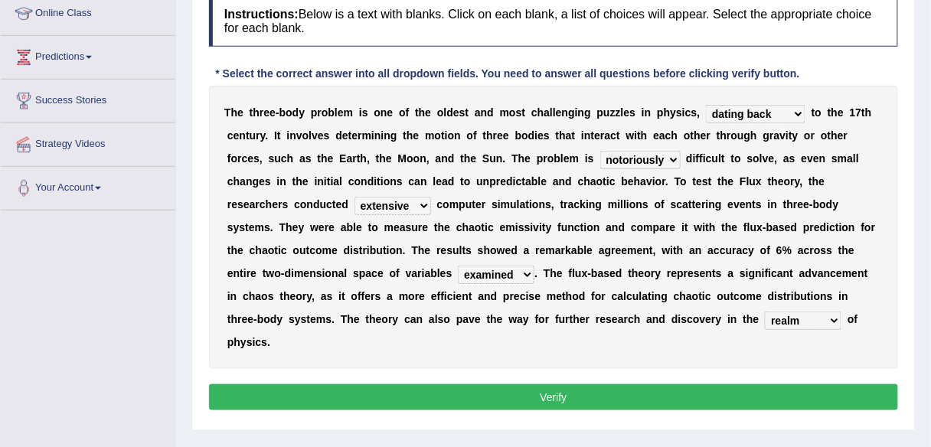
click at [765, 312] on select "realm survey region margin" at bounding box center [803, 321] width 77 height 18
click at [739, 384] on button "Verify" at bounding box center [553, 397] width 689 height 26
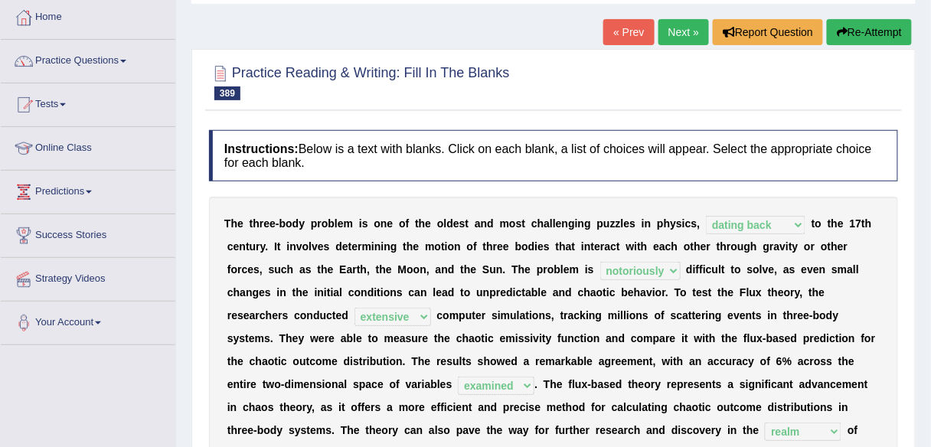
scroll to position [0, 0]
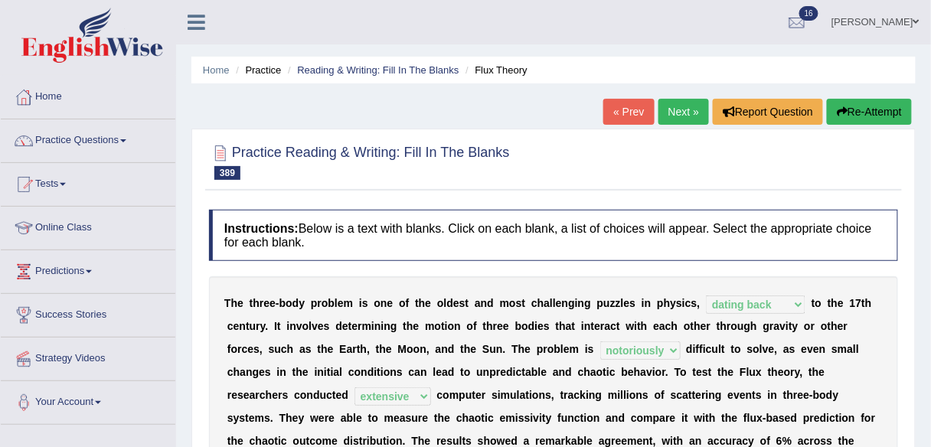
click at [695, 114] on link "Next »" at bounding box center [683, 112] width 51 height 26
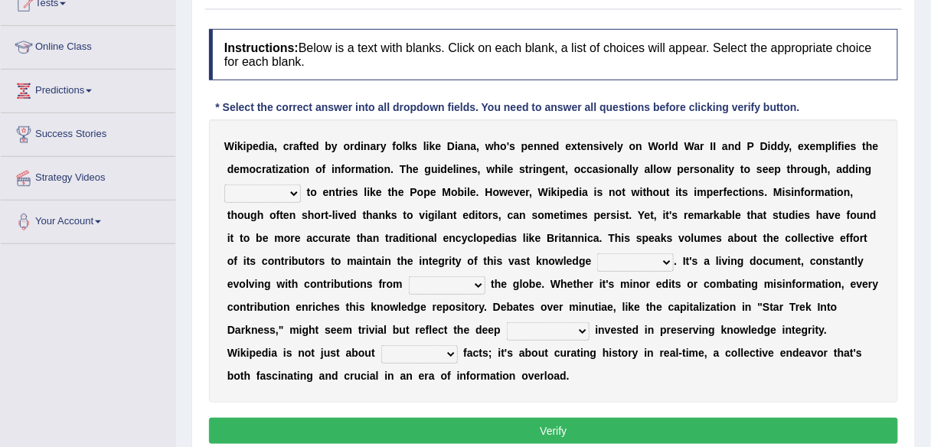
scroll to position [185, 0]
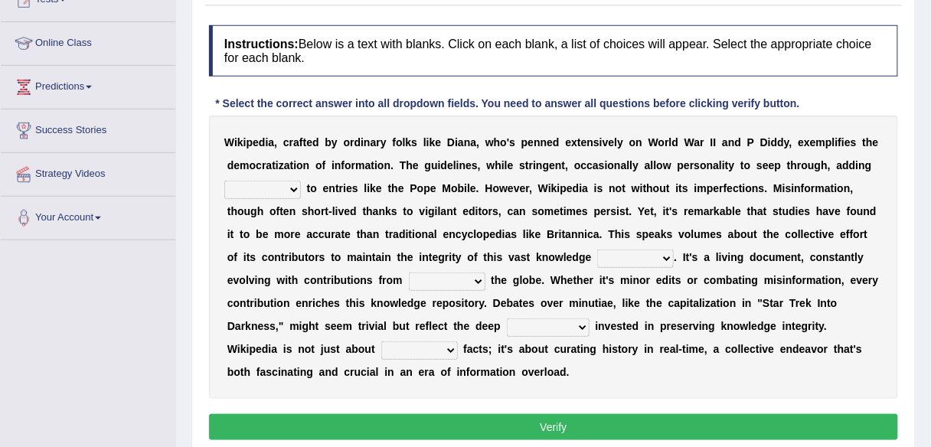
click at [289, 193] on select "heritage flavor mass essence" at bounding box center [262, 190] width 77 height 18
select select "flavor"
click at [224, 181] on select "heritage flavor mass essence" at bounding box center [262, 190] width 77 height 18
click at [645, 256] on select "depth field base term" at bounding box center [635, 259] width 77 height 18
select select "base"
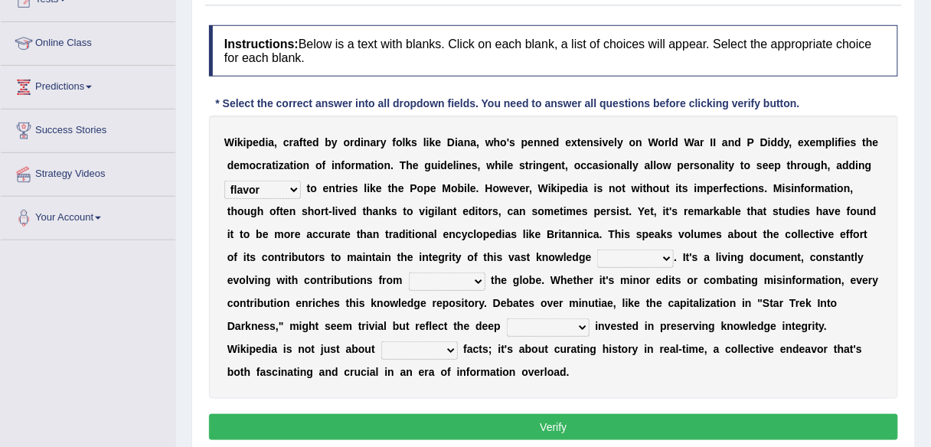
click at [597, 250] on select "depth field base term" at bounding box center [635, 259] width 77 height 18
click at [615, 252] on select "depth field base term" at bounding box center [635, 259] width 77 height 18
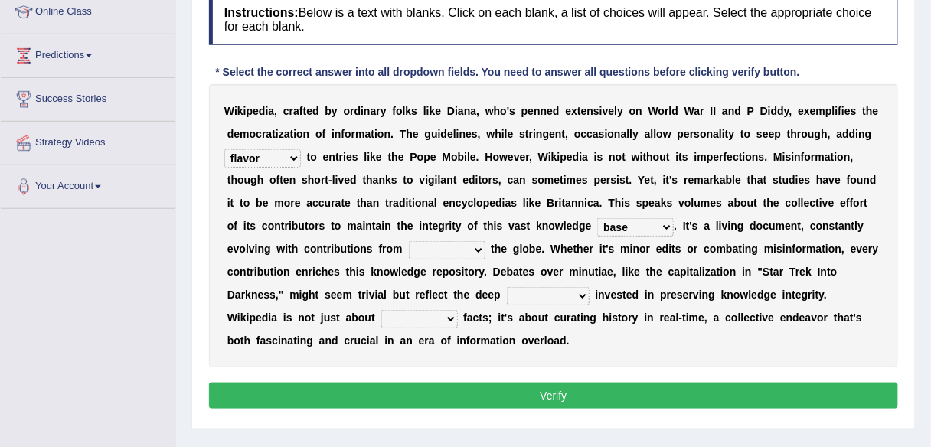
scroll to position [217, 0]
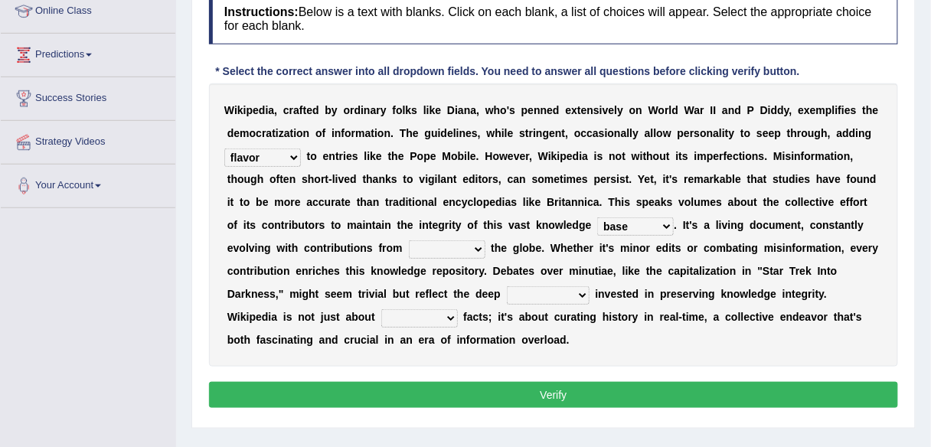
click at [471, 245] on select "within around over through" at bounding box center [447, 249] width 77 height 18
select select "around"
click at [409, 240] on select "within around over through" at bounding box center [447, 249] width 77 height 18
click at [580, 289] on select "intrigue mind care observation" at bounding box center [548, 295] width 83 height 18
select select "mind"
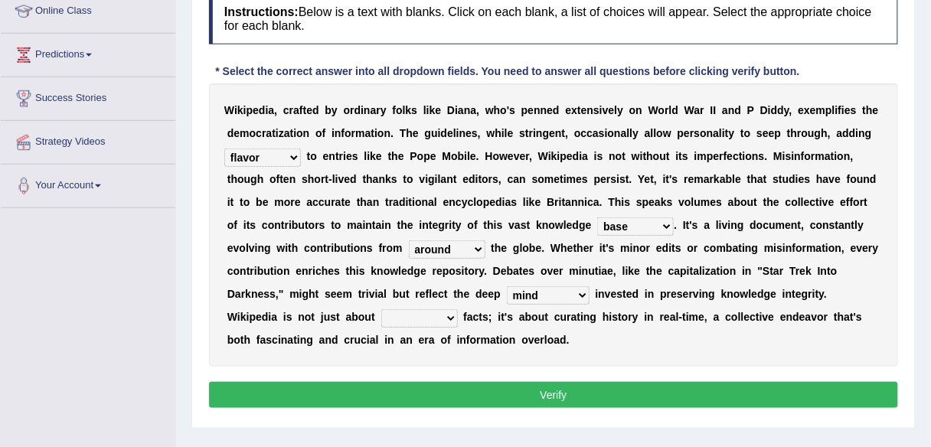
click at [507, 286] on select "intrigue mind care observation" at bounding box center [548, 295] width 83 height 18
click at [382, 315] on select "compiling noting qualifying prevailing" at bounding box center [419, 318] width 77 height 18
select select "compiling"
click at [381, 309] on select "compiling noting qualifying prevailing" at bounding box center [419, 318] width 77 height 18
click at [404, 389] on button "Verify" at bounding box center [553, 395] width 689 height 26
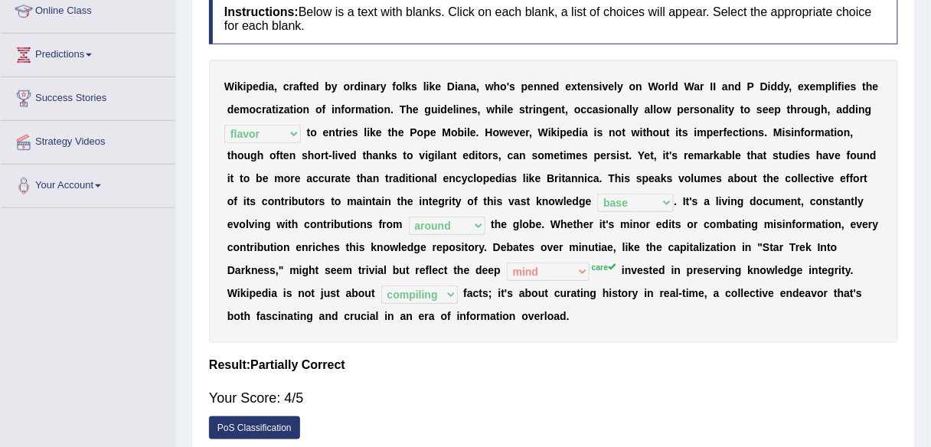
scroll to position [0, 0]
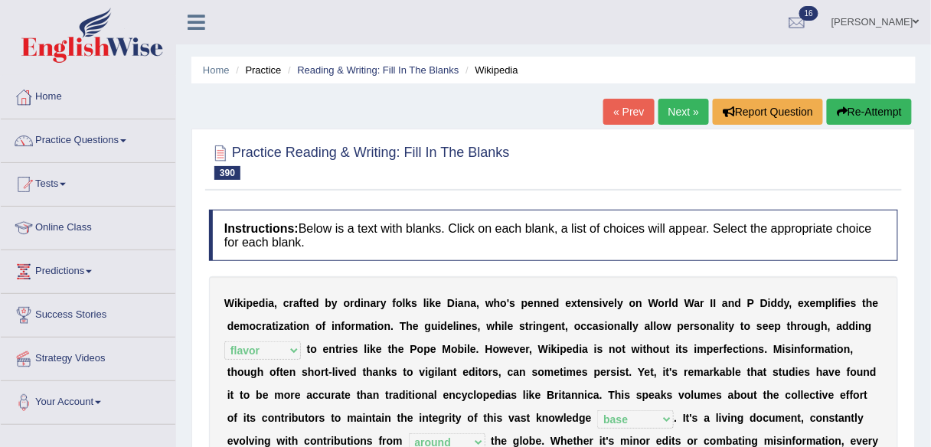
click at [675, 117] on link "Next »" at bounding box center [683, 112] width 51 height 26
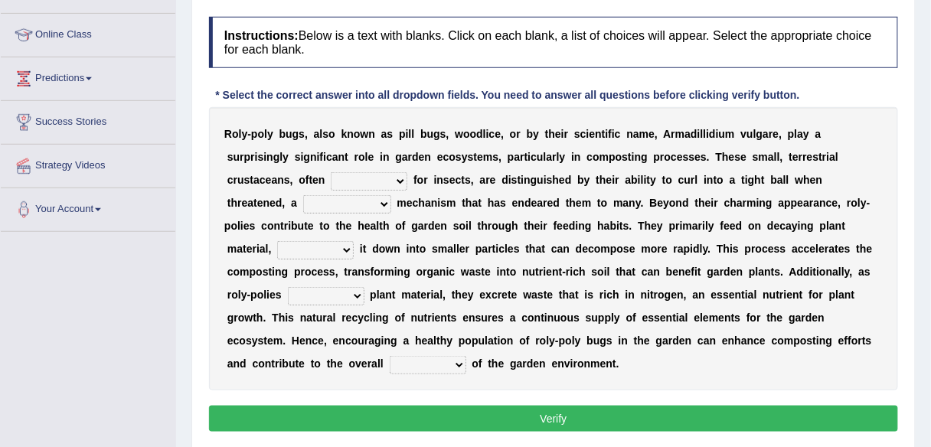
click at [394, 178] on select "mistaken to mistake mistook mistakes" at bounding box center [369, 181] width 77 height 18
select select "mistaken"
click at [331, 172] on select "mistaken to mistake mistook mistakes" at bounding box center [369, 181] width 77 height 18
click at [384, 203] on select "slide defense reproduction respiration" at bounding box center [347, 204] width 88 height 18
select select "defense"
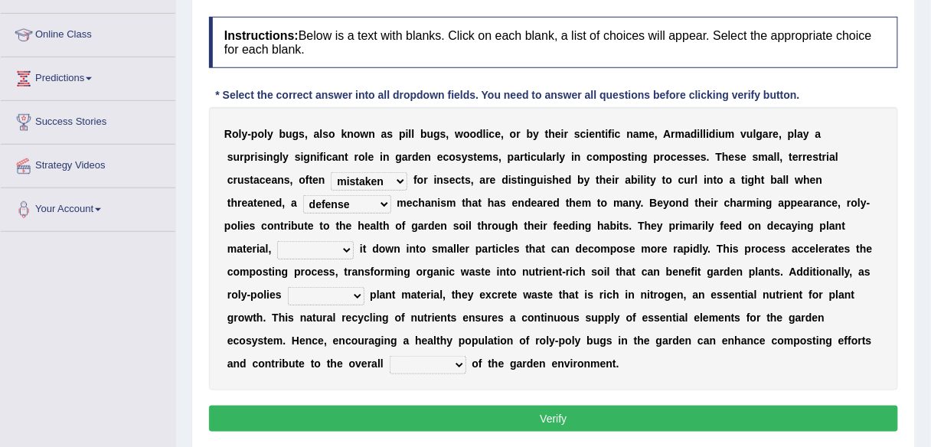
click at [303, 195] on select "slide defense reproduction respiration" at bounding box center [347, 204] width 88 height 18
click at [337, 249] on select "cutting breaking toning elevating" at bounding box center [315, 250] width 77 height 18
select select "breaking"
click at [277, 241] on select "cutting breaking toning elevating" at bounding box center [315, 250] width 77 height 18
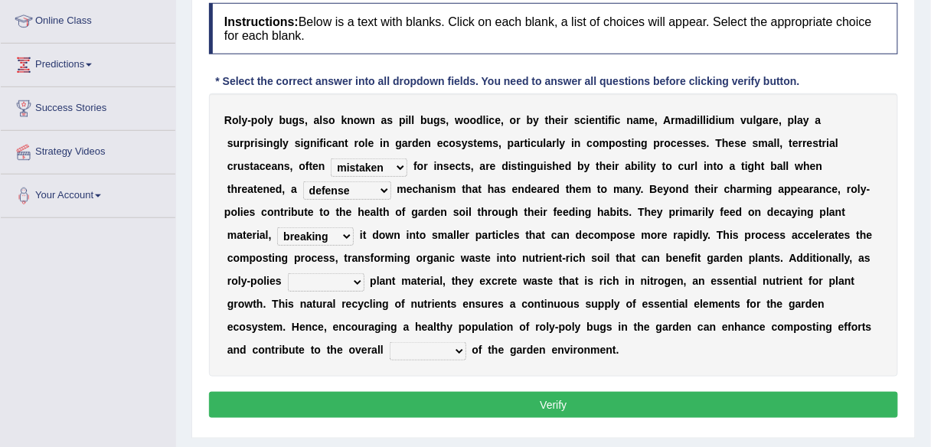
scroll to position [208, 0]
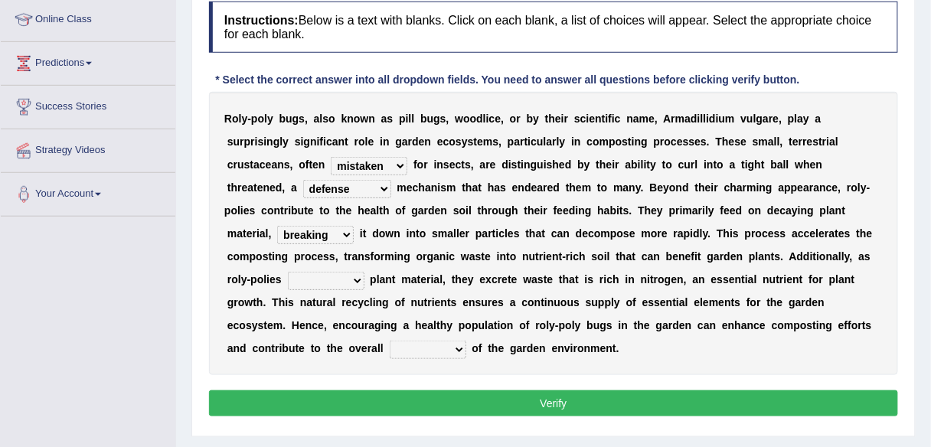
click at [356, 283] on select "illuminate solidify weave digest" at bounding box center [326, 281] width 77 height 18
select select "digest"
click at [288, 272] on select "illuminate solidify weave digest" at bounding box center [326, 281] width 77 height 18
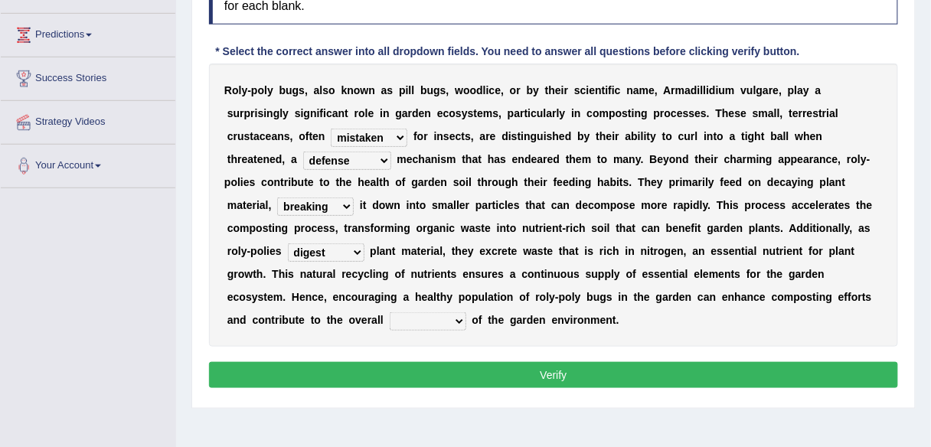
scroll to position [254, 0]
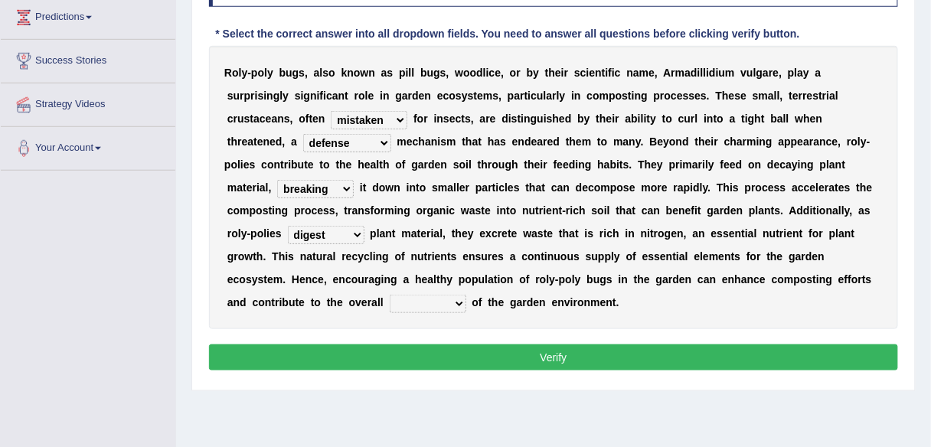
click at [443, 303] on select "solitude vitality monotony synthesis" at bounding box center [428, 304] width 77 height 18
select select "vitality"
click at [390, 295] on select "solitude vitality monotony synthesis" at bounding box center [428, 304] width 77 height 18
click at [442, 357] on button "Verify" at bounding box center [553, 358] width 689 height 26
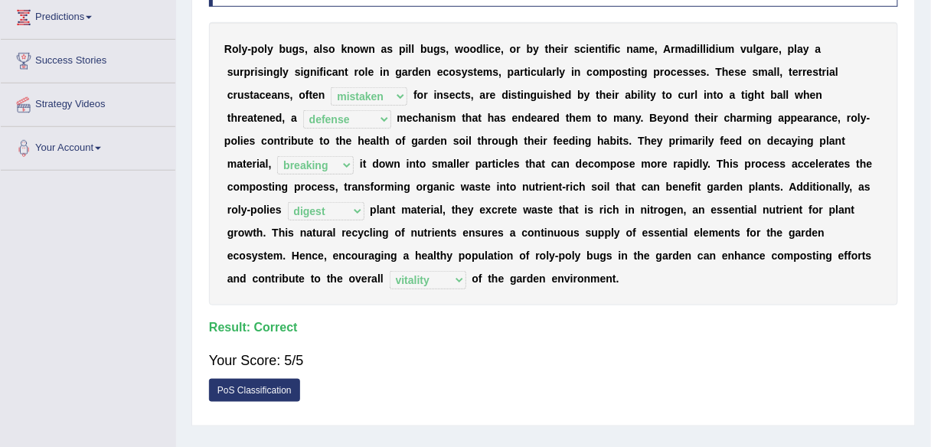
scroll to position [0, 0]
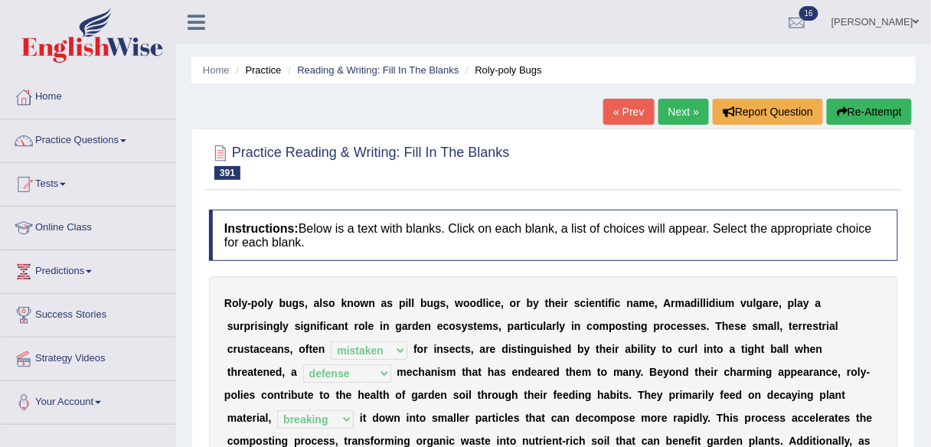
click at [676, 96] on div "Home Practice Reading & Writing: Fill In The Blanks Roly-poly Bugs « Prev Next …" at bounding box center [553, 383] width 755 height 766
click at [680, 114] on link "Next »" at bounding box center [683, 112] width 51 height 26
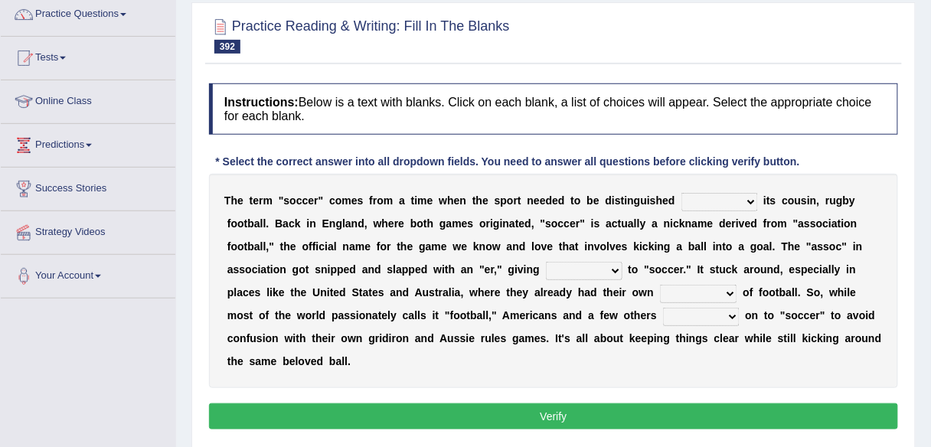
scroll to position [127, 0]
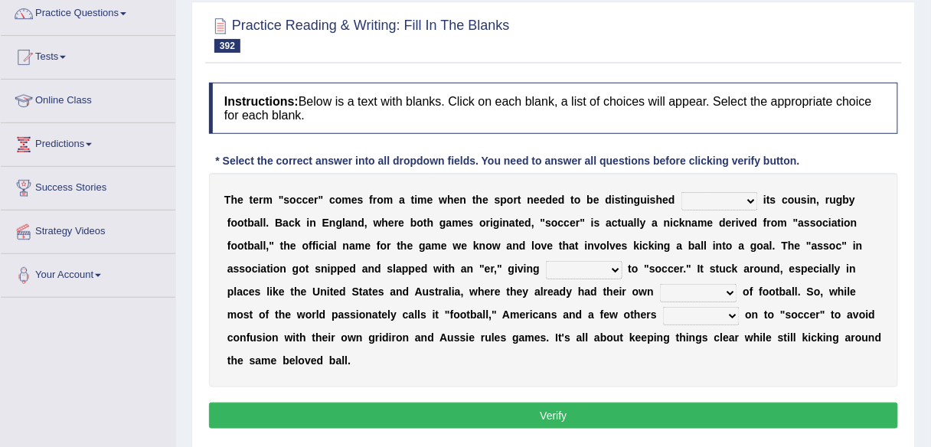
click at [743, 200] on select "from upon above against" at bounding box center [719, 201] width 77 height 18
select select "from"
click at [681, 192] on select "from upon above against" at bounding box center [719, 201] width 77 height 18
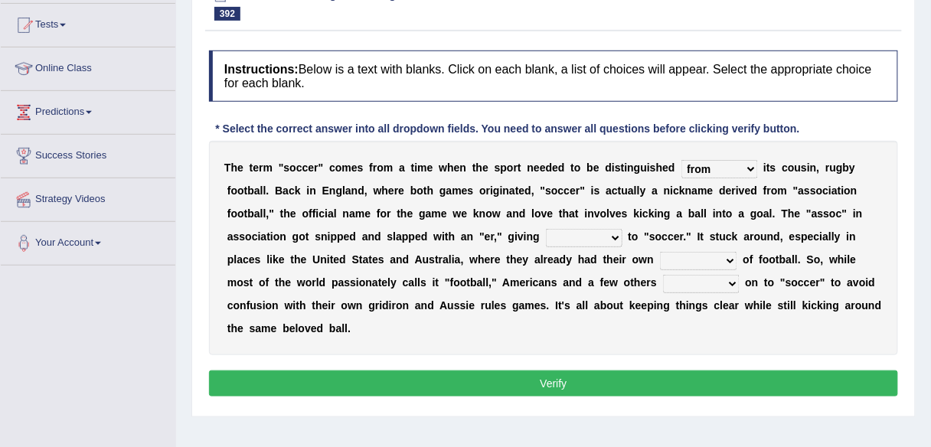
scroll to position [162, 0]
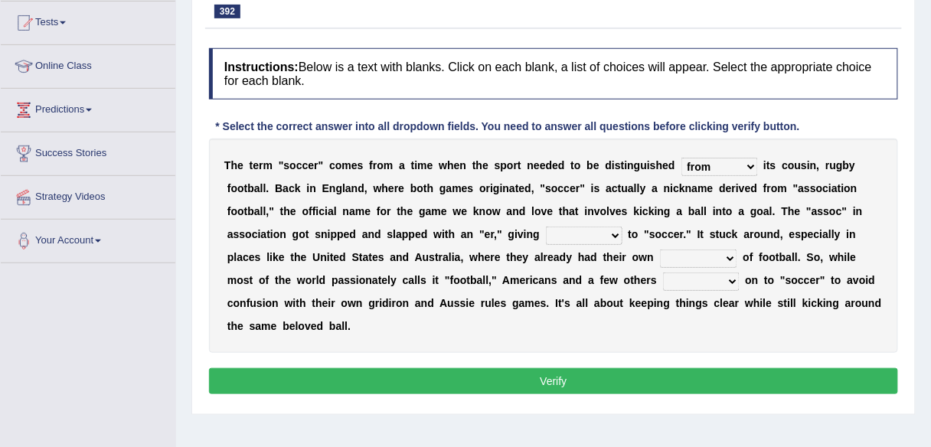
click at [608, 234] on select "term fame birth raise" at bounding box center [584, 236] width 77 height 18
select select "birth"
click at [546, 227] on select "term fame birth raise" at bounding box center [584, 236] width 77 height 18
click at [718, 255] on select "versions roots distortions copies" at bounding box center [698, 259] width 77 height 18
select select "versions"
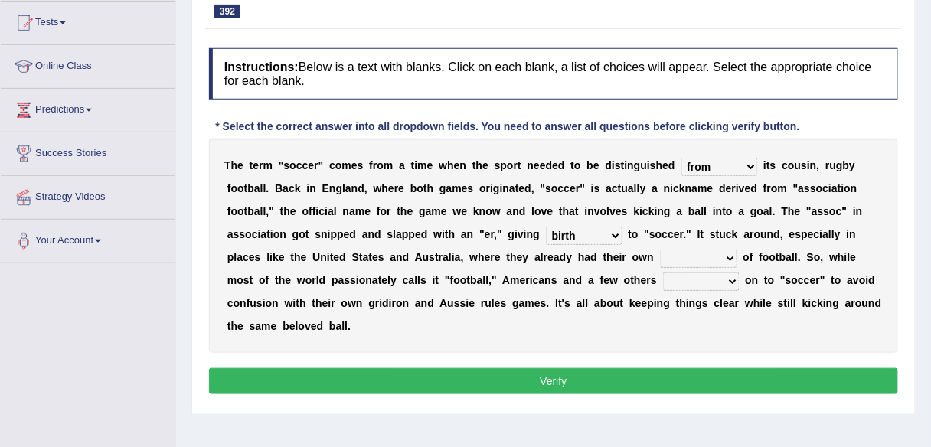
click at [660, 250] on select "versions roots distortions copies" at bounding box center [698, 259] width 77 height 18
click at [711, 279] on select "believe buy hold suggest" at bounding box center [701, 282] width 77 height 18
select select "hold"
click at [663, 273] on select "believe buy hold suggest" at bounding box center [701, 282] width 77 height 18
click at [481, 378] on button "Verify" at bounding box center [553, 381] width 689 height 26
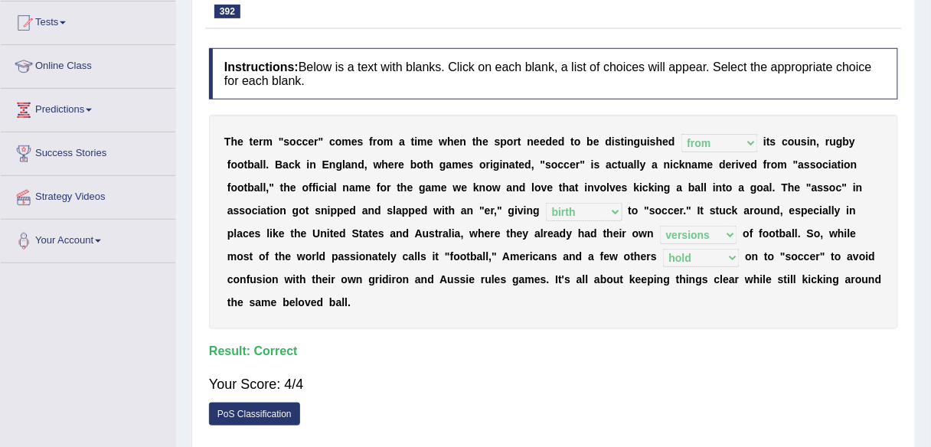
scroll to position [0, 0]
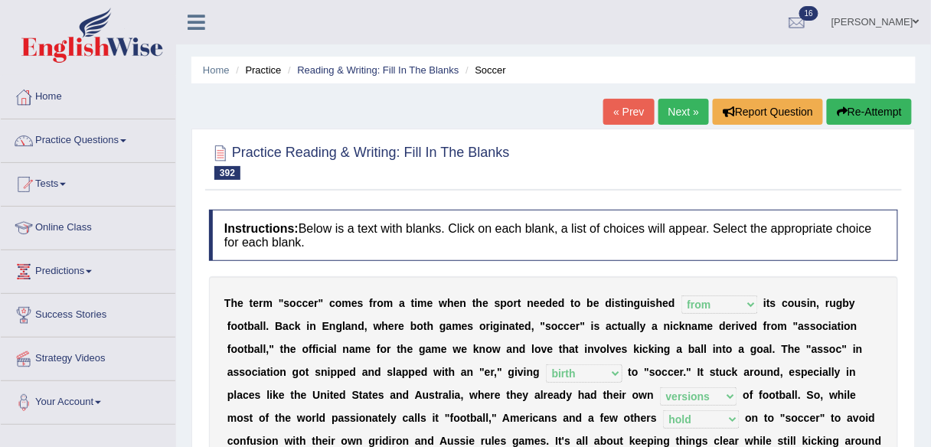
click at [672, 112] on link "Next »" at bounding box center [683, 112] width 51 height 26
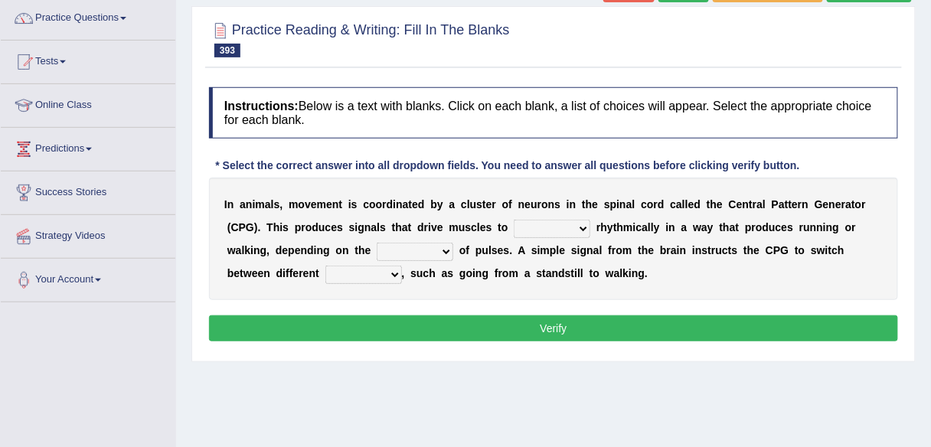
scroll to position [125, 0]
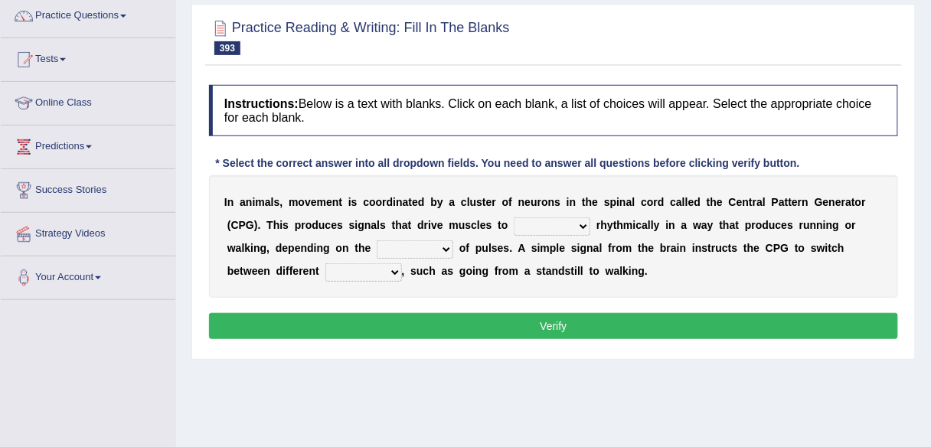
click at [582, 226] on select "constrain contract contact continue" at bounding box center [552, 226] width 77 height 18
select select "contract"
click at [514, 217] on select "constrain contract contact continue" at bounding box center [552, 226] width 77 height 18
click at [439, 248] on select "rhyme route path pattern" at bounding box center [415, 249] width 77 height 18
select select "pattern"
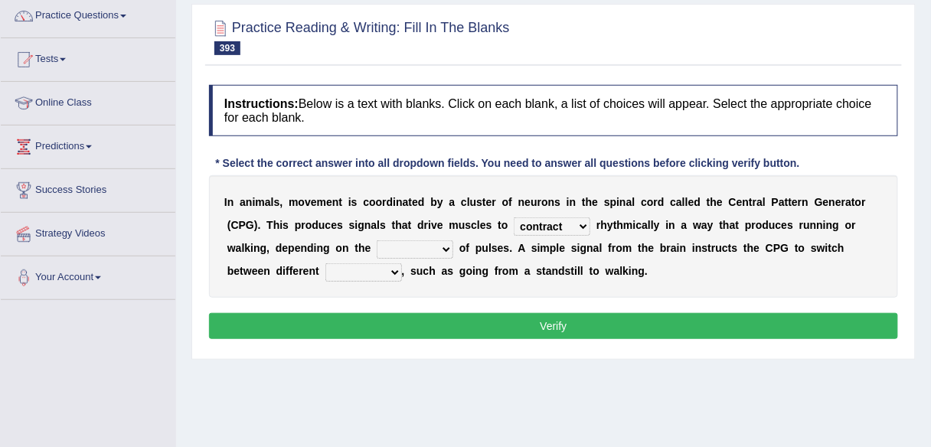
click at [377, 240] on select "rhyme route path pattern" at bounding box center [415, 249] width 77 height 18
click at [384, 270] on select "ways times modes directions" at bounding box center [363, 272] width 77 height 18
select select "modes"
click at [325, 263] on select "ways times modes directions" at bounding box center [363, 272] width 77 height 18
click at [413, 331] on button "Verify" at bounding box center [553, 326] width 689 height 26
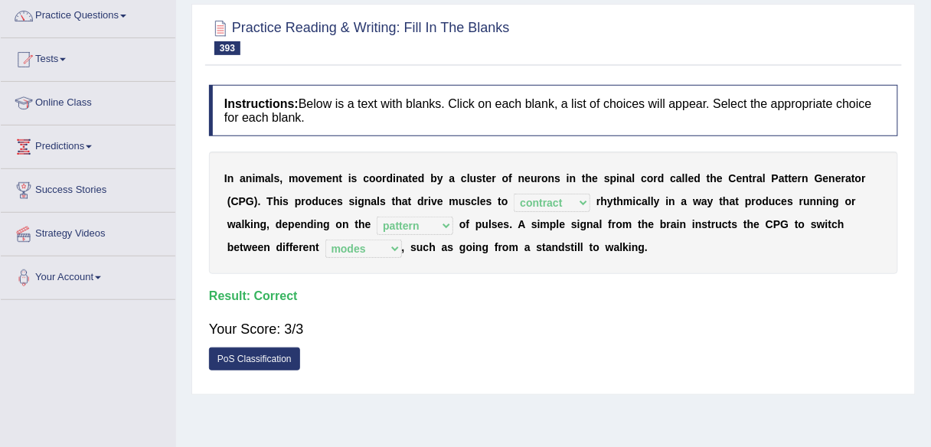
scroll to position [0, 0]
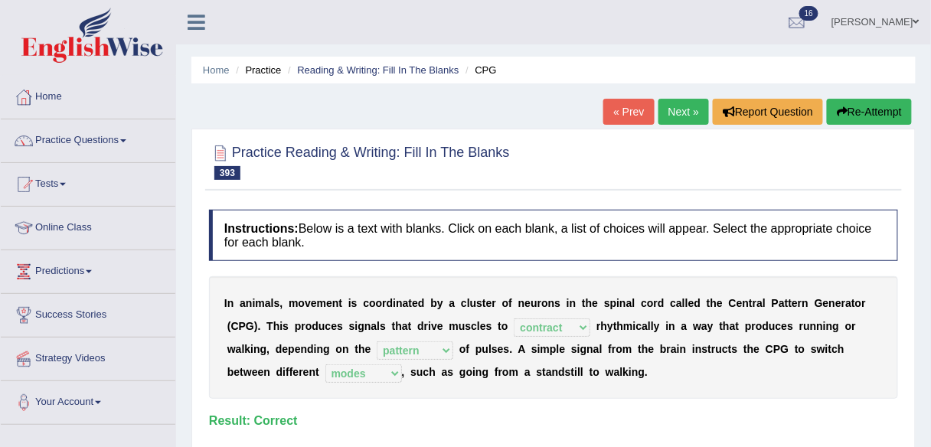
click at [676, 116] on link "Next »" at bounding box center [683, 112] width 51 height 26
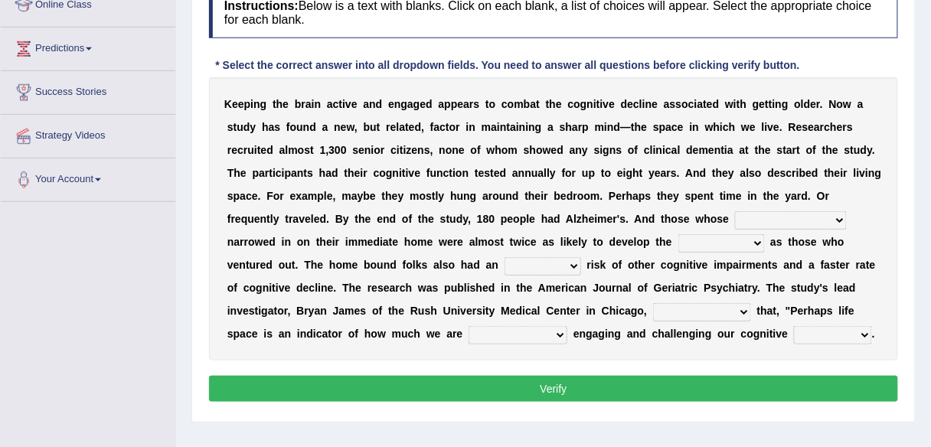
click at [797, 217] on select "plagues life-space trails [PERSON_NAME]" at bounding box center [791, 220] width 112 height 18
select select "manes"
click at [735, 211] on select "plagues life-space trails manes" at bounding box center [791, 220] width 112 height 18
click at [684, 238] on select "distension condition kitten imperfection" at bounding box center [721, 243] width 87 height 18
select select "condition"
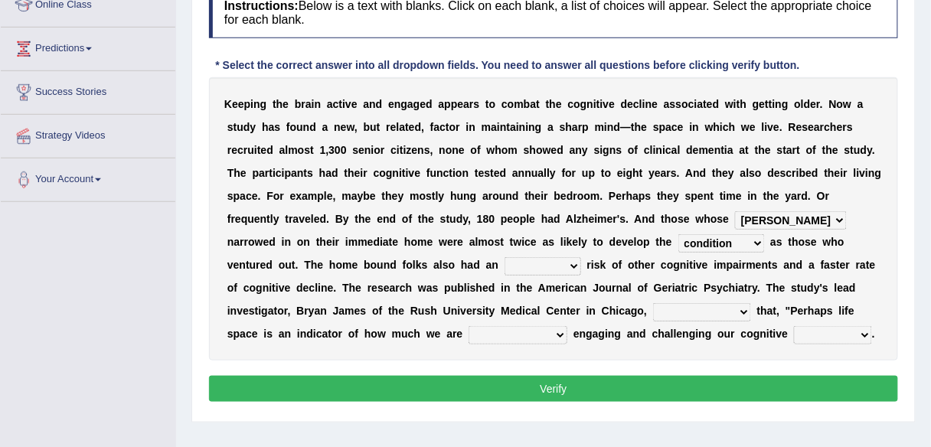
click at [678, 234] on select "distension condition kitten imperfection" at bounding box center [721, 243] width 87 height 18
click at [505, 266] on select "repeat screech increased elite" at bounding box center [543, 266] width 77 height 18
select select "increased"
click at [505, 257] on select "repeat screech increased elite" at bounding box center [543, 266] width 77 height 18
click at [662, 308] on select "suggests consents questionnaires neath" at bounding box center [702, 312] width 98 height 18
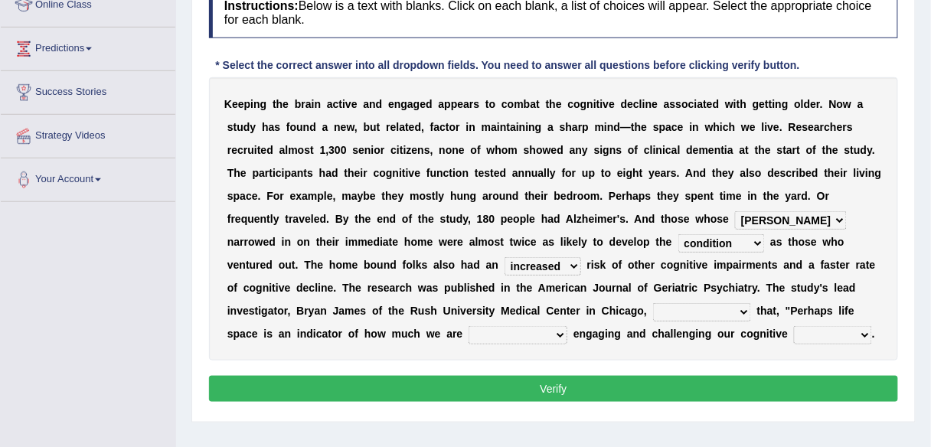
select select "suggests"
click at [653, 303] on select "suggests consents questionnaires neath" at bounding box center [702, 312] width 98 height 18
click at [469, 335] on select "actively gymnastically candidly underhandedly" at bounding box center [518, 335] width 99 height 18
select select "actively"
click at [469, 326] on select "actively gymnastically candidly underhandedly" at bounding box center [518, 335] width 99 height 18
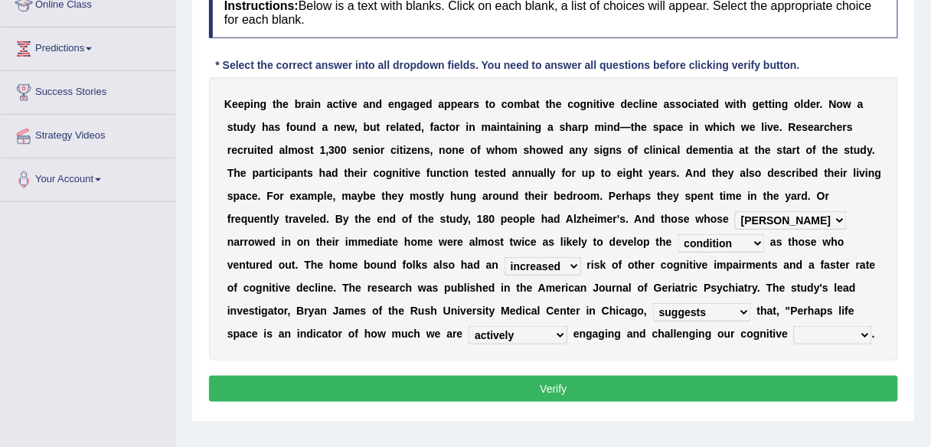
click at [794, 331] on select "antipathies densities abilities affinities" at bounding box center [833, 335] width 78 height 18
select select "abilities"
click at [794, 326] on select "antipathies densities abilities affinities" at bounding box center [833, 335] width 78 height 18
click at [795, 224] on select "plagues life-space trails manes" at bounding box center [791, 220] width 112 height 18
select select "life-space"
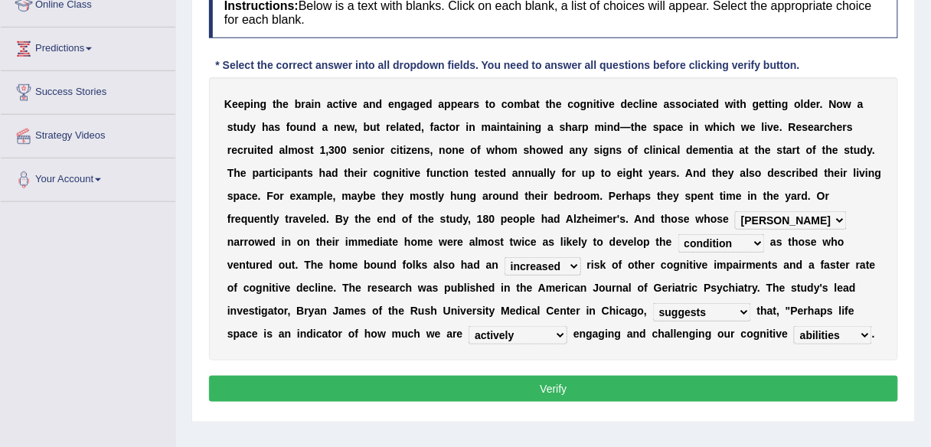
click at [735, 211] on select "plagues life-space trails manes" at bounding box center [791, 220] width 112 height 18
click at [740, 387] on button "Verify" at bounding box center [553, 389] width 689 height 26
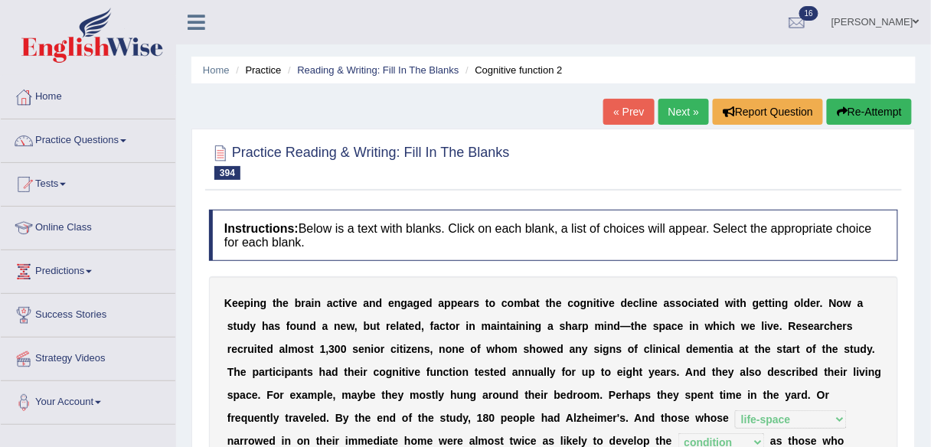
click at [676, 110] on link "Next »" at bounding box center [683, 112] width 51 height 26
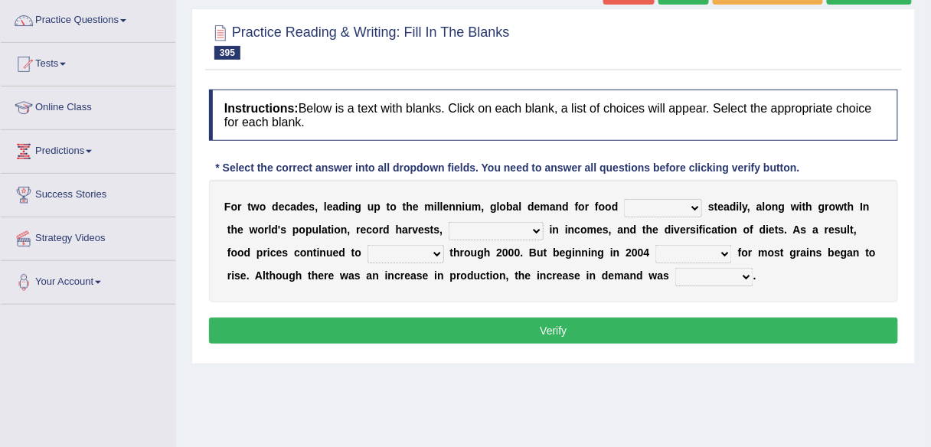
scroll to position [121, 0]
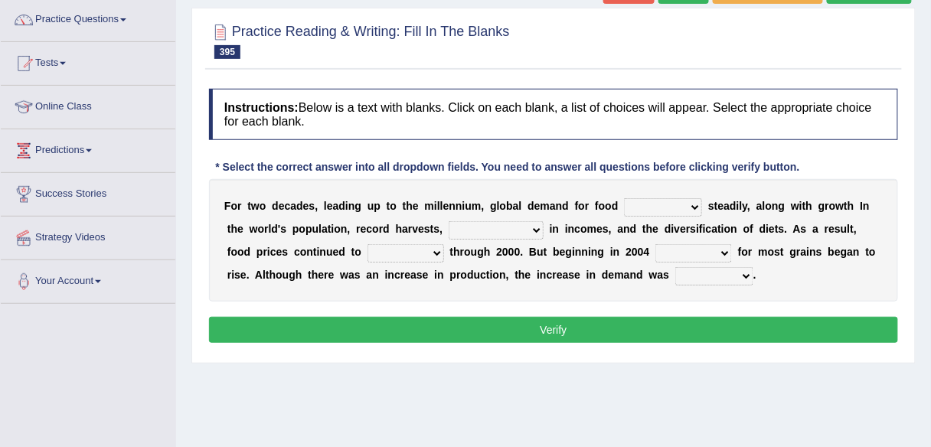
click at [688, 204] on select "increased minimise decreasing reduces" at bounding box center [663, 207] width 78 height 18
select select "increased"
click at [624, 198] on select "increased minimise decreasing reduces" at bounding box center [663, 207] width 78 height 18
click at [521, 226] on select "reduction report information improvements" at bounding box center [496, 230] width 95 height 18
select select "improvements"
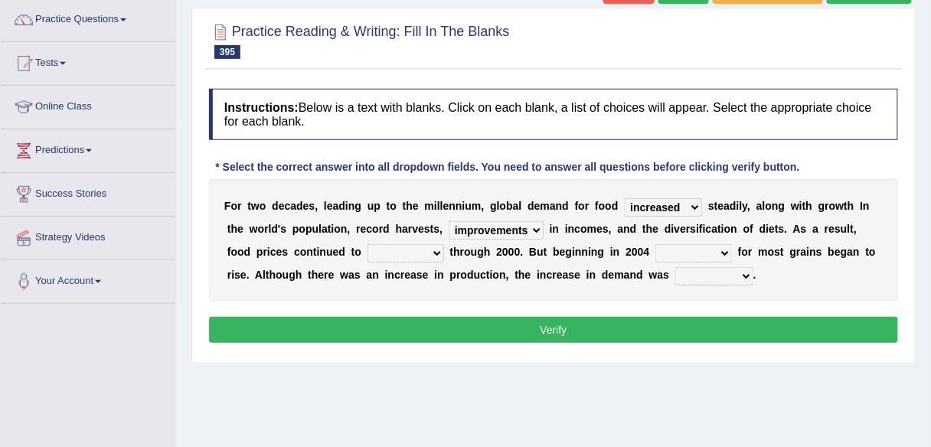
click at [449, 221] on select "reduction report information improvements" at bounding box center [496, 230] width 95 height 18
click at [425, 253] on select "reduces expanded decline increasing" at bounding box center [406, 253] width 77 height 18
select select "decline"
click at [368, 244] on select "reduces expanded decline increasing" at bounding box center [406, 253] width 77 height 18
click at [716, 246] on select "demands prices surplus value" at bounding box center [693, 253] width 77 height 18
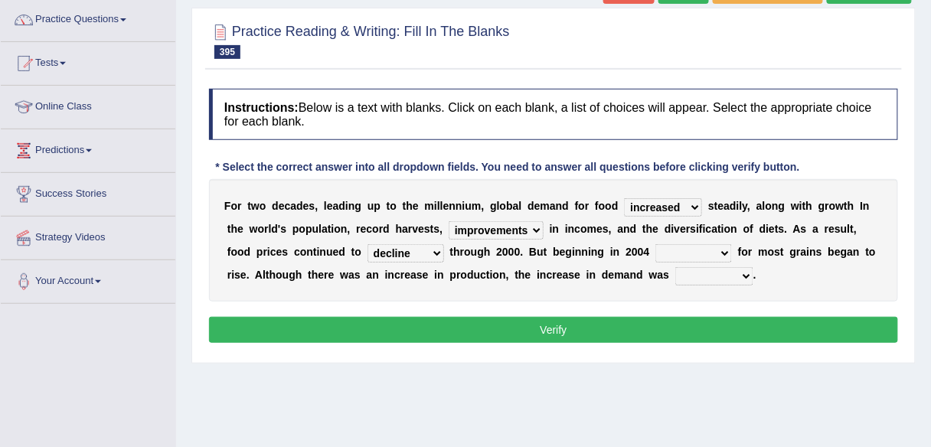
select select "demands"
click at [655, 244] on select "demands prices surplus value" at bounding box center [693, 253] width 77 height 18
click at [744, 270] on select "greater maximise increasing diminishes" at bounding box center [714, 276] width 78 height 18
select select "greater"
click at [675, 267] on select "greater maximise increasing diminishes" at bounding box center [714, 276] width 78 height 18
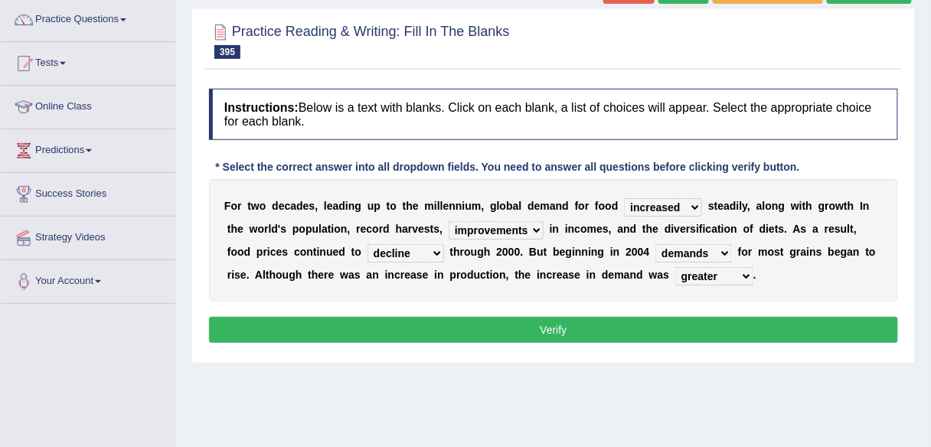
click at [701, 330] on button "Verify" at bounding box center [553, 330] width 689 height 26
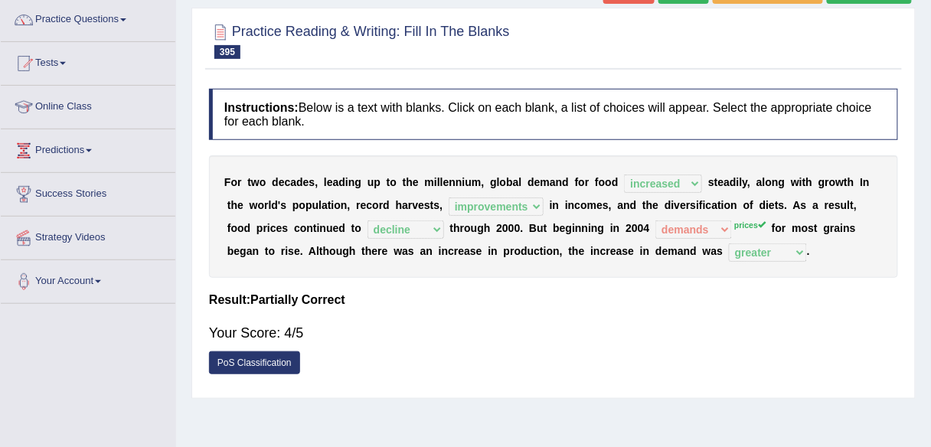
scroll to position [0, 0]
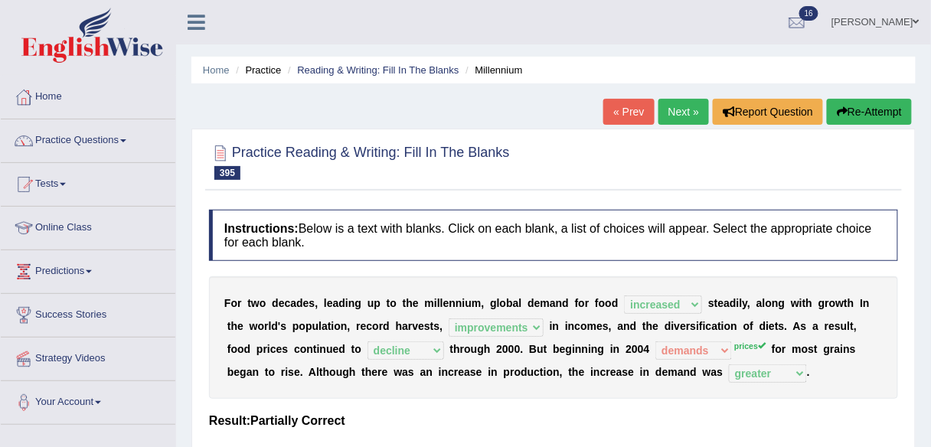
click at [677, 110] on link "Next »" at bounding box center [683, 112] width 51 height 26
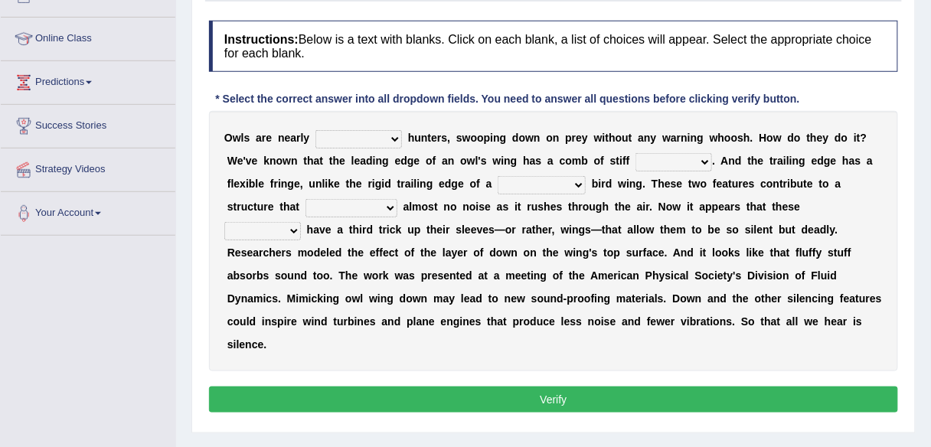
scroll to position [190, 0]
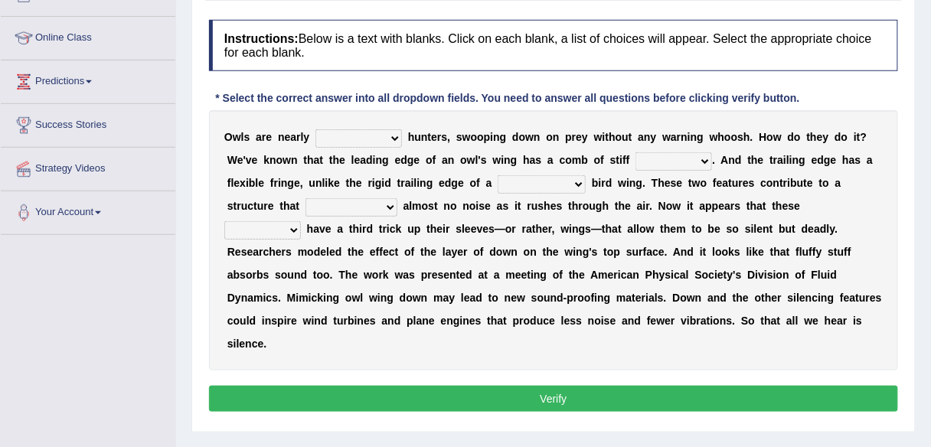
click at [392, 135] on select "employables joyfulness noiseless avoidances" at bounding box center [358, 138] width 87 height 18
select select "noiseless"
click at [315, 129] on select "employables joyfulness noiseless avoidances" at bounding box center [358, 138] width 87 height 18
click at [692, 163] on select "feathers beaks claws tracts" at bounding box center [673, 161] width 77 height 18
select select "feathers"
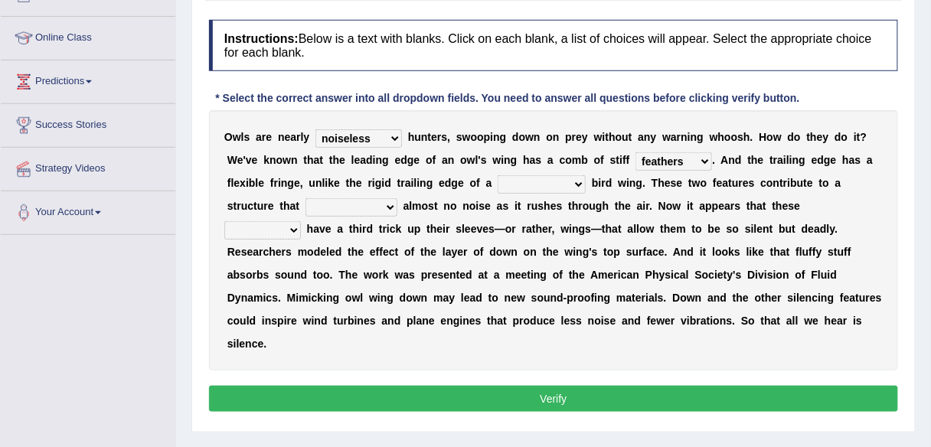
click at [635, 152] on select "feathers beaks claws tracts" at bounding box center [673, 161] width 77 height 18
click at [698, 162] on select "feathers beaks claws tracts" at bounding box center [673, 161] width 77 height 18
click at [550, 183] on select "bearable convectional correctable conventional" at bounding box center [542, 184] width 88 height 18
select select "conventional"
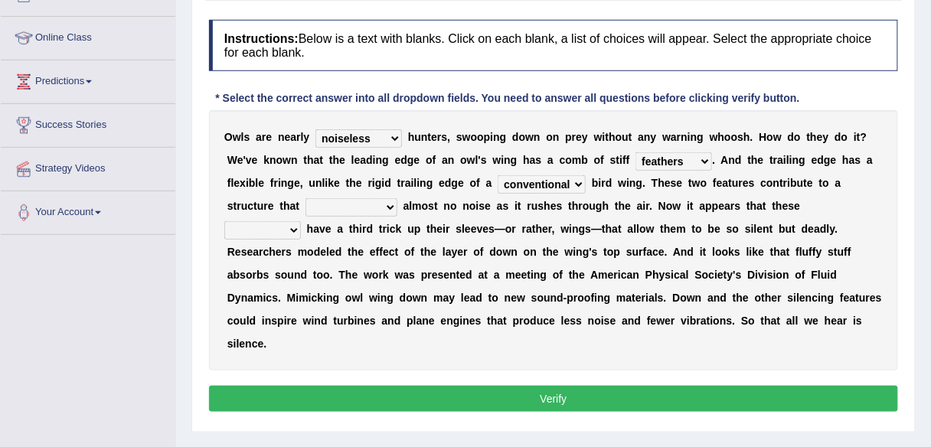
click at [498, 175] on select "bearable convectional correctable conventional" at bounding box center [542, 184] width 88 height 18
click at [381, 204] on select "equals manufactures produces derives" at bounding box center [351, 207] width 92 height 18
select select "produces"
click at [305, 198] on select "equals manufactures produces derives" at bounding box center [351, 207] width 92 height 18
click at [301, 221] on select "riveters nebulas predators spiracles" at bounding box center [262, 230] width 77 height 18
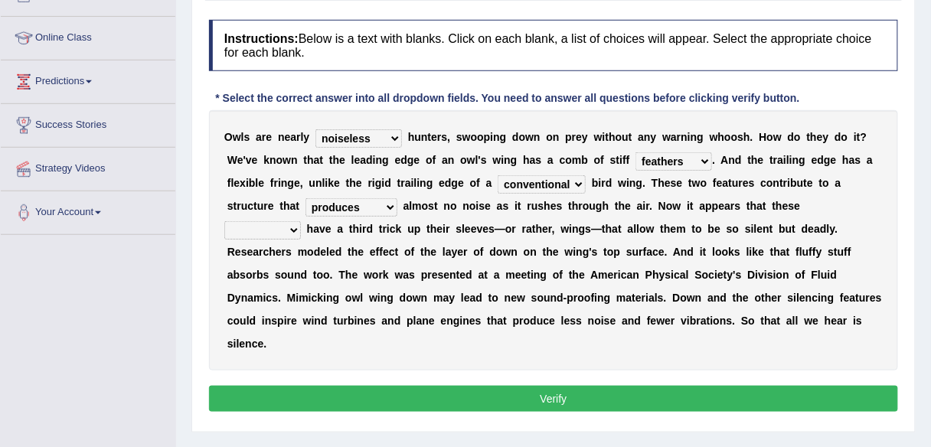
select select "predators"
click at [301, 221] on select "riveters nebulas predators spiracles" at bounding box center [262, 230] width 77 height 18
click at [658, 386] on button "Verify" at bounding box center [553, 399] width 689 height 26
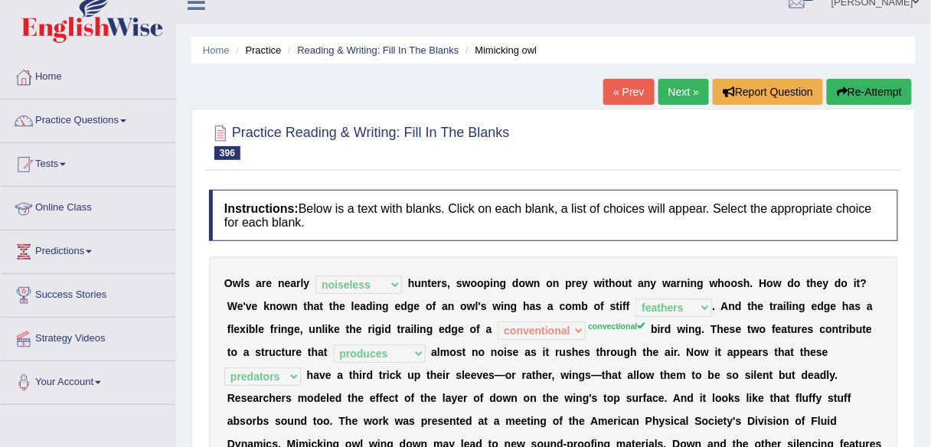
scroll to position [0, 0]
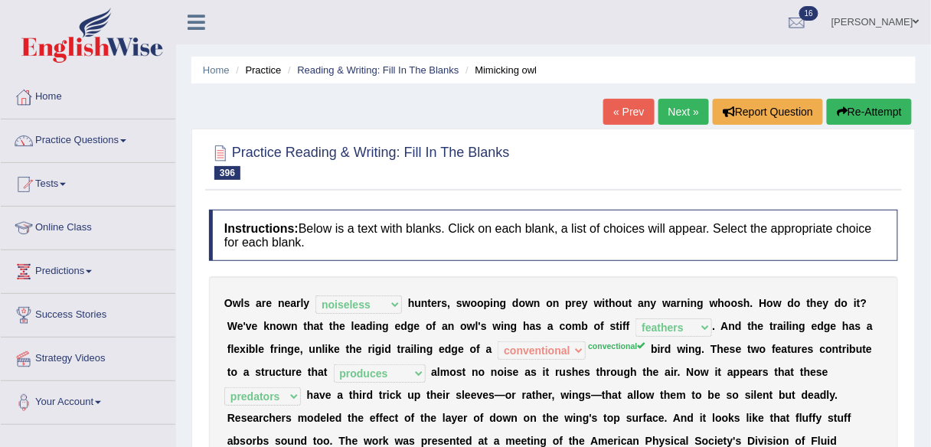
click at [680, 116] on link "Next »" at bounding box center [683, 112] width 51 height 26
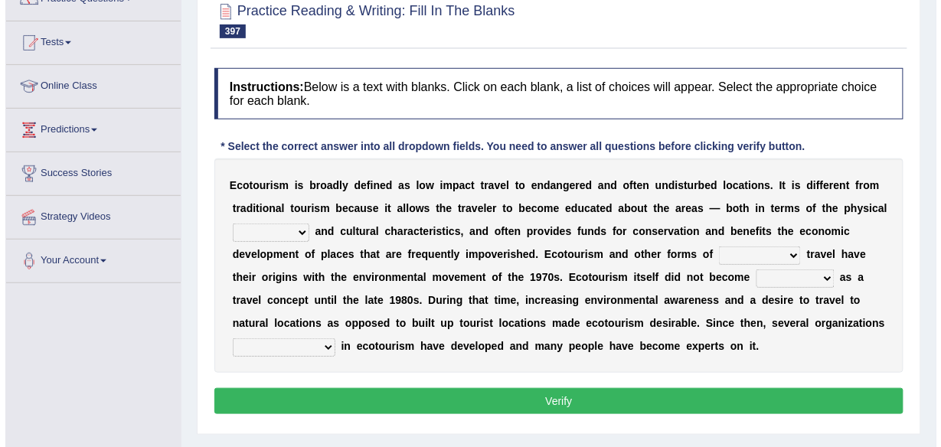
scroll to position [142, 0]
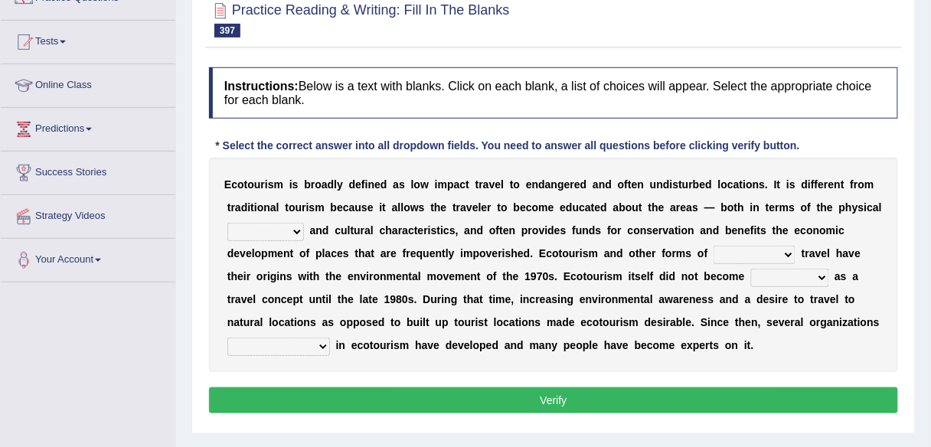
click at [294, 228] on select "security symptom plant landscape" at bounding box center [265, 232] width 77 height 18
select select "landscape"
click at [227, 223] on select "security symptom plant landscape" at bounding box center [265, 232] width 77 height 18
click at [779, 246] on select "acquired sustainable obtainable preventable" at bounding box center [755, 255] width 82 height 18
select select "sustainable"
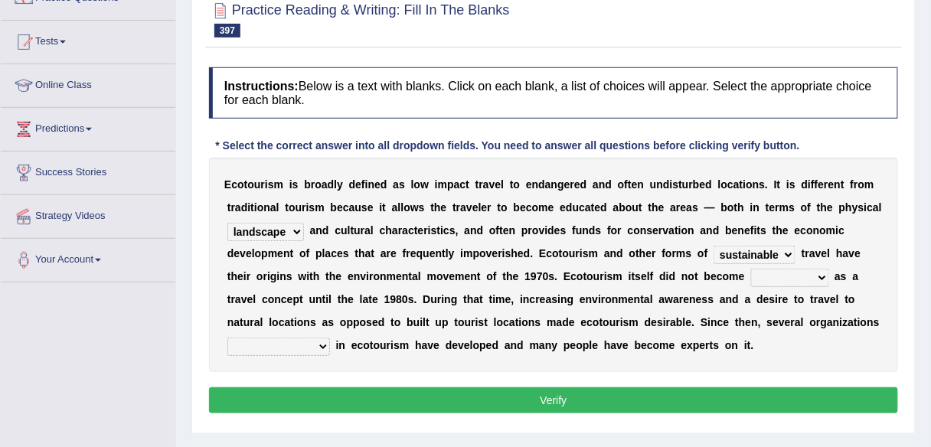
click at [714, 246] on select "acquired sustainable obtainable preventable" at bounding box center [755, 255] width 82 height 18
click at [814, 271] on select "prevalent opulent ambivalent equivalent" at bounding box center [790, 278] width 78 height 18
click at [721, 324] on b "c" at bounding box center [720, 322] width 6 height 12
click at [319, 339] on select "specializing trivializing conceptualizing orientalizing" at bounding box center [278, 347] width 103 height 18
select select "specializing"
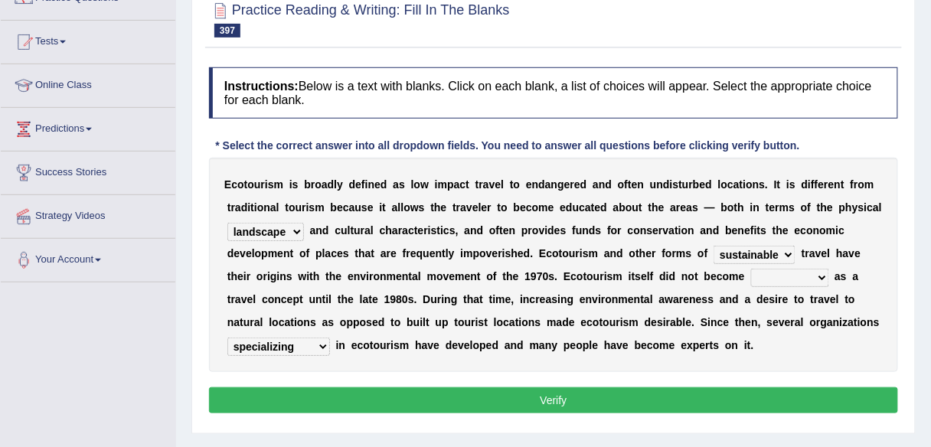
click at [227, 338] on select "specializing trivializing conceptualizing orientalizing" at bounding box center [278, 347] width 103 height 18
click at [806, 275] on select "prevalent opulent ambivalent equivalent" at bounding box center [790, 278] width 78 height 18
select select "prevalent"
click at [751, 269] on select "prevalent opulent ambivalent equivalent" at bounding box center [790, 278] width 78 height 18
click at [730, 392] on button "Verify" at bounding box center [553, 400] width 689 height 26
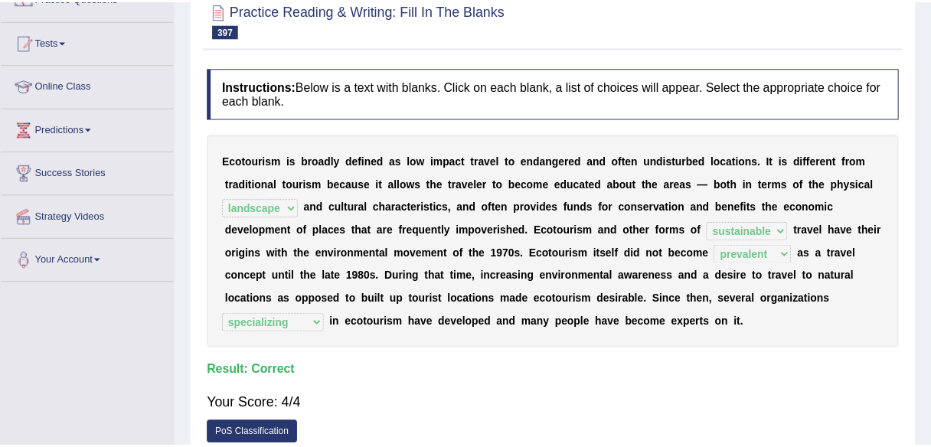
scroll to position [0, 0]
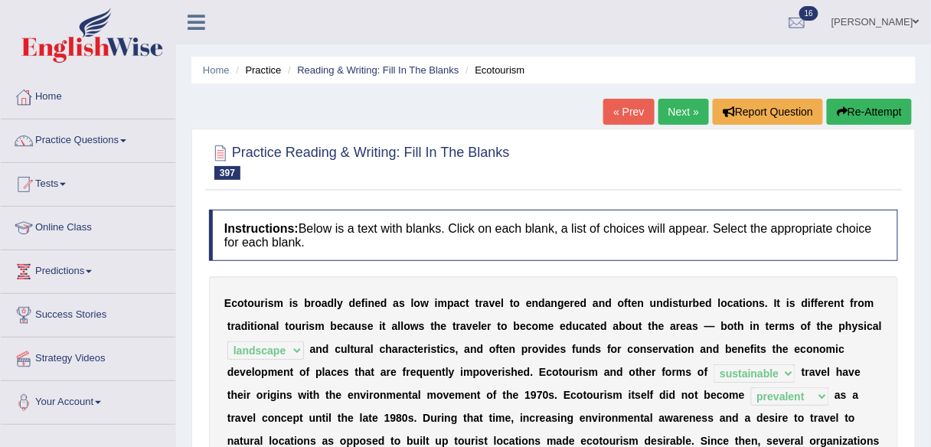
click at [686, 103] on link "Next »" at bounding box center [683, 112] width 51 height 26
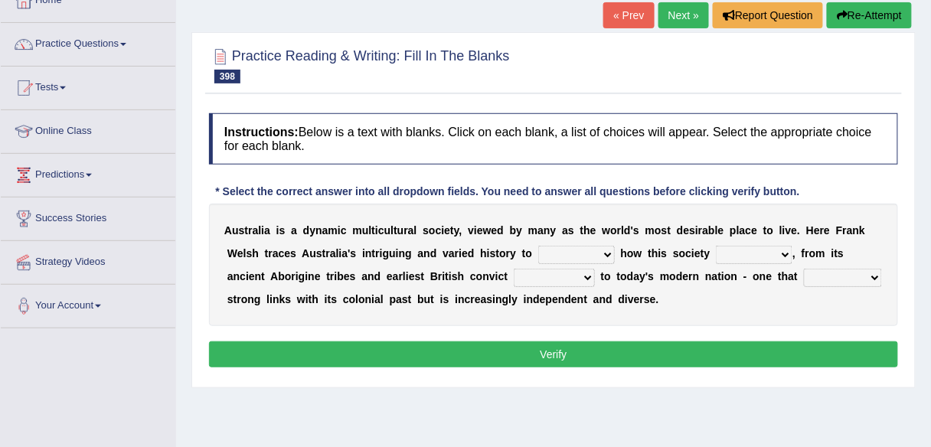
click at [603, 249] on select "probe scan examine analyse" at bounding box center [576, 255] width 77 height 18
select select "analyse"
click at [538, 246] on select "probe scan examine analyse" at bounding box center [576, 255] width 77 height 18
click at [773, 254] on select "show up occurred become emerged" at bounding box center [754, 255] width 77 height 18
select select "emerged"
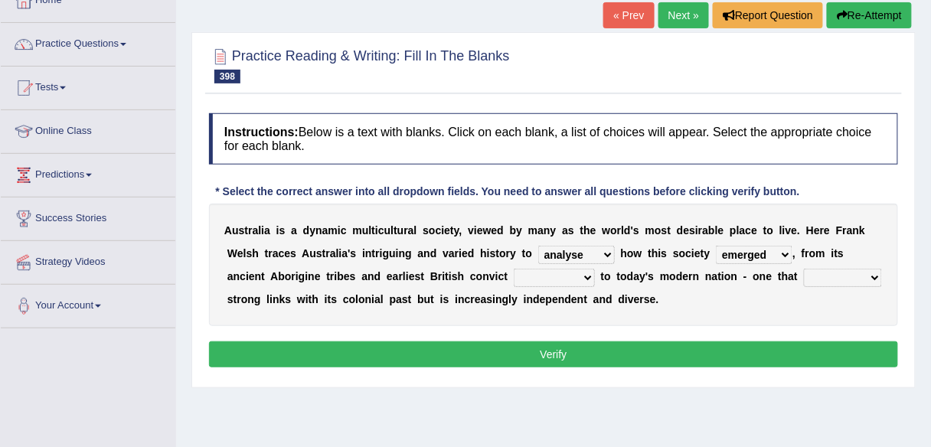
click at [716, 246] on select "show up occurred become emerged" at bounding box center [754, 255] width 77 height 18
click at [583, 259] on select "probe scan examine analyse" at bounding box center [576, 255] width 77 height 18
select select "examine"
click at [538, 246] on select "probe scan examine analyse" at bounding box center [576, 255] width 77 height 18
click at [570, 276] on select "settlements contract out post colonies" at bounding box center [554, 278] width 81 height 18
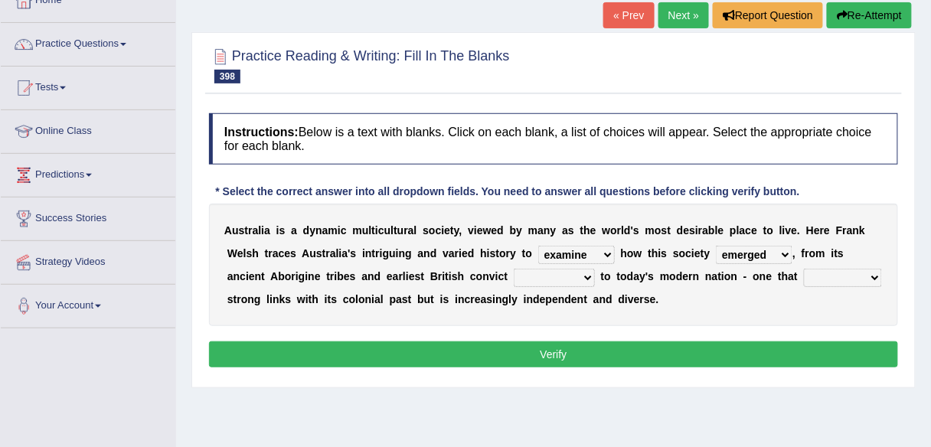
select select "settlements"
click at [514, 269] on select "settlements contract out post colonies" at bounding box center [554, 278] width 81 height 18
click at [857, 279] on select "protecting reserve retains maintained" at bounding box center [843, 278] width 78 height 18
click at [804, 269] on select "protecting reserve retains maintained" at bounding box center [843, 278] width 78 height 18
click at [871, 274] on select "protecting reserve retains maintained" at bounding box center [843, 278] width 78 height 18
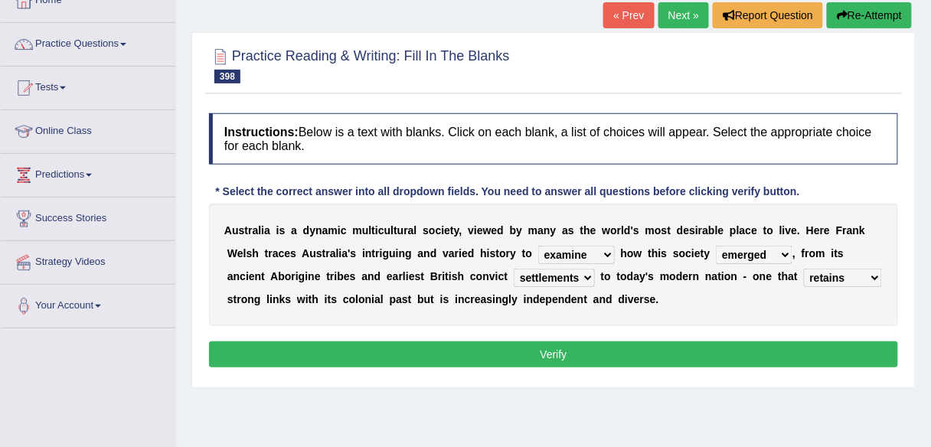
select select "maintained"
click at [804, 269] on select "protecting reserve retains maintained" at bounding box center [843, 278] width 78 height 18
click at [789, 356] on button "Verify" at bounding box center [553, 354] width 689 height 26
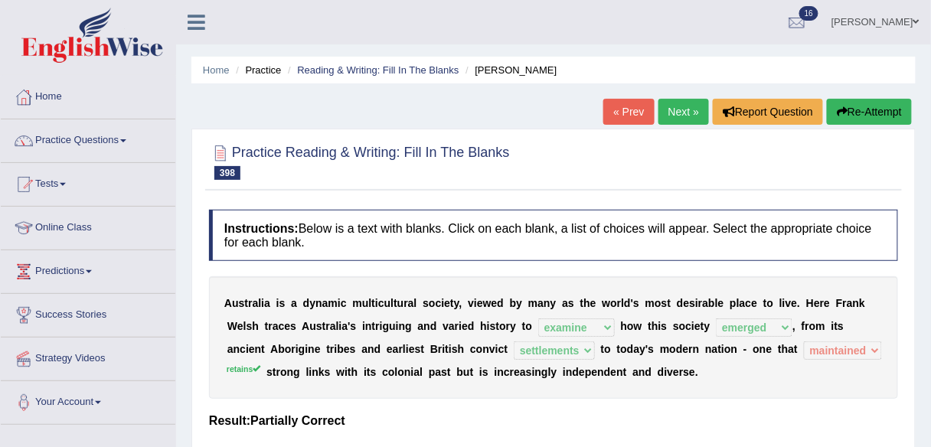
click at [684, 96] on div "Home Practice Reading & Writing: Fill In The Blanks [PERSON_NAME] « Prev Next »…" at bounding box center [553, 383] width 755 height 766
click at [682, 119] on link "Next »" at bounding box center [683, 112] width 51 height 26
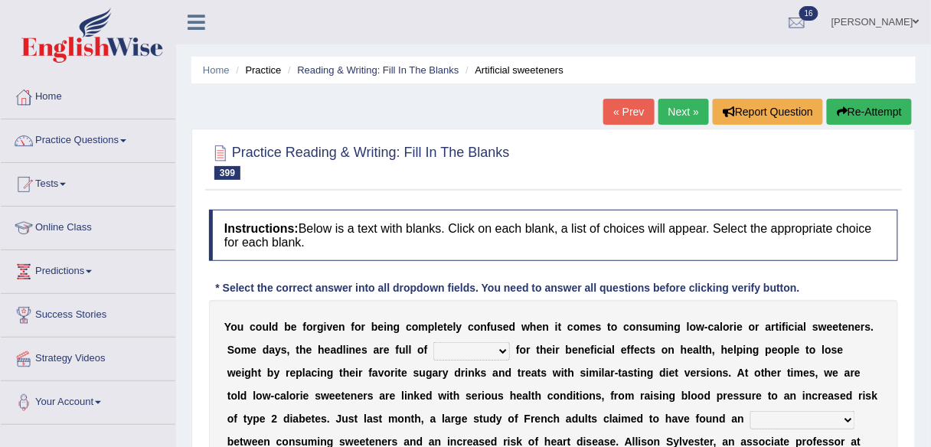
scroll to position [142, 0]
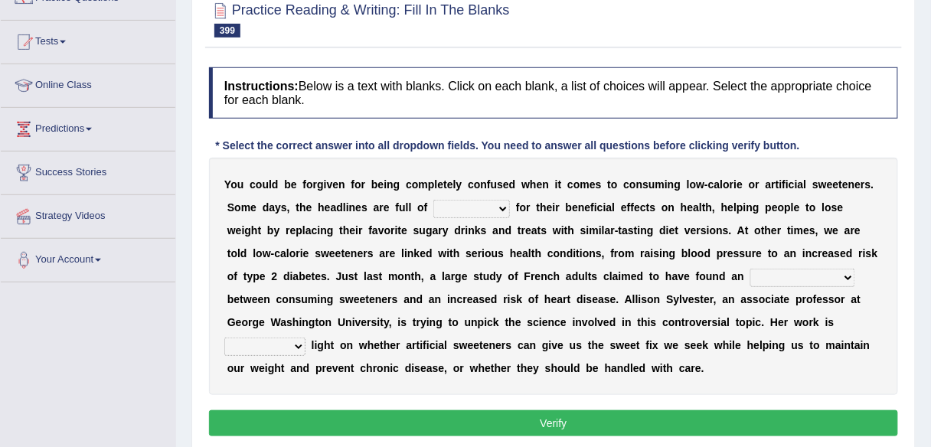
click at [498, 202] on select "arise raise appraise praise" at bounding box center [471, 209] width 77 height 18
select select "praise"
click at [433, 200] on select "arise raise appraise praise" at bounding box center [471, 209] width 77 height 18
click at [782, 274] on select "experimentation acclimatization association indemnification" at bounding box center [802, 278] width 105 height 18
select select "association"
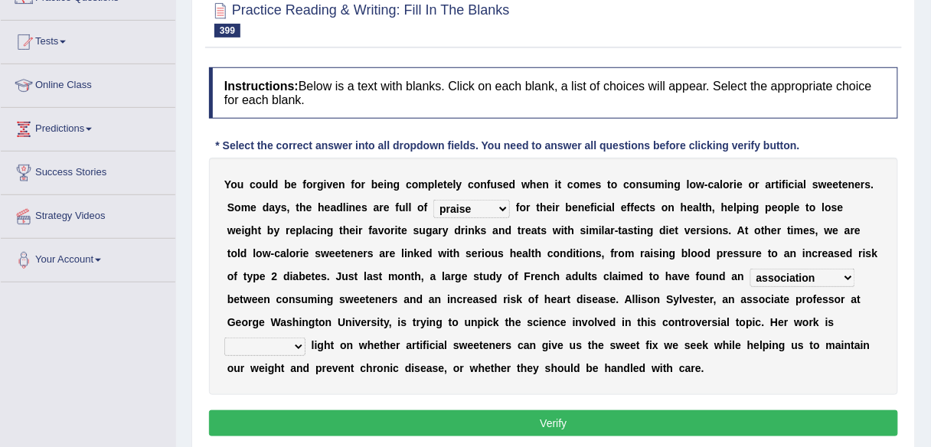
click at [750, 269] on select "experimentation acclimatization association indemnification" at bounding box center [802, 278] width 105 height 18
click at [305, 338] on select "descending shedding embedding sledding" at bounding box center [264, 347] width 81 height 18
select select "shedding"
click at [305, 338] on select "descending shedding embedding sledding" at bounding box center [264, 347] width 81 height 18
click at [728, 427] on button "Verify" at bounding box center [553, 423] width 689 height 26
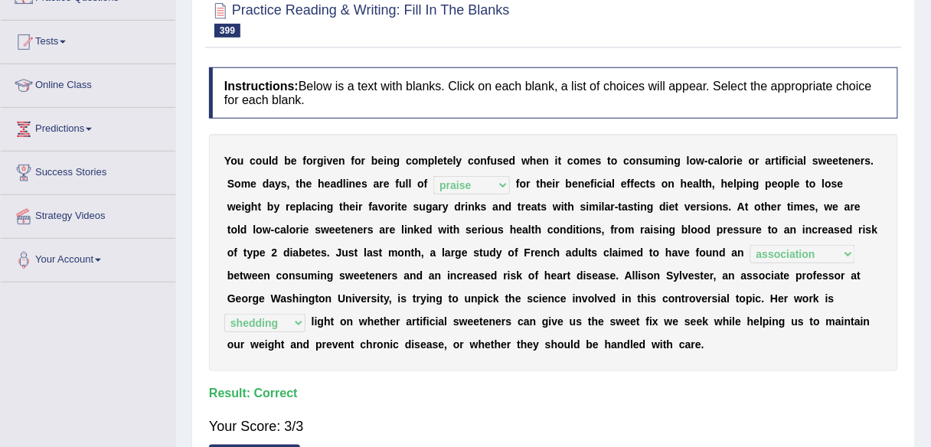
click at [166, 387] on div "Toggle navigation Home Practice Questions Speaking Practice Read Aloud Repeat S…" at bounding box center [465, 256] width 931 height 796
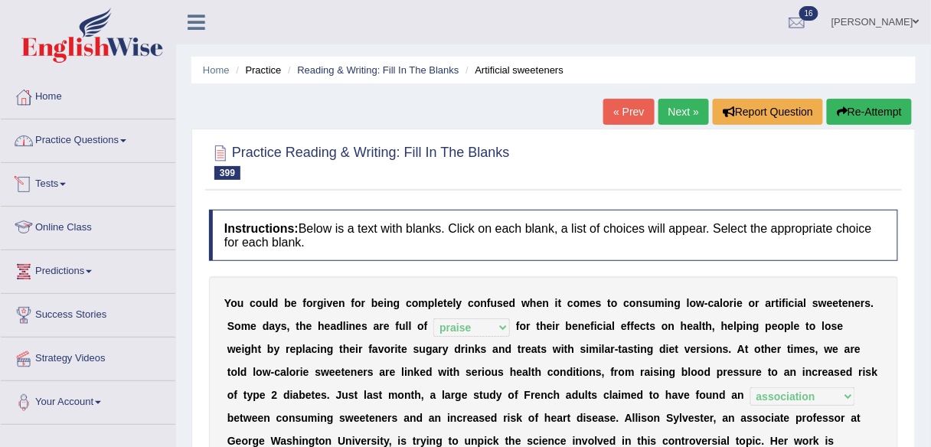
click at [102, 144] on link "Practice Questions" at bounding box center [88, 138] width 175 height 38
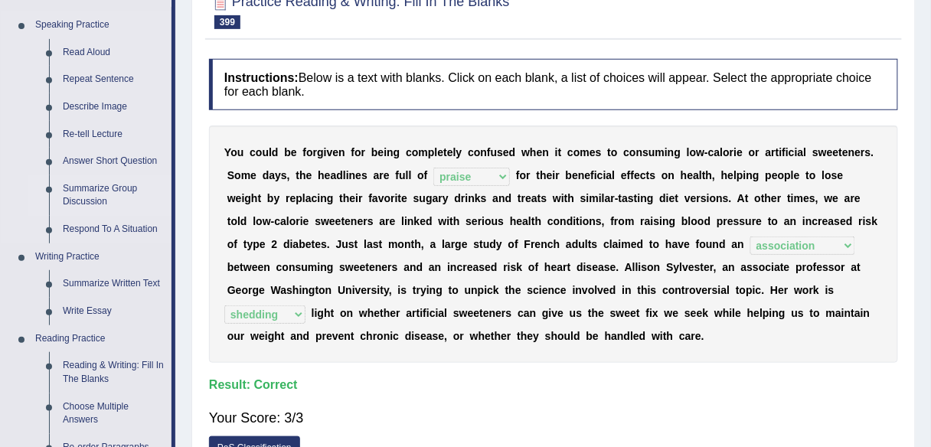
scroll to position [149, 0]
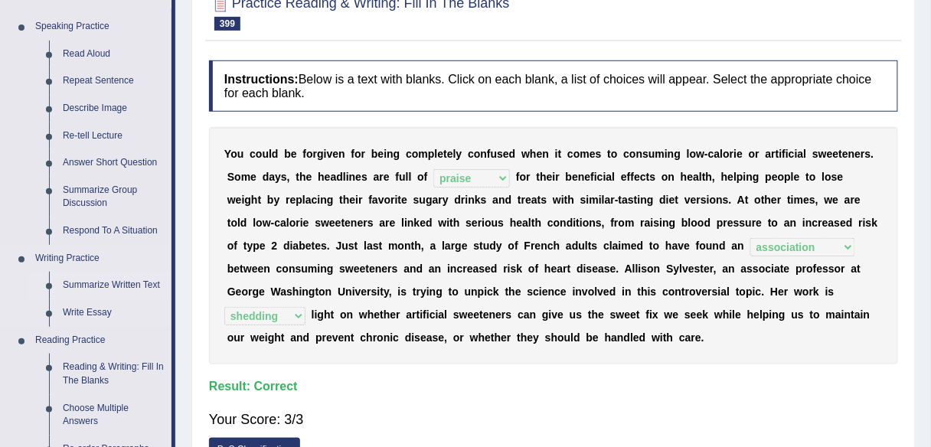
click at [102, 284] on link "Summarize Written Text" at bounding box center [114, 286] width 116 height 28
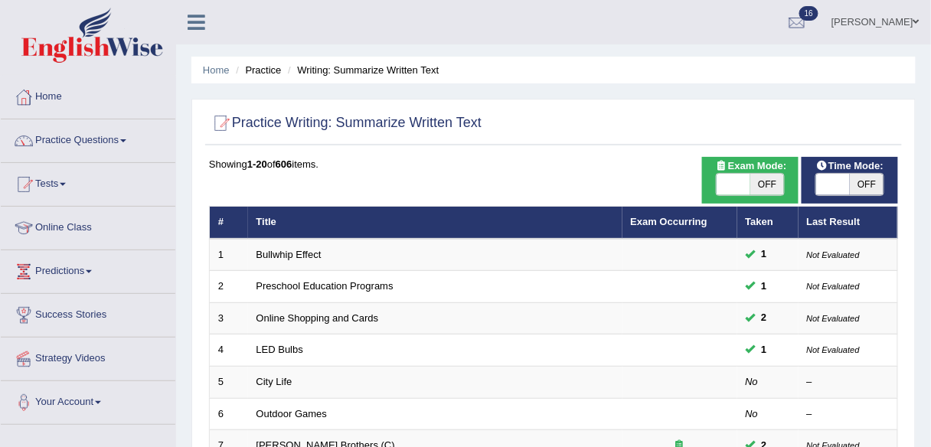
click at [760, 184] on span "OFF" at bounding box center [767, 184] width 34 height 21
checkbox input "true"
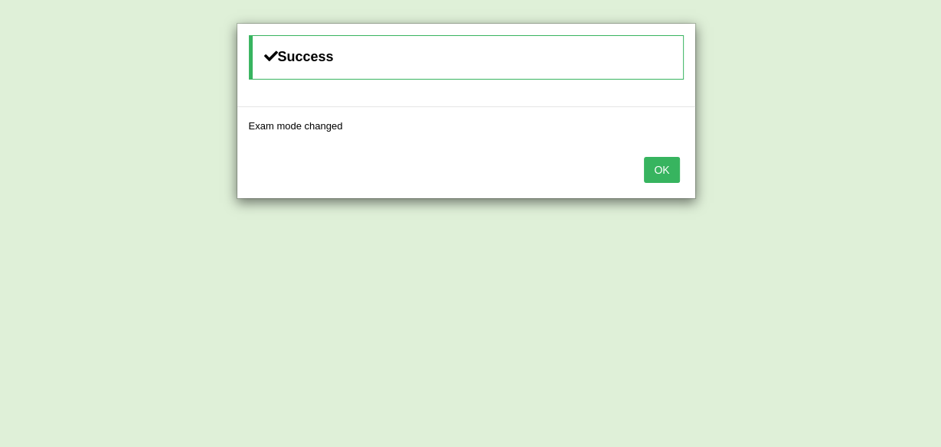
click at [658, 177] on button "OK" at bounding box center [661, 170] width 35 height 26
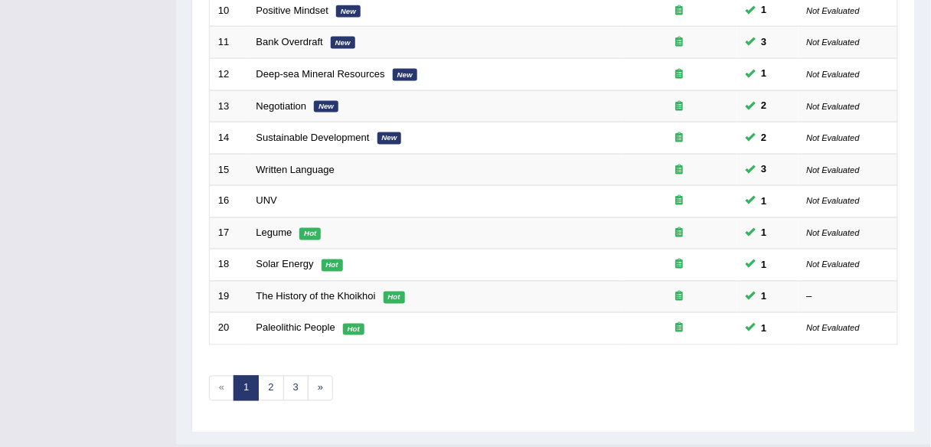
scroll to position [560, 0]
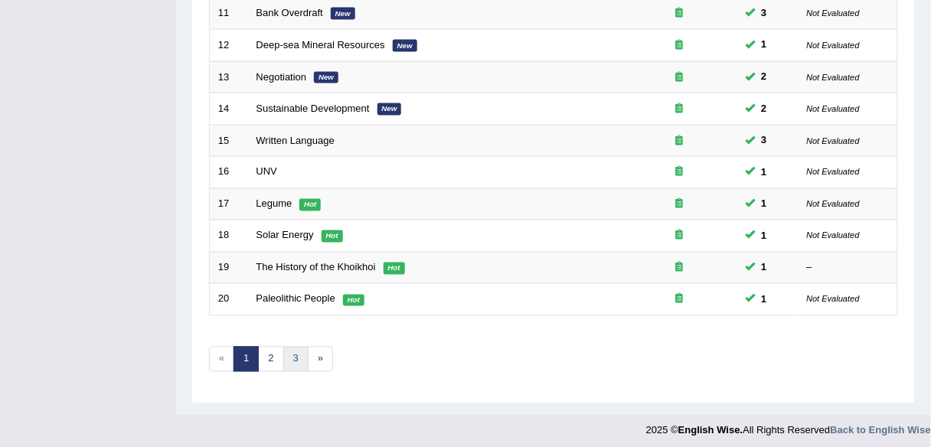
click at [288, 356] on link "3" at bounding box center [295, 359] width 25 height 25
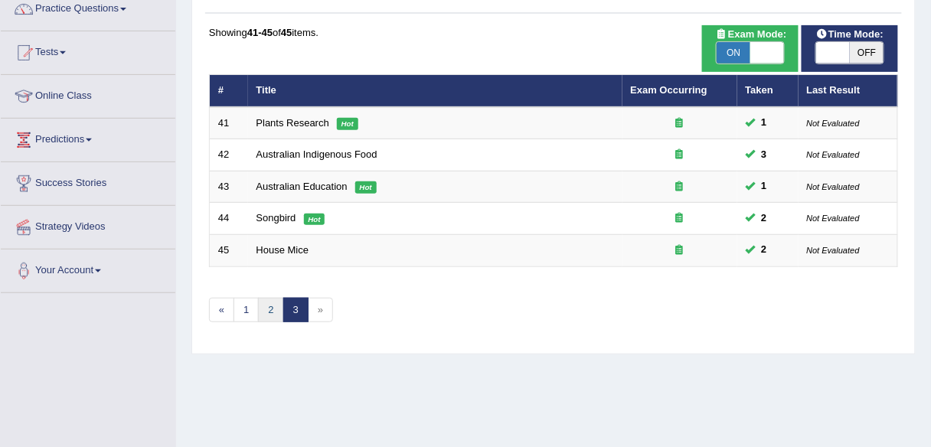
click at [273, 305] on link "2" at bounding box center [270, 310] width 25 height 25
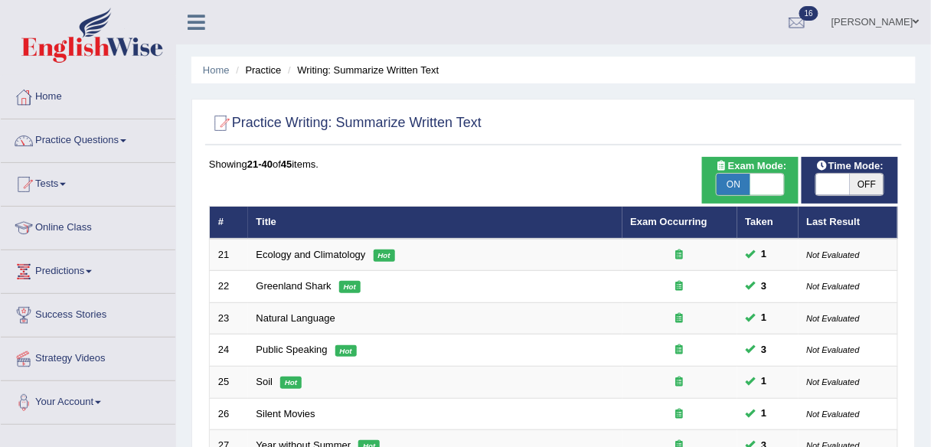
click at [724, 180] on span "ON" at bounding box center [734, 184] width 34 height 21
checkbox input "false"
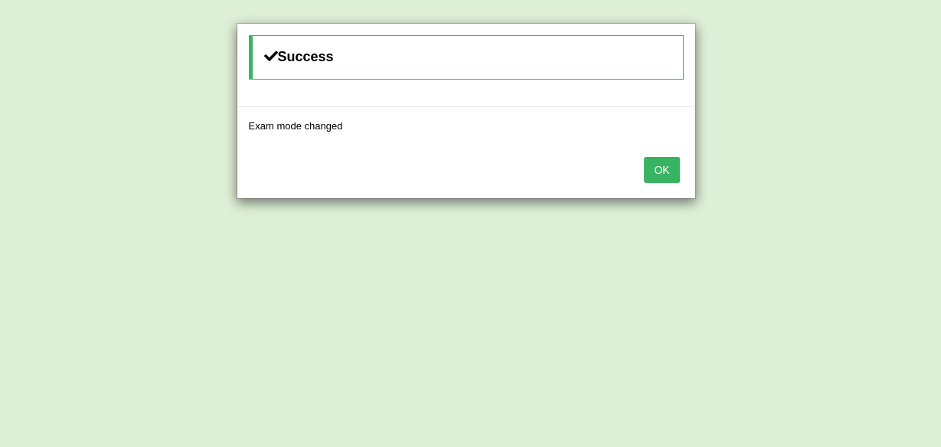
click at [665, 158] on button "OK" at bounding box center [661, 170] width 35 height 26
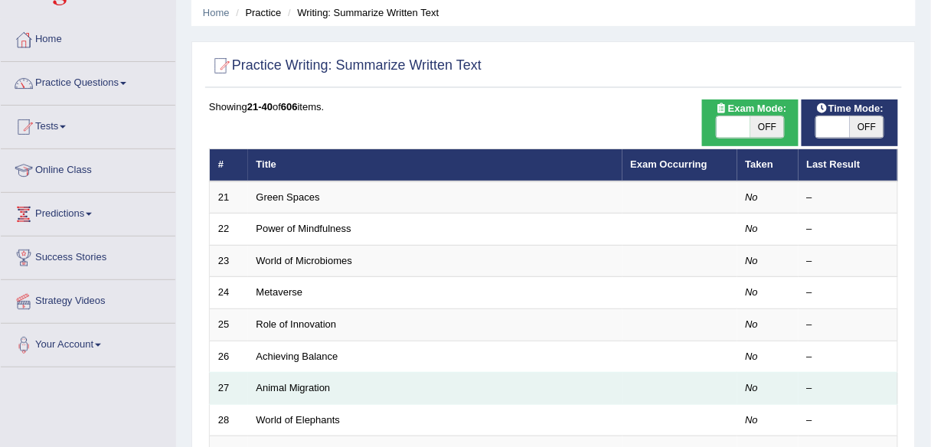
scroll to position [54, 0]
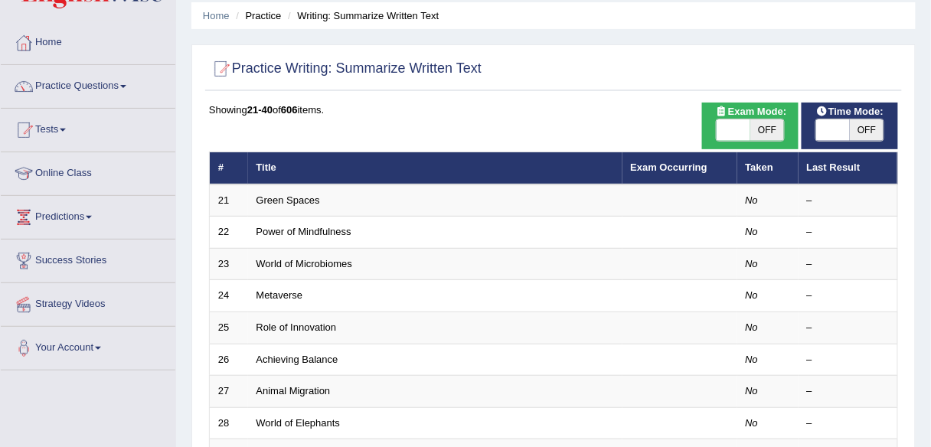
click at [866, 132] on span "OFF" at bounding box center [867, 129] width 34 height 21
checkbox input "true"
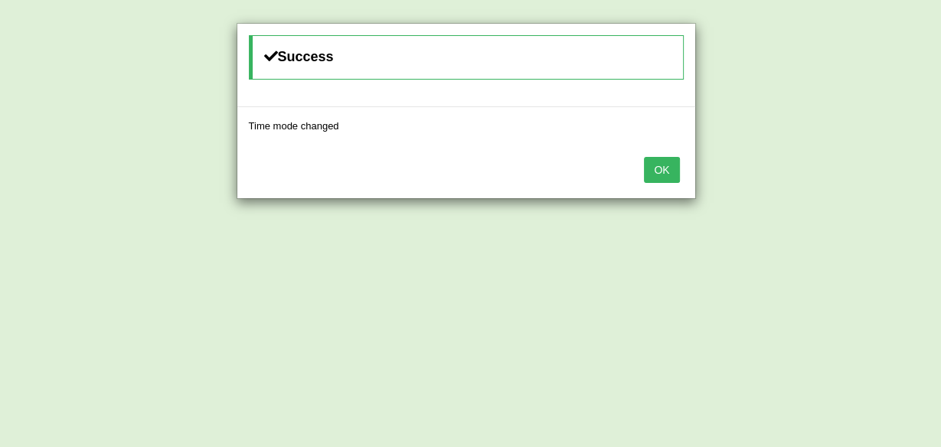
click at [661, 173] on button "OK" at bounding box center [661, 170] width 35 height 26
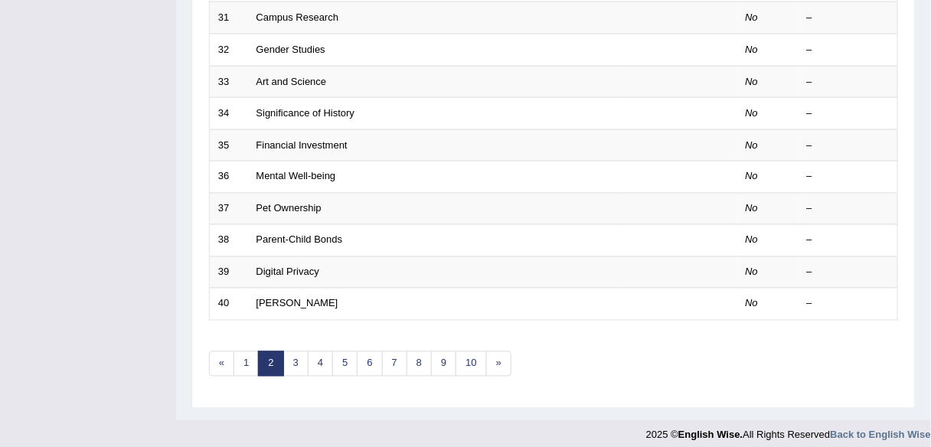
scroll to position [560, 0]
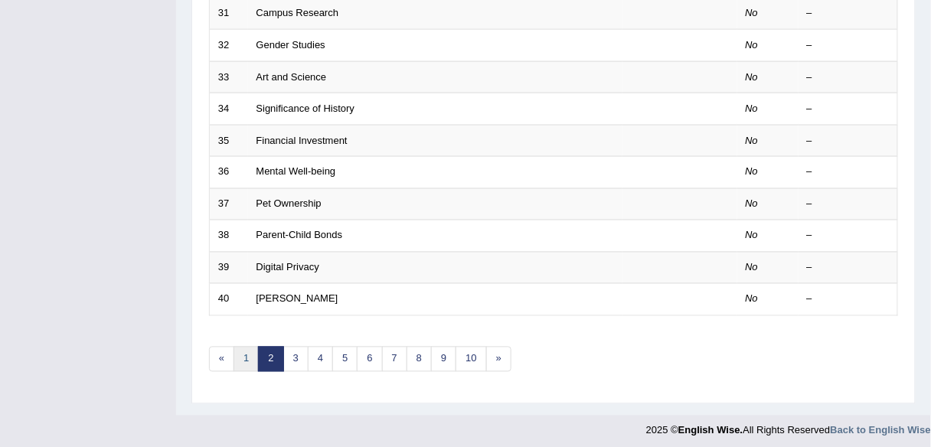
click at [242, 350] on link "1" at bounding box center [246, 359] width 25 height 25
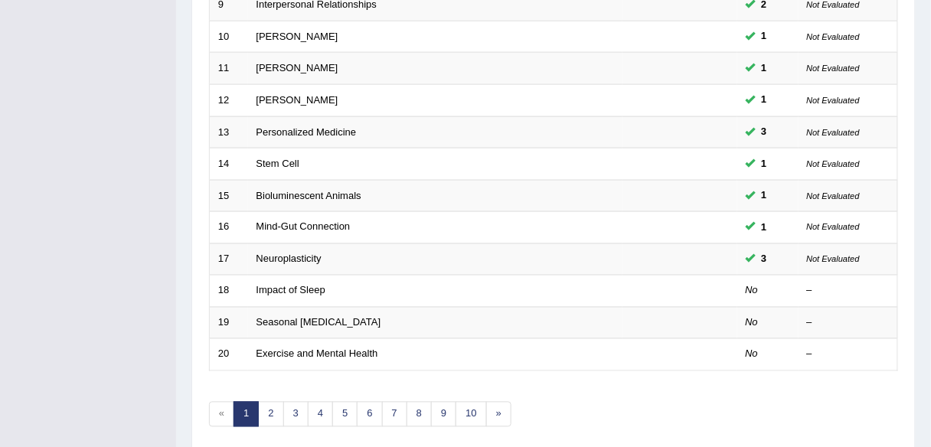
scroll to position [506, 0]
click at [467, 408] on link "10" at bounding box center [471, 412] width 31 height 25
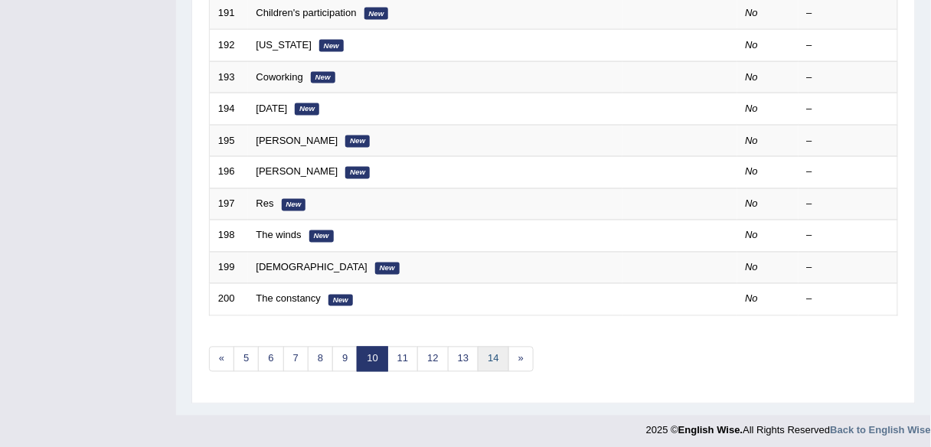
click at [491, 354] on link "14" at bounding box center [493, 359] width 31 height 25
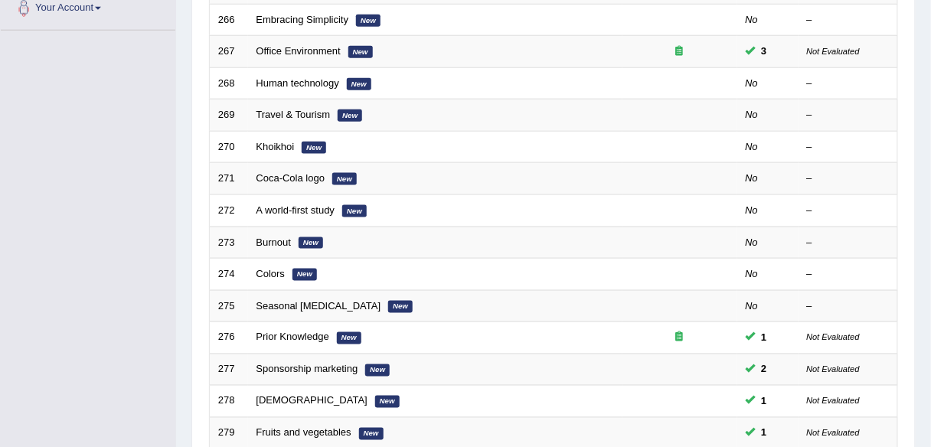
scroll to position [560, 0]
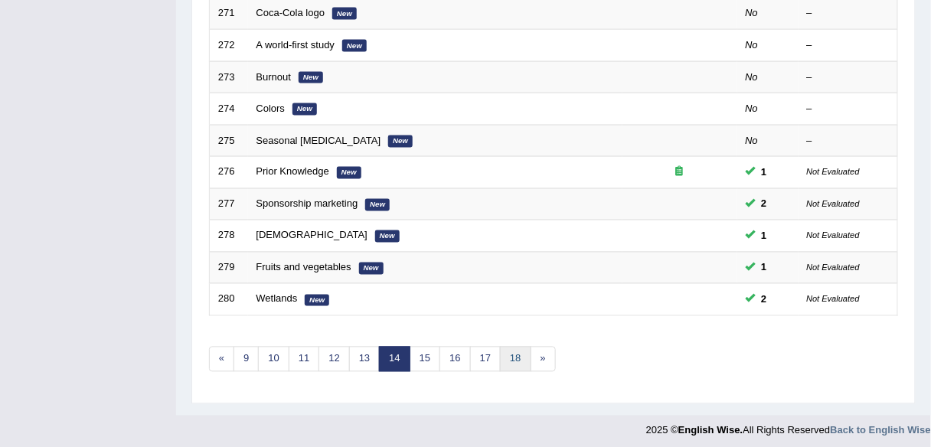
click at [501, 357] on link "18" at bounding box center [515, 359] width 31 height 25
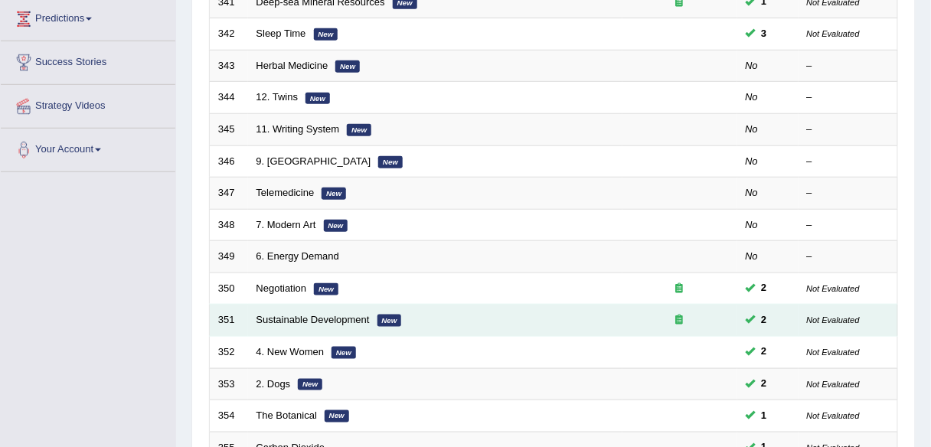
scroll to position [560, 0]
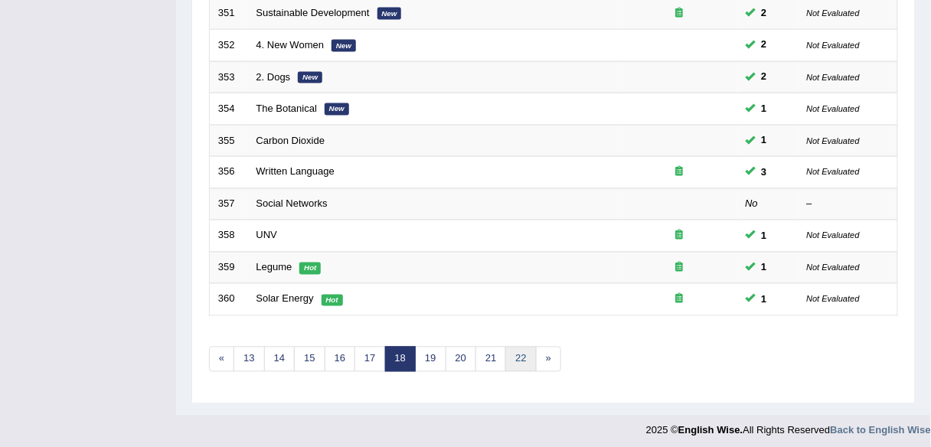
click at [508, 356] on link "22" at bounding box center [520, 359] width 31 height 25
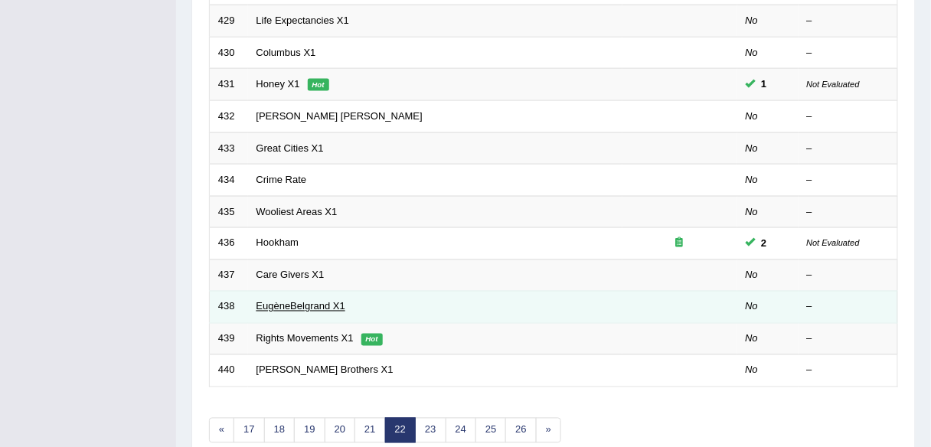
click at [279, 301] on link "EugèneBelgrand X1" at bounding box center [300, 306] width 89 height 11
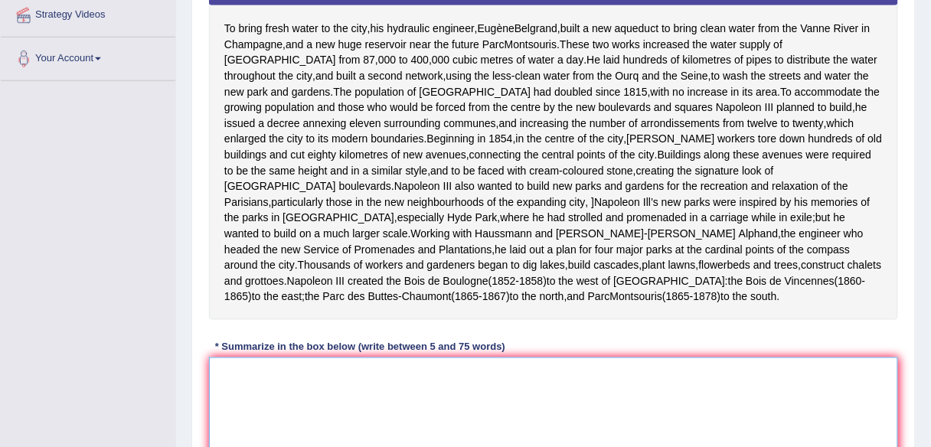
click at [325, 413] on textarea at bounding box center [553, 432] width 689 height 149
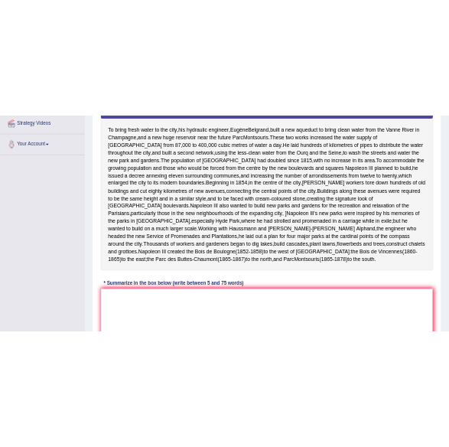
scroll to position [345, 0]
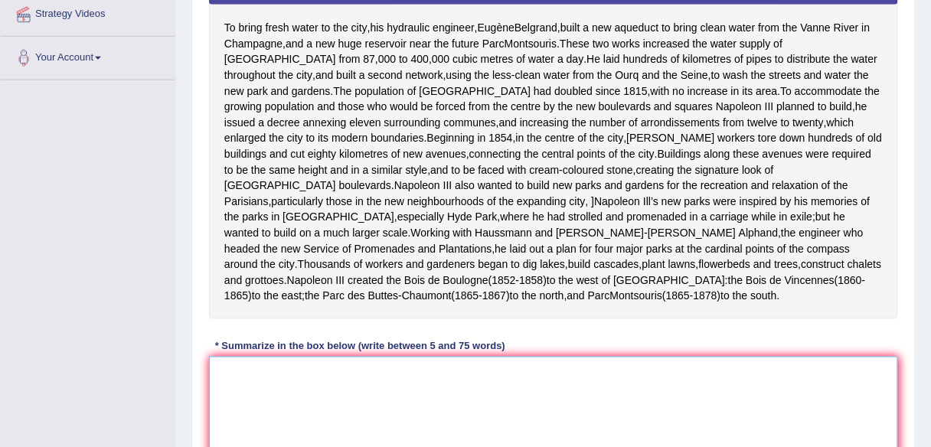
click at [403, 413] on textarea at bounding box center [553, 431] width 689 height 149
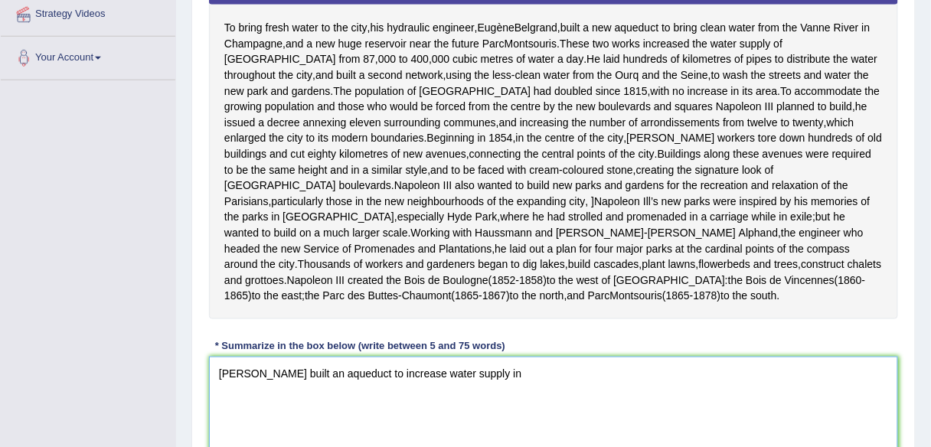
click at [444, 403] on textarea "Eugene Belgrand built an aqueduct to increase water supply in" at bounding box center [553, 431] width 689 height 149
click at [583, 400] on textarea "Eugene Belgrand built an aqueduct to increase the water supply in" at bounding box center [553, 431] width 689 height 149
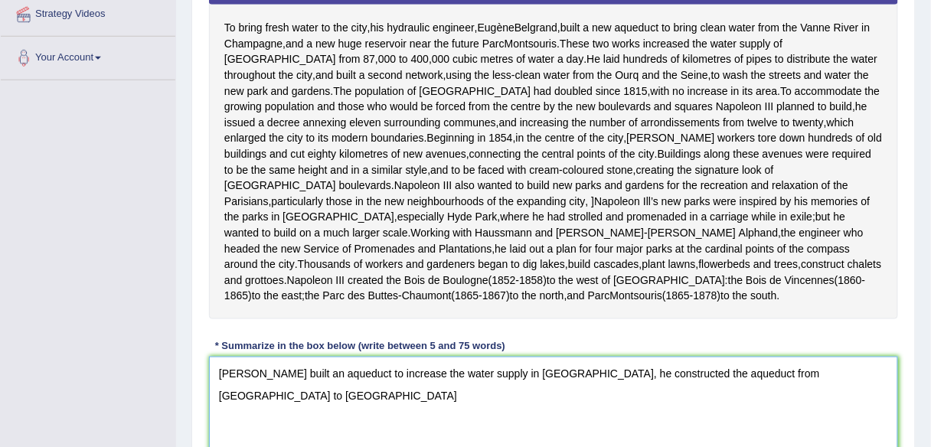
click at [580, 403] on textarea "Eugene Belgrand built an aqueduct to increase the water supply in Paris, he con…" at bounding box center [553, 431] width 689 height 149
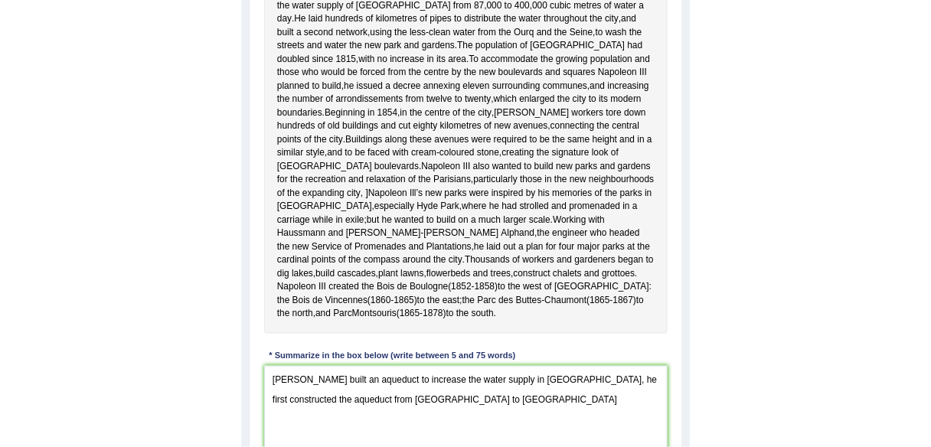
scroll to position [343, 0]
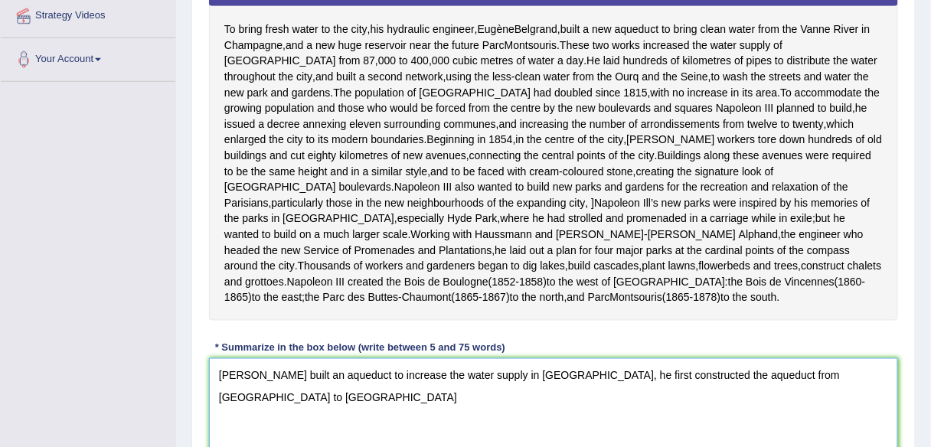
click at [886, 401] on textarea "Eugene Belgrand built an aqueduct to increase the water supply in Paris, he fir…" at bounding box center [553, 432] width 689 height 149
click at [812, 428] on textarea "Eugene Belgrand built an aqueduct to increase the water supply in Paris, he fir…" at bounding box center [553, 432] width 689 height 149
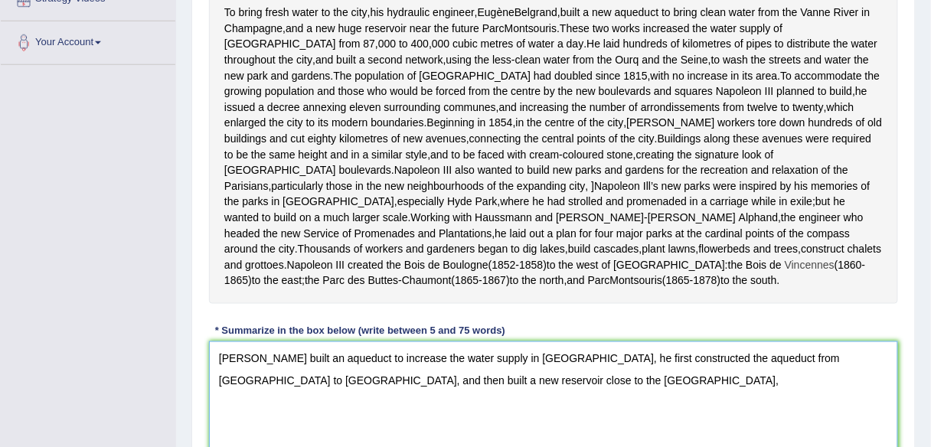
scroll to position [361, 0]
click at [625, 413] on textarea "Eugene Belgrand built an aqueduct to increase the water supply in Paris, he fir…" at bounding box center [553, 415] width 689 height 149
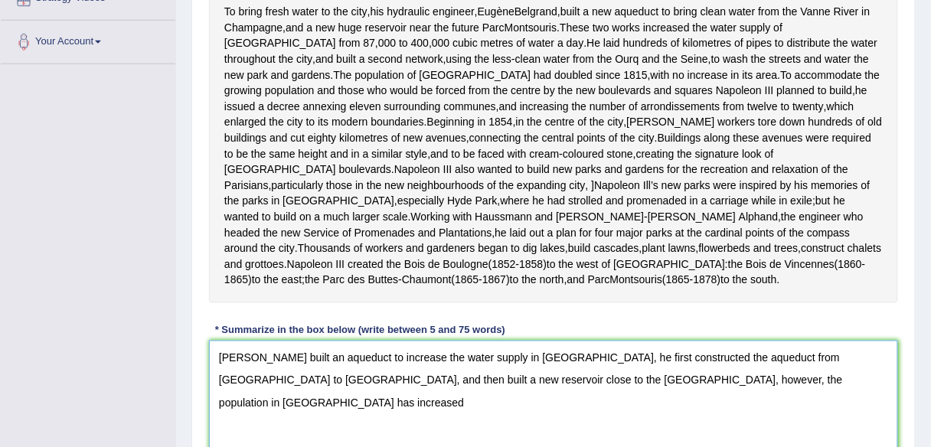
click at [747, 418] on textarea "Eugene Belgrand built an aqueduct to increase the water supply in Paris, he fir…" at bounding box center [553, 415] width 689 height 149
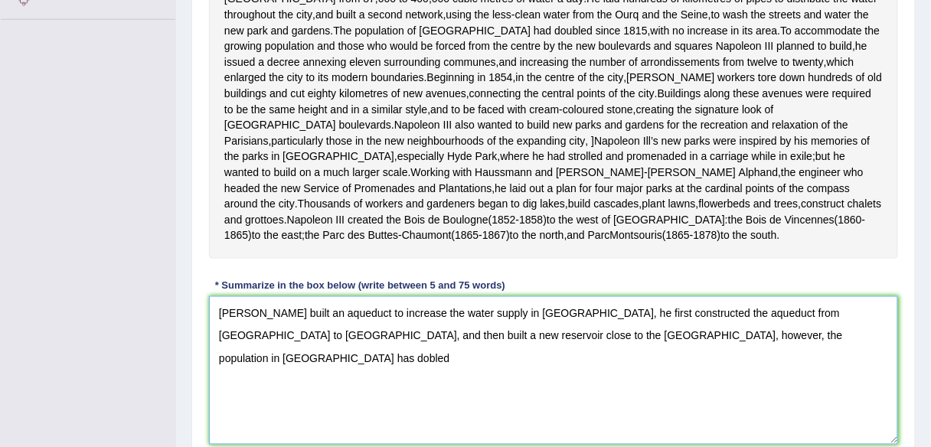
scroll to position [404, 0]
click at [680, 367] on textarea "Eugene Belgrand built an aqueduct to increase the water supply in Paris, he fir…" at bounding box center [553, 371] width 689 height 149
click at [673, 366] on textarea "Eugene Belgrand built an aqueduct to increase the water supply in Paris, he fir…" at bounding box center [553, 371] width 689 height 149
click at [692, 364] on textarea "Eugene Belgrand built an aqueduct to increase the water supply in Paris, he fir…" at bounding box center [553, 371] width 689 height 149
click at [707, 361] on textarea "Eugene Belgrand built an aqueduct to increase the water supply in Paris, he fir…" at bounding box center [553, 371] width 689 height 149
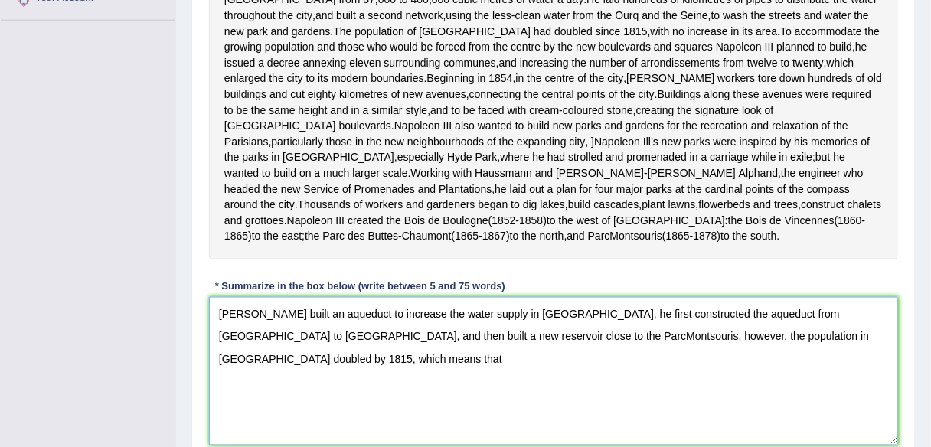
click at [846, 368] on textarea "Eugene Belgrand built an aqueduct to increase the water supply in Paris, he fir…" at bounding box center [553, 371] width 689 height 149
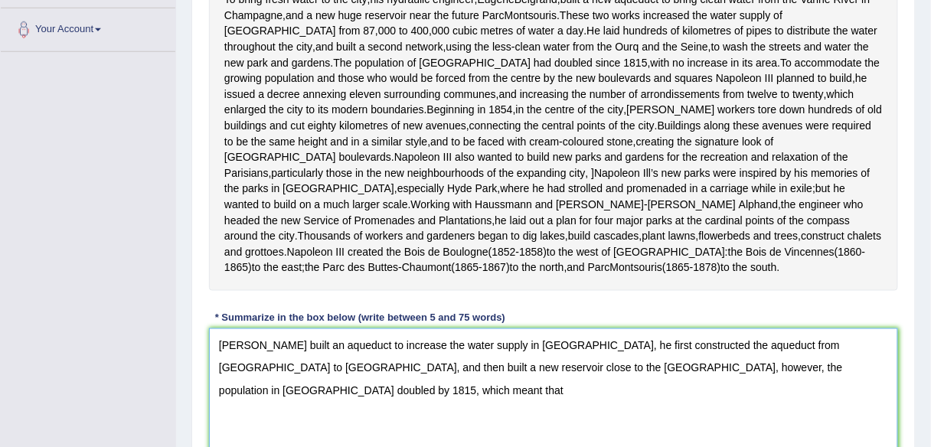
scroll to position [374, 0]
type textarea "Eugene Belgrand built an aqueduct to increase the water supply in Paris, he fir…"
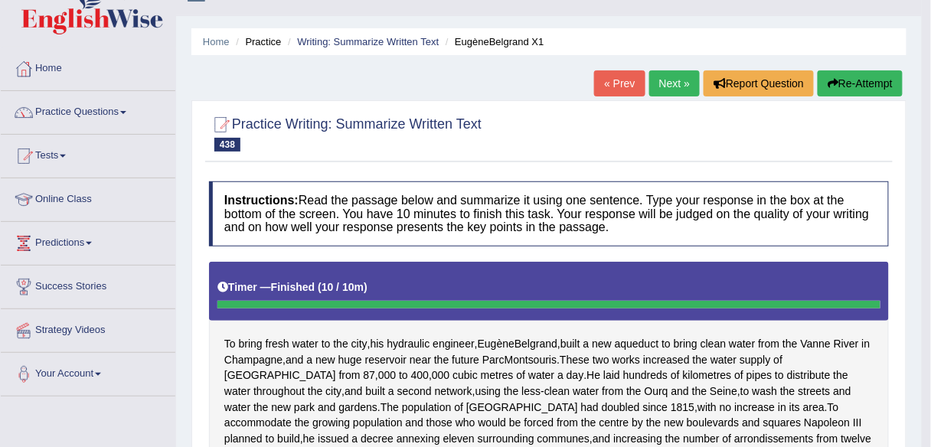
scroll to position [0, 0]
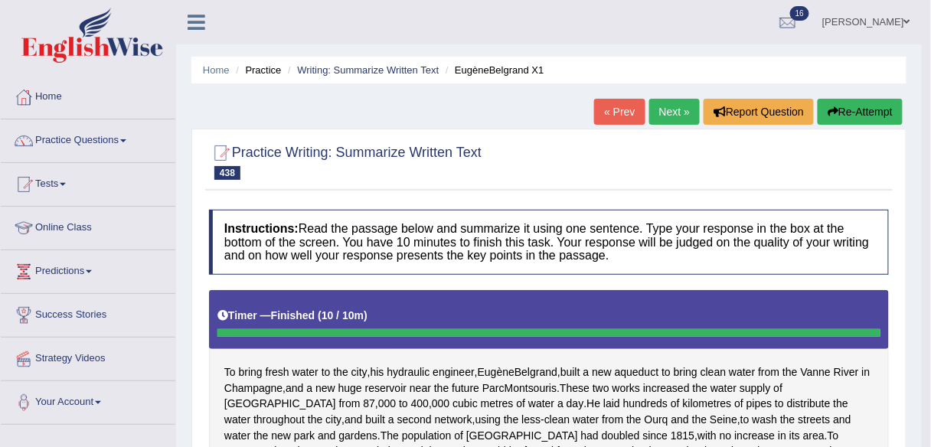
click at [858, 103] on button "Re-Attempt" at bounding box center [860, 112] width 85 height 26
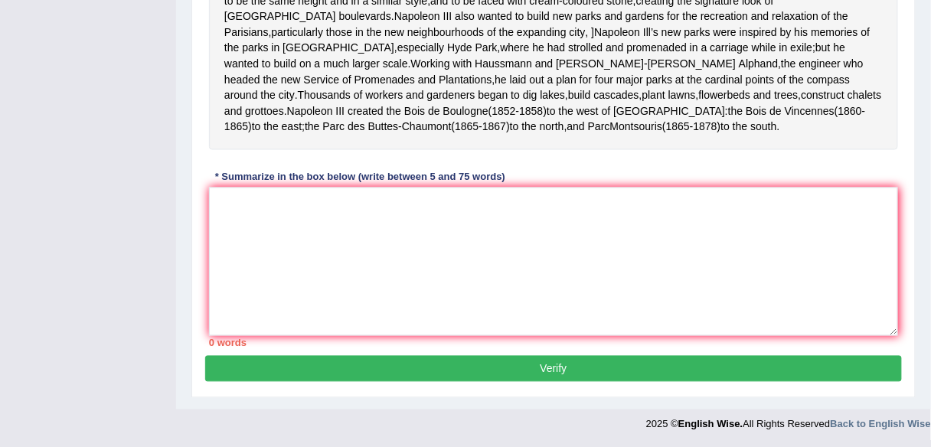
scroll to position [543, 0]
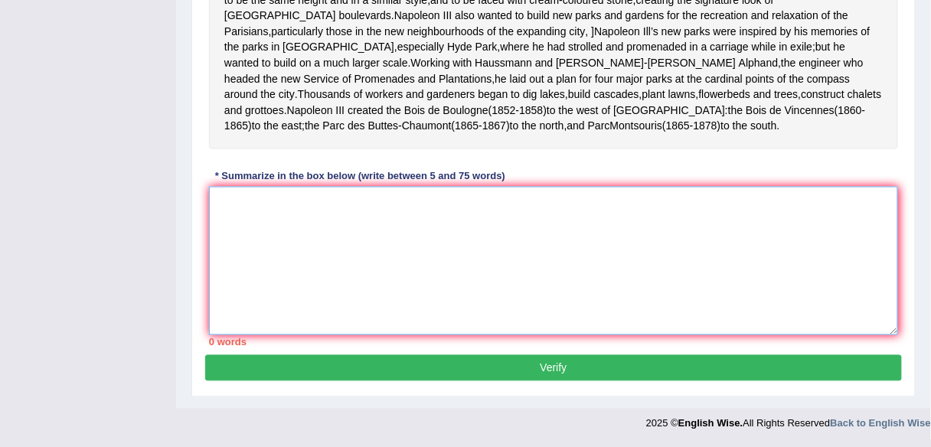
click at [652, 285] on textarea at bounding box center [553, 261] width 689 height 149
paste textarea "Eugene Belgrand built an aqueduct to increase the water supply in Paris, he fir…"
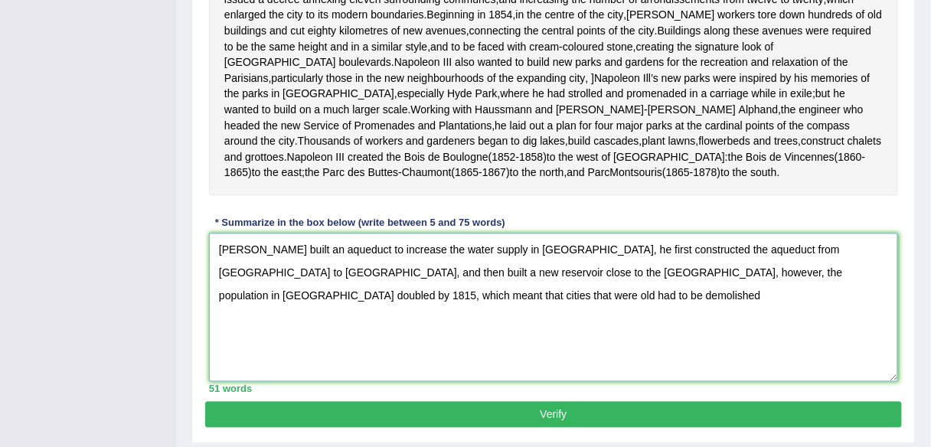
scroll to position [485, 0]
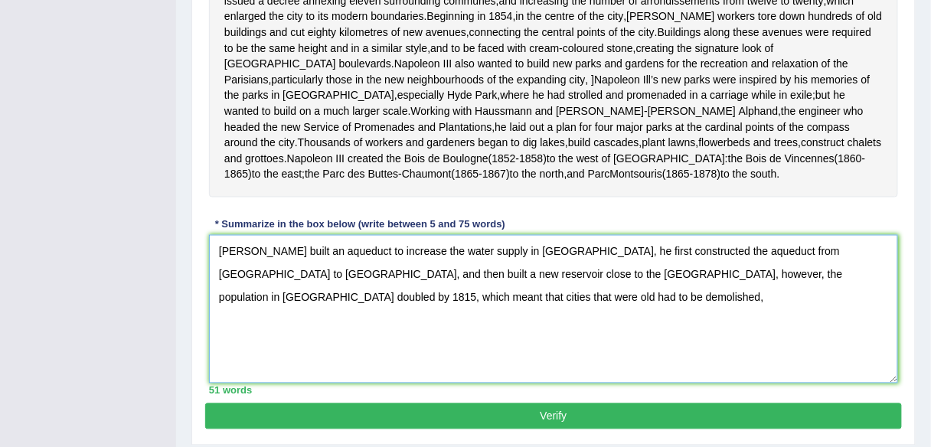
click at [849, 304] on textarea "Eugene Belgrand built an aqueduct to increase the water supply in Paris, he fir…" at bounding box center [553, 309] width 689 height 149
click at [849, 301] on textarea "Eugene Belgrand built an aqueduct to increase the water supply in Paris, he fir…" at bounding box center [553, 309] width 689 height 149
click at [845, 303] on textarea "Eugene Belgrand built an aqueduct to increase the water supply in Paris, he fir…" at bounding box center [553, 309] width 689 height 149
click at [839, 304] on textarea "Eugene Belgrand built an aqueduct to increase the water supply in Paris, he fir…" at bounding box center [553, 309] width 689 height 149
click at [379, 325] on textarea "Eugene Belgrand built an aqueduct to increase the water supply in Paris, he fir…" at bounding box center [553, 309] width 689 height 149
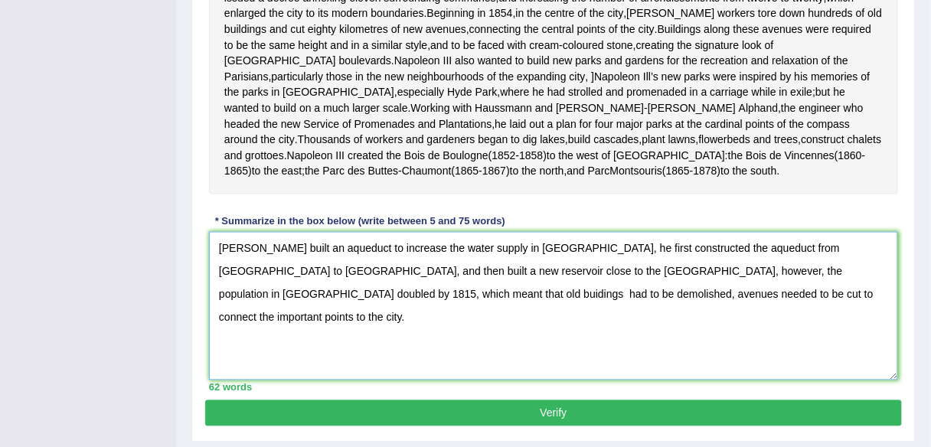
scroll to position [490, 0]
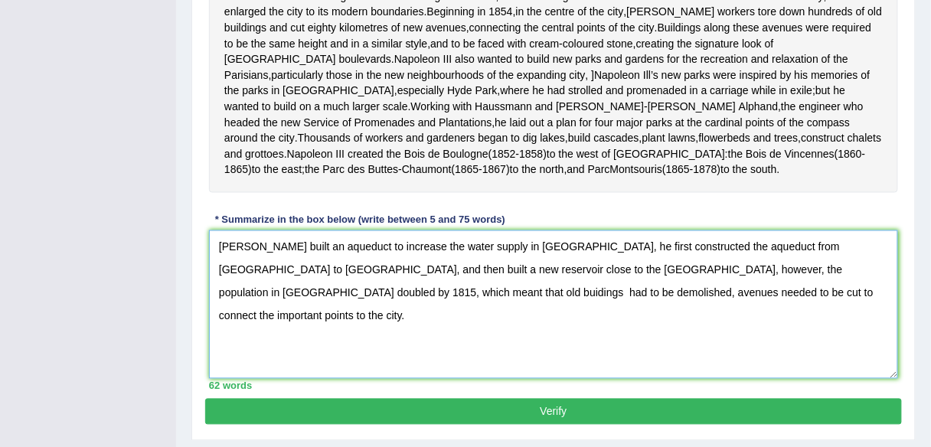
click at [328, 323] on textarea "Eugene Belgrand built an aqueduct to increase the water supply in Paris, he fir…" at bounding box center [553, 304] width 689 height 149
click at [325, 325] on textarea "Eugene Belgrand built an aqueduct to increase the water supply in Paris, he fir…" at bounding box center [553, 304] width 689 height 149
click at [704, 323] on textarea "Eugene Belgrand built an aqueduct to increase the water supply in Paris, he fir…" at bounding box center [553, 304] width 689 height 149
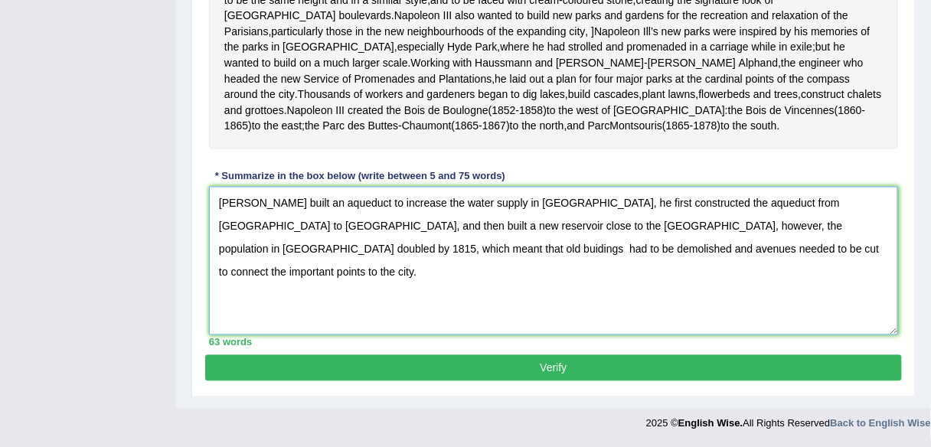
scroll to position [562, 0]
type textarea "Eugene Belgrand built an aqueduct to increase the water supply in Paris, he fir…"
click at [628, 381] on div "Practice Writing: Summarize Written Text 438 EugèneBelgrand X1 Instructions: Re…" at bounding box center [553, 5] width 724 height 782
click at [627, 371] on button "Verify" at bounding box center [553, 368] width 697 height 26
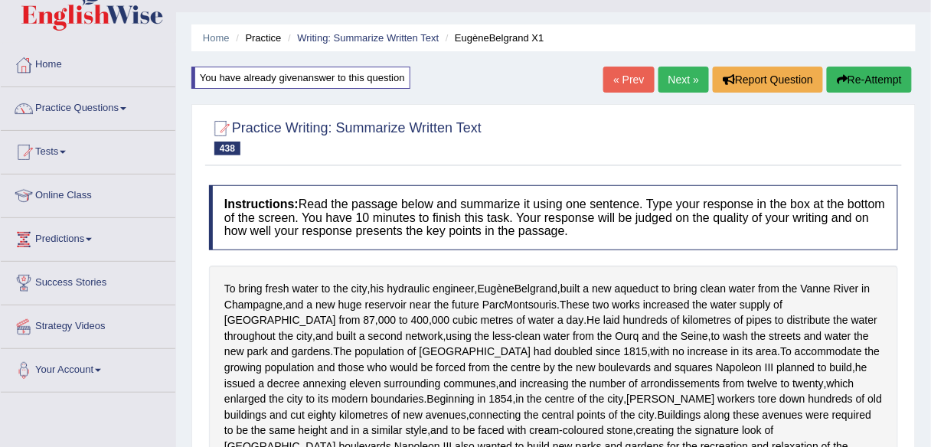
scroll to position [0, 0]
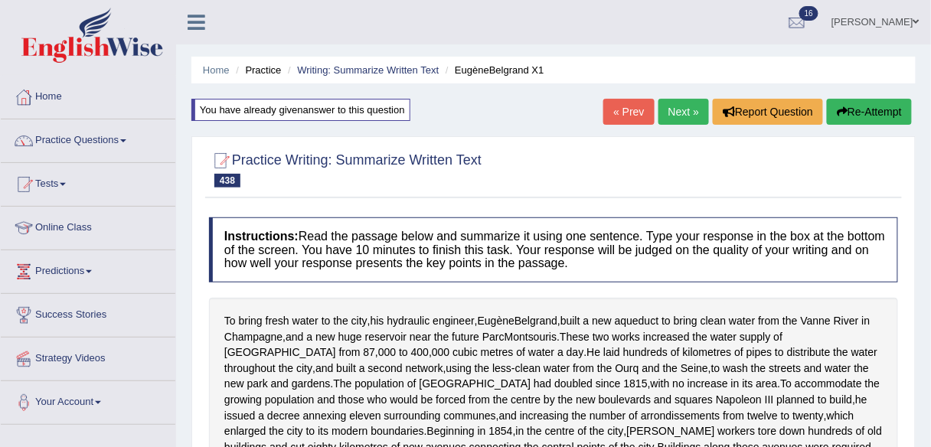
click at [689, 108] on link "Next »" at bounding box center [683, 112] width 51 height 26
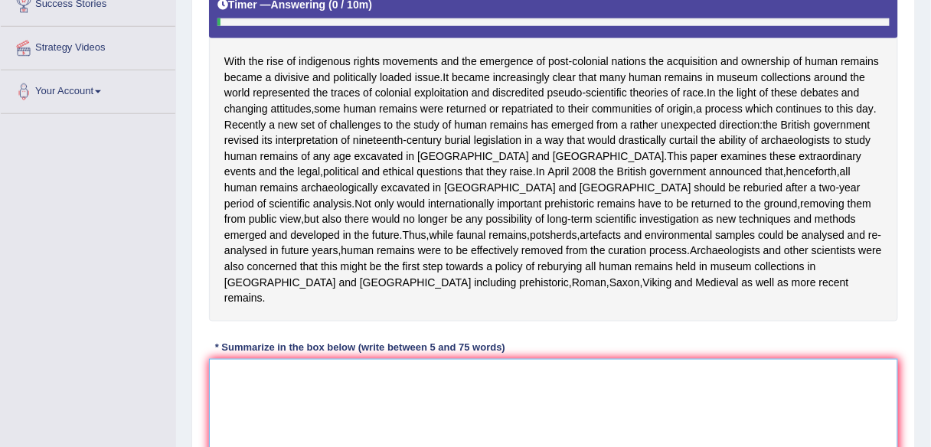
click at [556, 414] on textarea at bounding box center [553, 433] width 689 height 149
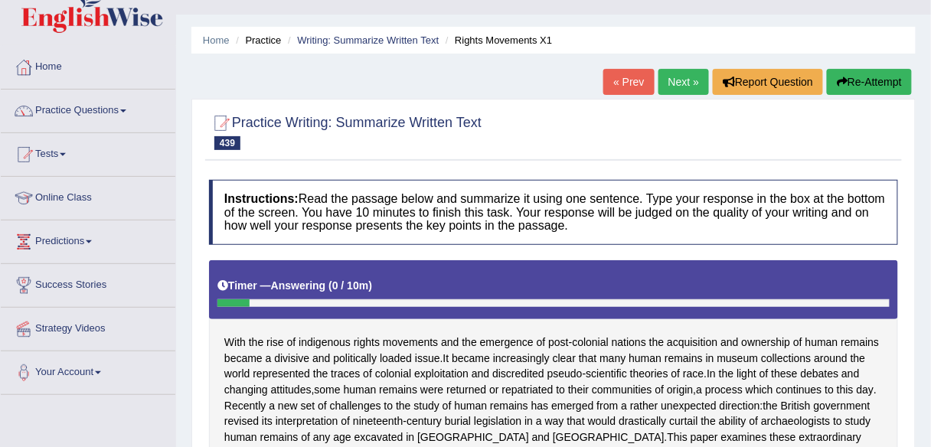
scroll to position [29, 0]
